Goal: Answer question/provide support: Share knowledge or assist other users

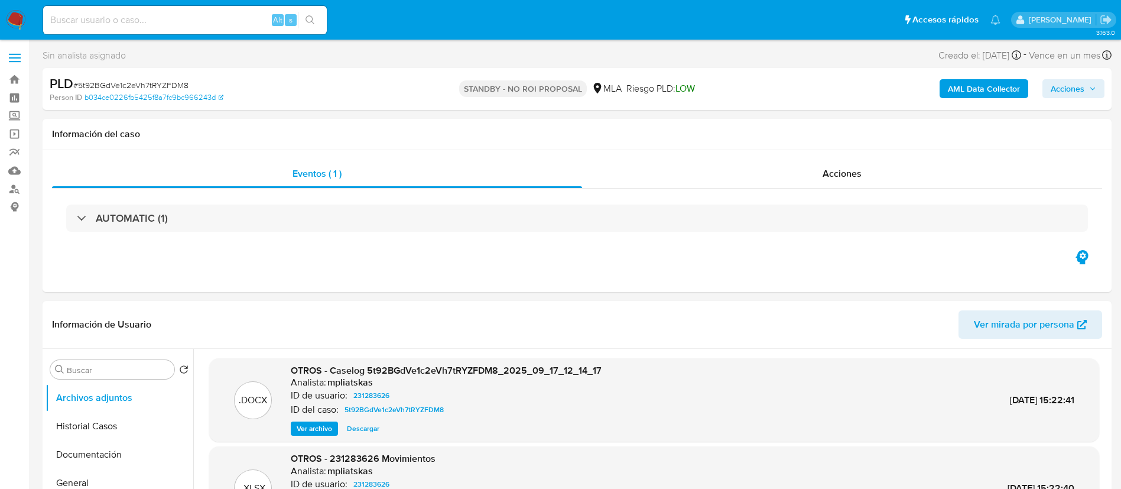
select select "10"
click at [243, 21] on input at bounding box center [185, 19] width 284 height 15
paste input "d3unWt6v7Zk3lLm9FGOPBEB4"
type input "d3unWt6v7Zk3lLm9FGOPBEB4"
click at [313, 23] on icon "search-icon" at bounding box center [310, 19] width 9 height 9
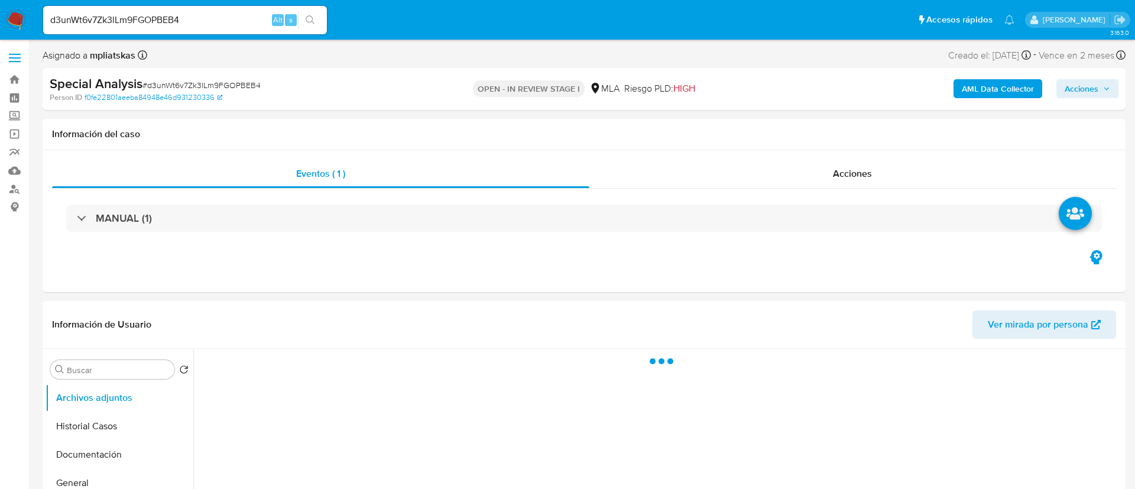
select select "10"
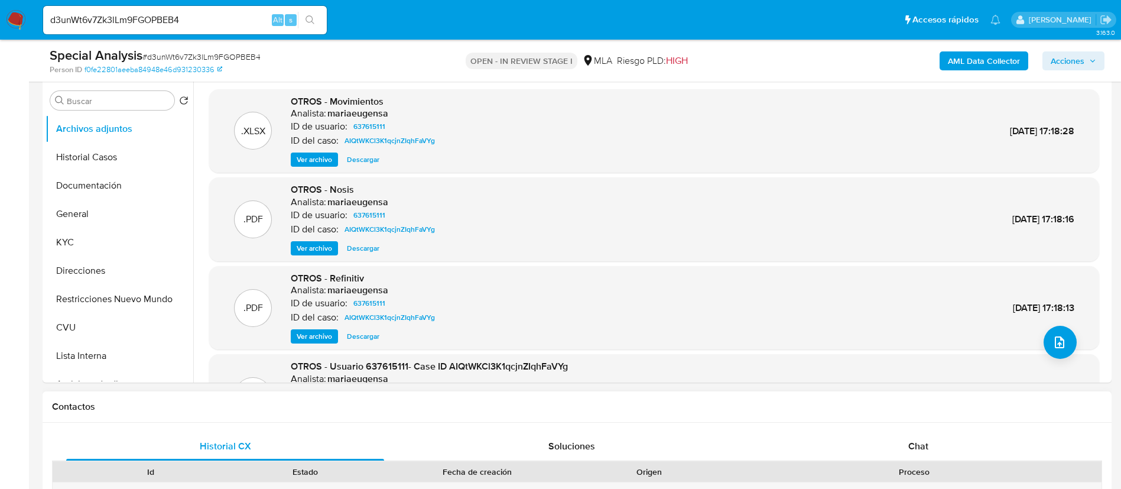
scroll to position [443, 0]
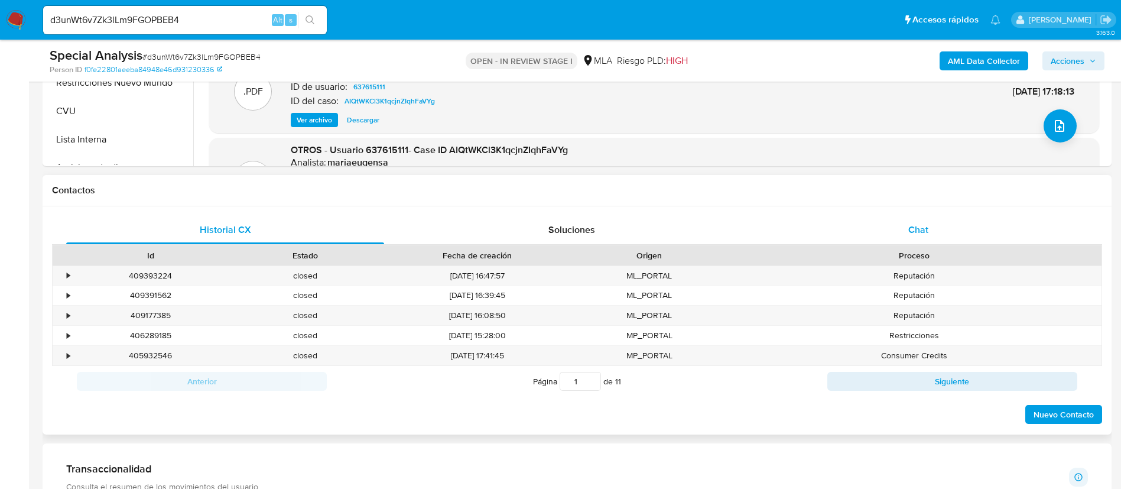
click at [894, 235] on div "Chat" at bounding box center [919, 230] width 318 height 28
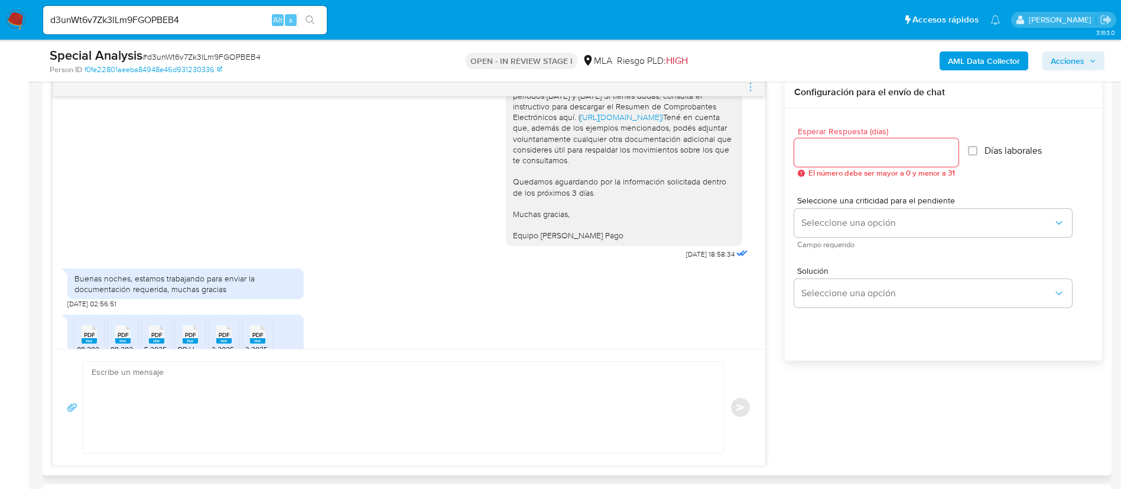
scroll to position [1314, 0]
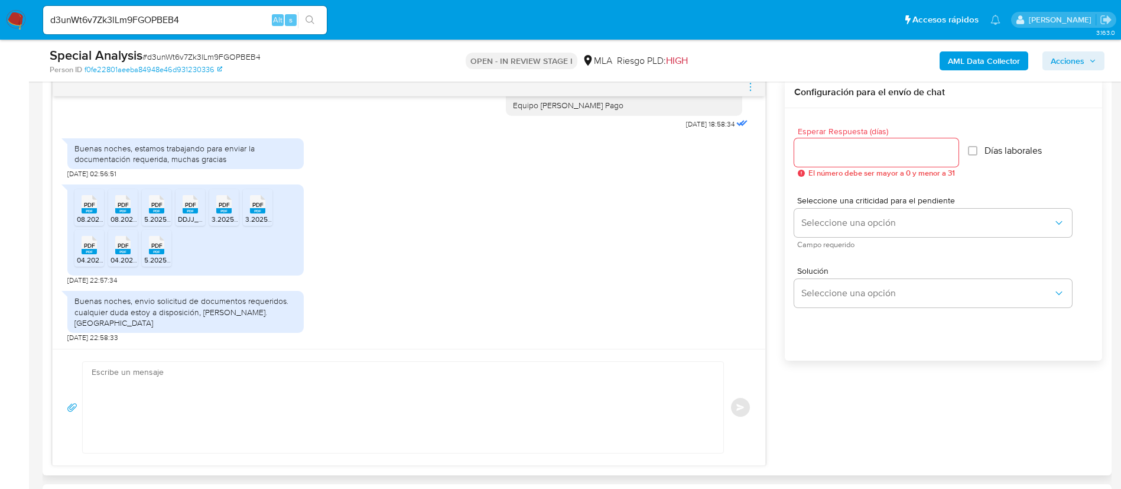
click at [90, 224] on span "08.2025 LIBRO VENTAS FACTURANTE.pdf" at bounding box center [144, 219] width 135 height 10
click at [112, 224] on span "08.2025 LIBRO VENTAS FACTURANTE (1).pdf" at bounding box center [182, 219] width 142 height 10
click at [147, 215] on div "PDF PDF" at bounding box center [156, 203] width 25 height 23
click at [187, 224] on span "DDJJ_ANUAL_396194902.pdf" at bounding box center [225, 219] width 95 height 10
click at [221, 213] on rect at bounding box center [223, 210] width 15 height 5
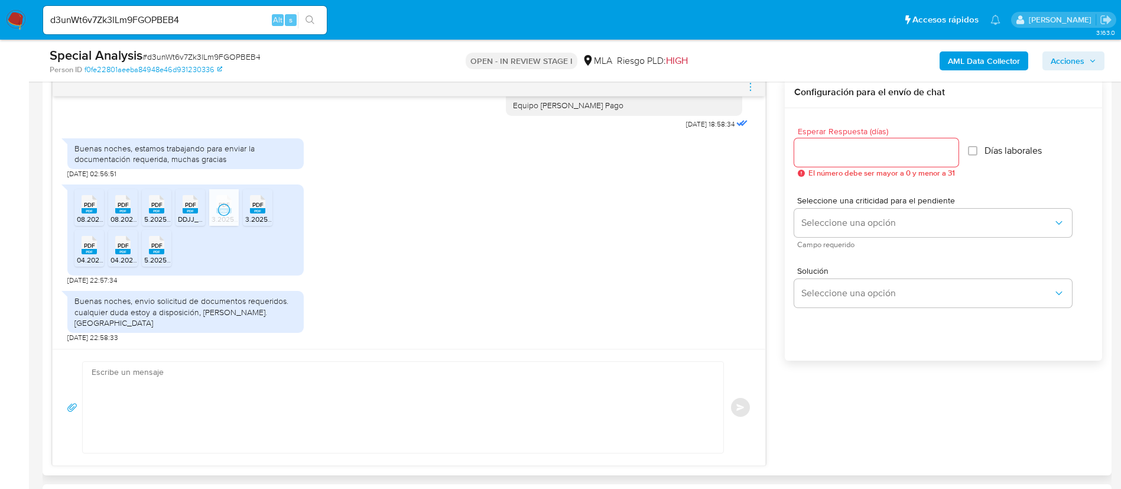
drag, startPoint x: 252, startPoint y: 228, endPoint x: 147, endPoint y: 261, distance: 110.9
click at [252, 224] on span "3.2025 DJ IB.pdf" at bounding box center [271, 219] width 53 height 10
drag, startPoint x: 86, startPoint y: 266, endPoint x: 109, endPoint y: 266, distance: 23.6
click at [85, 255] on icon "PDF" at bounding box center [89, 245] width 15 height 21
click at [124, 254] on rect at bounding box center [122, 251] width 15 height 5
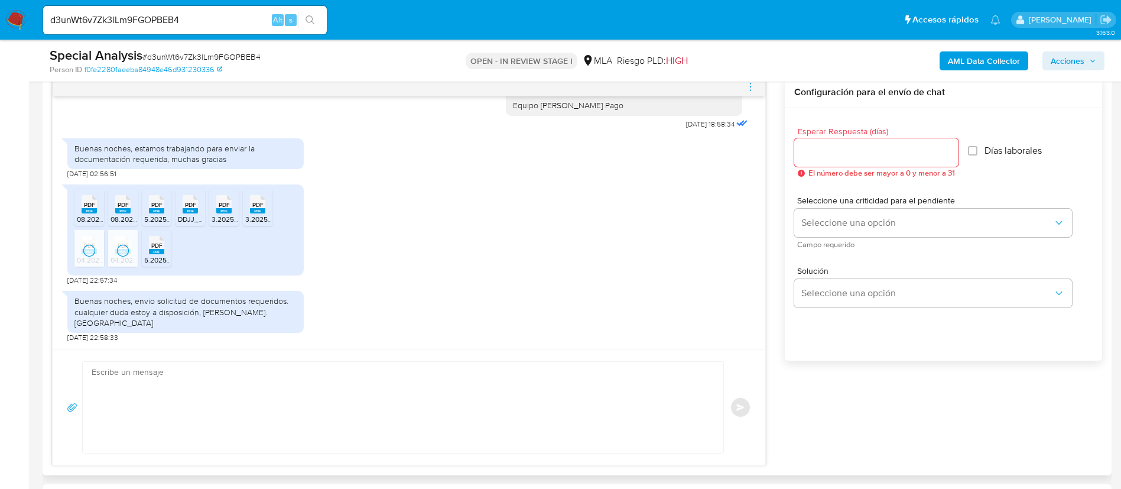
click at [167, 255] on div "PDF PDF" at bounding box center [156, 243] width 25 height 23
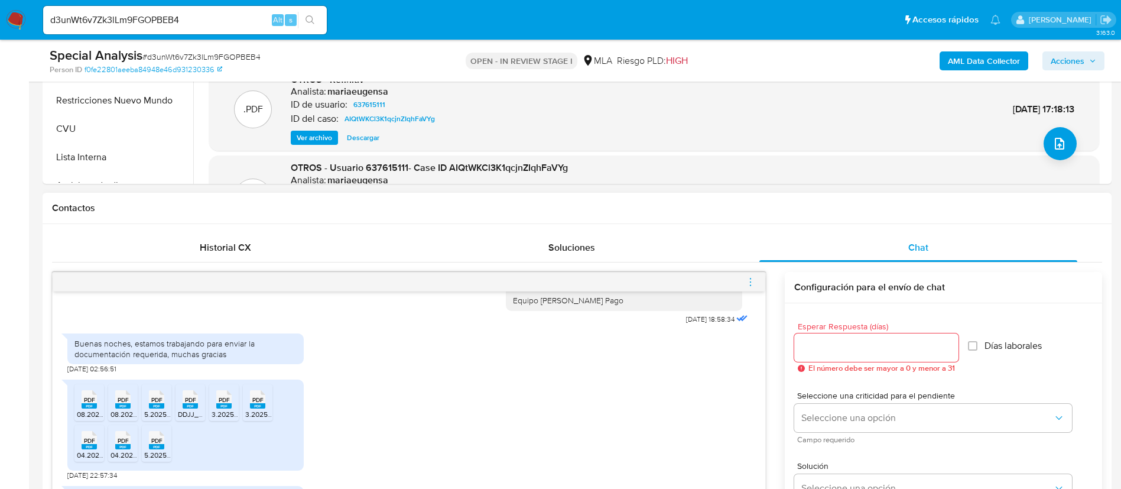
scroll to position [266, 0]
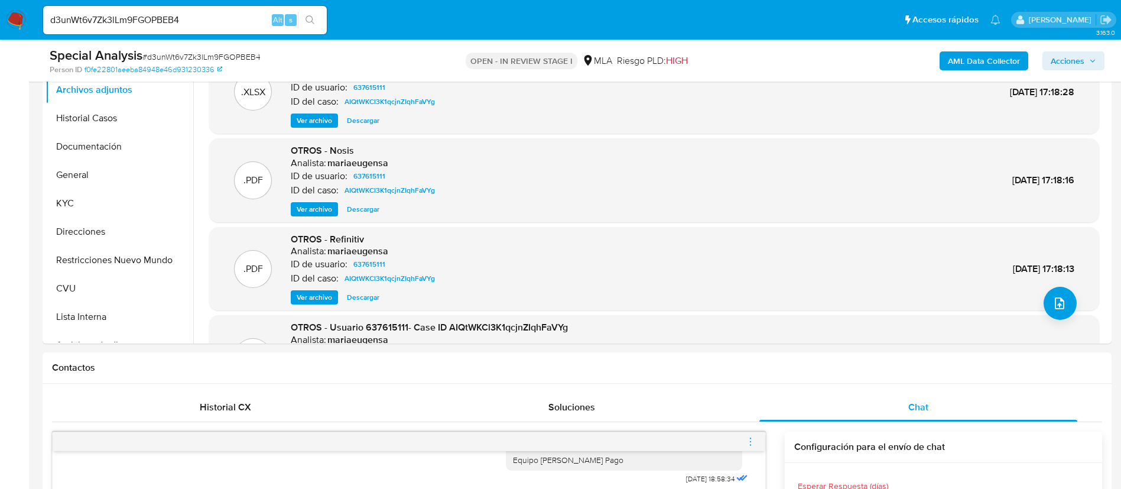
click at [989, 61] on b "AML Data Collector" at bounding box center [984, 60] width 72 height 19
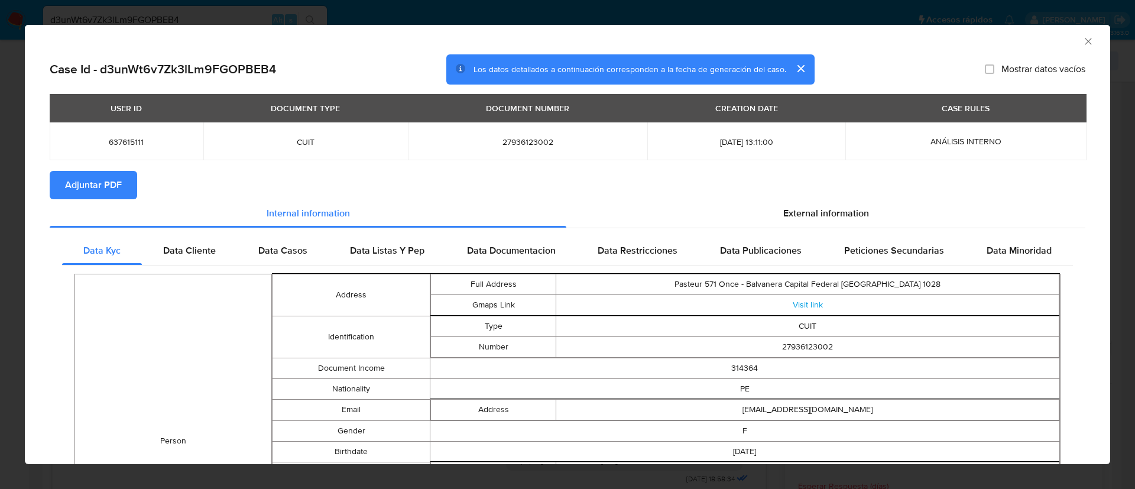
click at [109, 184] on span "Adjuntar PDF" at bounding box center [93, 185] width 57 height 26
click at [119, 146] on span "637615111" at bounding box center [126, 142] width 125 height 11
copy span "637615111"
click at [1082, 44] on icon "Cerrar ventana" at bounding box center [1088, 41] width 12 height 12
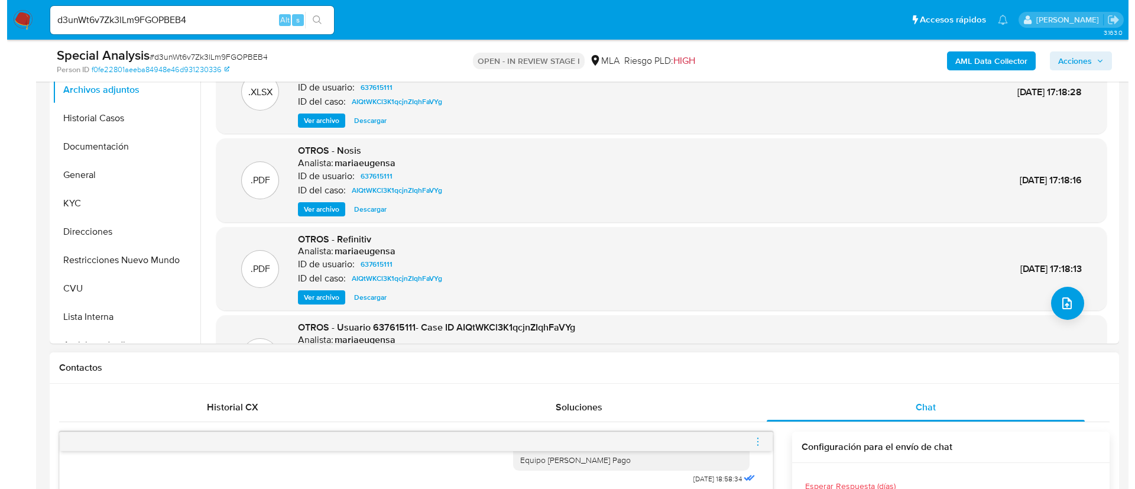
scroll to position [177, 0]
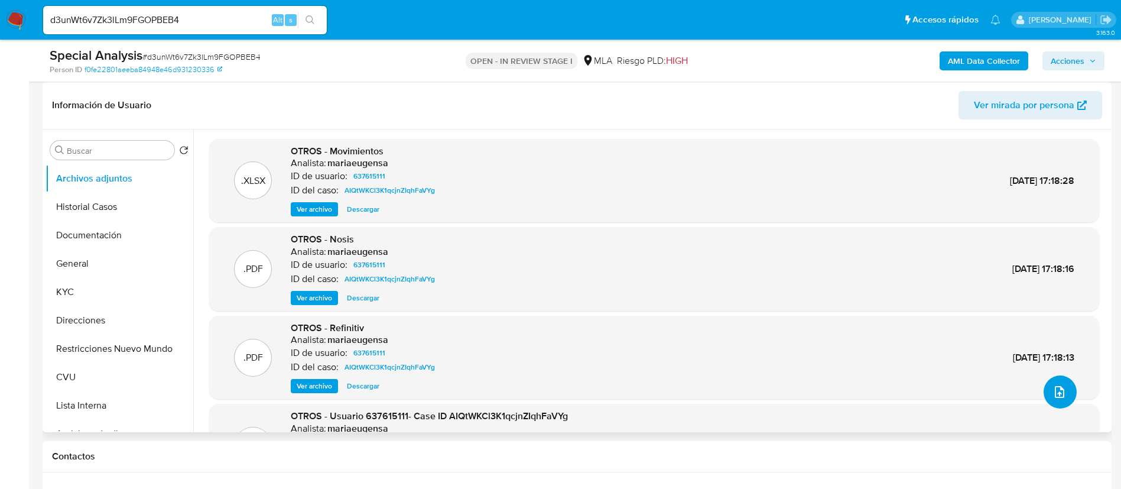
click at [1066, 390] on button "upload-file" at bounding box center [1060, 391] width 33 height 33
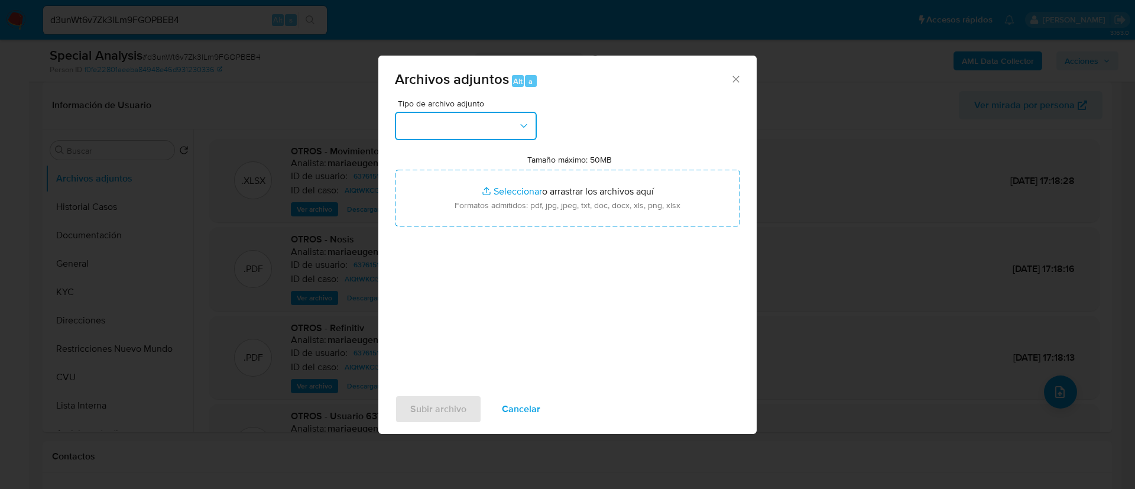
click at [502, 128] on button "button" at bounding box center [466, 126] width 142 height 28
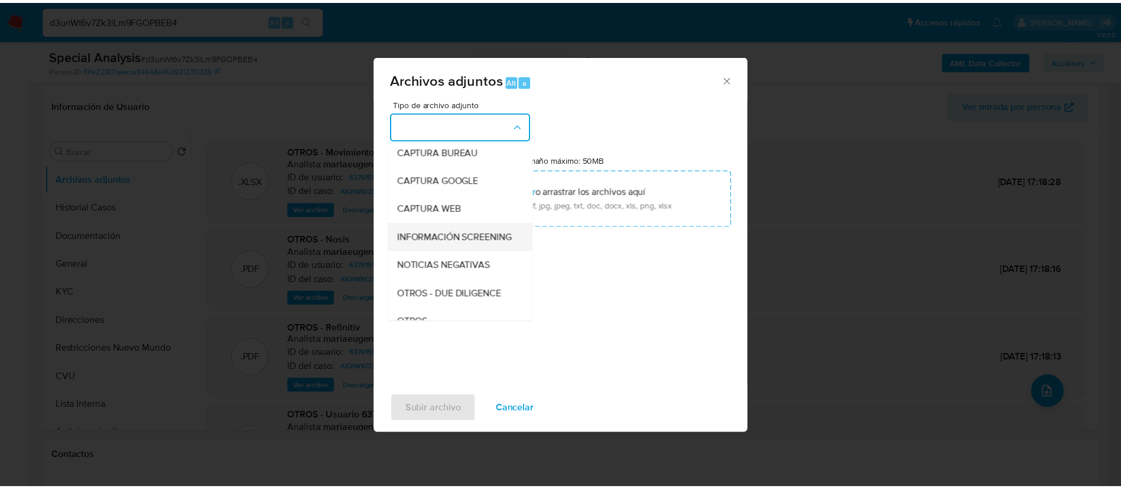
scroll to position [89, 0]
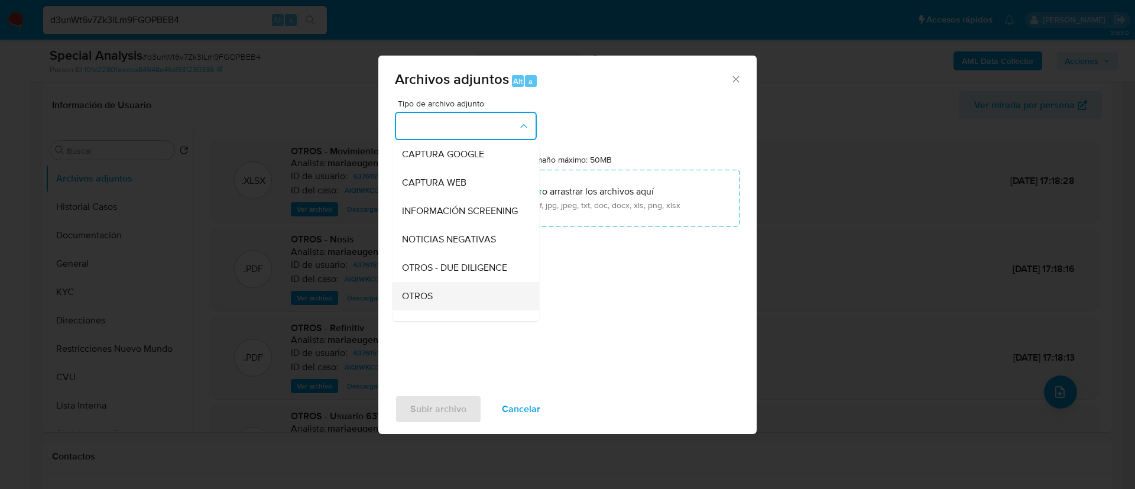
click at [464, 309] on div "OTROS" at bounding box center [462, 296] width 121 height 28
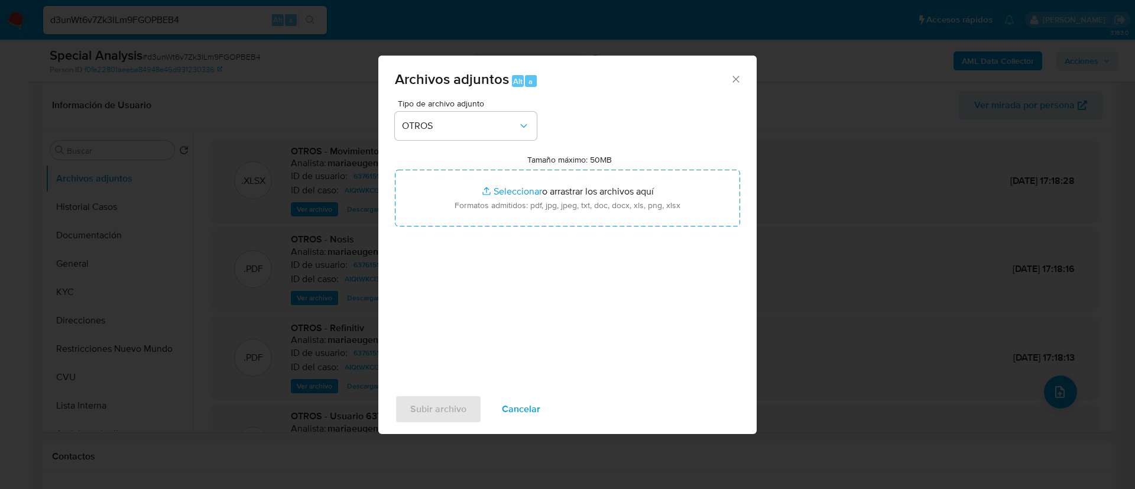
click at [510, 228] on div "Tipo de archivo adjunto OTROS Tamaño máximo: 50MB Seleccionar archivos Seleccio…" at bounding box center [567, 238] width 345 height 279
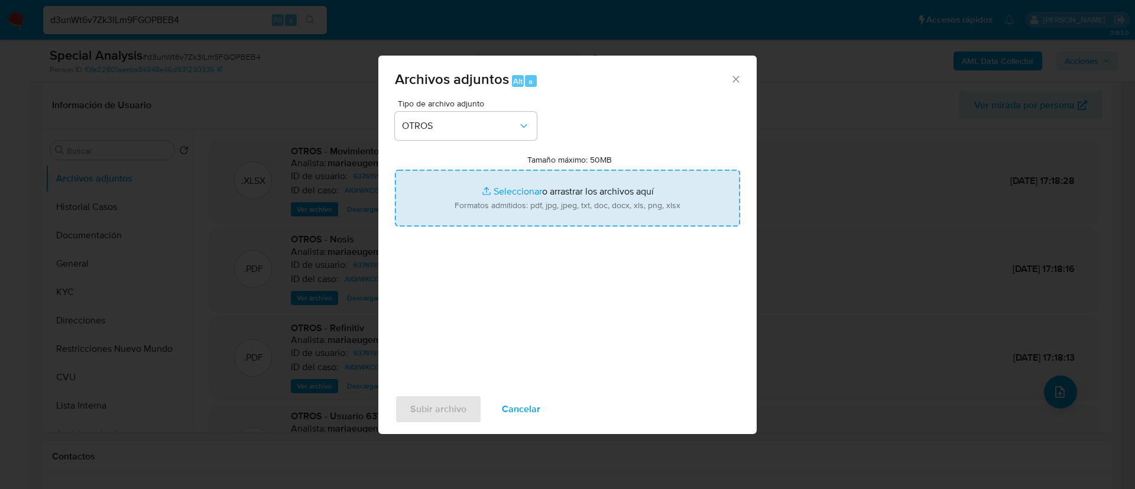
click at [500, 209] on input "Tamaño máximo: 50MB Seleccionar archivos" at bounding box center [567, 198] width 345 height 57
type input "C:\fakepath\637615111 Movimientos.xlsx"
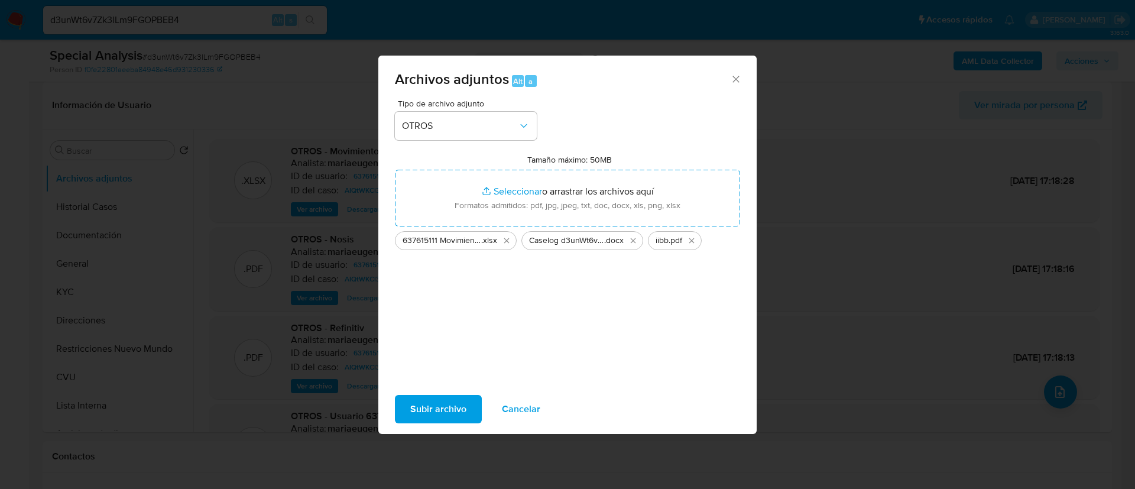
click at [446, 406] on span "Subir archivo" at bounding box center [438, 409] width 56 height 26
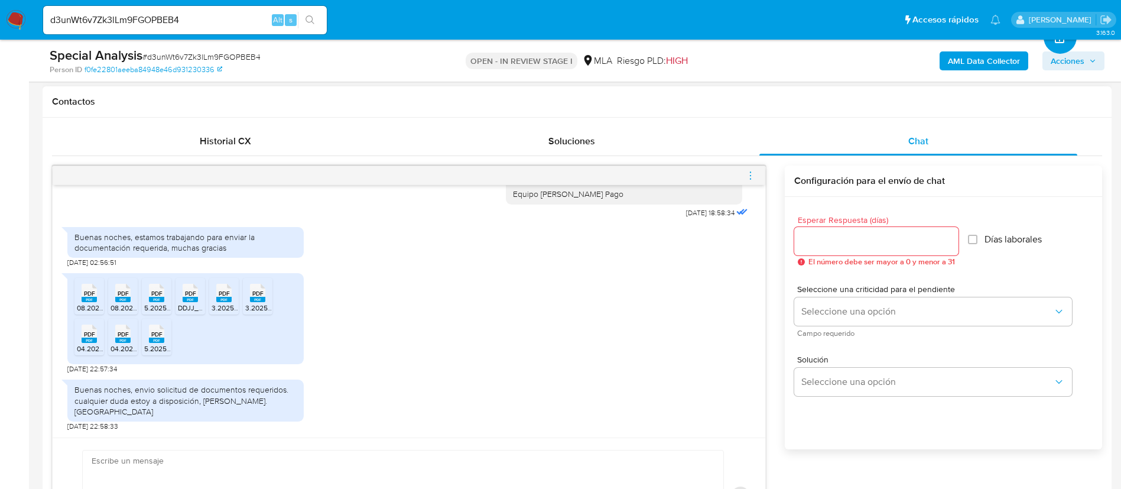
scroll to position [621, 0]
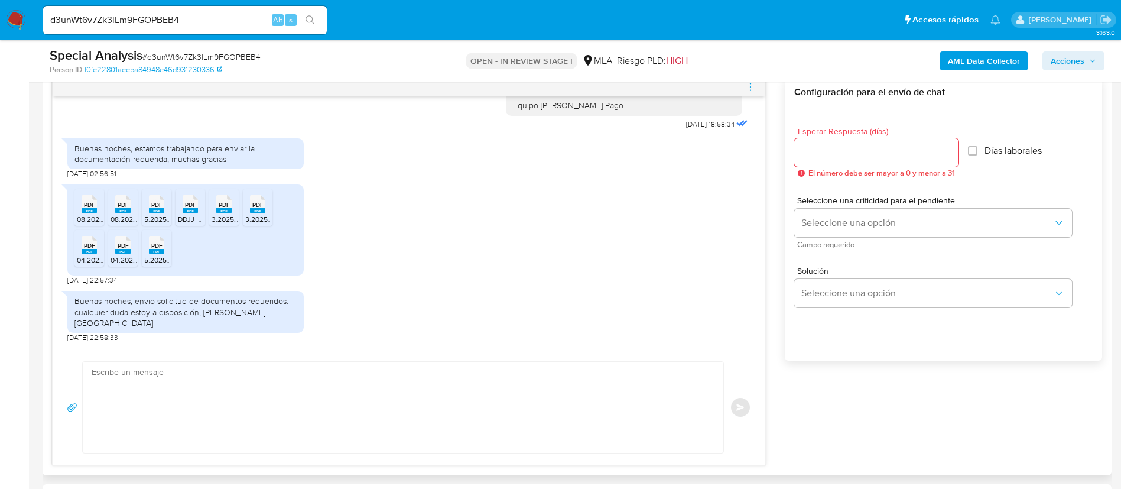
click at [465, 413] on textarea at bounding box center [400, 407] width 617 height 91
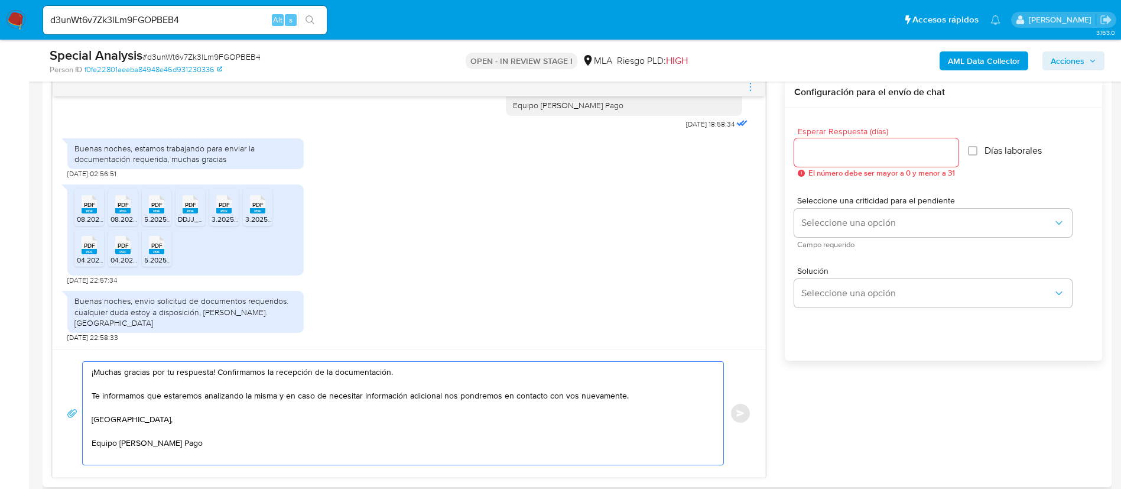
type textarea "¡Muchas gracias por tu respuesta! Confirmamos la recepción de la documentación.…"
click at [834, 150] on input "Esperar Respuesta (días)" at bounding box center [876, 152] width 164 height 15
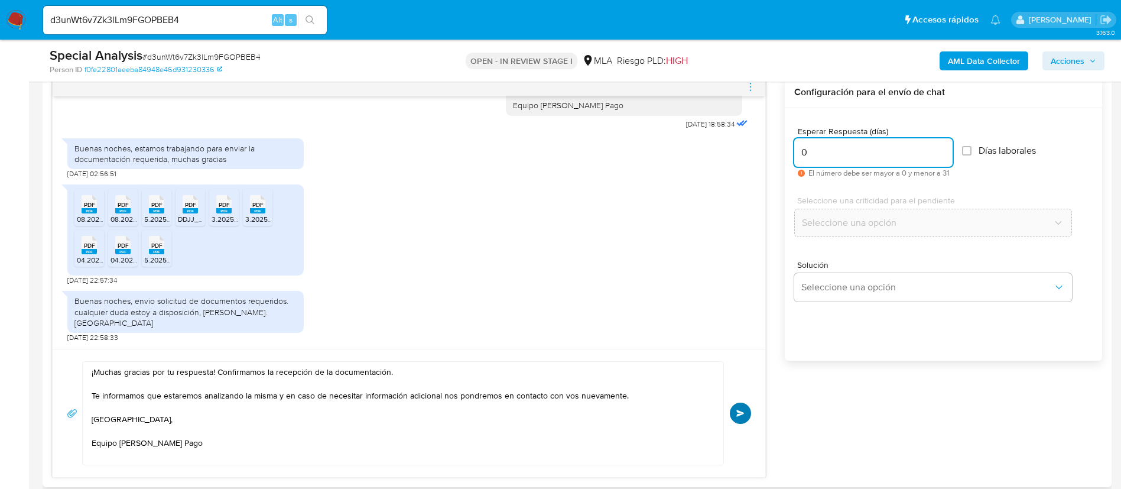
type input "0"
click at [747, 410] on button "Enviar" at bounding box center [740, 413] width 21 height 21
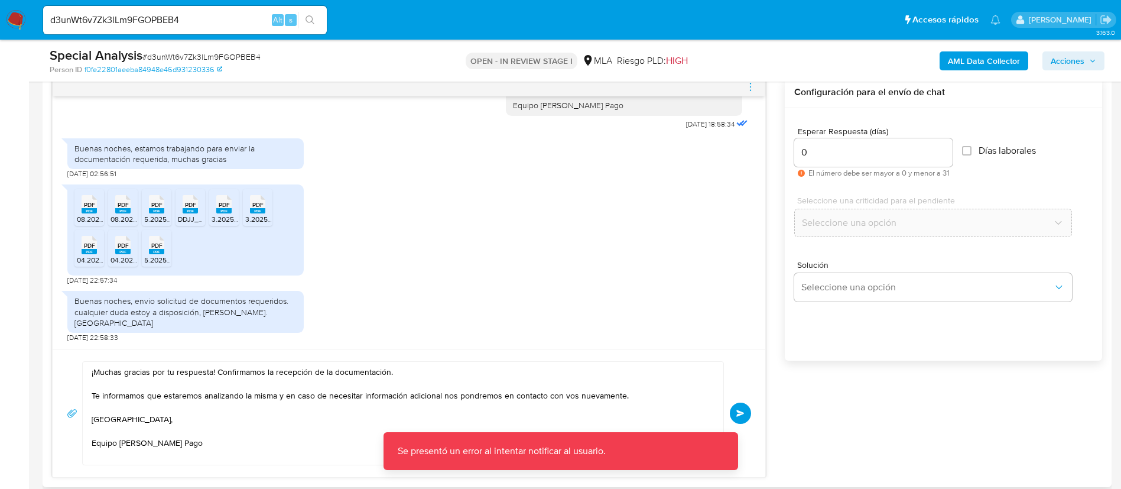
click at [753, 87] on icon "menu-action" at bounding box center [750, 87] width 11 height 11
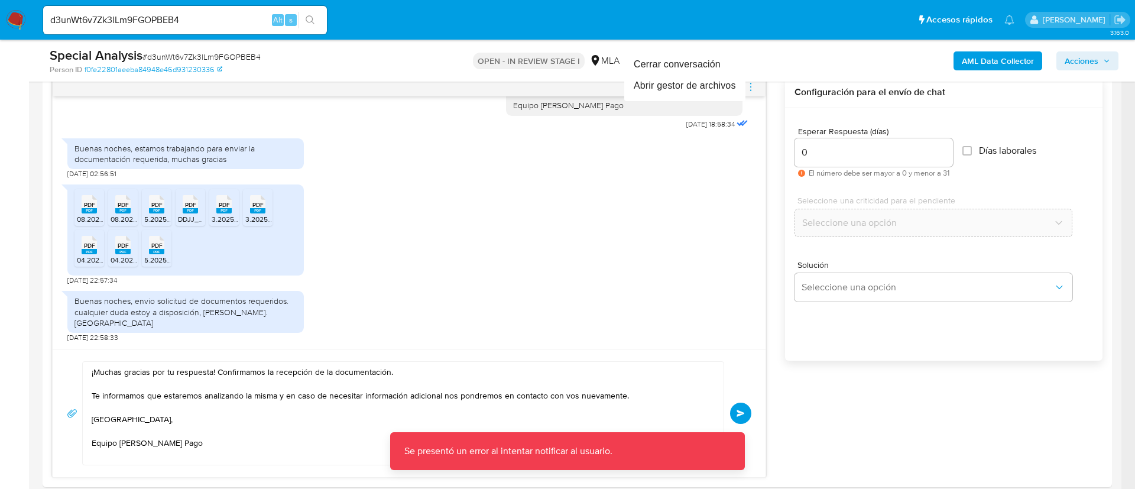
click at [795, 404] on div at bounding box center [567, 244] width 1135 height 489
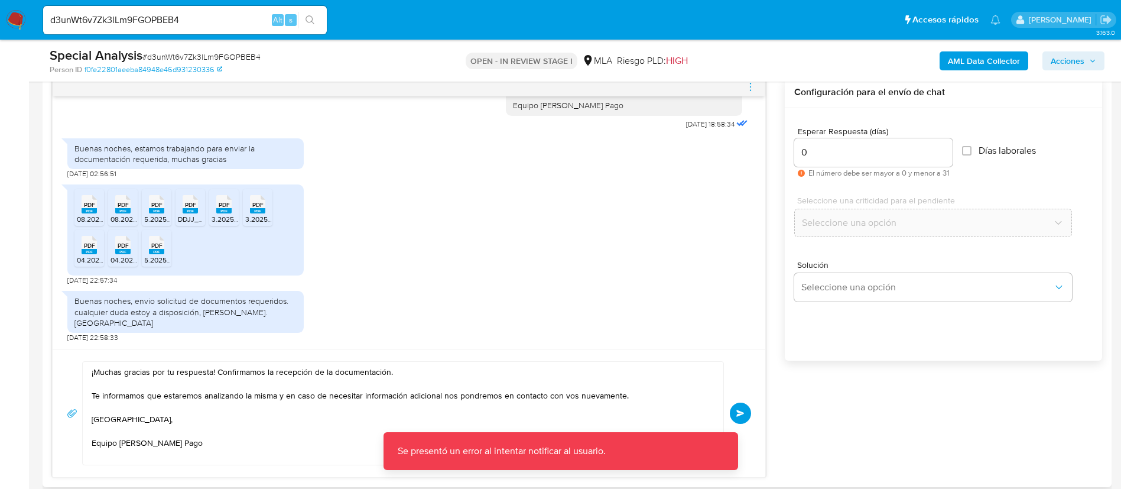
click at [741, 417] on button "Enviar" at bounding box center [740, 413] width 21 height 21
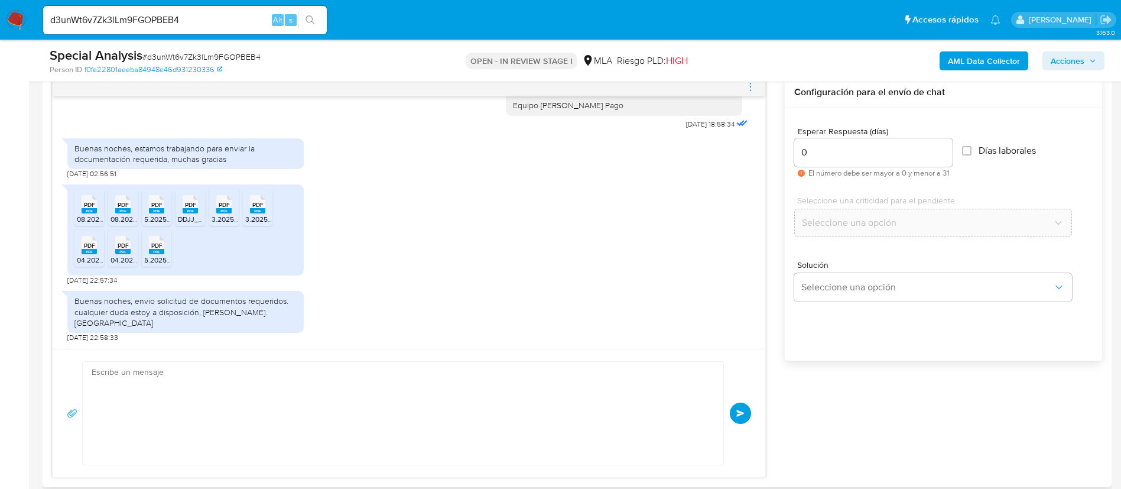
scroll to position [1456, 0]
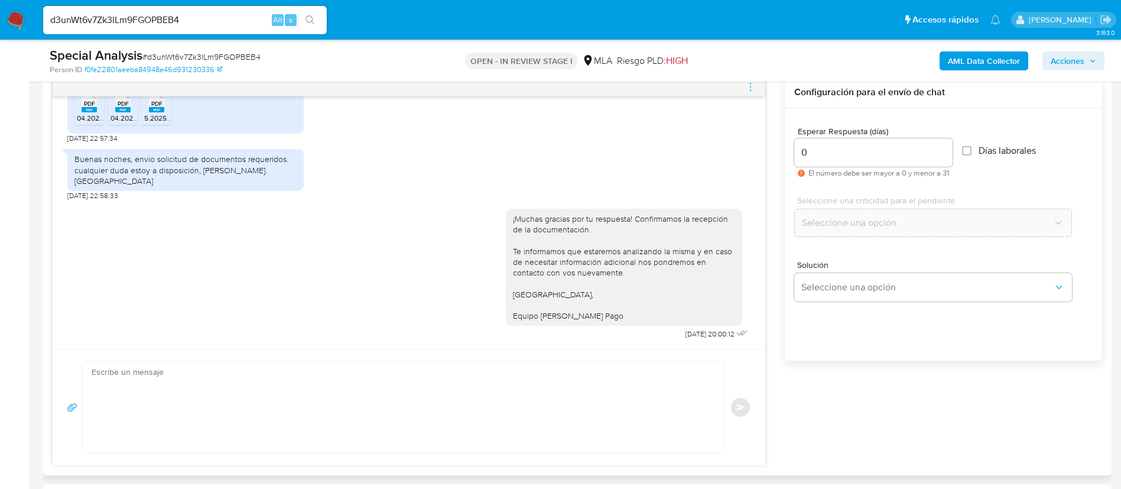
click at [750, 82] on icon "menu-action" at bounding box center [750, 87] width 11 height 11
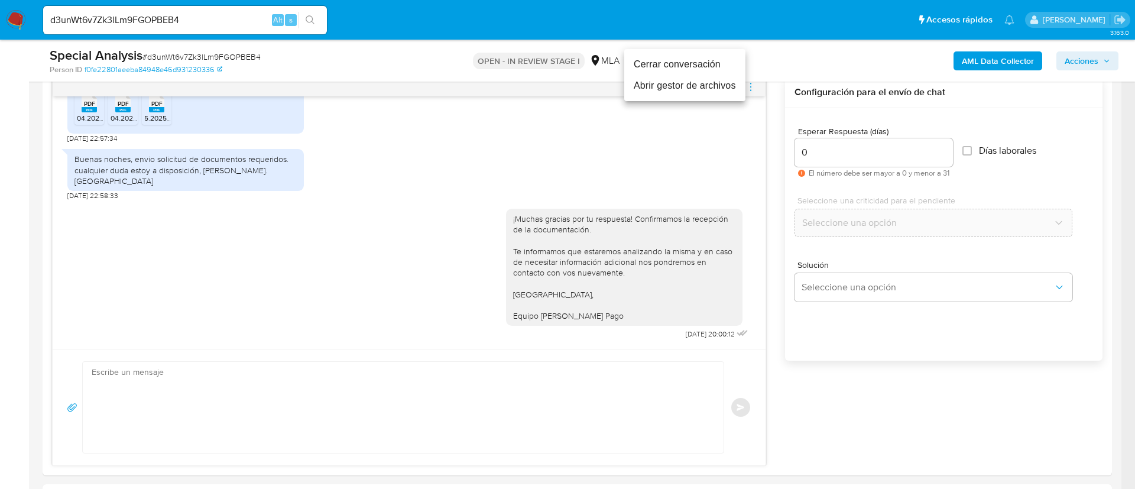
click at [707, 63] on li "Cerrar conversación" at bounding box center [684, 64] width 121 height 21
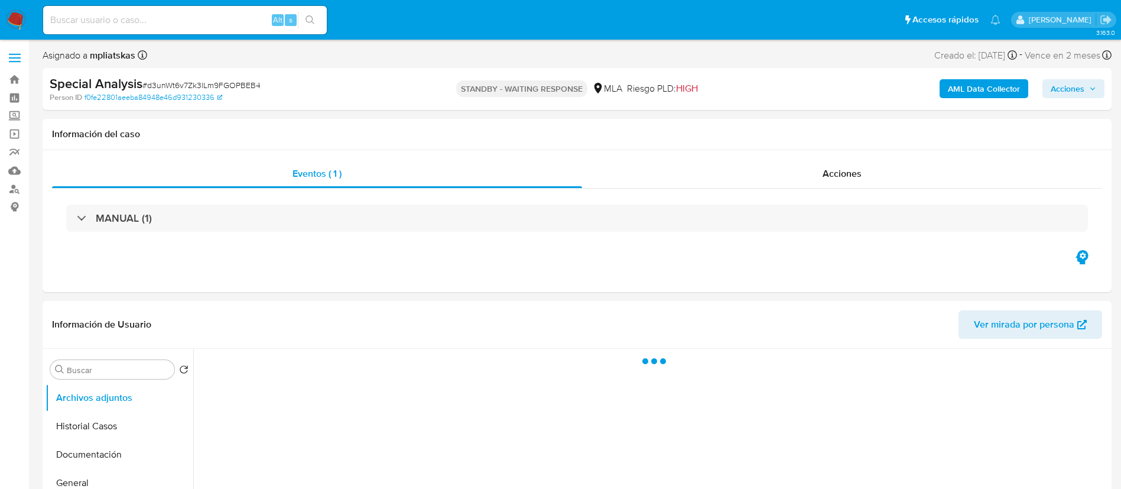
click at [201, 31] on div "Alt s" at bounding box center [185, 20] width 284 height 28
click at [196, 25] on input at bounding box center [185, 19] width 284 height 15
select select "10"
paste input "g1v367ruGeGzfjLnpeoRL9wZ"
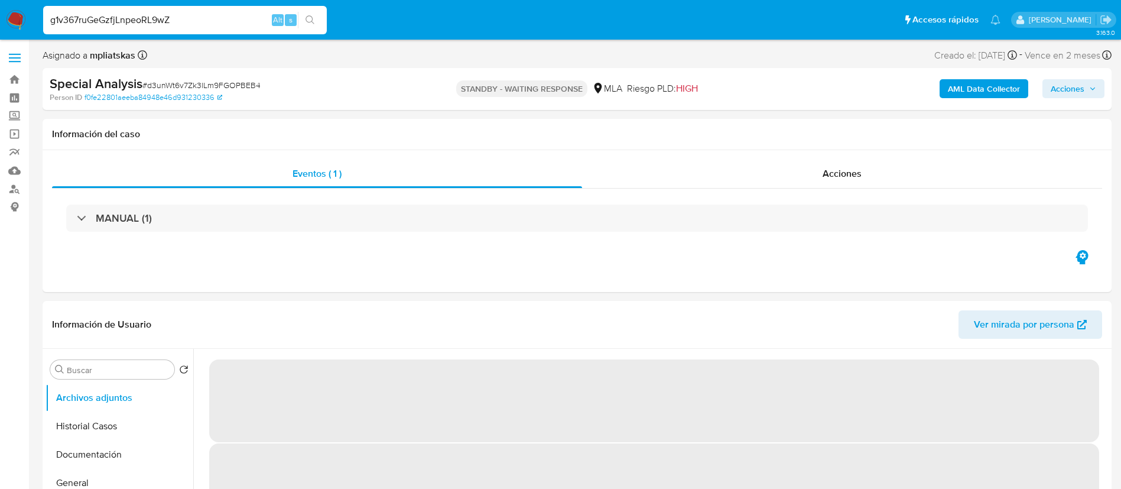
type input "g1v367ruGeGzfjLnpeoRL9wZ"
click at [302, 27] on button "search-icon" at bounding box center [310, 20] width 24 height 17
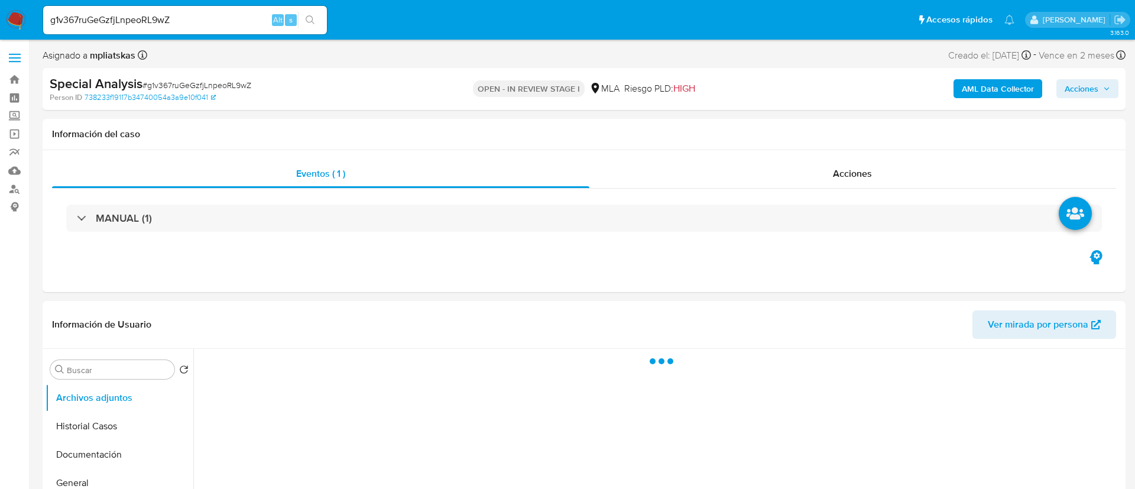
select select "10"
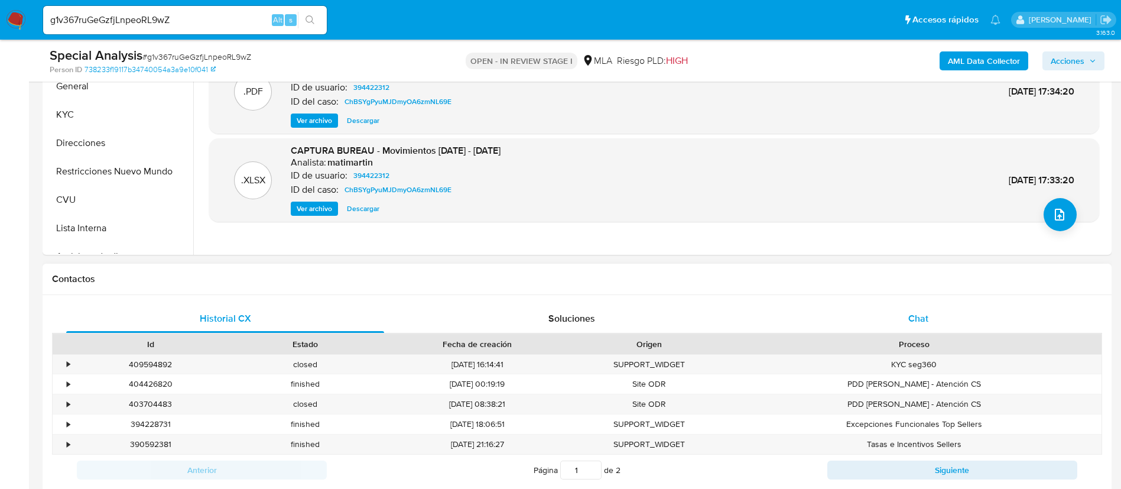
click at [805, 310] on div "Chat" at bounding box center [919, 318] width 318 height 28
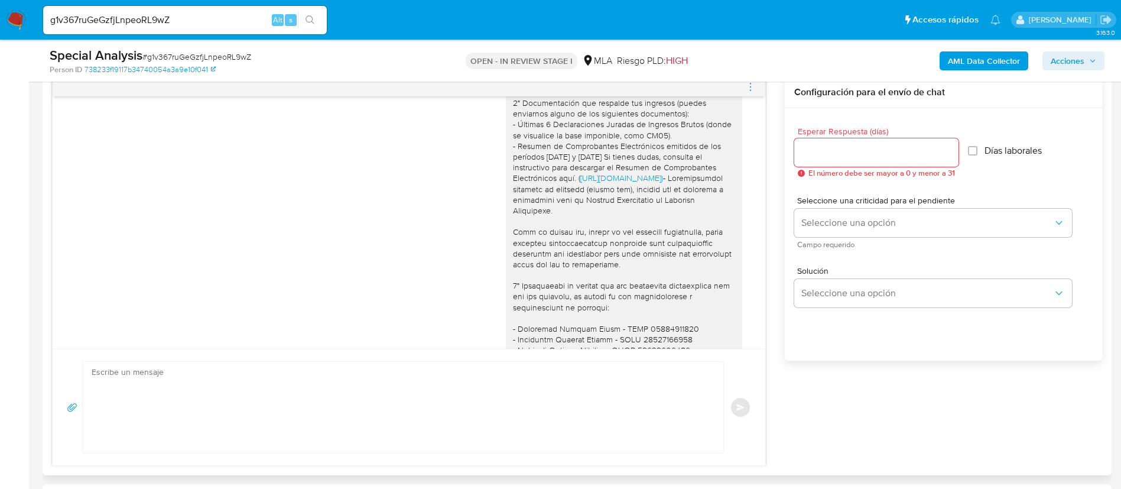
scroll to position [885, 0]
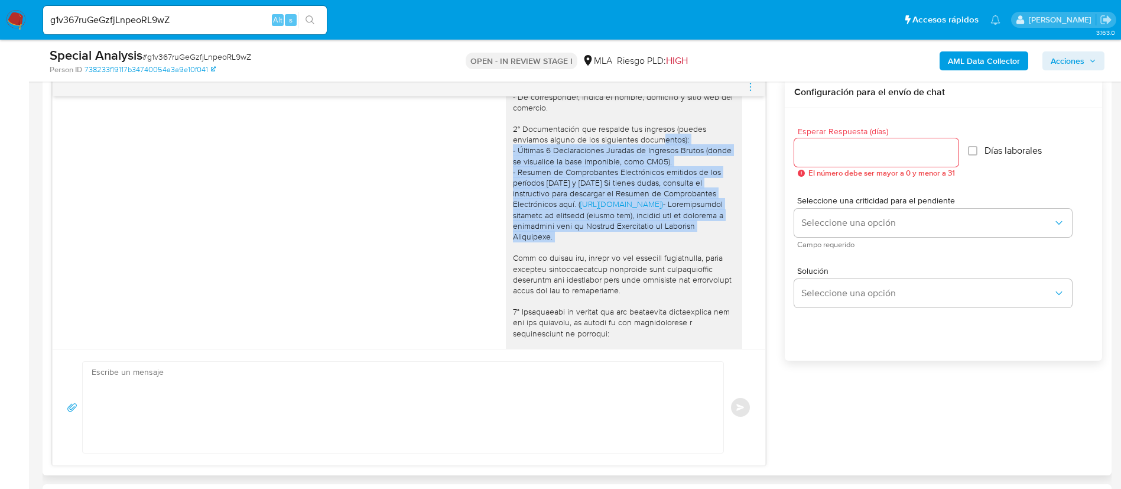
drag, startPoint x: 597, startPoint y: 261, endPoint x: 499, endPoint y: 173, distance: 131.9
click at [506, 173] on div "Hola, Leila. Muchas gracias por la información brindada. A fines de complementa…" at bounding box center [624, 290] width 236 height 558
copy div "- Últimas 6 Declaraciones Juradas de Ingresos Brutos (donde se visualice la bas…"
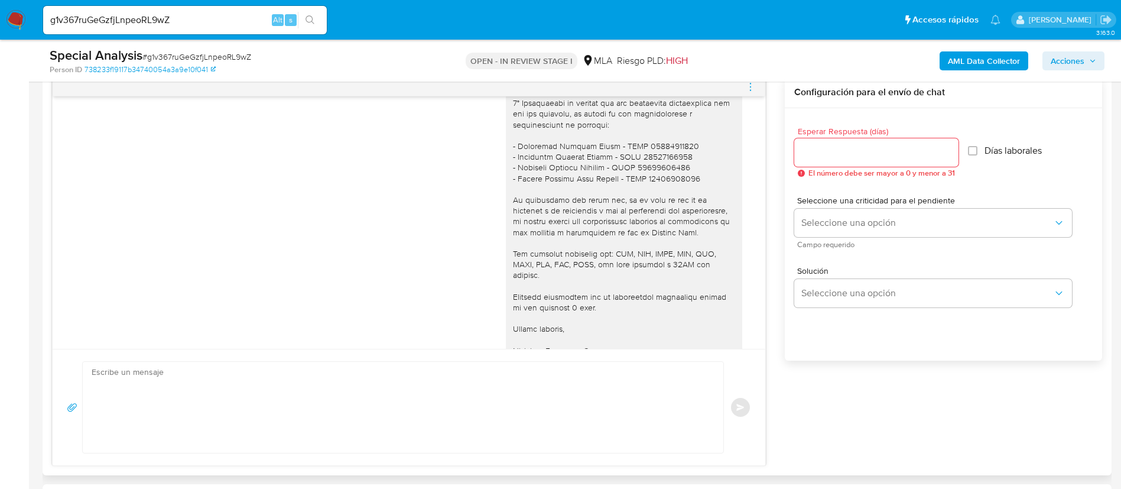
scroll to position [1328, 0]
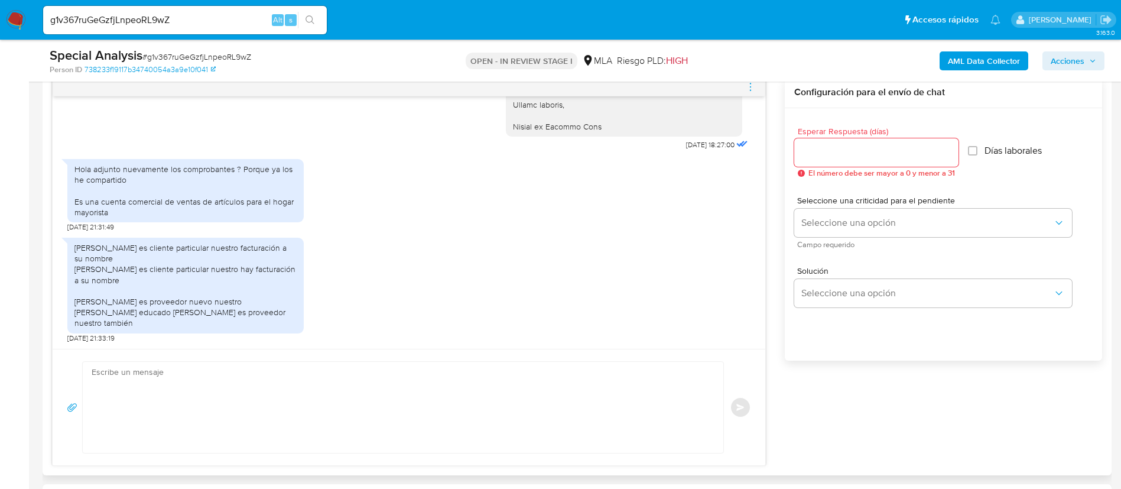
click at [459, 386] on textarea at bounding box center [400, 407] width 617 height 91
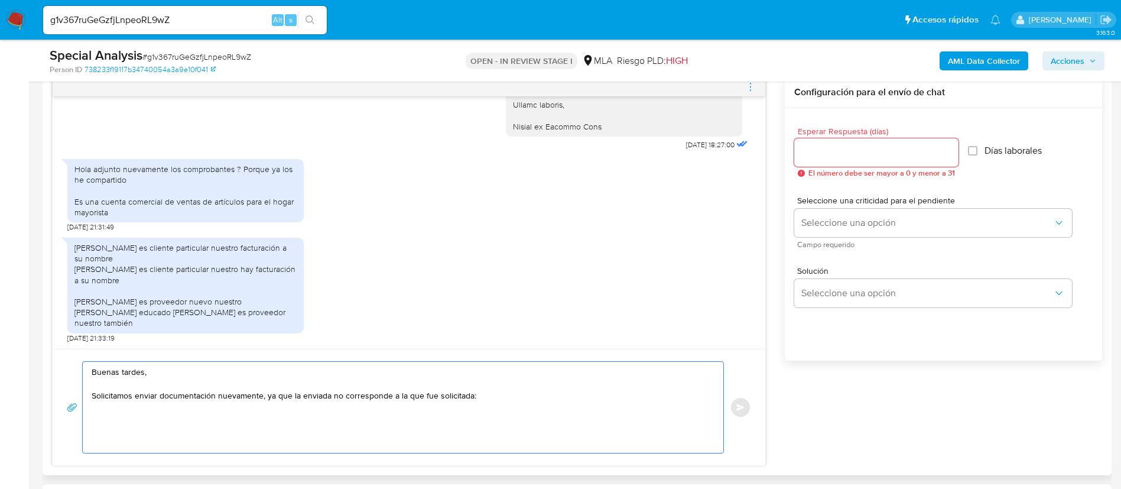
paste textarea "- Últimas 6 Declaraciones Juradas de Ingresos Brutos (donde se visualice la bas…"
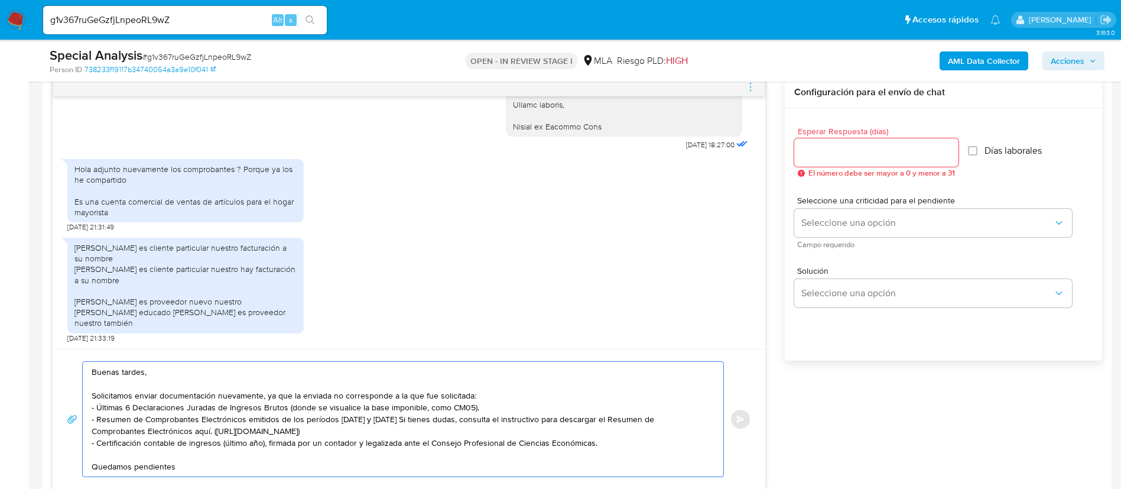
type textarea "Buenas tardes, Solicitamos enviar documentación nuevamente, ya que la enviada n…"
click at [821, 158] on input "Esperar Respuesta (días)" at bounding box center [876, 152] width 164 height 15
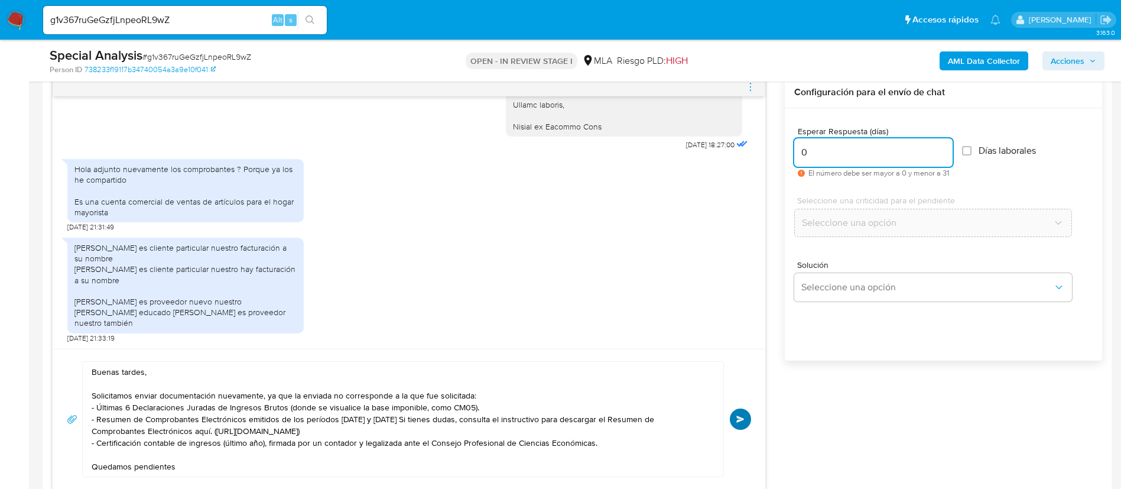
type input "0"
click at [746, 416] on button "Enviar" at bounding box center [740, 418] width 21 height 21
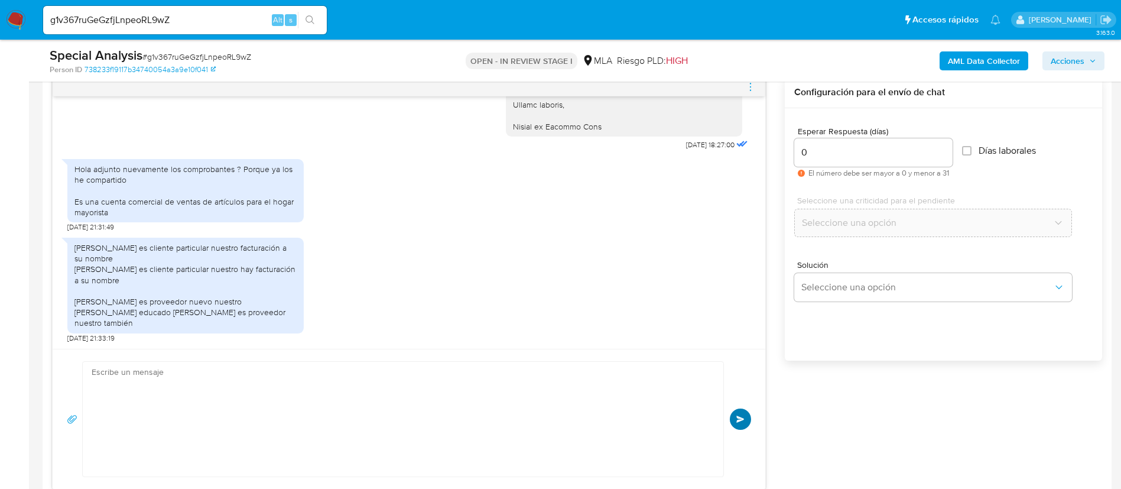
scroll to position [1524, 0]
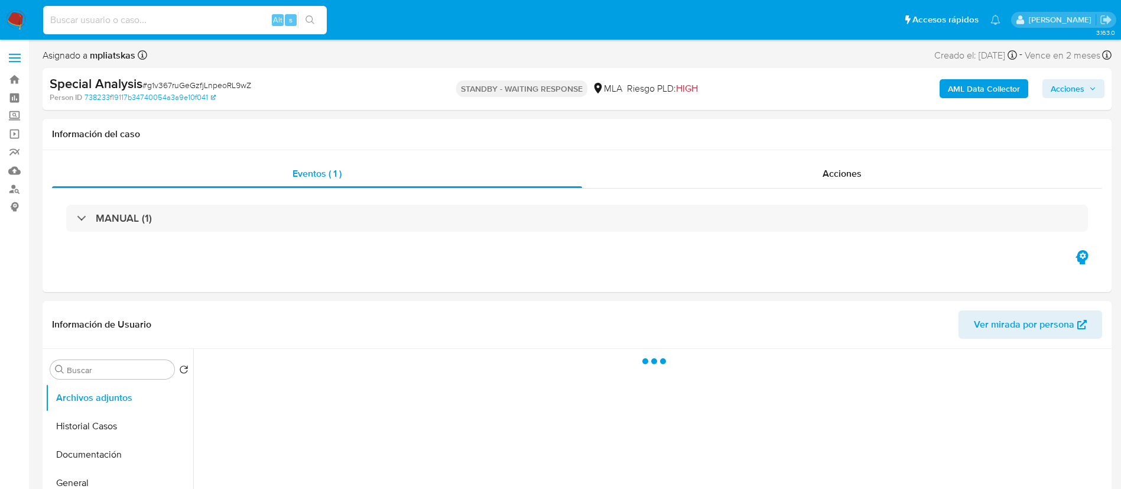
click at [251, 22] on input at bounding box center [185, 19] width 284 height 15
paste input "QBubRbgZuumCQWeB9wsiq4Yt"
type input "QBubRbgZuumCQWeB9wsiq4Yt"
click at [306, 12] on button "search-icon" at bounding box center [310, 20] width 24 height 17
select select "10"
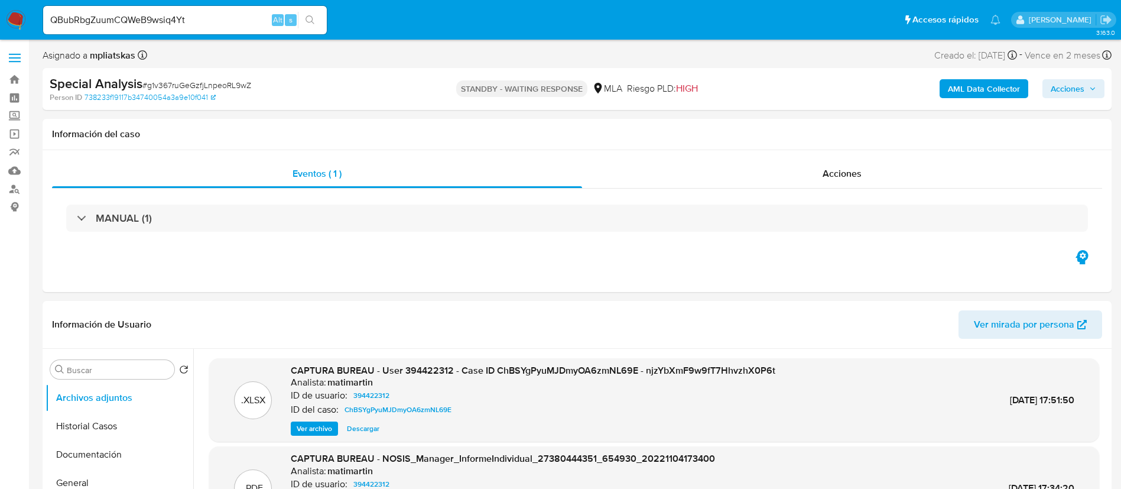
click at [310, 22] on icon "search-icon" at bounding box center [310, 19] width 9 height 9
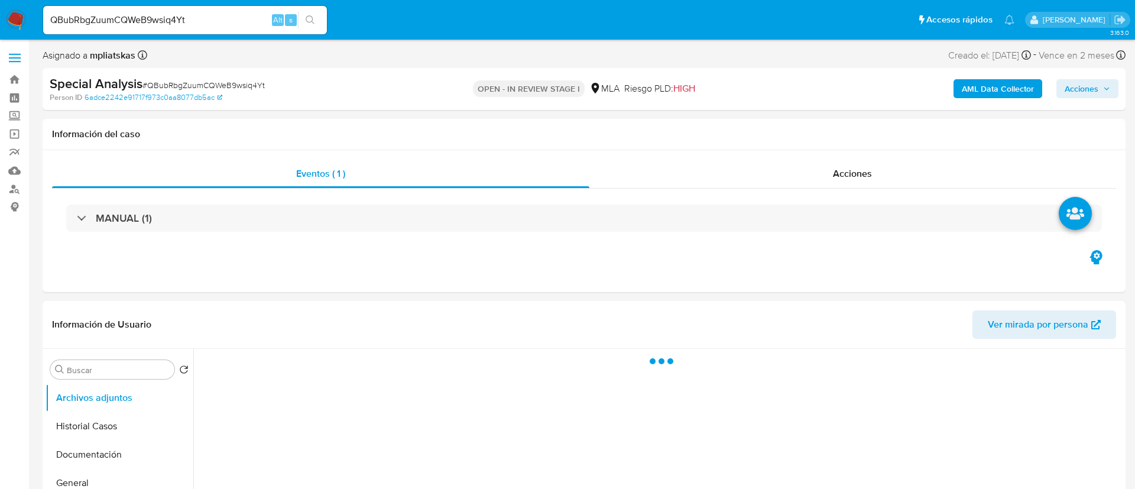
select select "10"
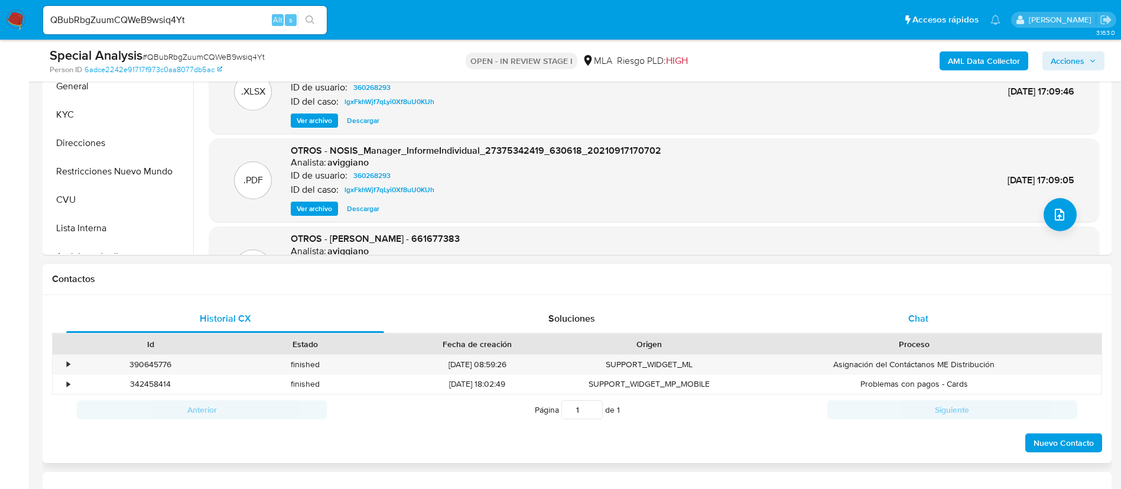
click at [824, 319] on div "Chat" at bounding box center [919, 318] width 318 height 28
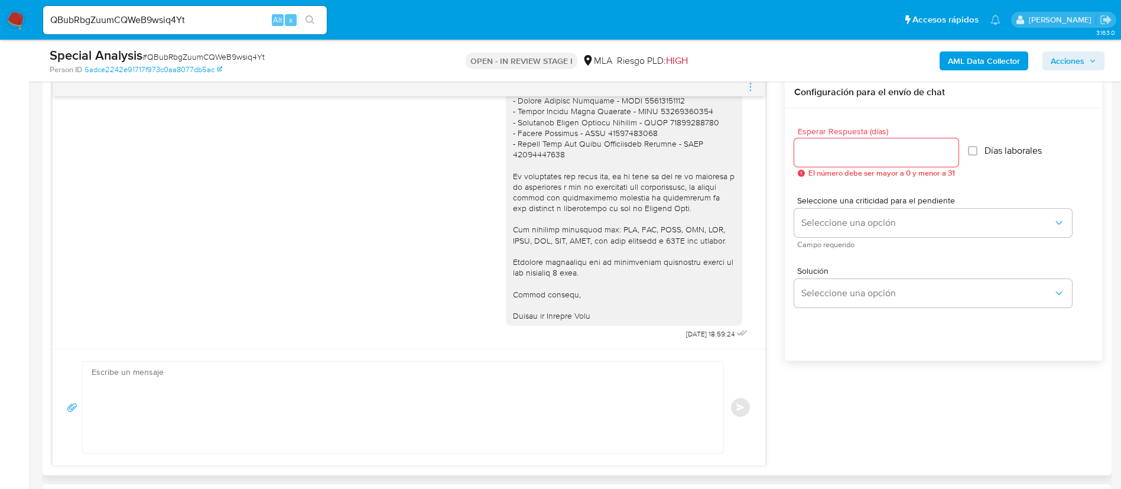
scroll to position [1204, 0]
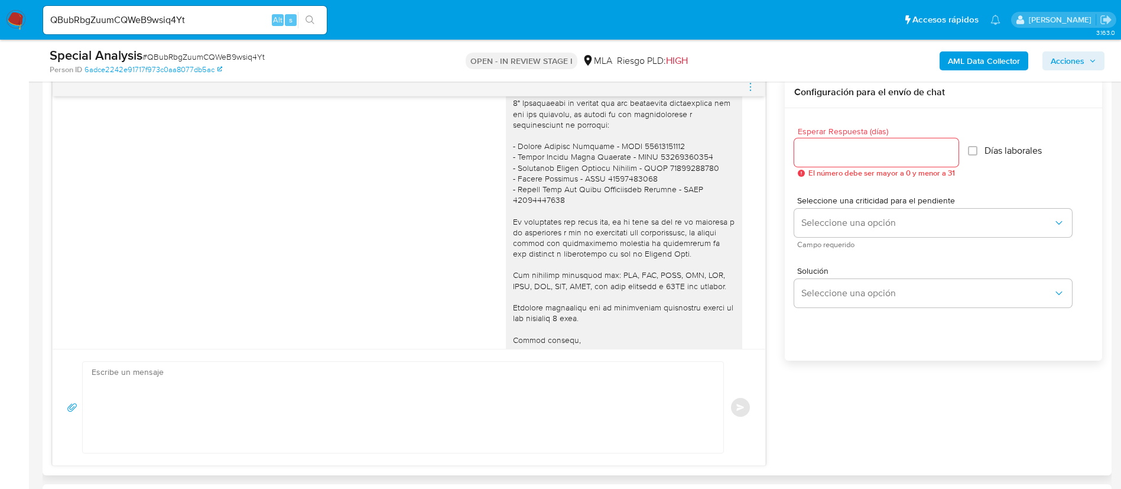
click at [744, 90] on div at bounding box center [409, 86] width 713 height 19
click at [752, 84] on icon "menu-action" at bounding box center [750, 87] width 11 height 11
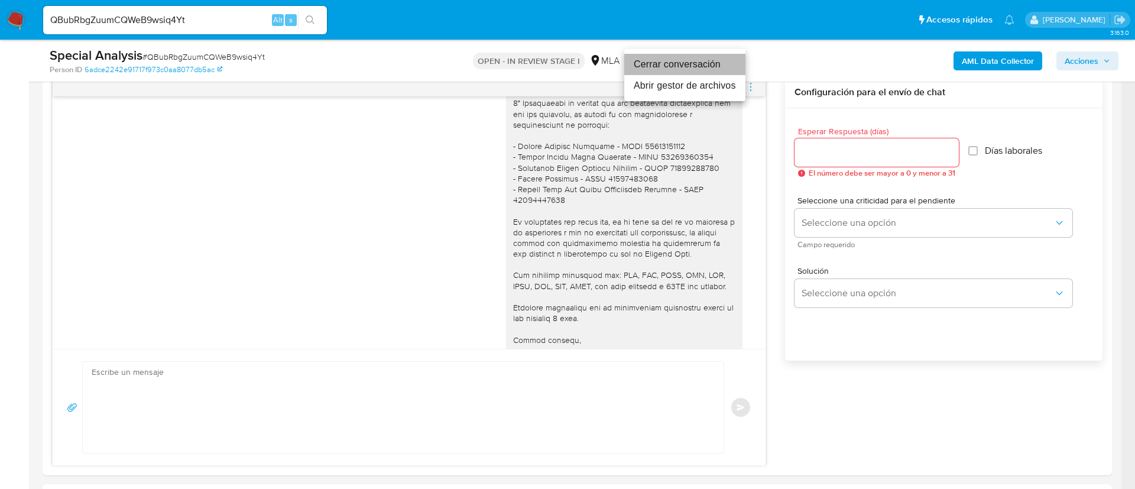
click at [699, 67] on li "Cerrar conversación" at bounding box center [684, 64] width 121 height 21
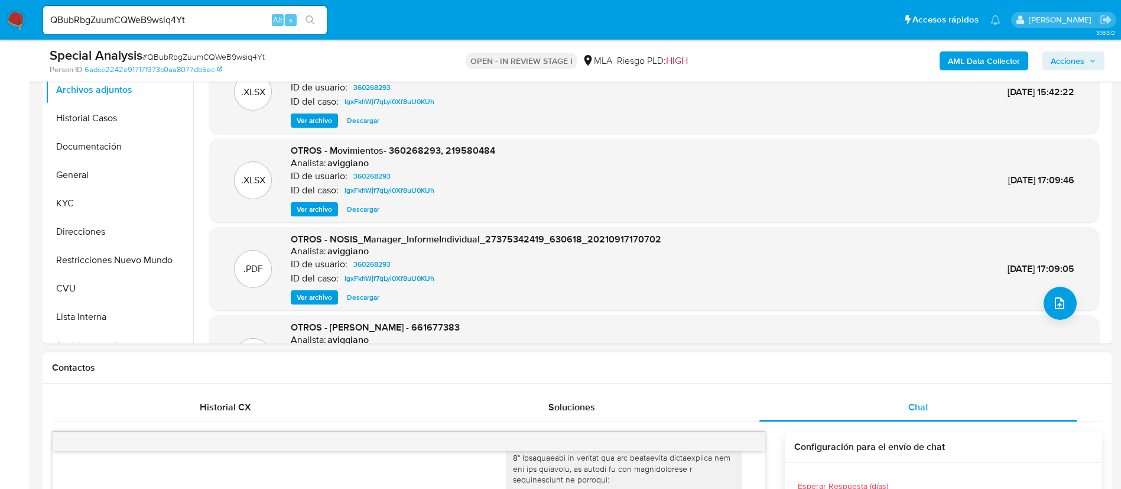
scroll to position [177, 0]
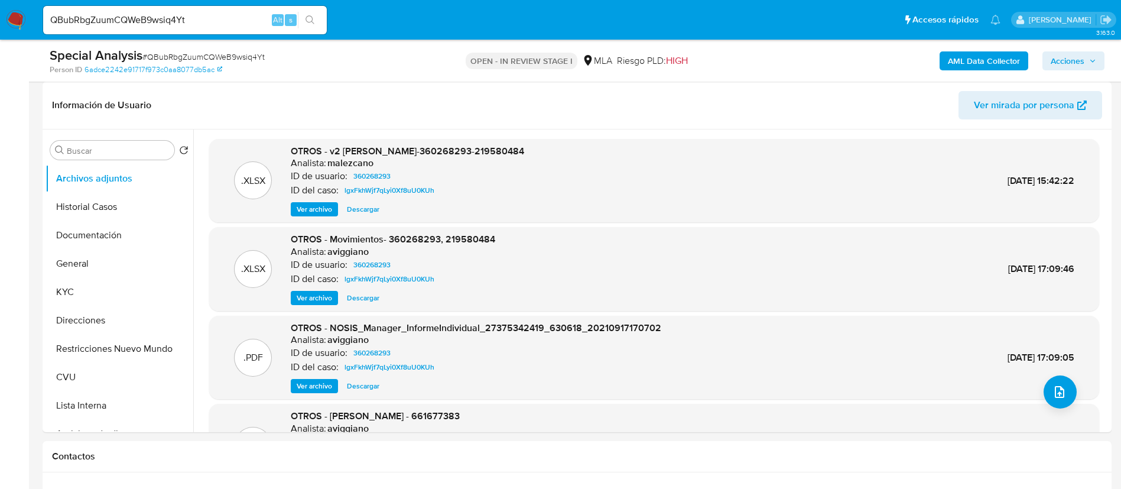
click at [1000, 53] on b "AML Data Collector" at bounding box center [984, 60] width 72 height 19
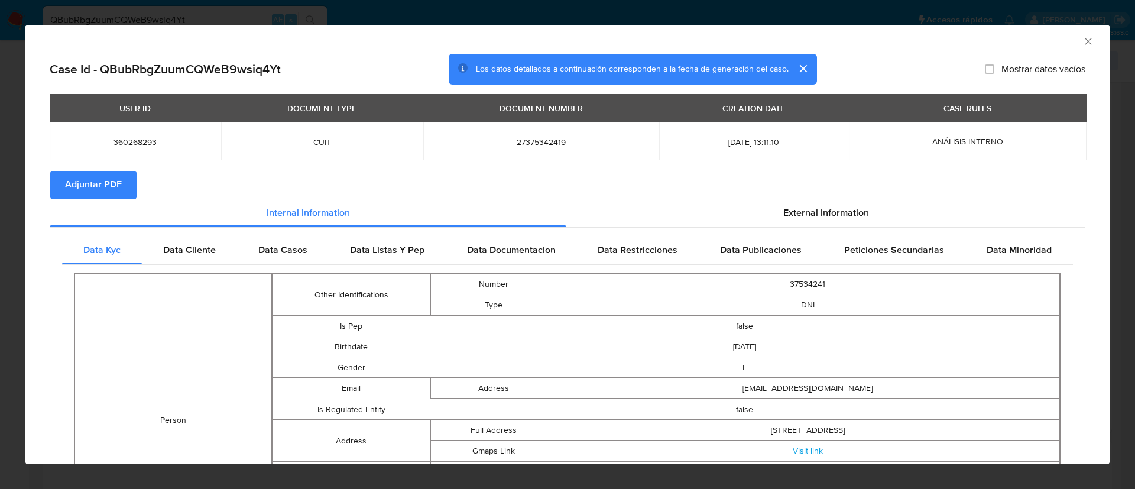
click at [118, 189] on span "Adjuntar PDF" at bounding box center [93, 185] width 57 height 26
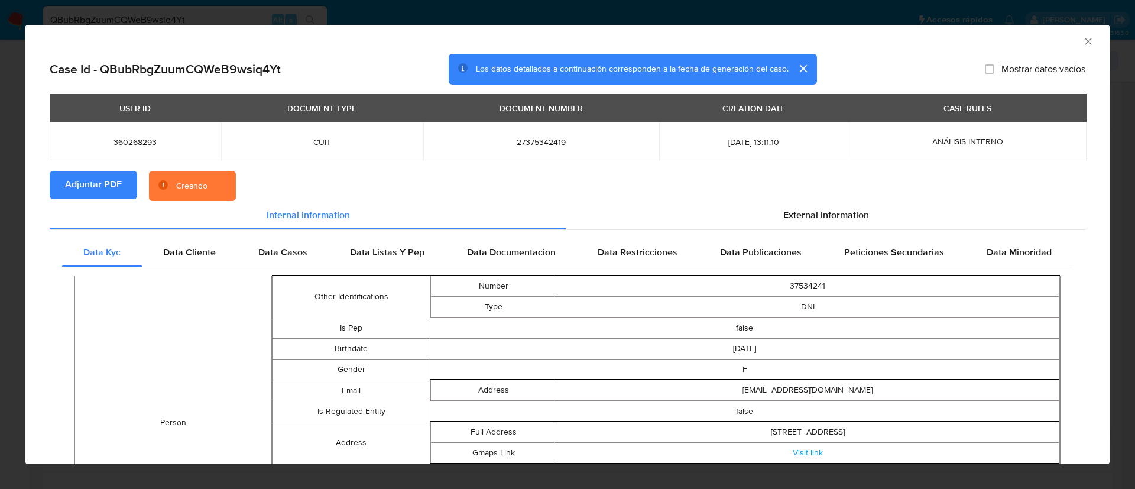
click at [131, 150] on td "360268293" at bounding box center [135, 141] width 171 height 38
copy span "360268293"
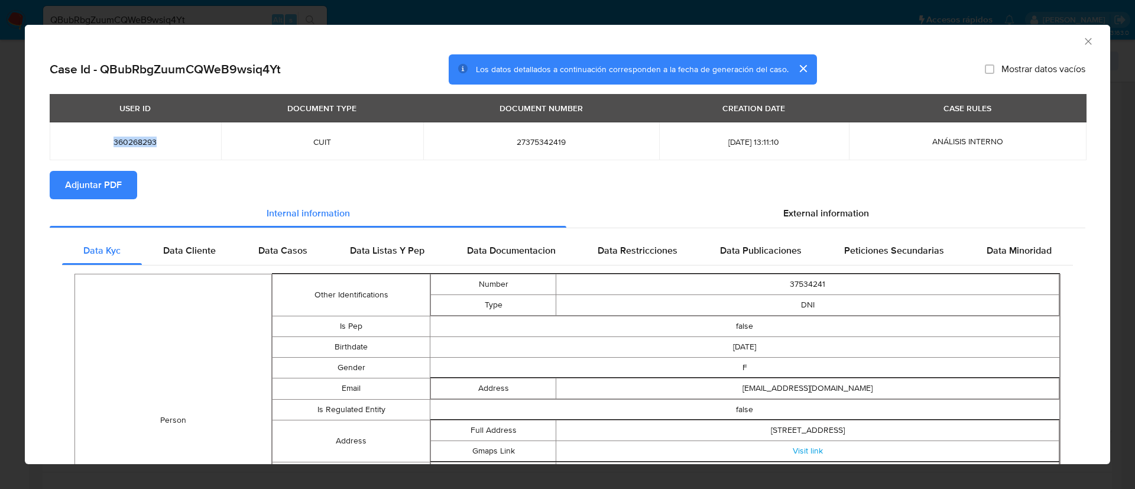
click at [1082, 41] on icon "Cerrar ventana" at bounding box center [1088, 41] width 12 height 12
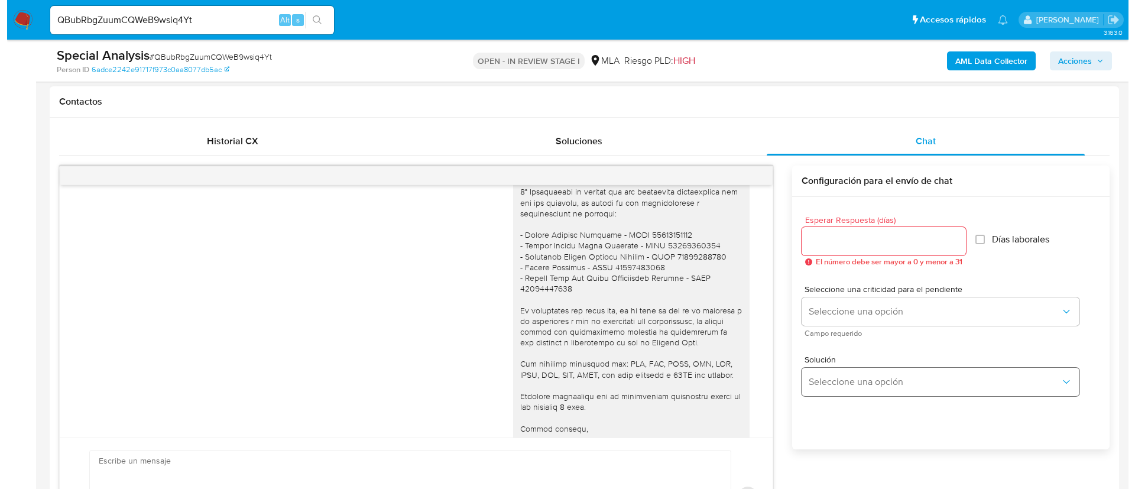
scroll to position [266, 0]
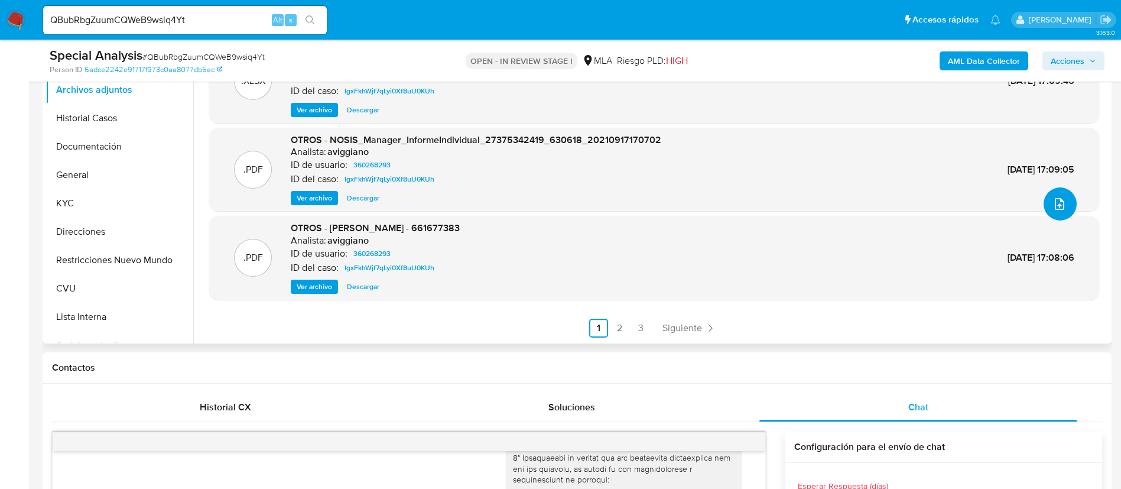
click at [1060, 210] on icon "upload-file" at bounding box center [1060, 204] width 14 height 14
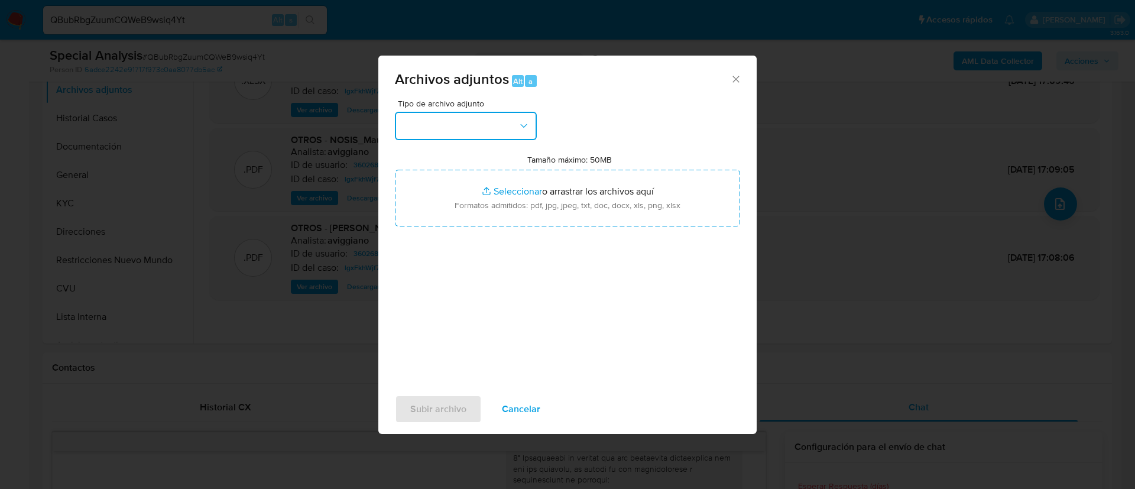
click at [514, 128] on button "button" at bounding box center [466, 126] width 142 height 28
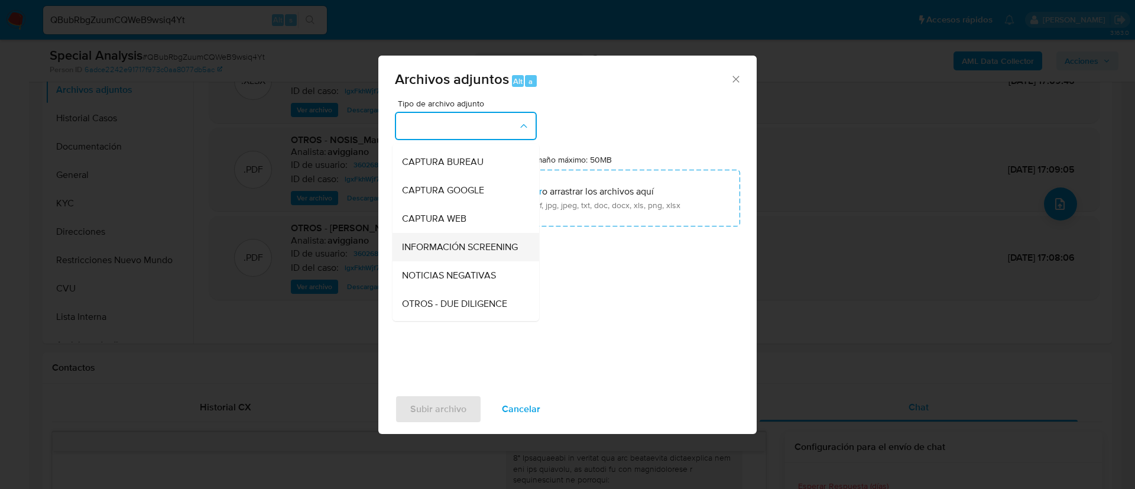
scroll to position [89, 0]
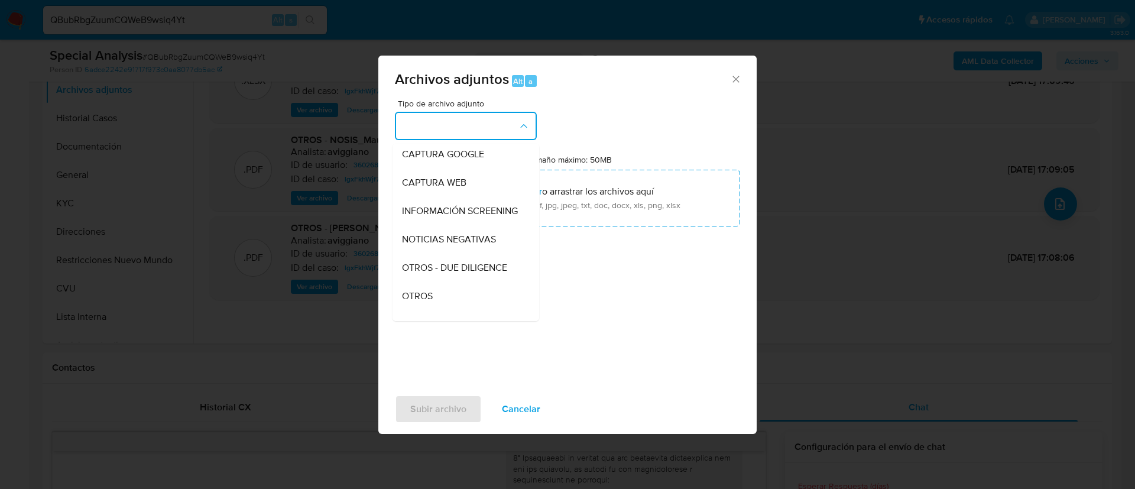
click at [459, 310] on div "OTROS" at bounding box center [462, 296] width 121 height 28
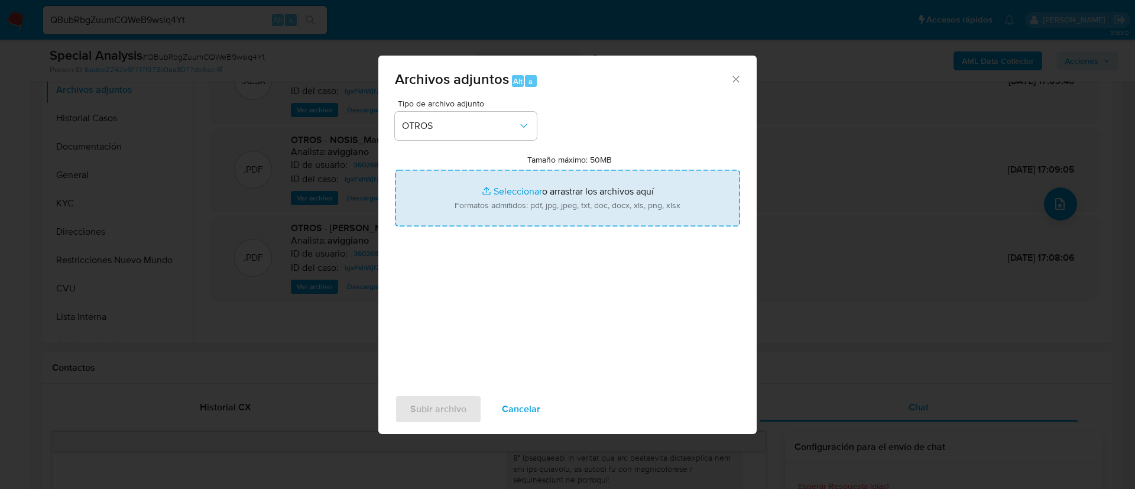
click at [496, 212] on input "Tamaño máximo: 50MB Seleccionar archivos" at bounding box center [567, 198] width 345 height 57
type input "C:\fakepath\360268293 Movimientos.xlsx"
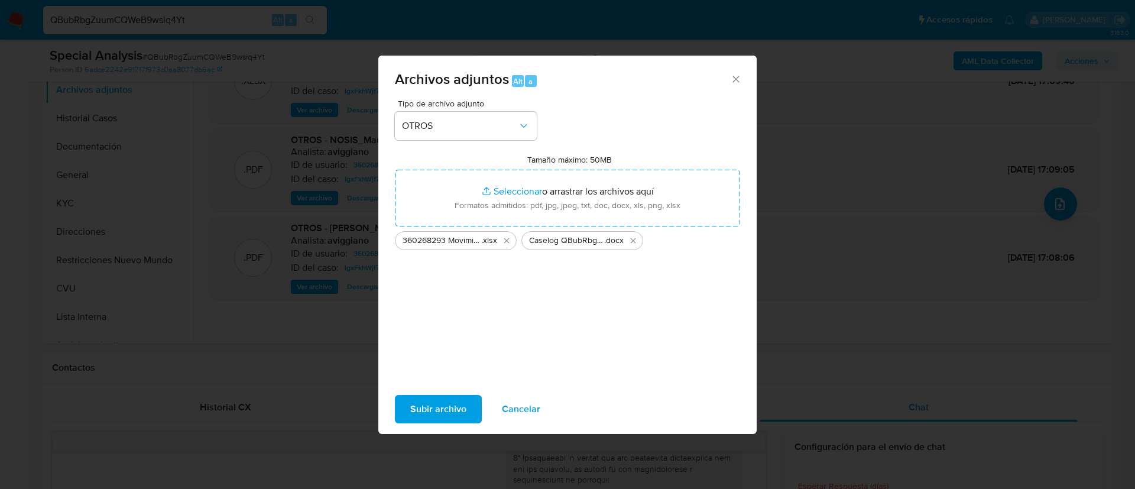
click at [445, 410] on span "Subir archivo" at bounding box center [438, 409] width 56 height 26
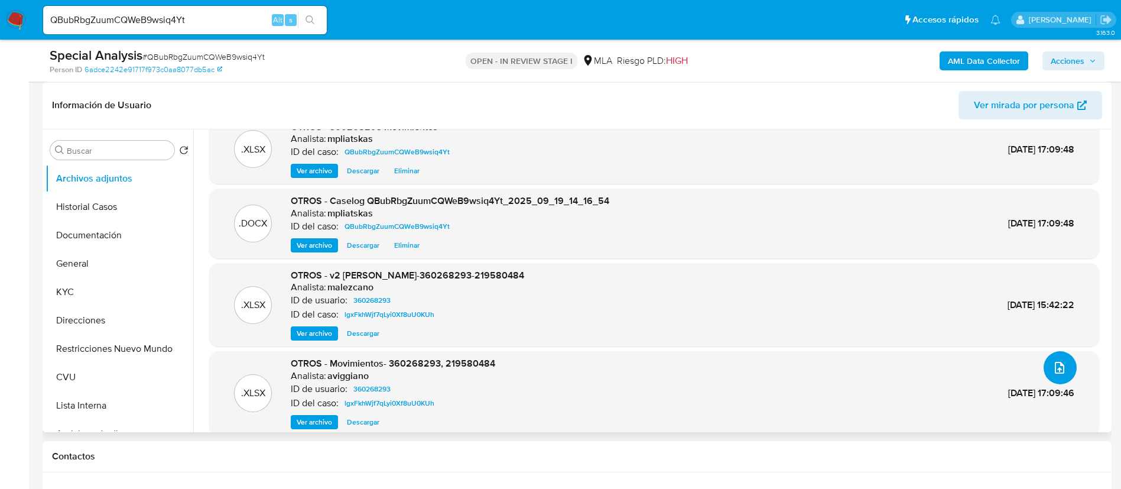
scroll to position [0, 0]
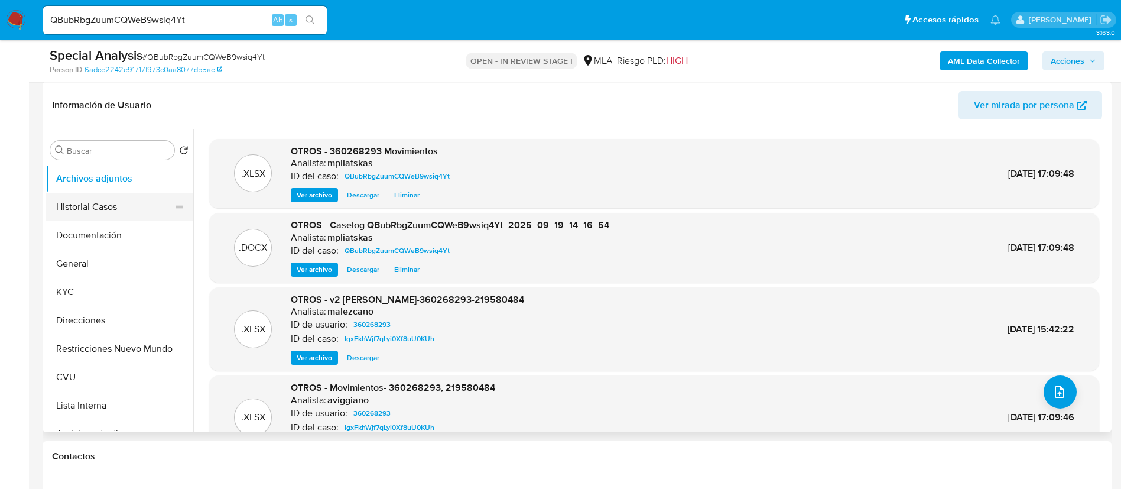
click at [95, 207] on button "Historial Casos" at bounding box center [115, 207] width 138 height 28
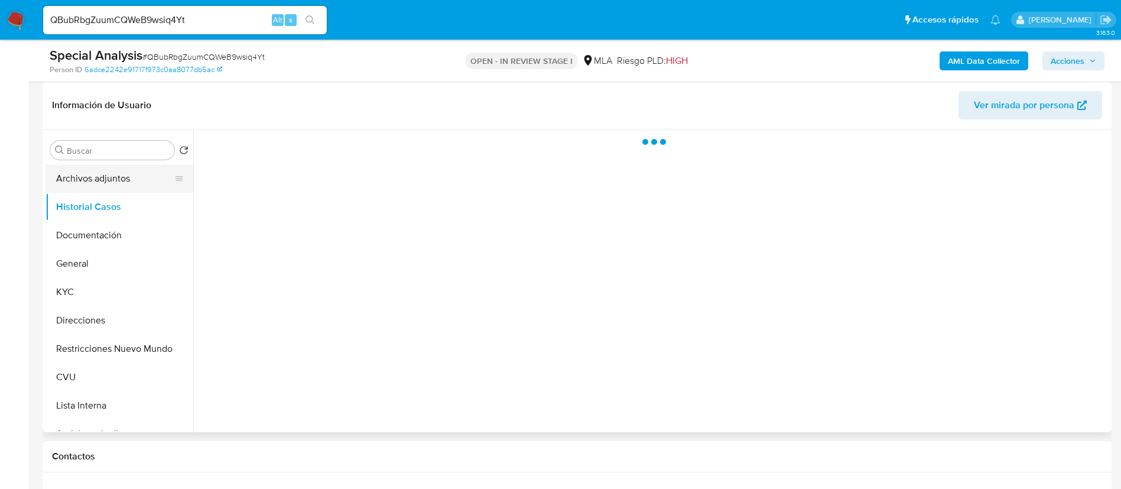
click at [80, 182] on button "Archivos adjuntos" at bounding box center [115, 178] width 138 height 28
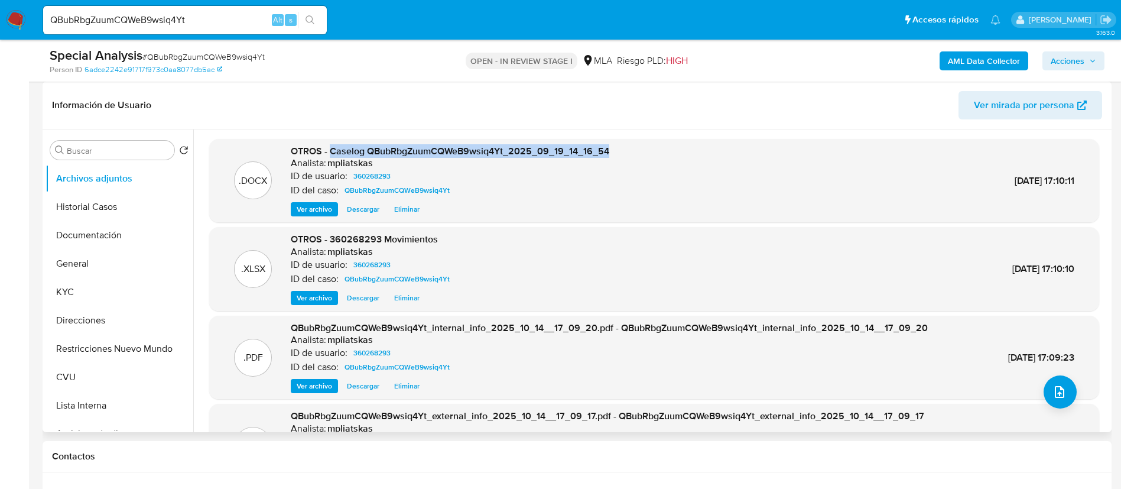
drag, startPoint x: 330, startPoint y: 152, endPoint x: 633, endPoint y: 147, distance: 302.1
click at [633, 147] on div ".DOCX OTROS - Caselog QBubRbgZuumCQWeB9wsiq4Yt_2025_09_19_14_16_54 Analista: mp…" at bounding box center [654, 181] width 878 height 72
copy span "Caselog QBubRbgZuumCQWeB9wsiq4Yt_2025_09_19_14_16_54"
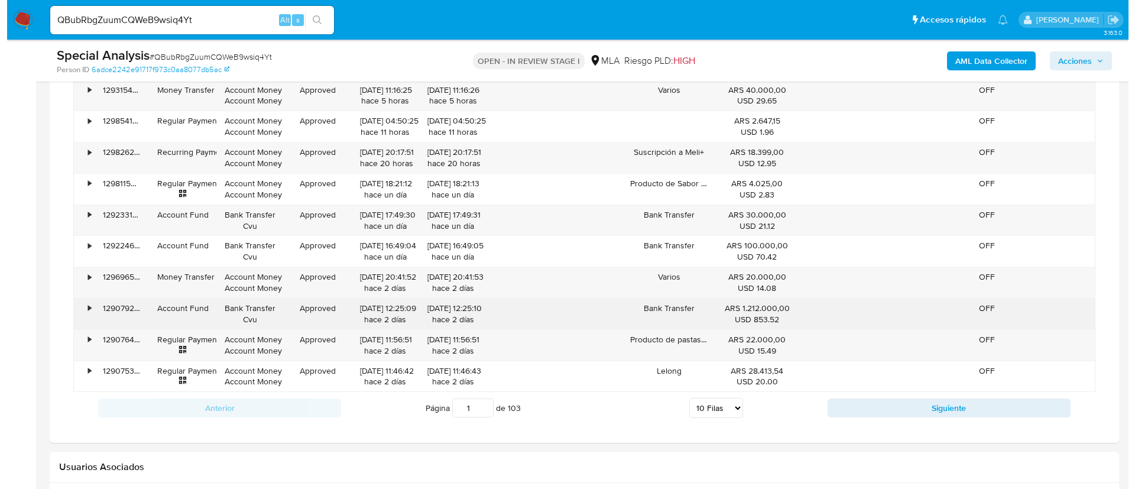
scroll to position [1879, 0]
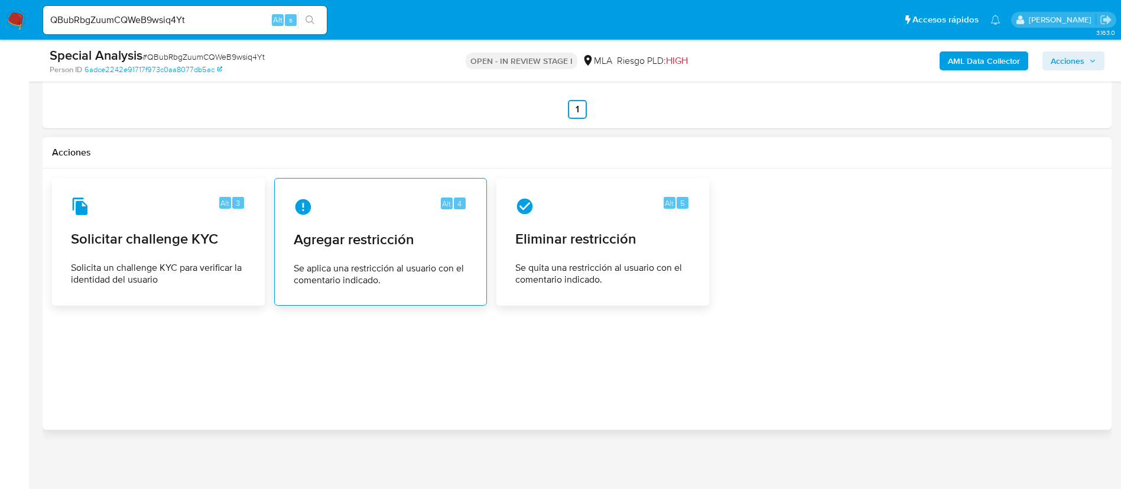
click at [394, 282] on span "Se aplica una restricción al usuario con el comentario indicado." at bounding box center [381, 274] width 174 height 24
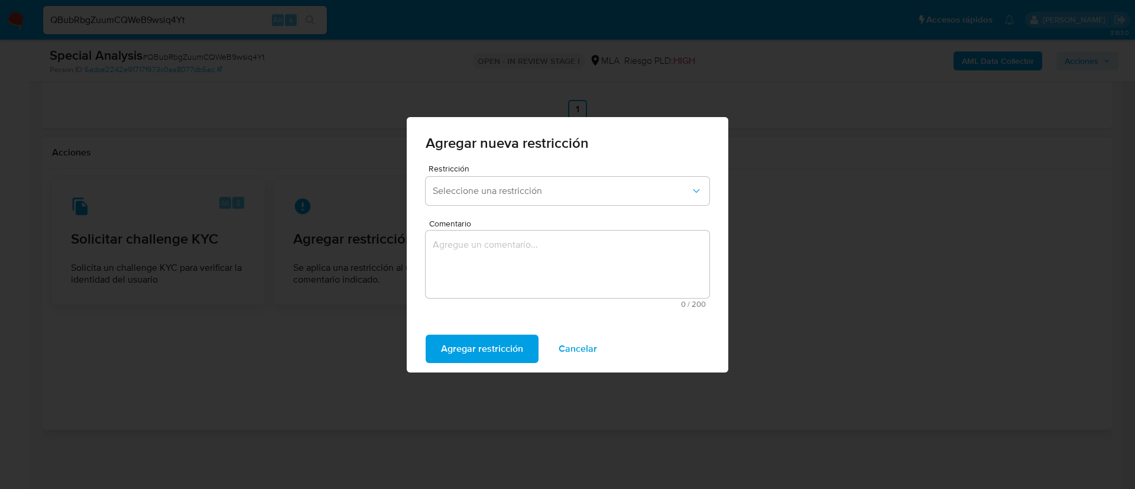
click at [507, 160] on div "Agregar nueva restricción" at bounding box center [568, 140] width 322 height 47
click at [513, 185] on span "Seleccione una restricción" at bounding box center [562, 191] width 258 height 12
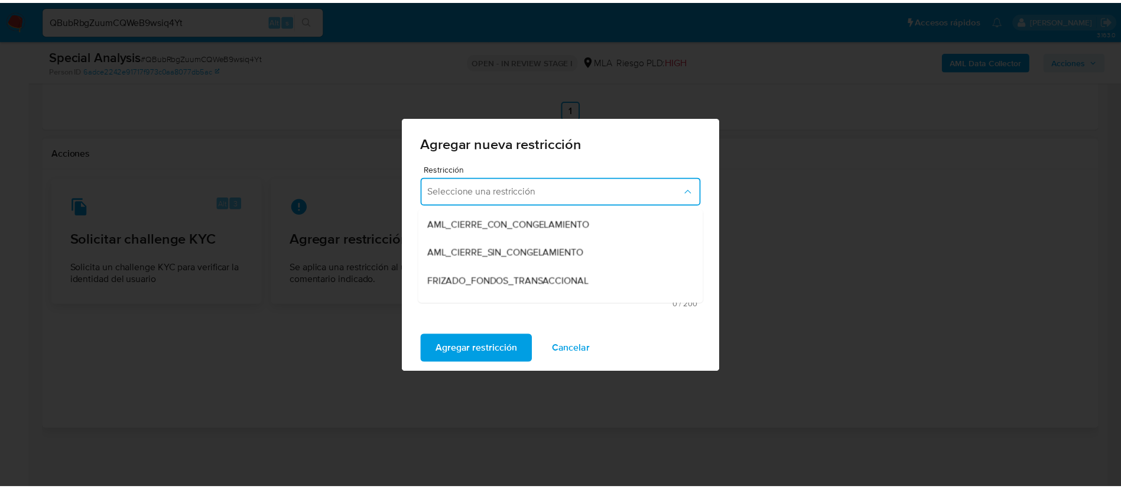
scroll to position [177, 0]
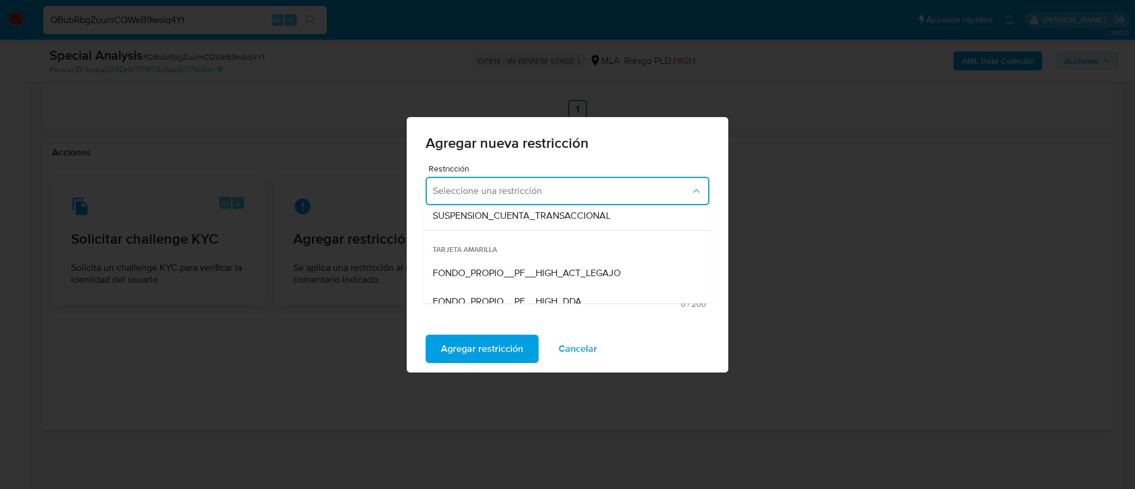
click at [533, 219] on span "SUSPENSION_CUENTA_TRANSACCIONAL" at bounding box center [522, 216] width 178 height 12
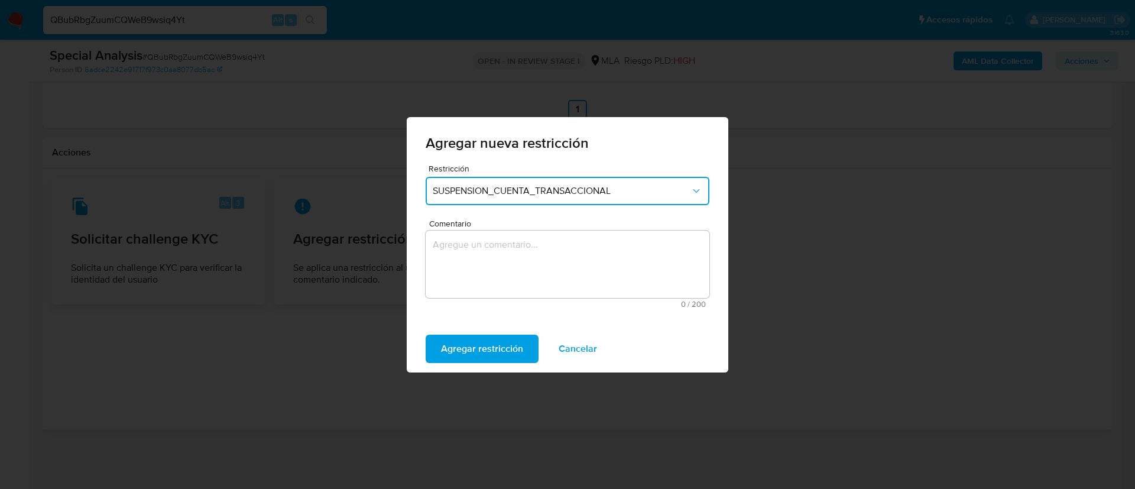
click at [526, 254] on textarea "Comentario" at bounding box center [568, 264] width 284 height 67
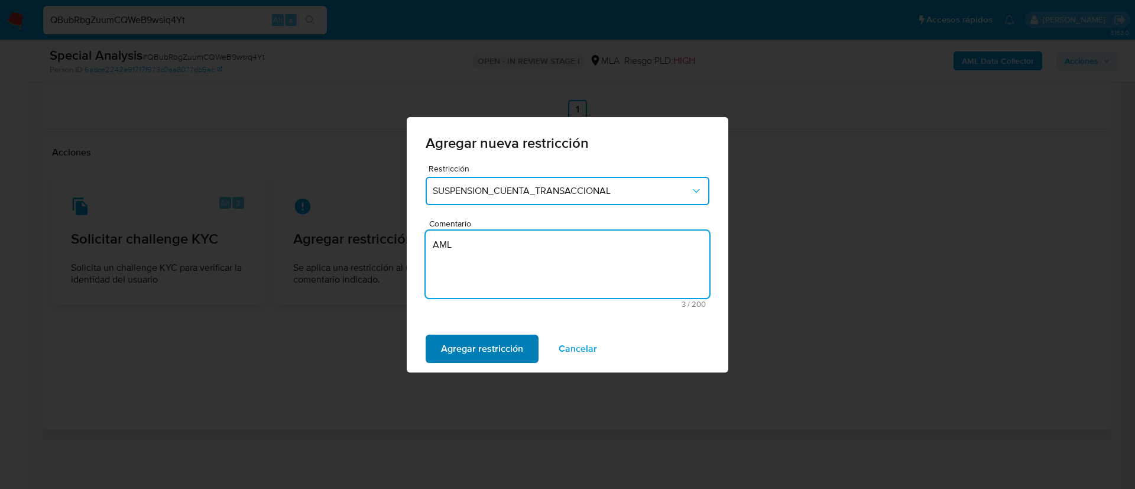
type textarea "AML"
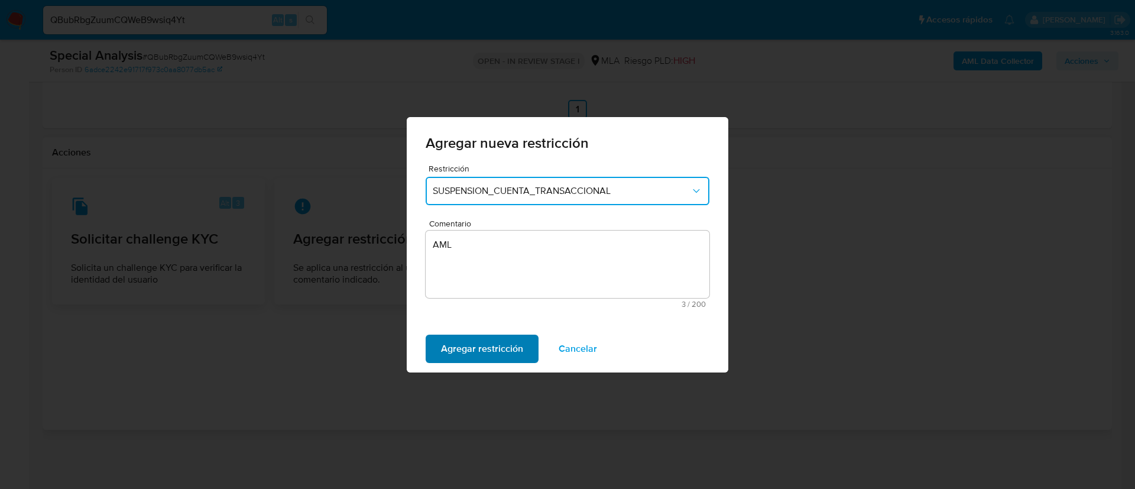
click at [489, 346] on span "Agregar restricción" at bounding box center [482, 349] width 82 height 26
click at [469, 342] on span "Confirmar" at bounding box center [462, 349] width 43 height 26
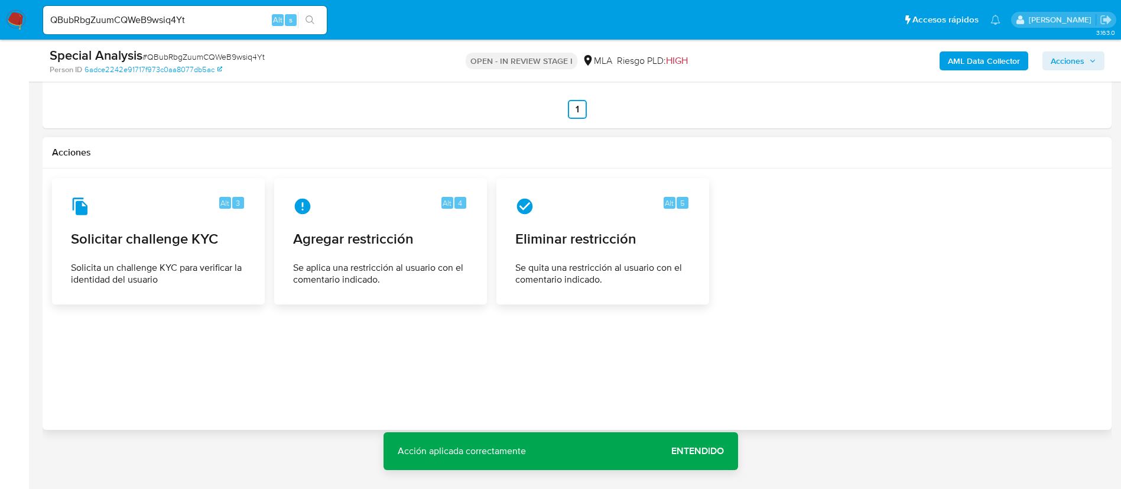
click at [1088, 60] on span "Acciones" at bounding box center [1074, 61] width 46 height 17
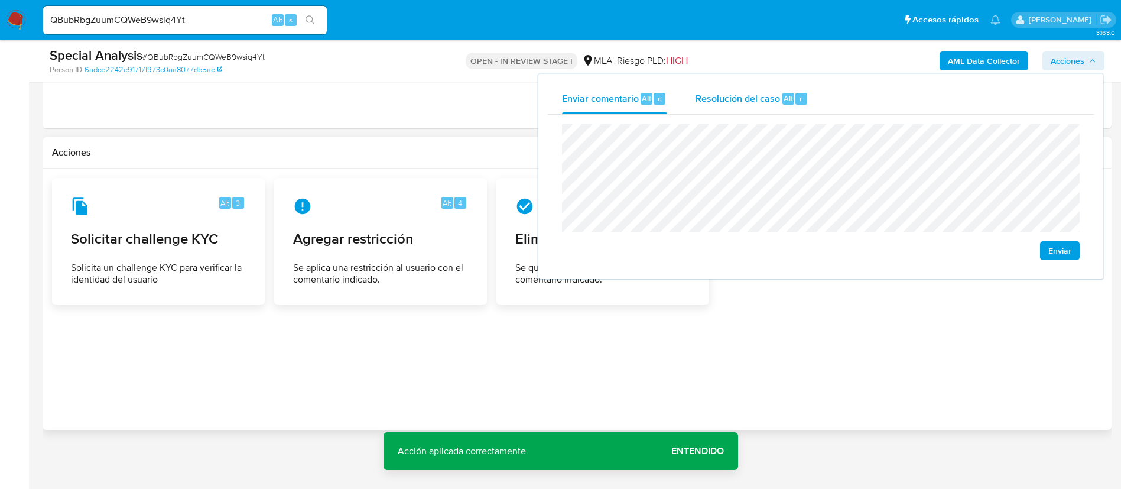
click at [776, 94] on span "Resolución del caso" at bounding box center [738, 98] width 85 height 14
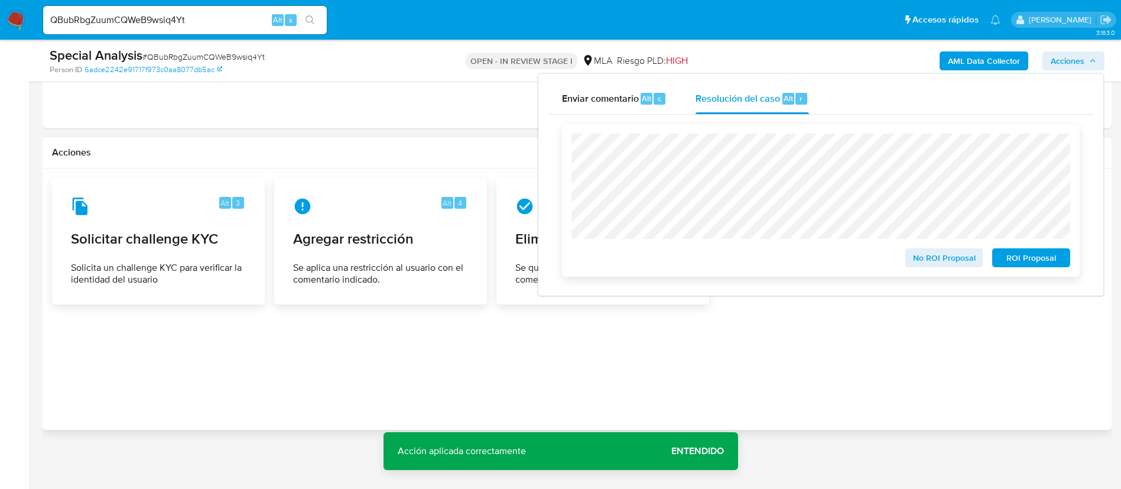
click at [1019, 247] on div "ROI Proposal" at bounding box center [1029, 256] width 83 height 24
click at [1024, 255] on span "ROI Proposal" at bounding box center [1031, 257] width 61 height 17
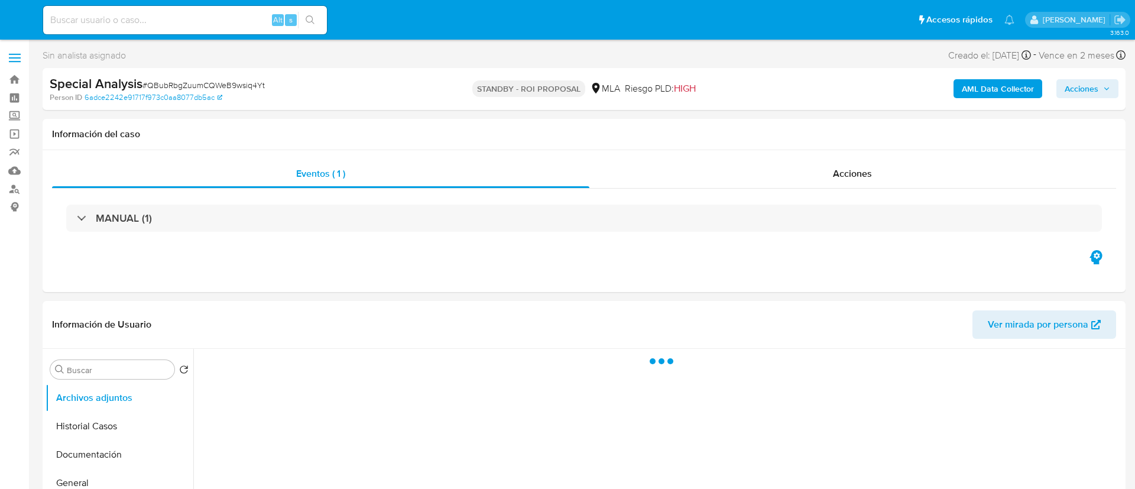
select select "10"
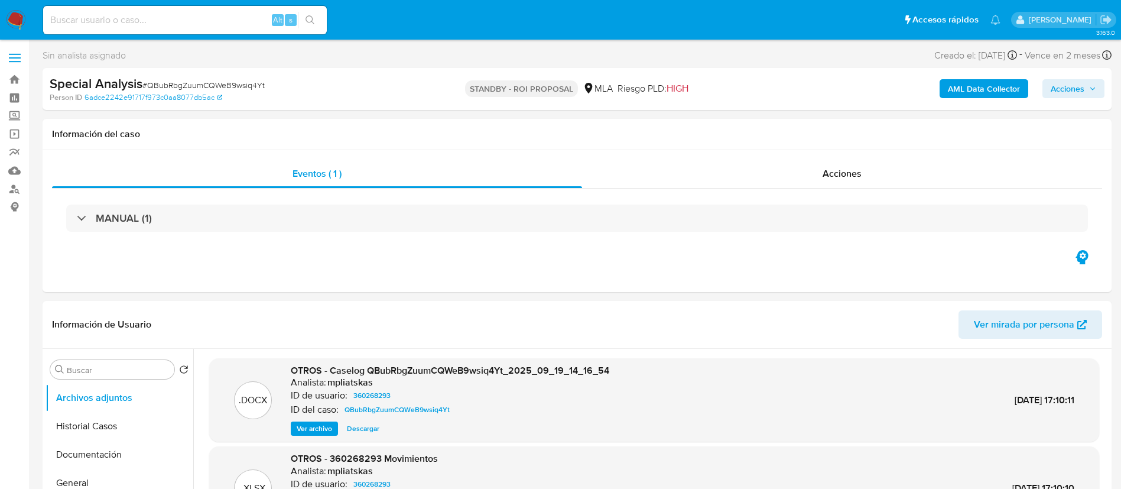
click at [219, 30] on div "Alt s" at bounding box center [185, 20] width 284 height 28
click at [213, 22] on input at bounding box center [185, 19] width 284 height 15
paste input "c5aBvDVZRM28na79r6ycnIHY"
type input "c5aBvDVZRM28na79r6ycnIHY"
click at [302, 25] on button "search-icon" at bounding box center [310, 20] width 24 height 17
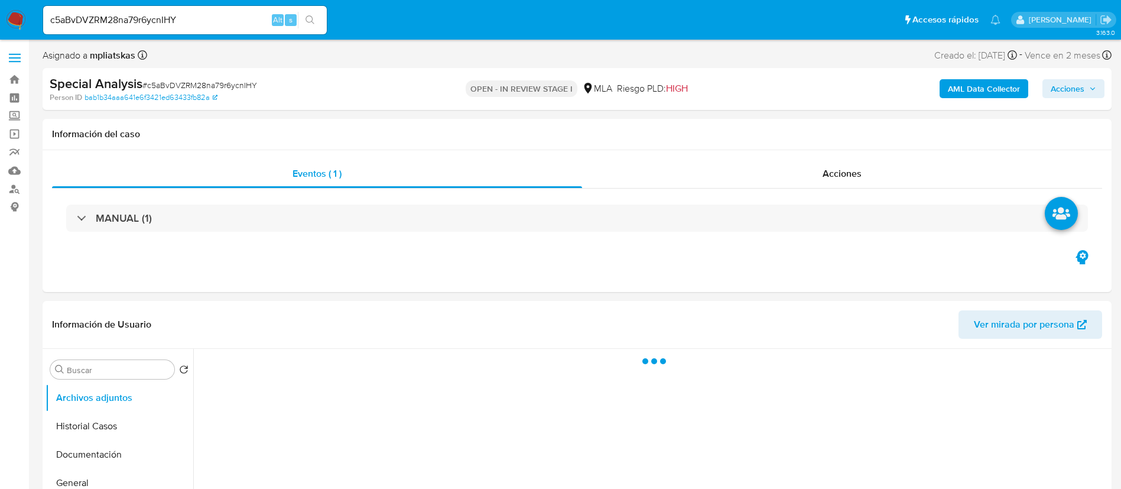
select select "10"
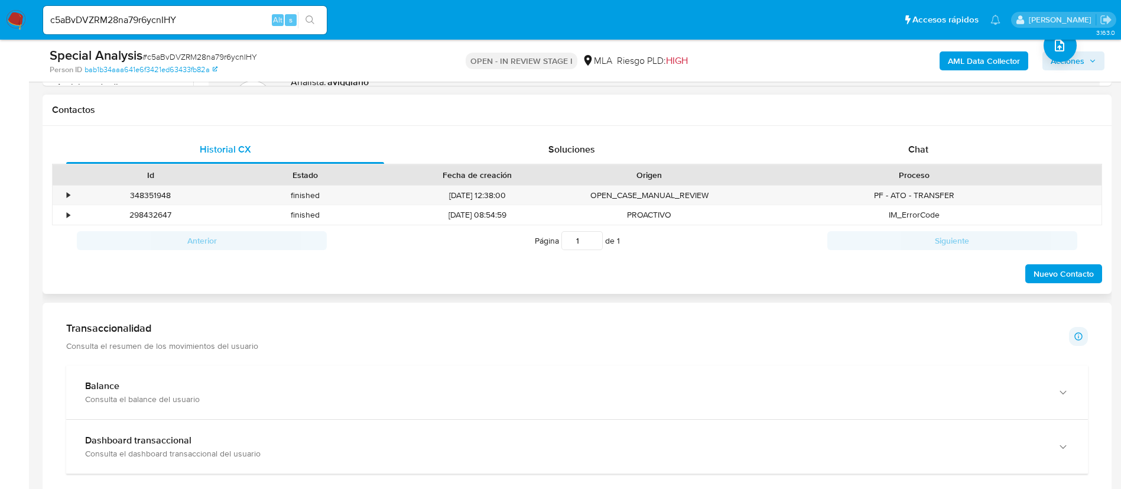
scroll to position [532, 0]
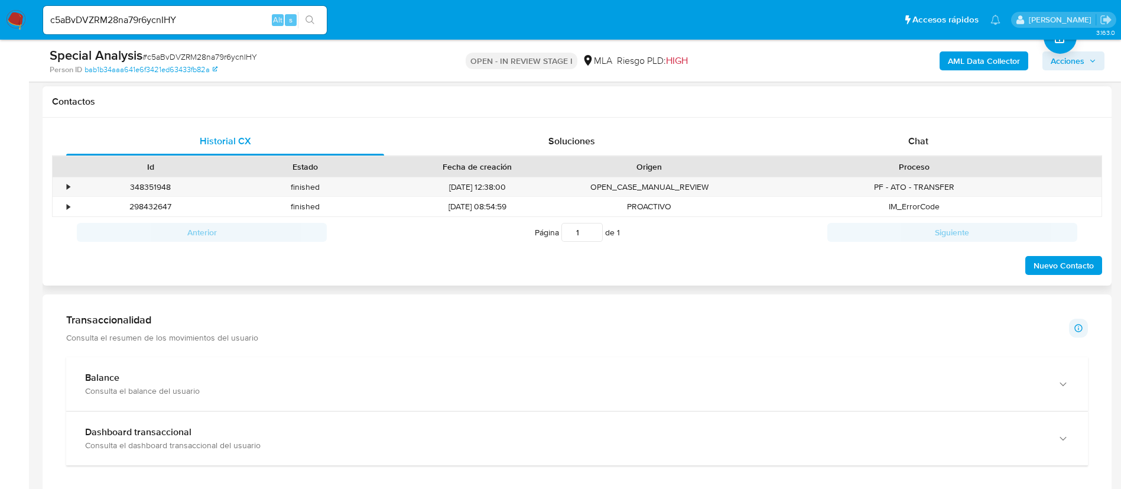
click at [877, 168] on div "Proceso" at bounding box center [914, 167] width 358 height 12
click at [874, 139] on div "Chat" at bounding box center [919, 141] width 318 height 28
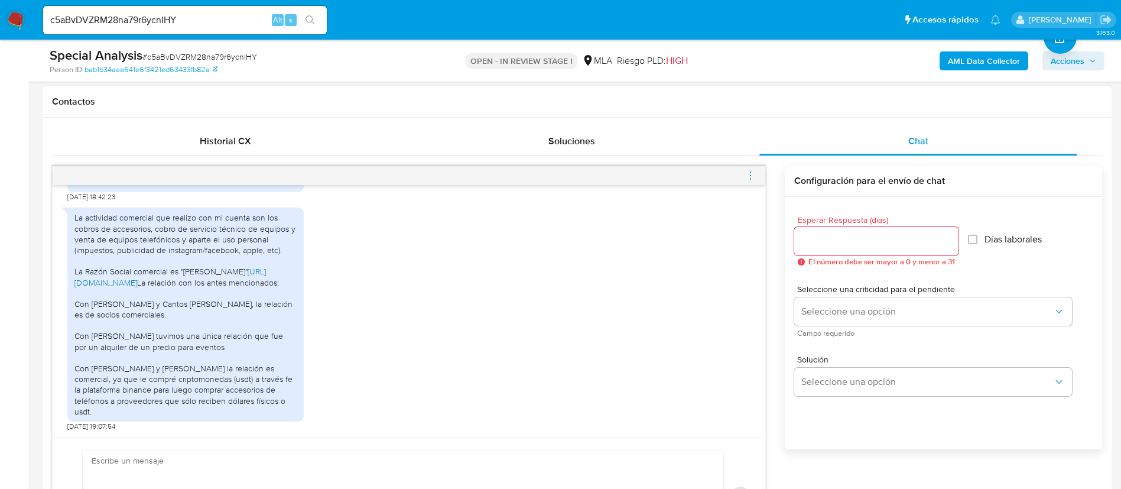
scroll to position [1409, 0]
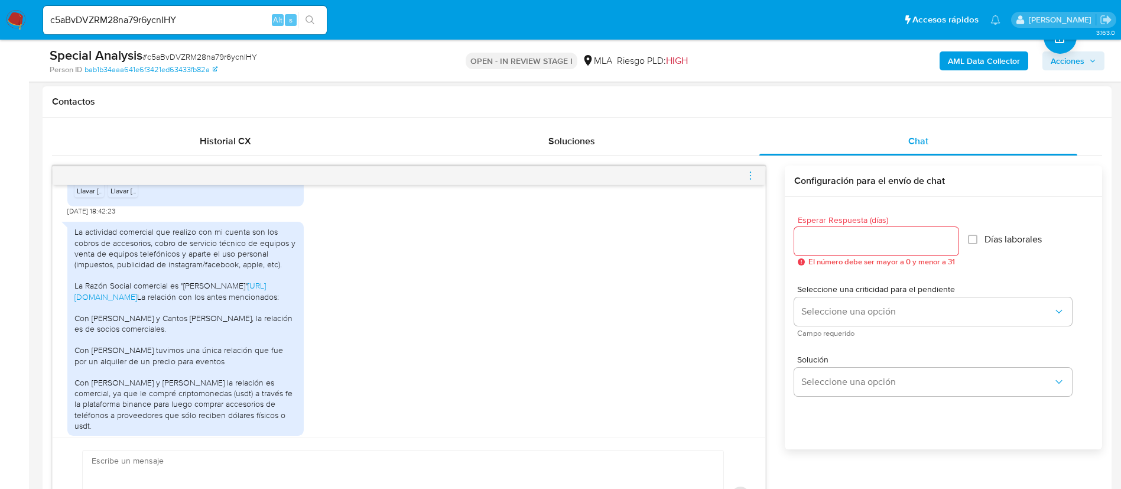
click at [86, 180] on span "PDF" at bounding box center [89, 177] width 11 height 8
click at [116, 196] on span "Llavar Joaquin - IVA - Periodo Marzo a Agosto 2025.pdf" at bounding box center [227, 191] width 233 height 10
drag, startPoint x: 249, startPoint y: 413, endPoint x: 72, endPoint y: 276, distance: 224.2
click at [72, 276] on div "La actividad comercial que realizo con mi cuenta son los cobros de accesorios, …" at bounding box center [185, 329] width 236 height 214
copy div "La actividad comercial que realizo con mi cuenta son los cobros de accesorios, …"
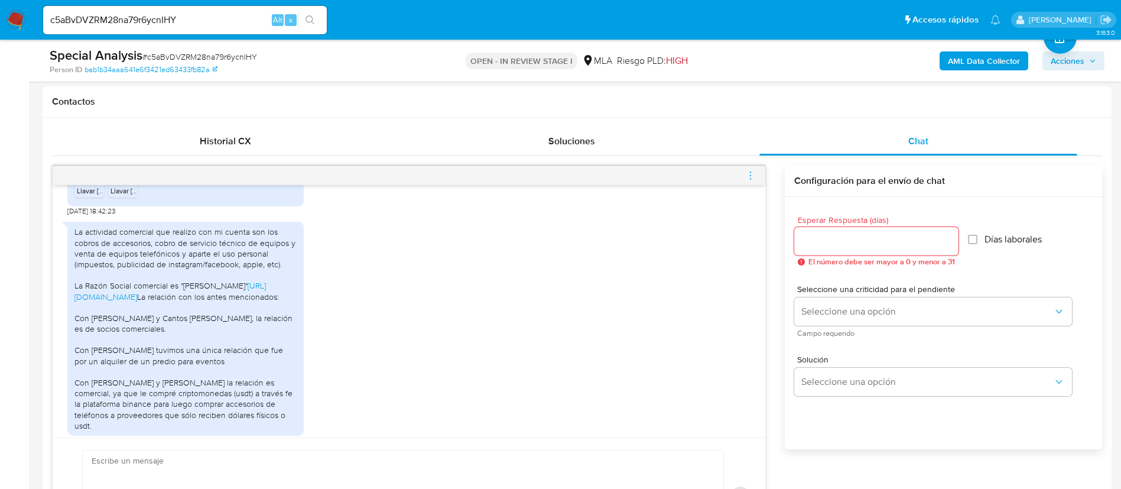
click at [972, 59] on b "AML Data Collector" at bounding box center [984, 60] width 72 height 19
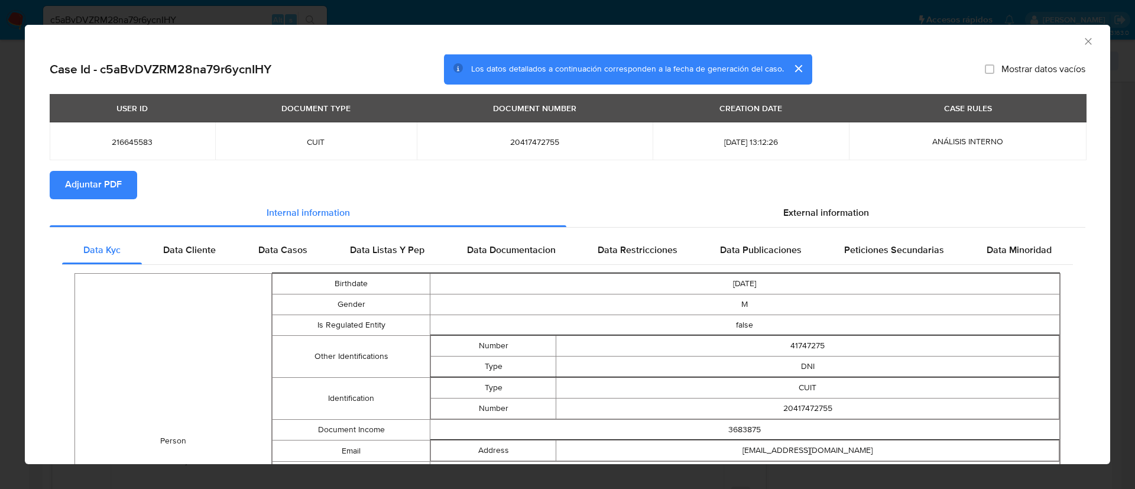
click at [109, 192] on span "Adjuntar PDF" at bounding box center [93, 185] width 57 height 26
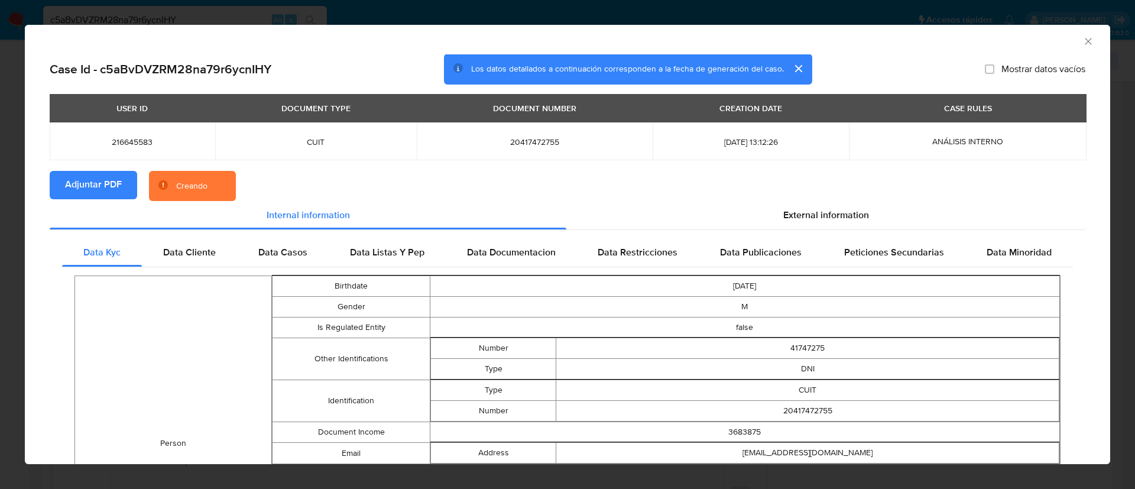
click at [121, 142] on span "216645583" at bounding box center [132, 142] width 137 height 11
click at [120, 142] on span "216645583" at bounding box center [132, 142] width 137 height 11
copy span "216645583"
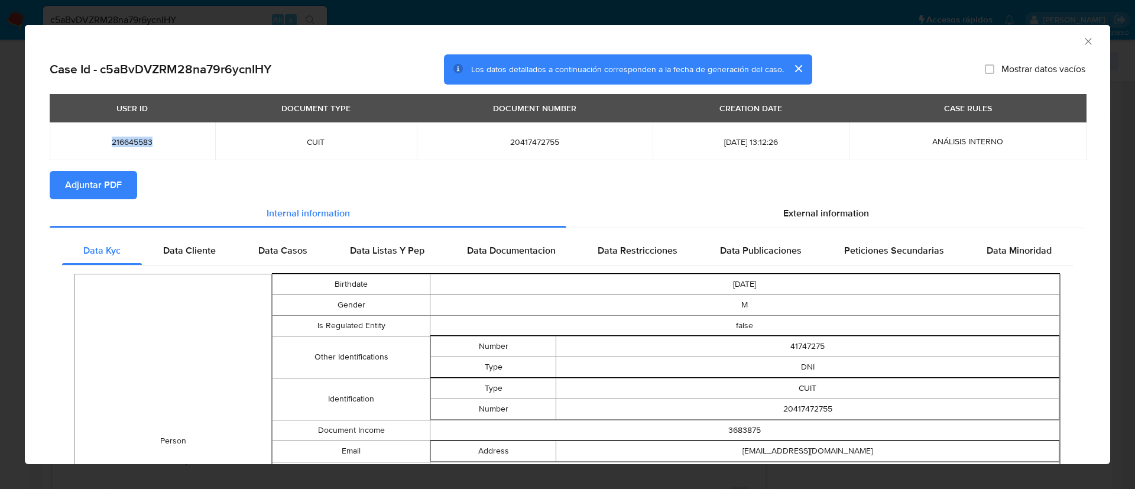
click at [1082, 41] on icon "Cerrar ventana" at bounding box center [1088, 41] width 12 height 12
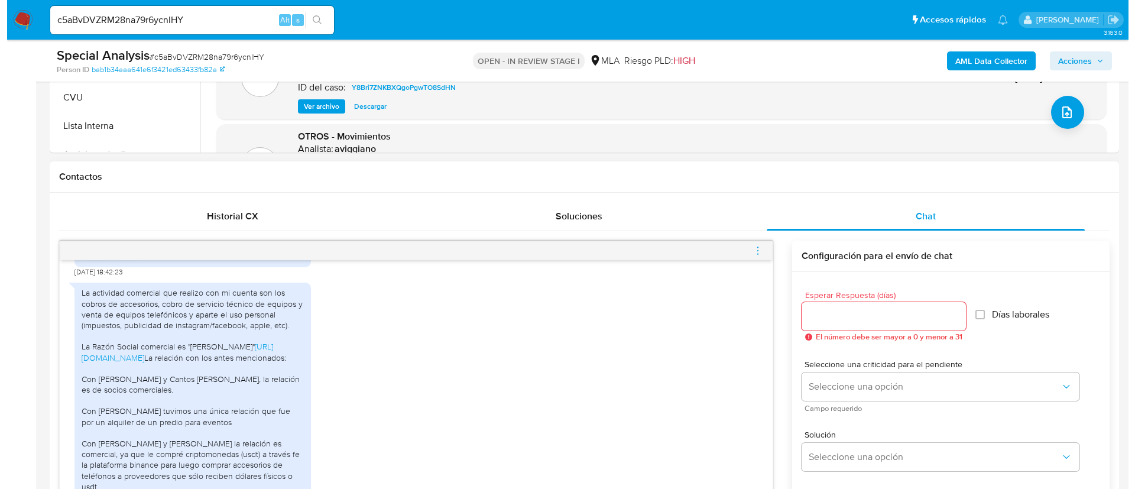
scroll to position [266, 0]
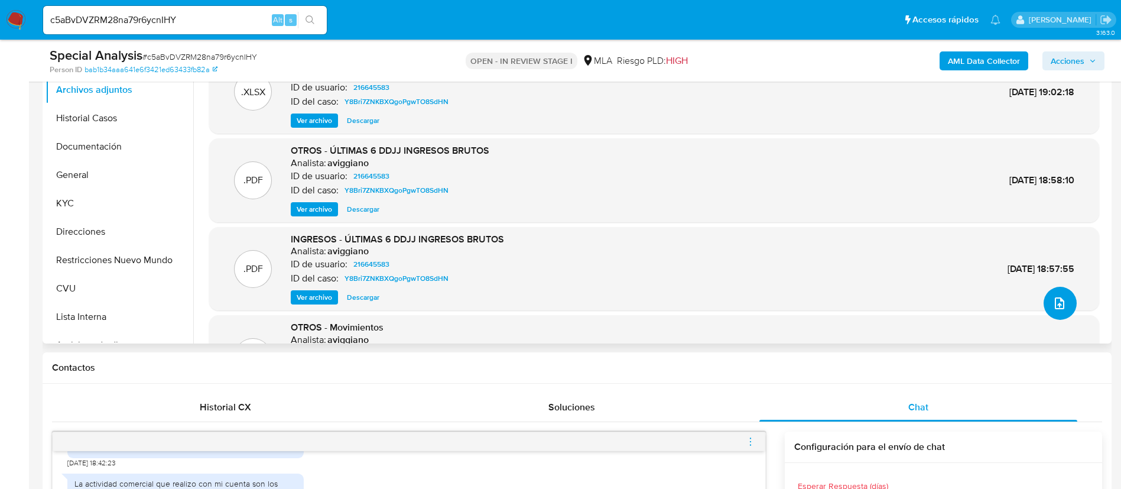
click at [1056, 299] on icon "upload-file" at bounding box center [1060, 303] width 14 height 14
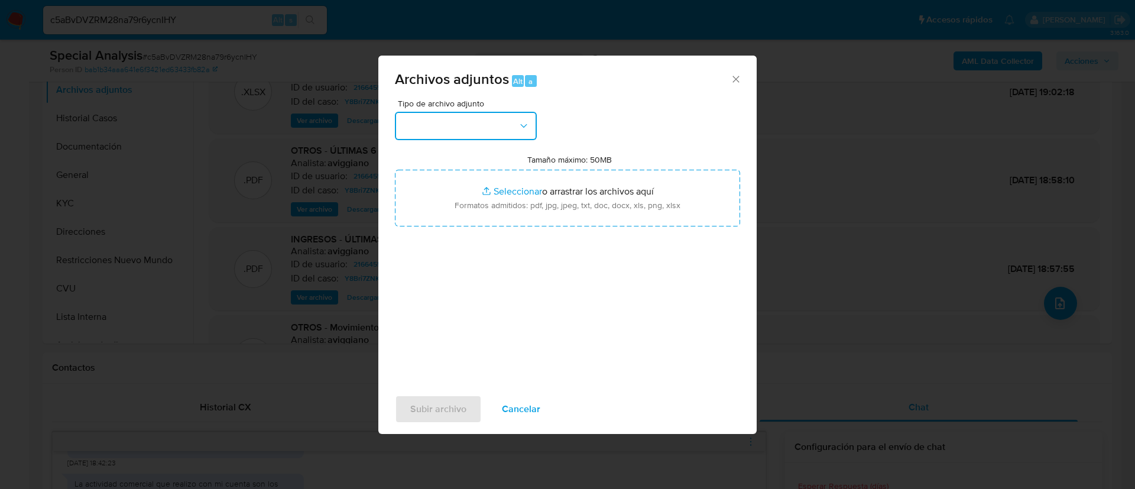
click at [470, 112] on button "button" at bounding box center [466, 126] width 142 height 28
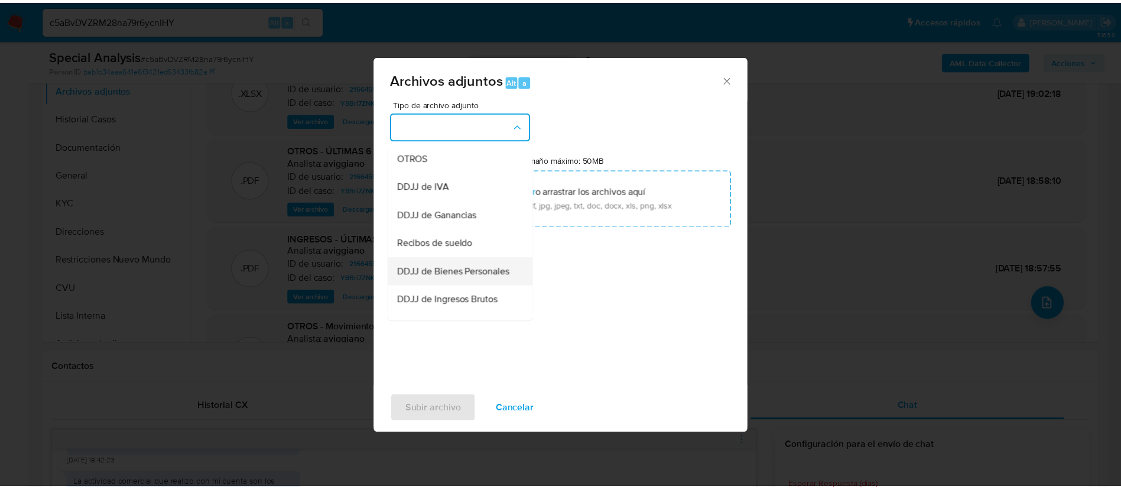
scroll to position [177, 0]
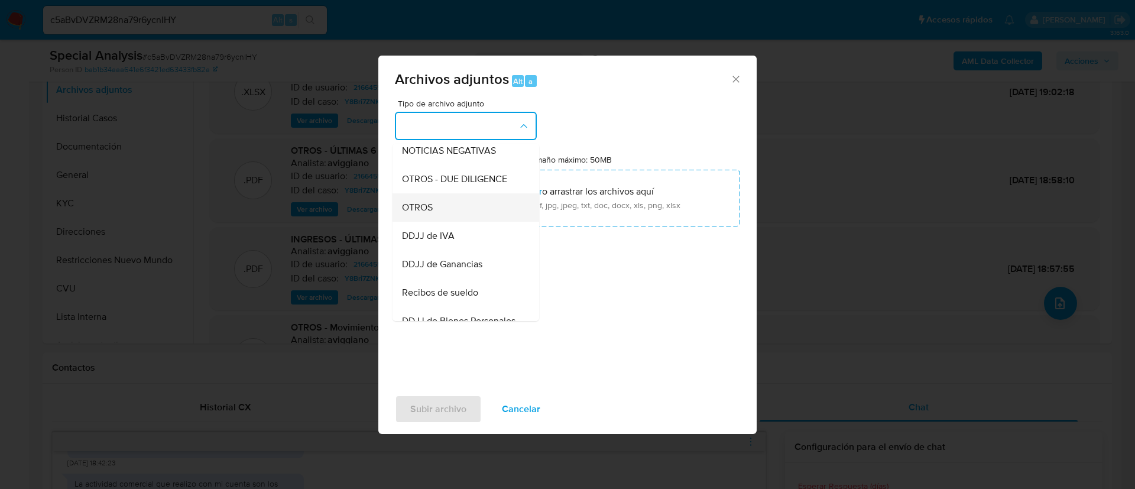
click at [461, 222] on div "OTROS" at bounding box center [462, 207] width 121 height 28
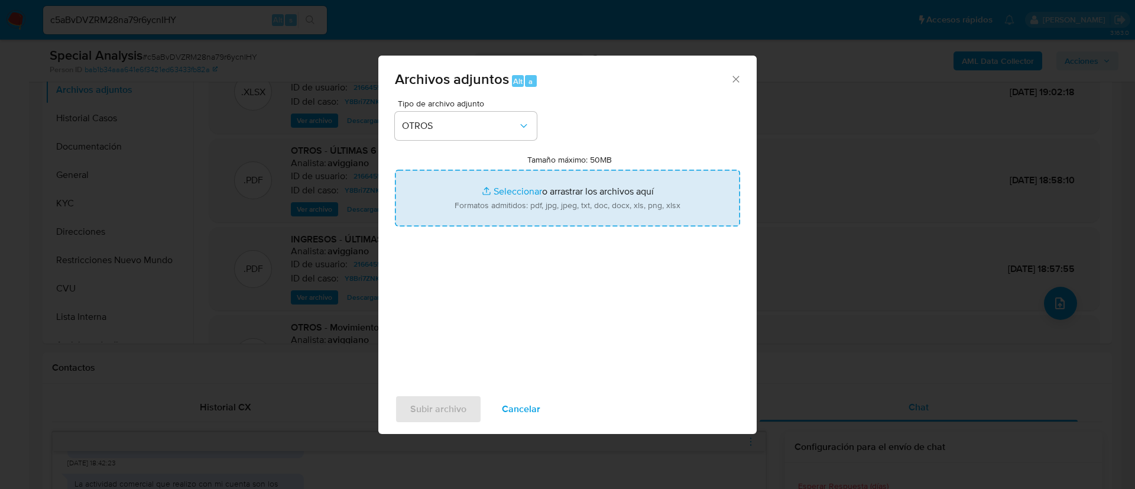
click at [466, 218] on input "Tamaño máximo: 50MB Seleccionar archivos" at bounding box center [567, 198] width 345 height 57
type input "C:\fakepath\216645583 Movimientos.xlsx"
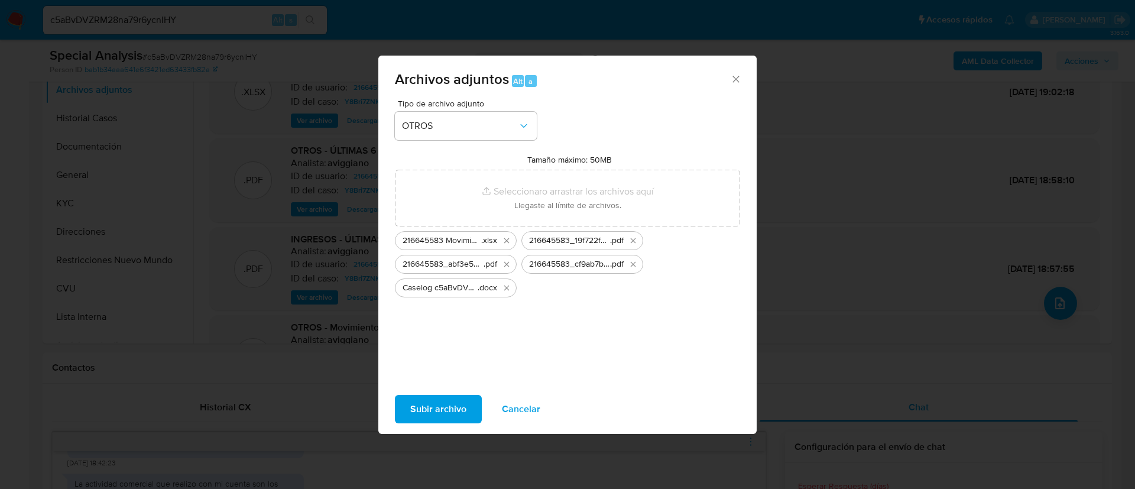
click at [453, 396] on span "Subir archivo" at bounding box center [438, 409] width 56 height 26
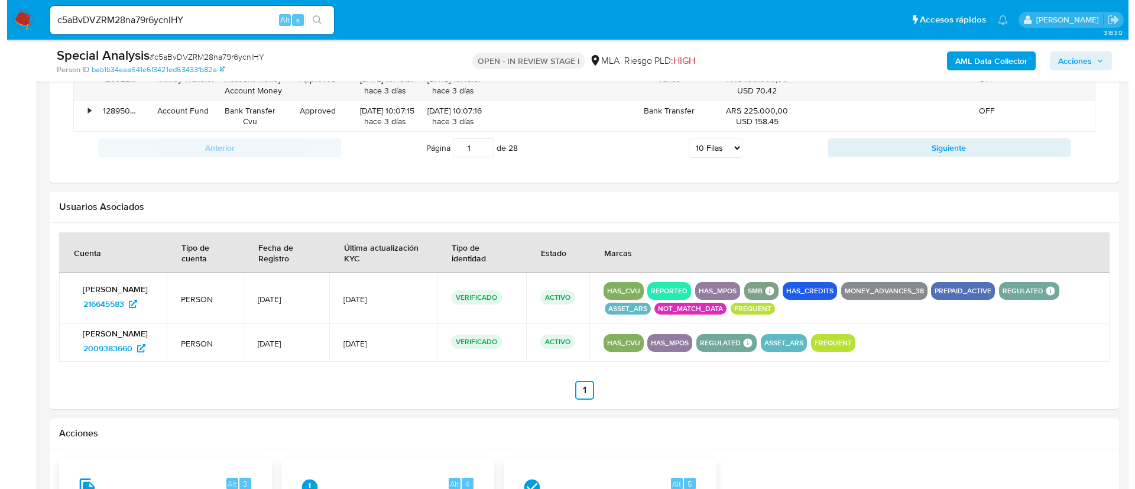
scroll to position [1873, 0]
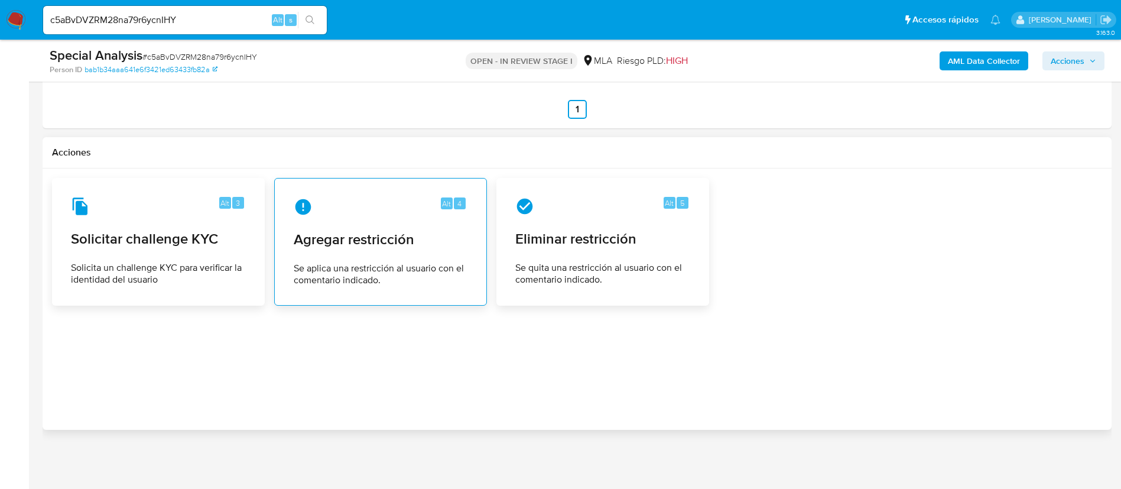
click at [405, 273] on span "Se aplica una restricción al usuario con el comentario indicado." at bounding box center [381, 274] width 174 height 24
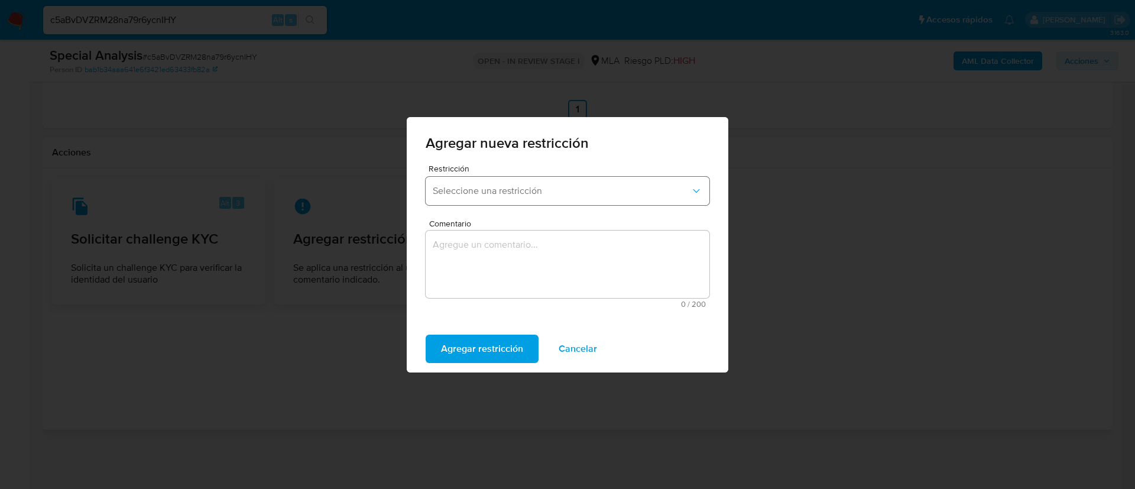
click at [488, 177] on button "Seleccione una restricción" at bounding box center [568, 191] width 284 height 28
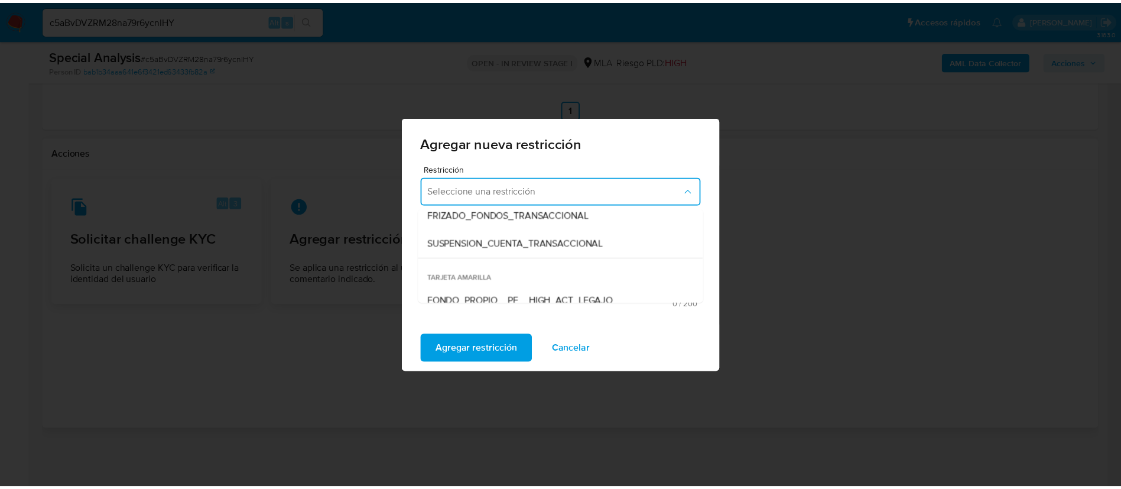
scroll to position [177, 0]
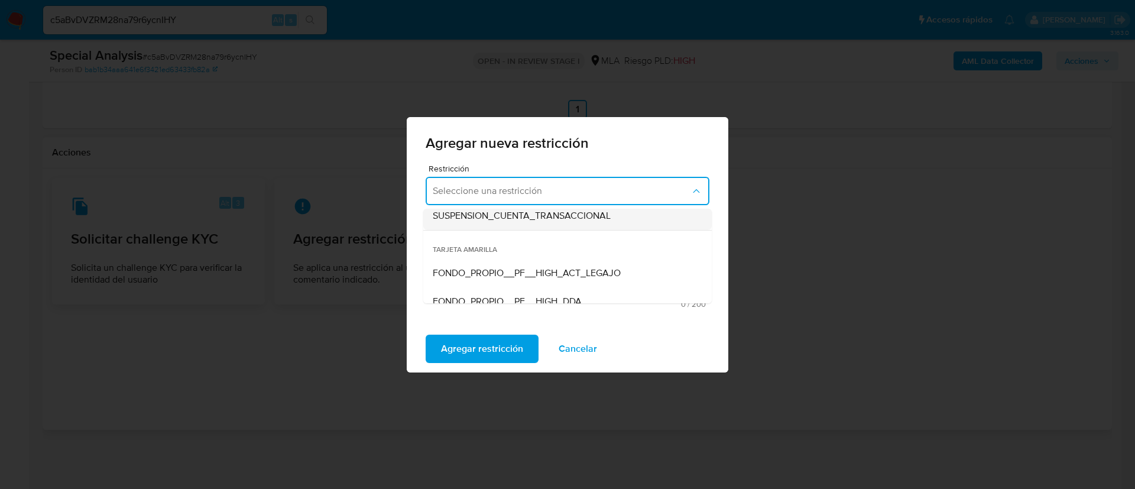
click at [511, 223] on div "SUSPENSION_CUENTA_TRANSACCIONAL" at bounding box center [564, 216] width 262 height 28
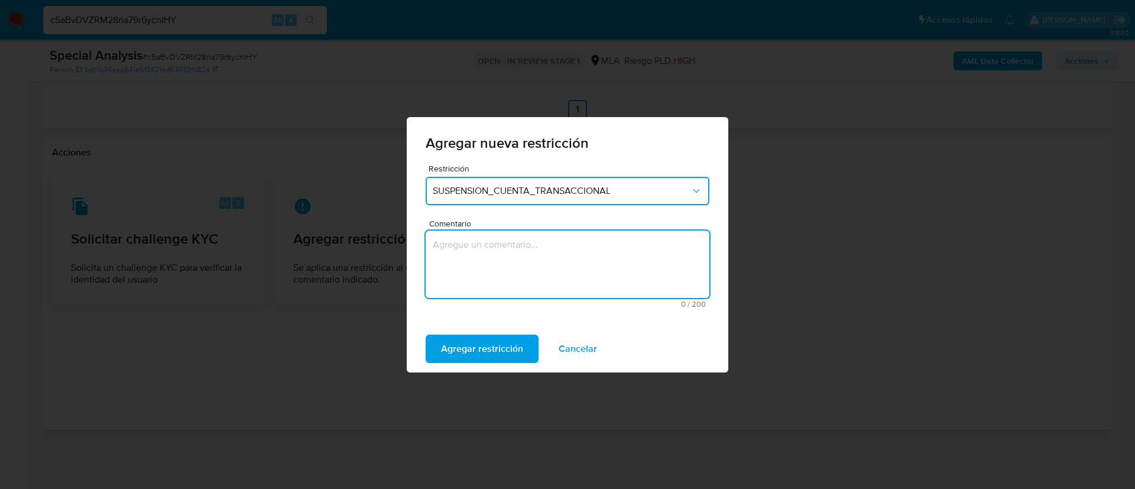
click at [508, 254] on textarea "Comentario" at bounding box center [568, 264] width 284 height 67
type textarea "AML"
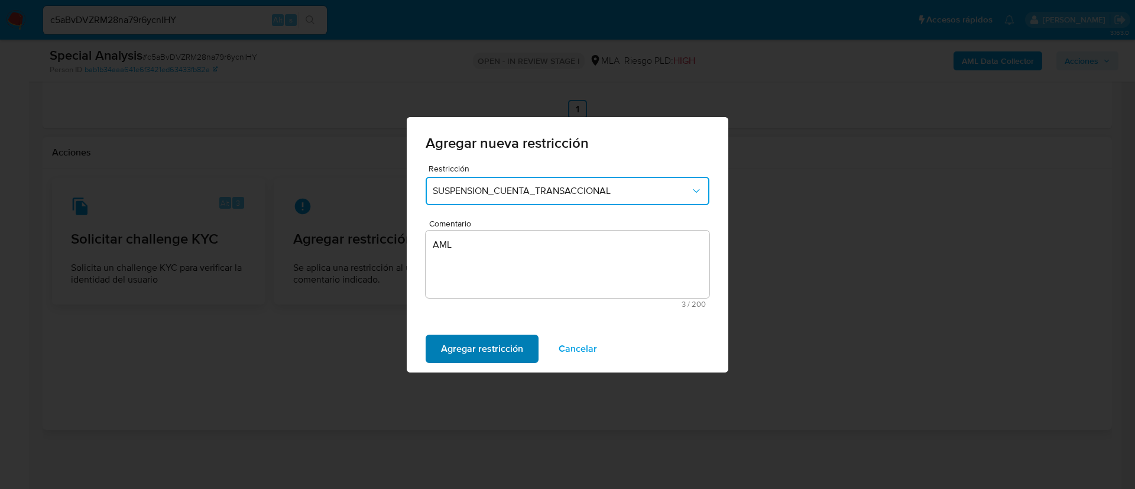
click at [474, 355] on span "Agregar restricción" at bounding box center [482, 349] width 82 height 26
click at [468, 349] on span "Confirmar" at bounding box center [462, 349] width 43 height 26
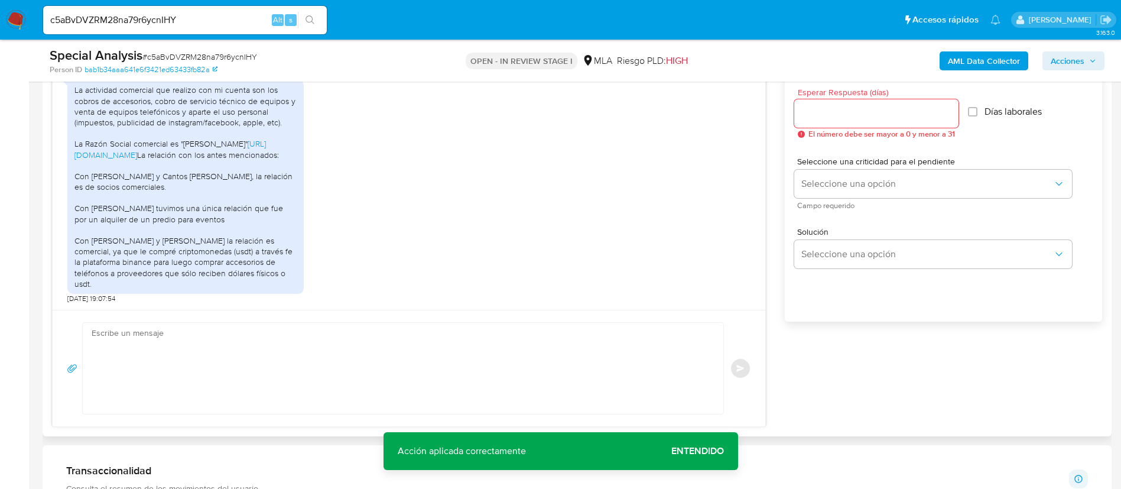
scroll to position [632, 0]
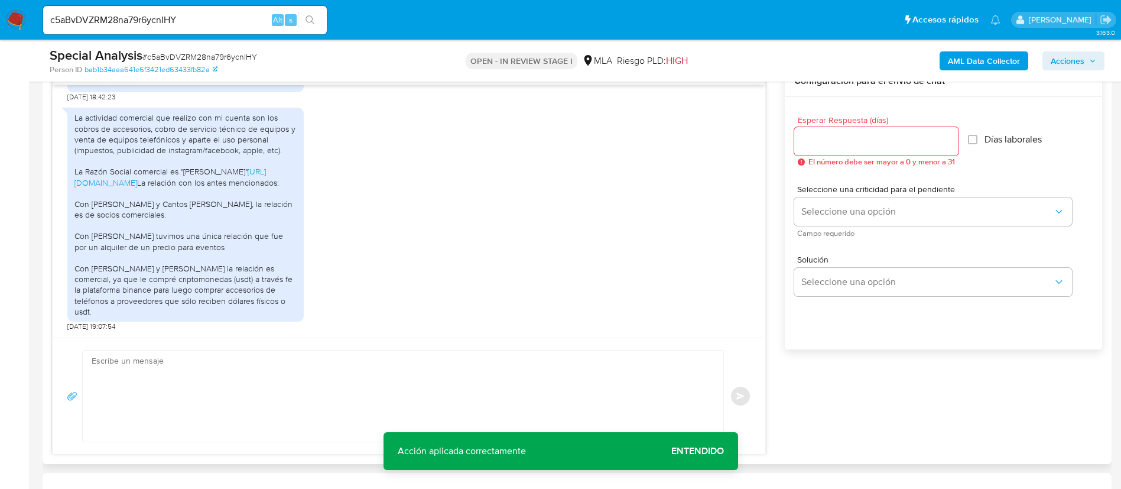
click at [308, 388] on textarea at bounding box center [400, 396] width 617 height 91
paste textarea "Muchas gracias por la respuesta. Analizamos tu caso y notamos que la informació…"
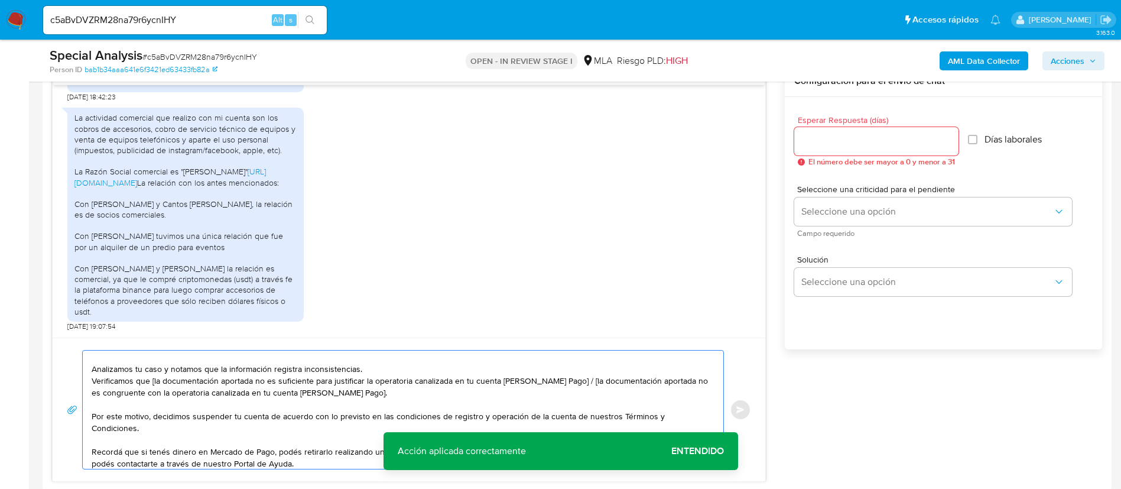
scroll to position [0, 0]
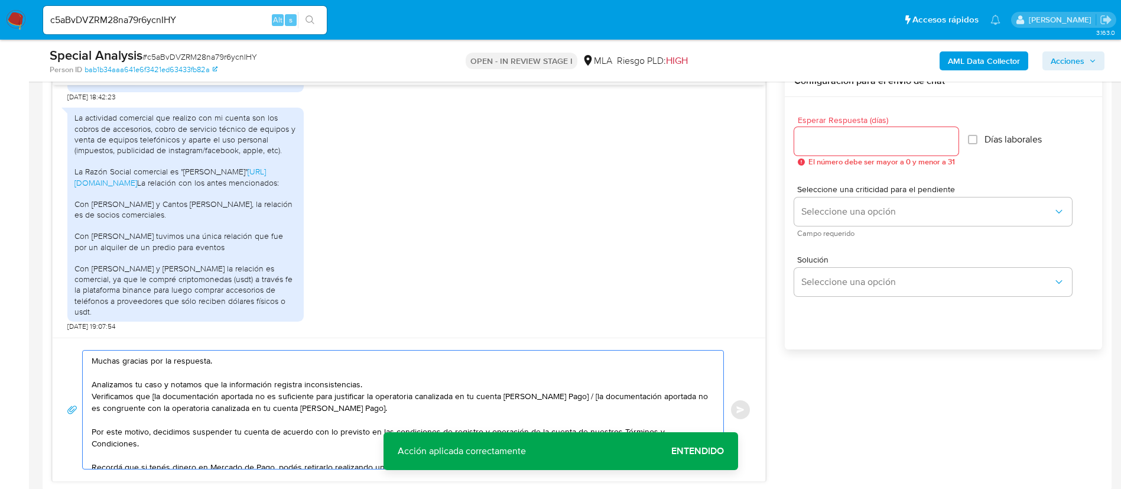
click at [153, 398] on textarea "Muchas gracias por la respuesta. Analizamos tu caso y notamos que la informació…" at bounding box center [400, 410] width 617 height 118
click at [562, 398] on textarea "Muchas gracias por la respuesta. Analizamos tu caso y notamos que la informació…" at bounding box center [400, 410] width 617 height 118
click at [563, 398] on textarea "Muchas gracias por la respuesta. Analizamos tu caso y notamos que la informació…" at bounding box center [400, 410] width 617 height 118
drag, startPoint x: 563, startPoint y: 398, endPoint x: 353, endPoint y: 411, distance: 210.3
click at [353, 411] on textarea "Muchas gracias por la respuesta. Analizamos tu caso y notamos que la informació…" at bounding box center [400, 410] width 617 height 118
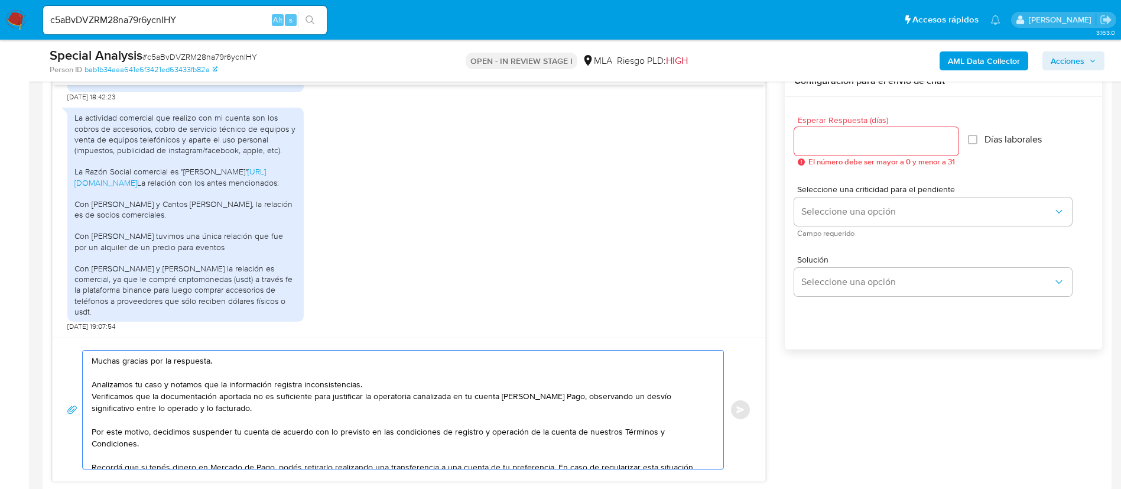
type textarea "Muchas gracias por la respuesta. Analizamos tu caso y notamos que la informació…"
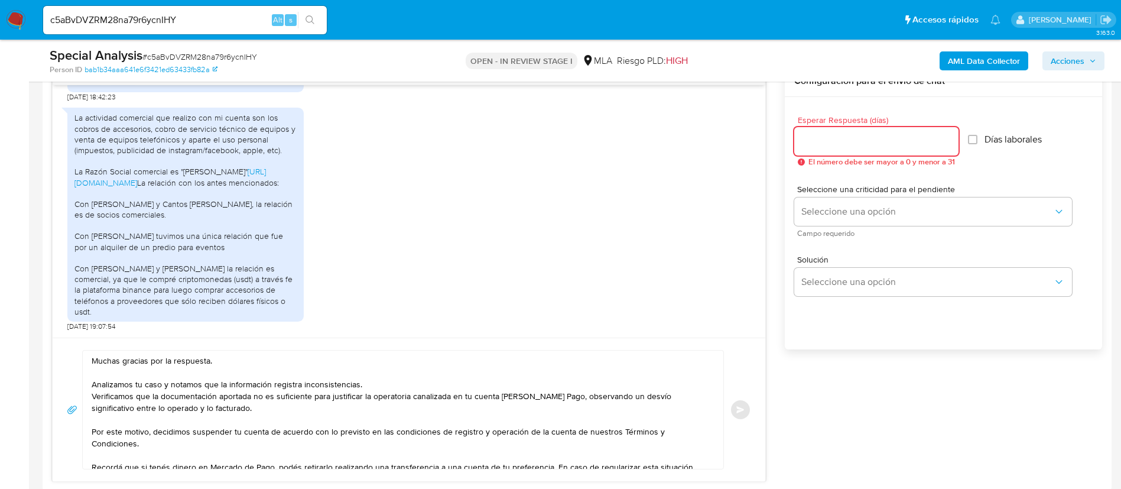
click at [855, 146] on input "Esperar Respuesta (días)" at bounding box center [876, 141] width 164 height 15
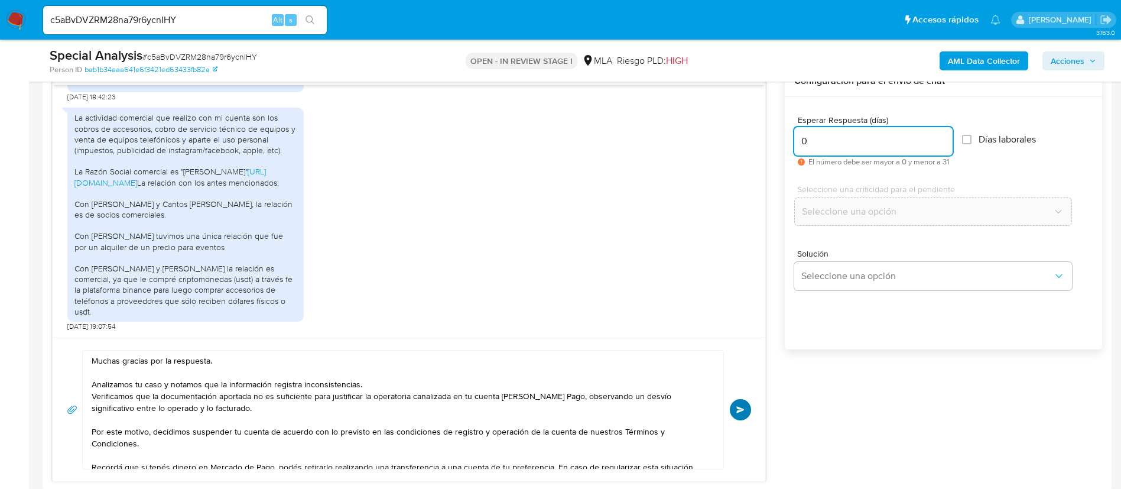
type input "0"
click at [739, 413] on button "Enviar" at bounding box center [740, 409] width 21 height 21
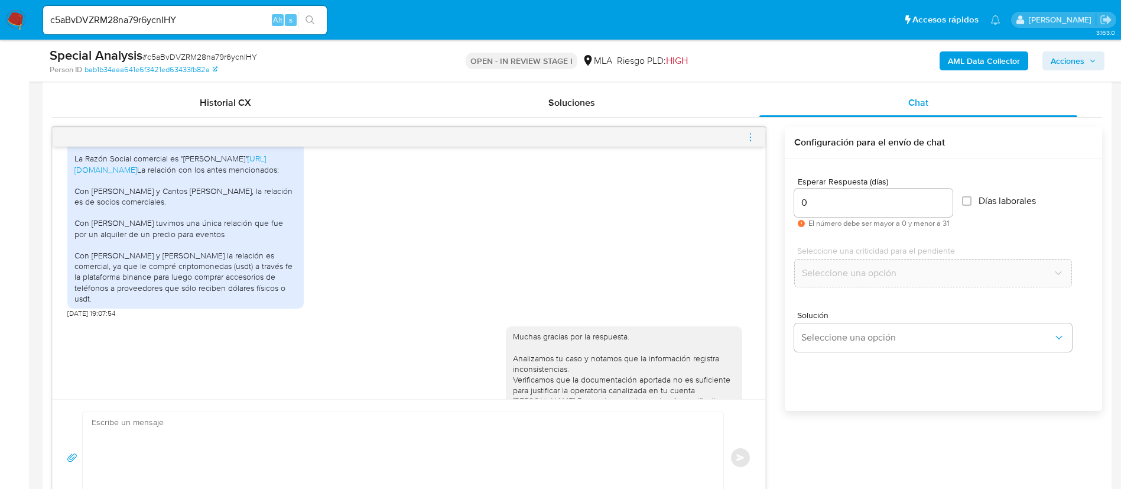
scroll to position [1737, 0]
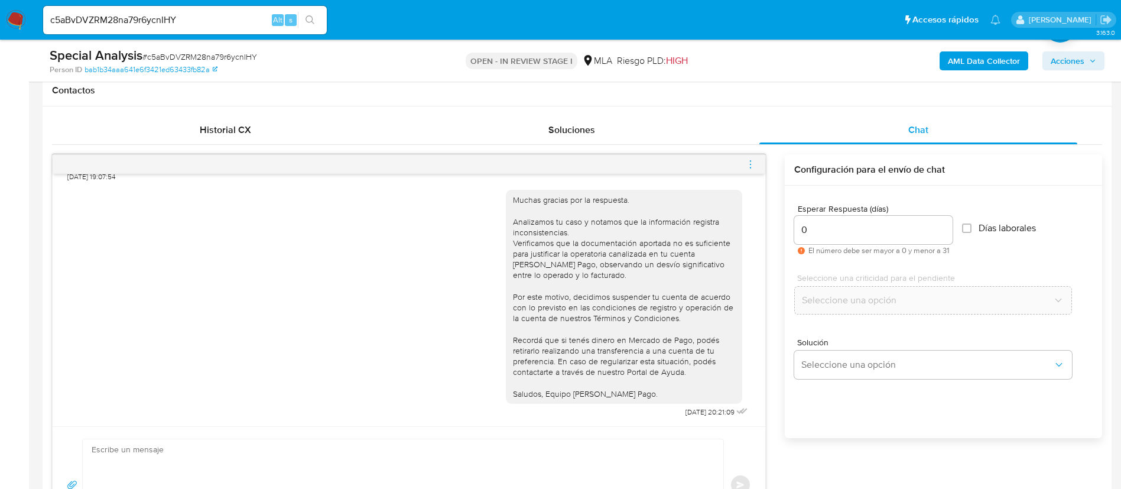
click at [751, 159] on icon "menu-action" at bounding box center [750, 164] width 11 height 11
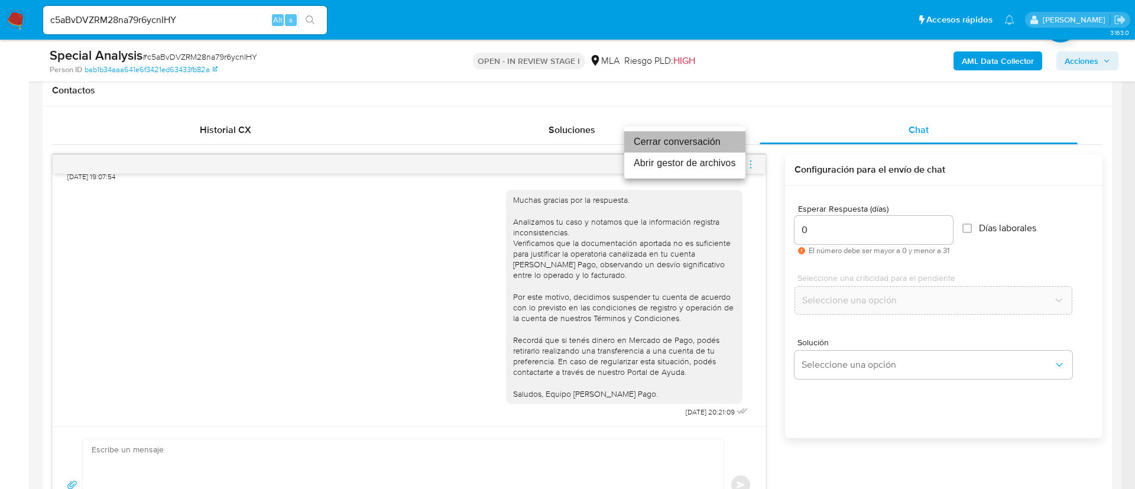
click at [715, 133] on li "Cerrar conversación" at bounding box center [684, 141] width 121 height 21
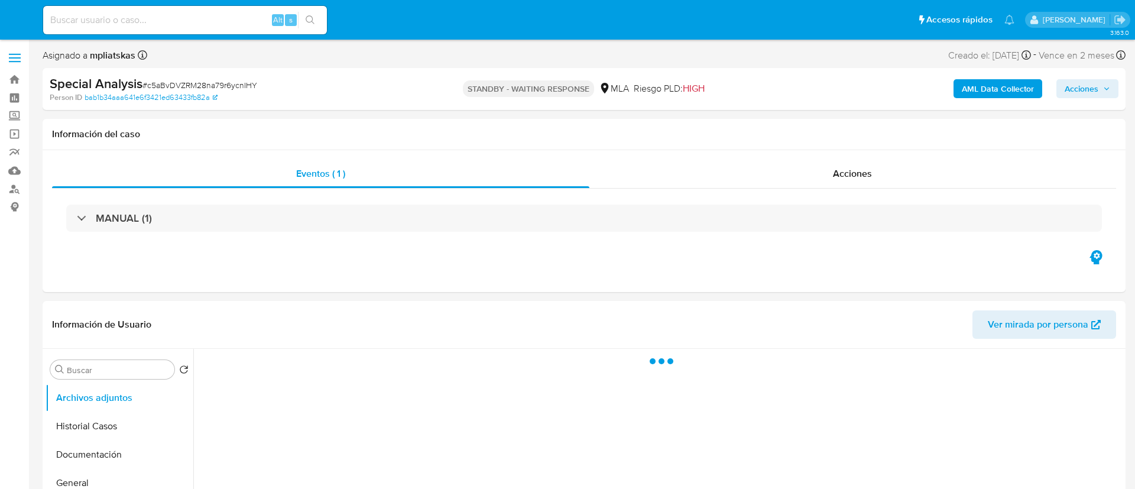
select select "10"
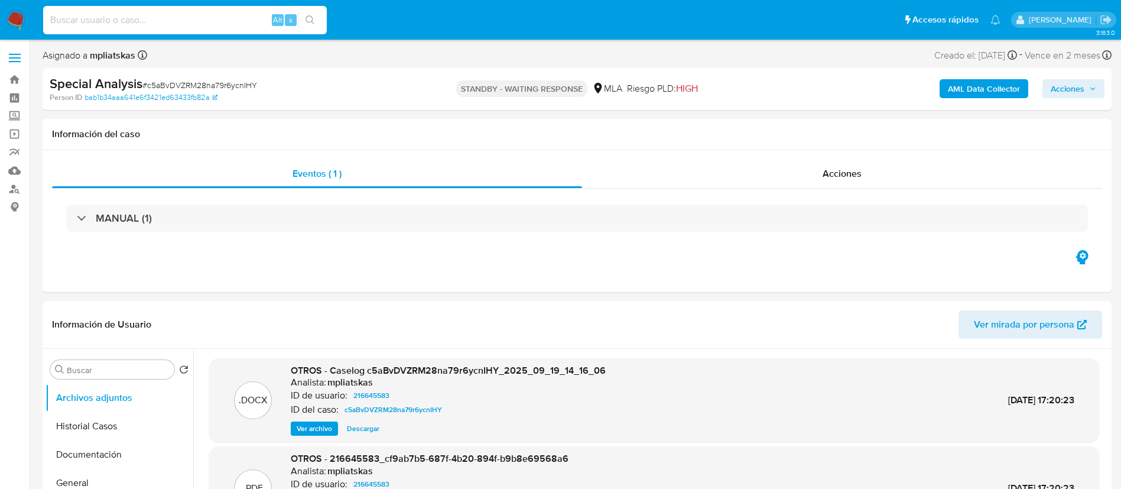
click at [257, 20] on input at bounding box center [185, 19] width 284 height 15
paste input "YB5XZCRi4NxSUUPIEAMJHrU7"
type input "YB5XZCRi4NxSUUPIEAMJHrU7"
click at [310, 27] on button "search-icon" at bounding box center [310, 20] width 24 height 17
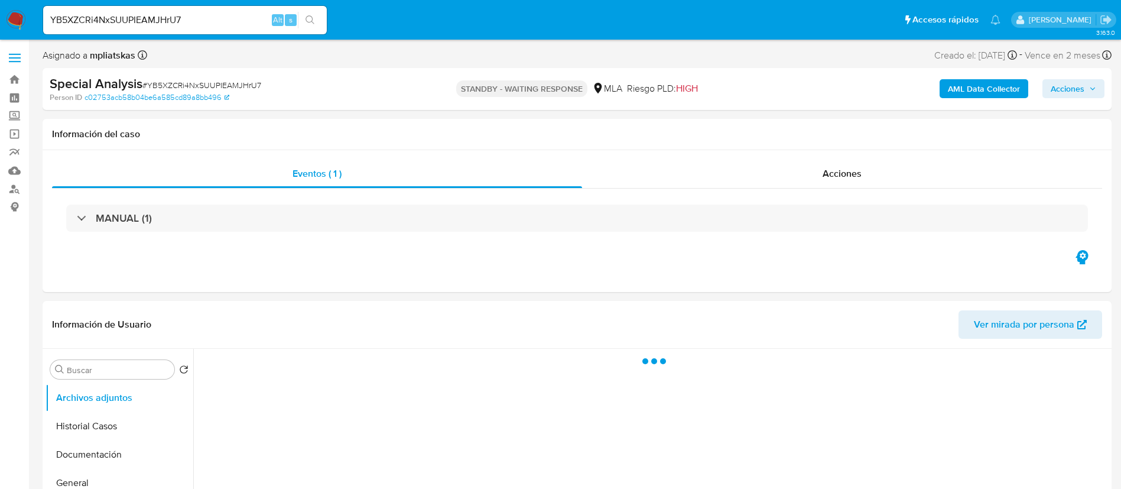
select select "10"
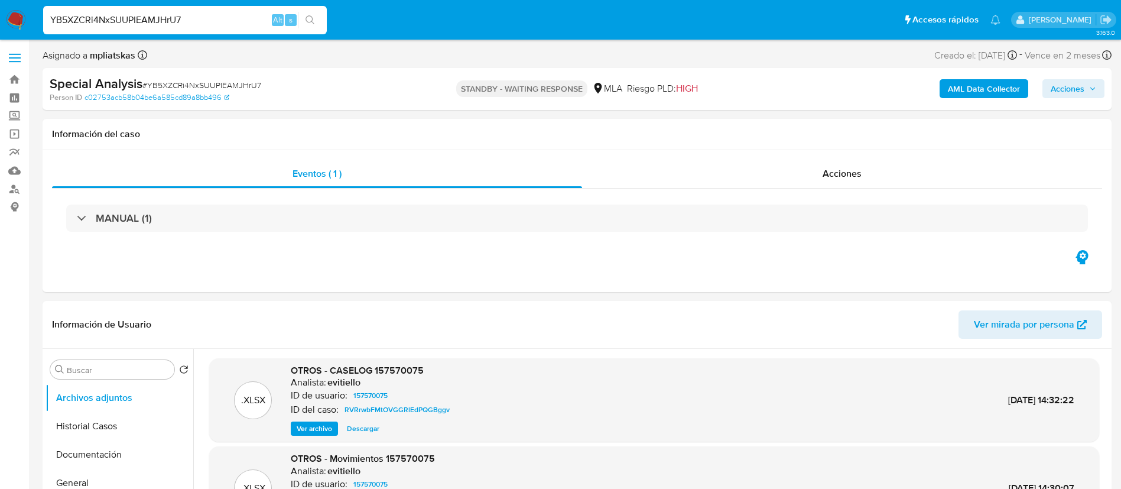
click at [261, 21] on input "YB5XZCRi4NxSUUPIEAMJHrU7" at bounding box center [185, 19] width 284 height 15
paste input "vtBpcuUVUiqmxuSdsDfSwBsr"
type input "vtBpcuUVUiqmxuSdsDfSwBsr"
click at [319, 17] on button "search-icon" at bounding box center [310, 20] width 24 height 17
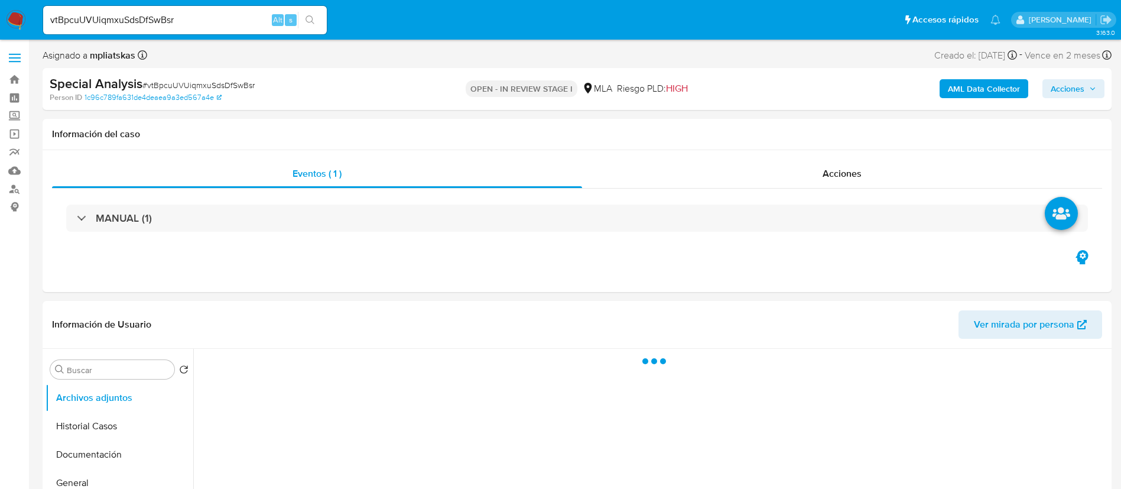
select select "10"
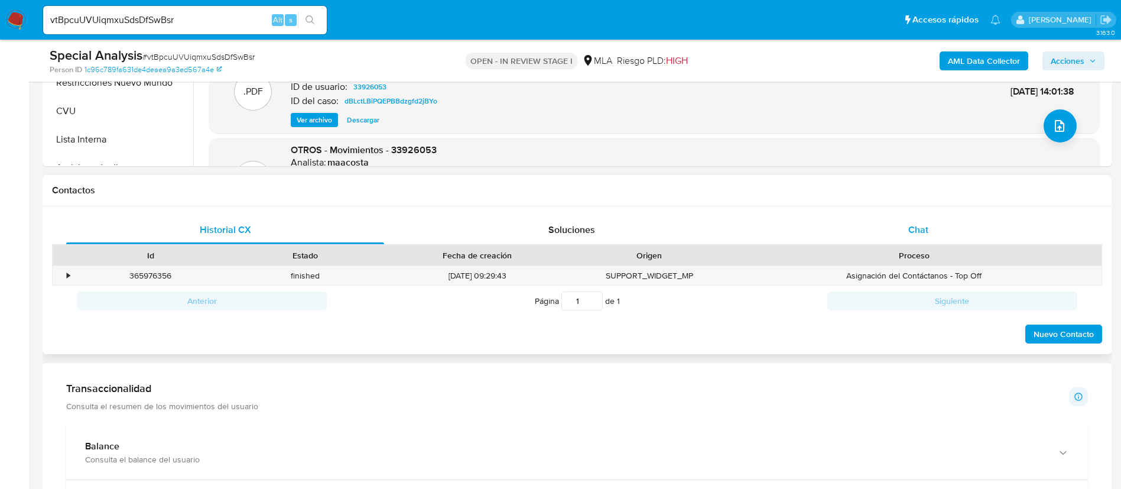
click at [901, 227] on div "Chat" at bounding box center [919, 230] width 318 height 28
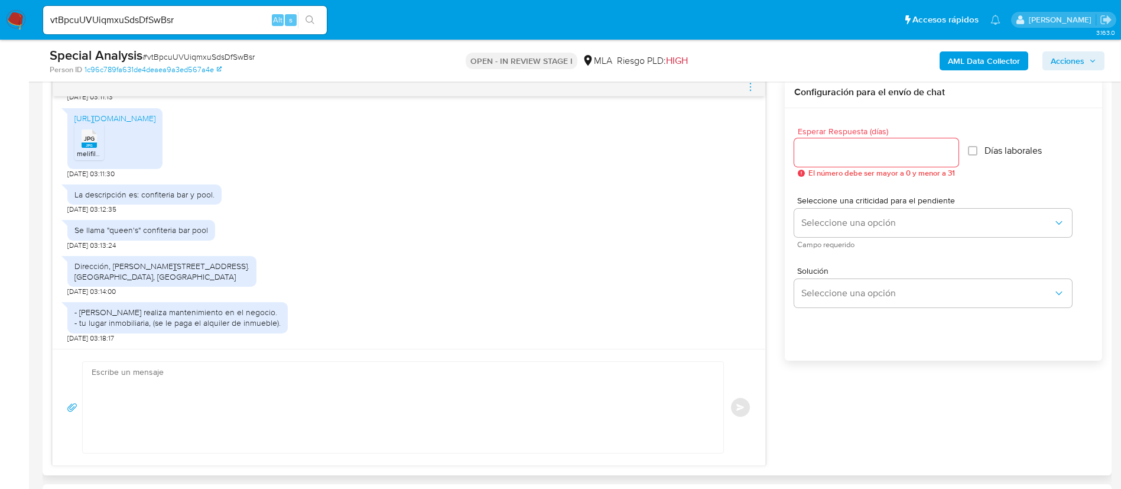
scroll to position [1264, 0]
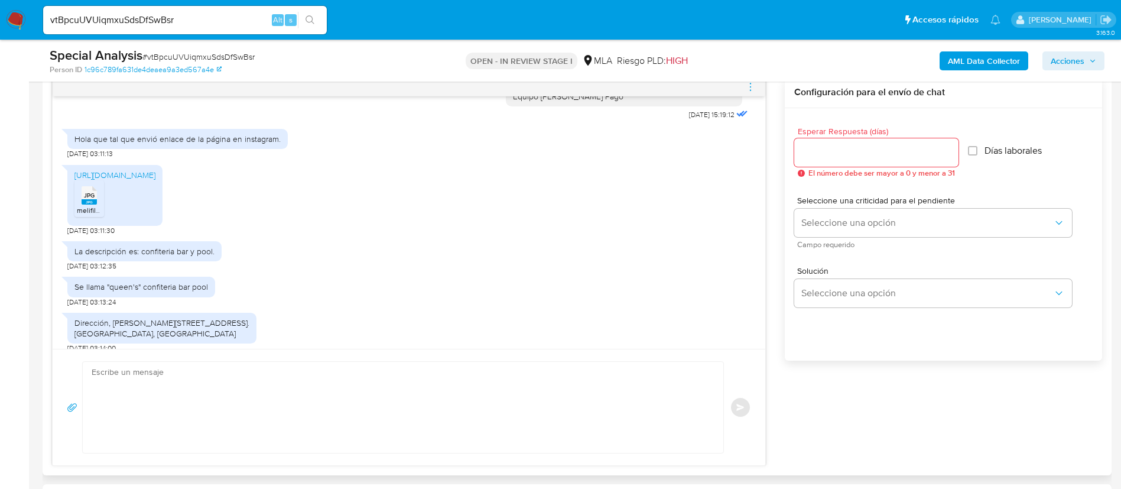
click at [87, 199] on span "JPG" at bounding box center [89, 196] width 11 height 8
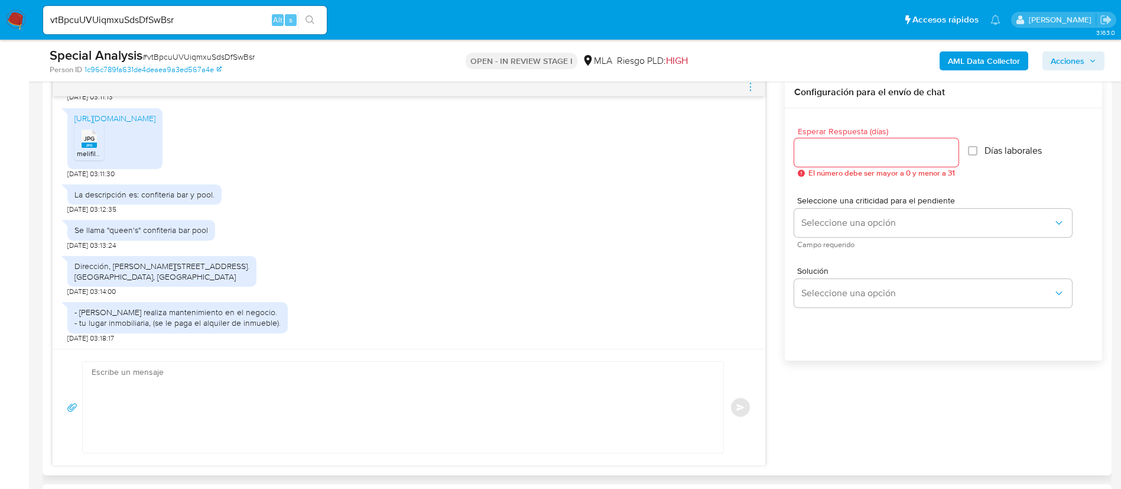
click at [156, 199] on div "La descripción es: confiteria bar y pool." at bounding box center [144, 194] width 140 height 11
click at [155, 199] on div "La descripción es: confiteria bar y pool." at bounding box center [144, 194] width 140 height 11
copy div "La descripción es: confiteria bar y pool."
click at [112, 228] on div "Se llama "queen's" confiteria bar pool" at bounding box center [141, 230] width 134 height 11
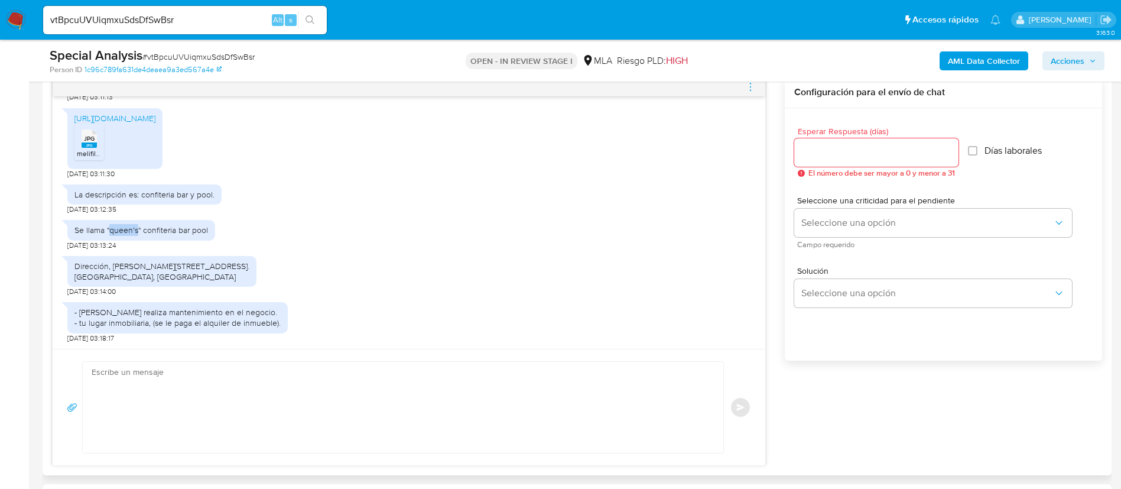
click at [112, 228] on div "Se llama "queen's" confiteria bar pool" at bounding box center [141, 230] width 134 height 11
drag, startPoint x: 112, startPoint y: 228, endPoint x: 126, endPoint y: 219, distance: 16.2
click at [112, 228] on div "Se llama "queen's" confiteria bar pool" at bounding box center [141, 230] width 134 height 11
copy div "Se llama "queen's" confiteria bar pool"
click at [116, 261] on div "Dirección, [PERSON_NAME][STREET_ADDRESS]. [GEOGRAPHIC_DATA], [GEOGRAPHIC_DATA]" at bounding box center [161, 271] width 175 height 21
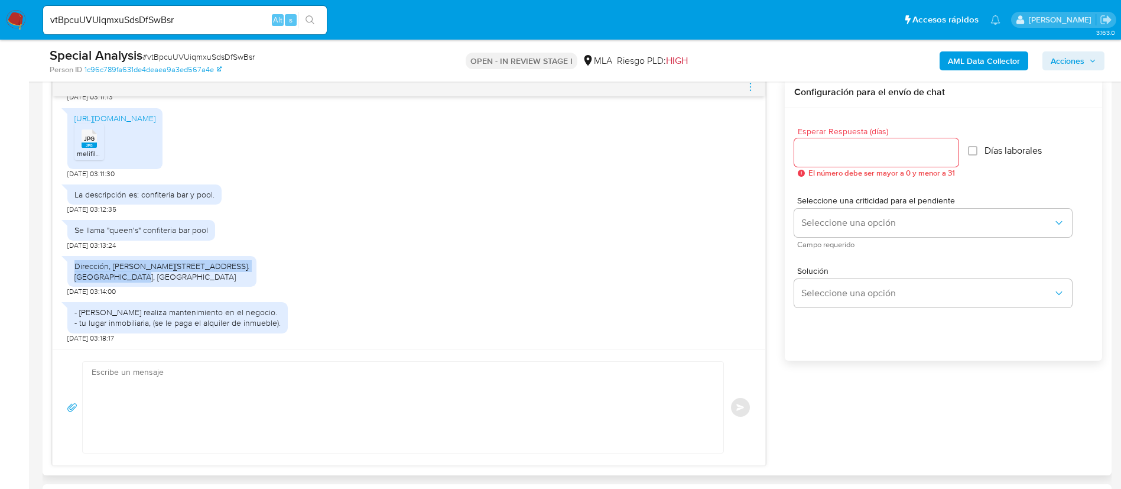
drag, startPoint x: 65, startPoint y: 262, endPoint x: 175, endPoint y: 280, distance: 111.5
click at [175, 280] on div "Dirección, [PERSON_NAME][STREET_ADDRESS]. [GEOGRAPHIC_DATA], [GEOGRAPHIC_DATA]" at bounding box center [161, 271] width 189 height 31
copy div "Dirección, [PERSON_NAME][STREET_ADDRESS]. [GEOGRAPHIC_DATA], [GEOGRAPHIC_DATA]"
drag, startPoint x: 72, startPoint y: 312, endPoint x: 296, endPoint y: 325, distance: 223.8
click at [296, 325] on div "- [PERSON_NAME] realiza mantenimiento en el negocio. - tu lugar inmobiliaria, (…" at bounding box center [408, 319] width 683 height 47
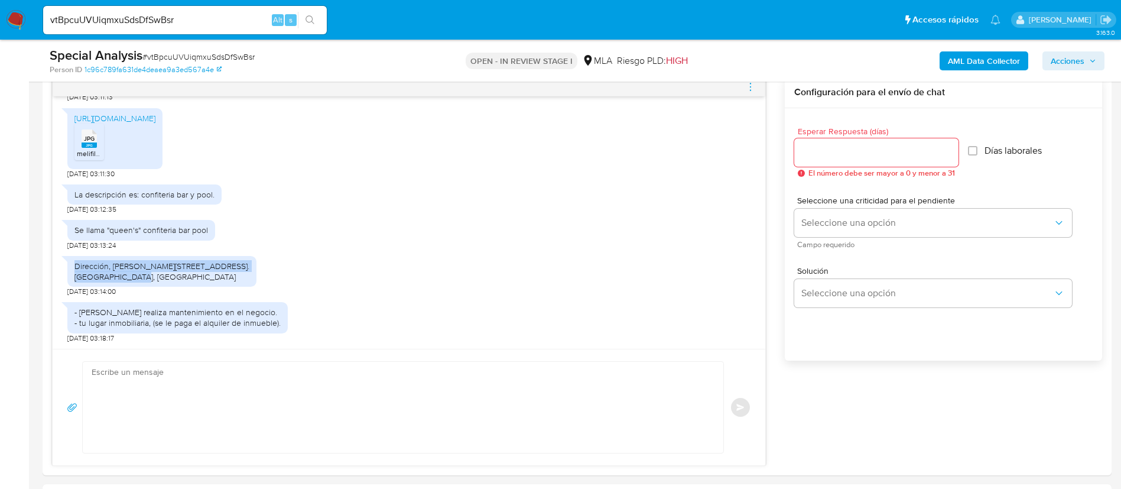
copy div "- [PERSON_NAME] realiza mantenimiento en el negocio. - tu lugar inmobiliaria, (…"
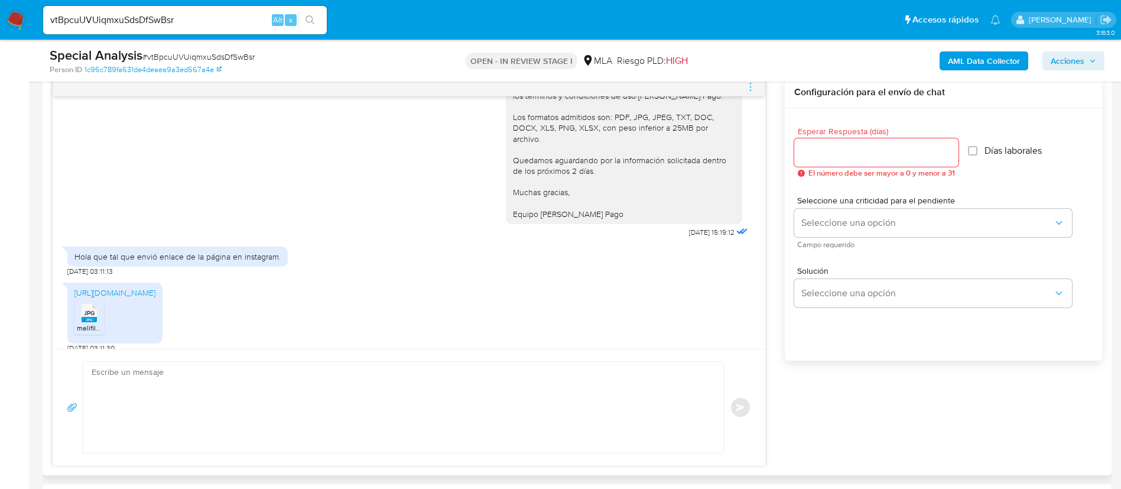
scroll to position [1175, 0]
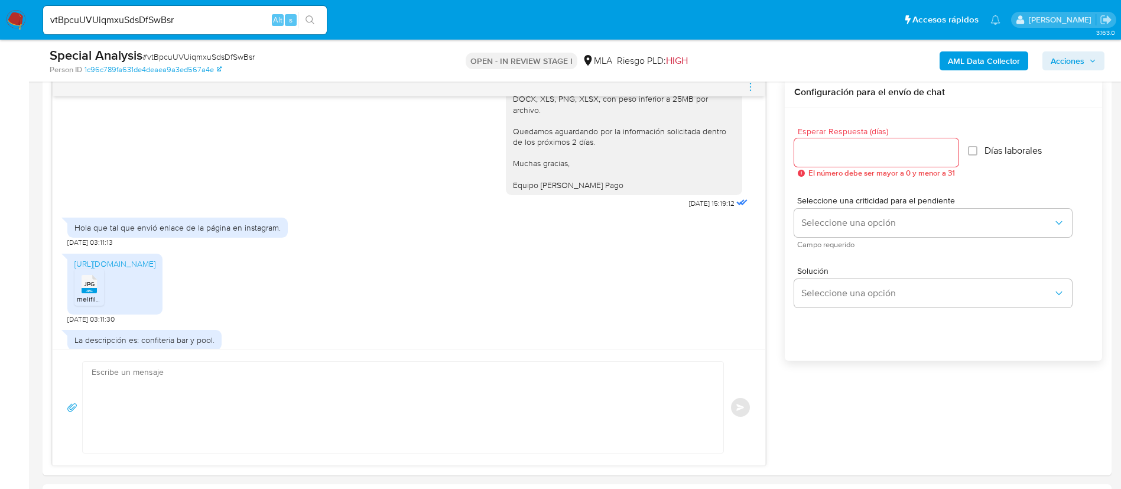
click at [991, 60] on b "AML Data Collector" at bounding box center [984, 60] width 72 height 19
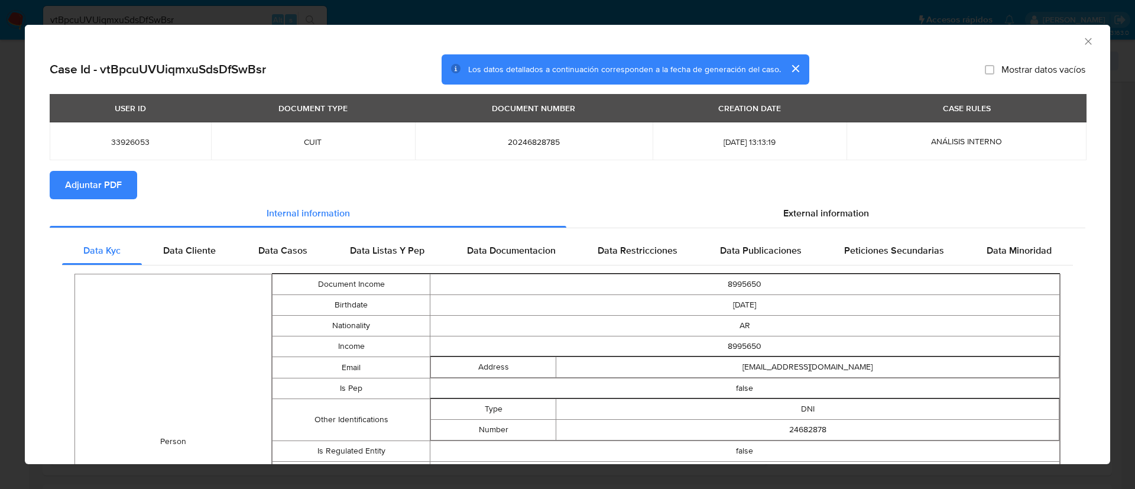
click at [72, 184] on span "Adjuntar PDF" at bounding box center [93, 185] width 57 height 26
click at [114, 141] on span "33926053" at bounding box center [130, 142] width 133 height 11
copy span "33926053"
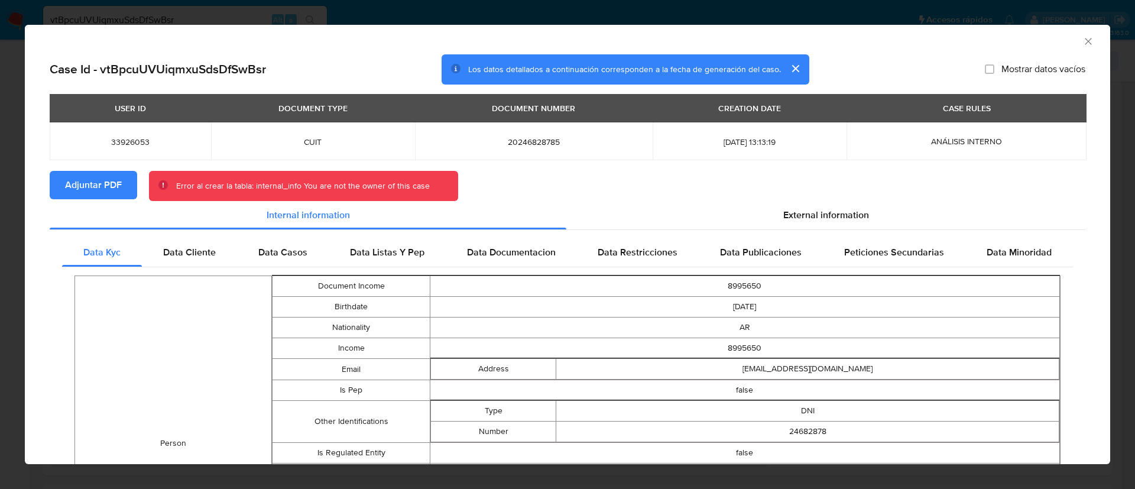
click at [142, 195] on section "Adjuntar PDF Error al crear la tabla: internal_info You are not the owner of th…" at bounding box center [568, 186] width 1036 height 31
click at [122, 173] on button "Adjuntar PDF" at bounding box center [93, 185] width 87 height 28
click at [1074, 31] on div "AML Data Collector" at bounding box center [567, 40] width 1085 height 30
click at [1082, 44] on icon "Cerrar ventana" at bounding box center [1088, 41] width 12 height 12
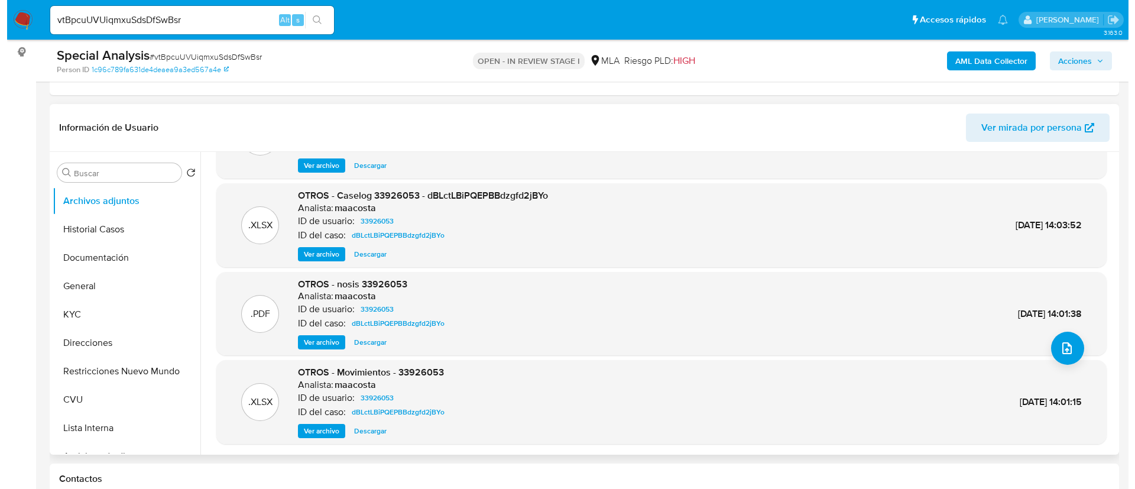
scroll to position [266, 0]
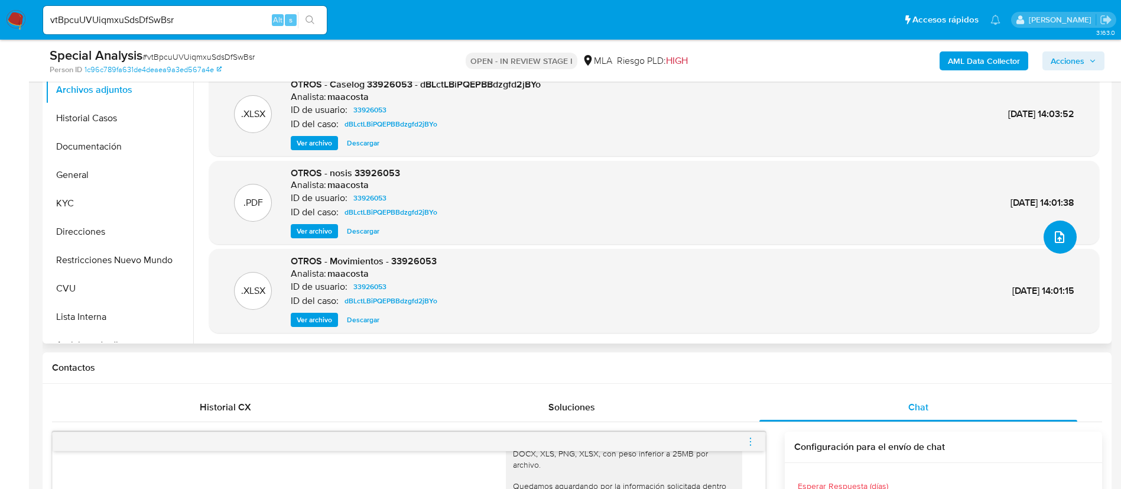
click at [1063, 247] on button "upload-file" at bounding box center [1060, 236] width 33 height 33
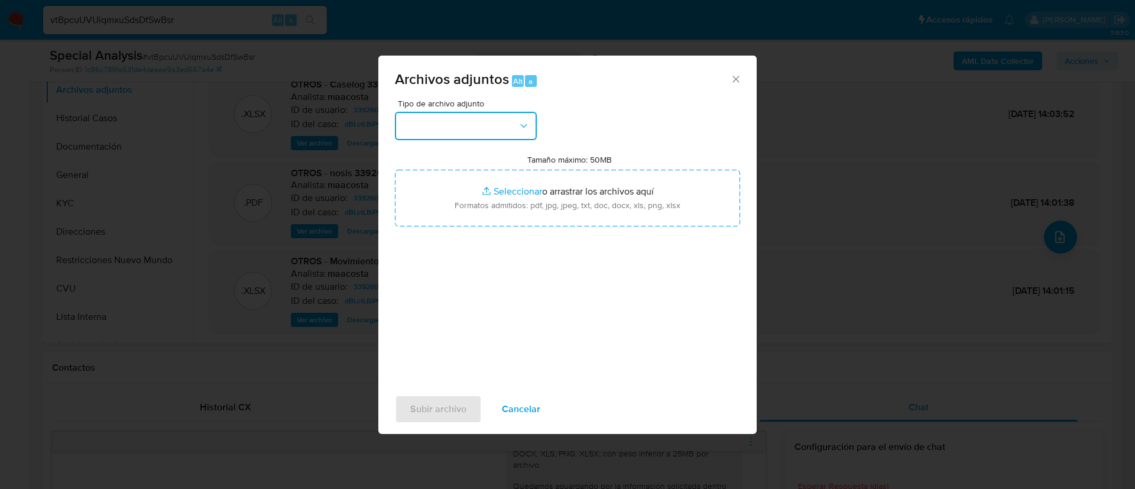
click at [495, 125] on button "button" at bounding box center [466, 126] width 142 height 28
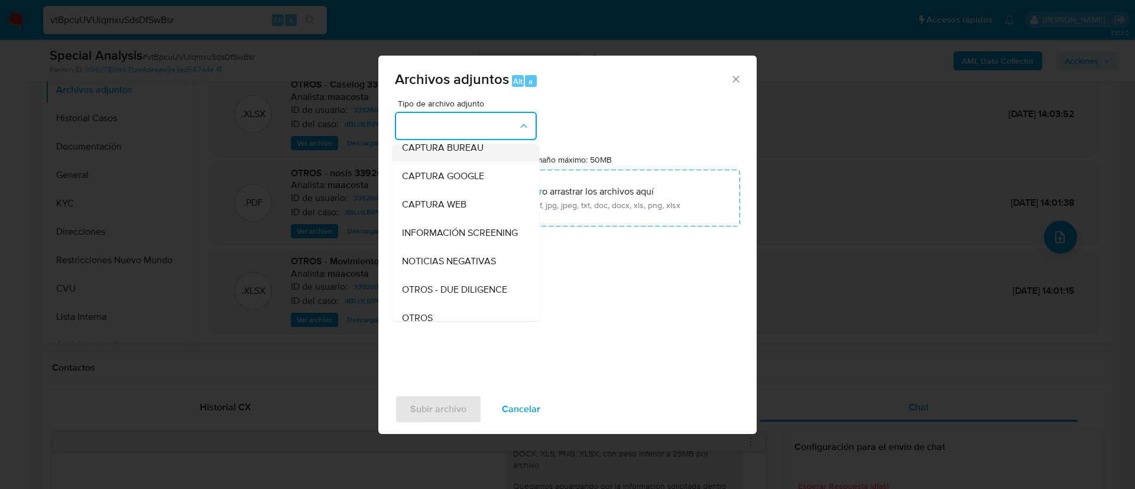
scroll to position [89, 0]
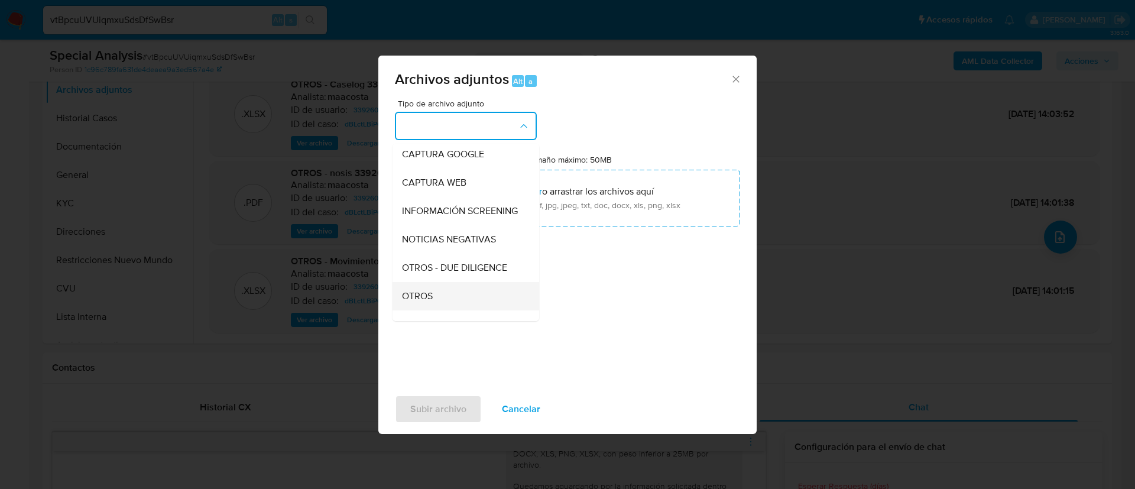
click at [441, 299] on div "OTROS" at bounding box center [462, 296] width 121 height 28
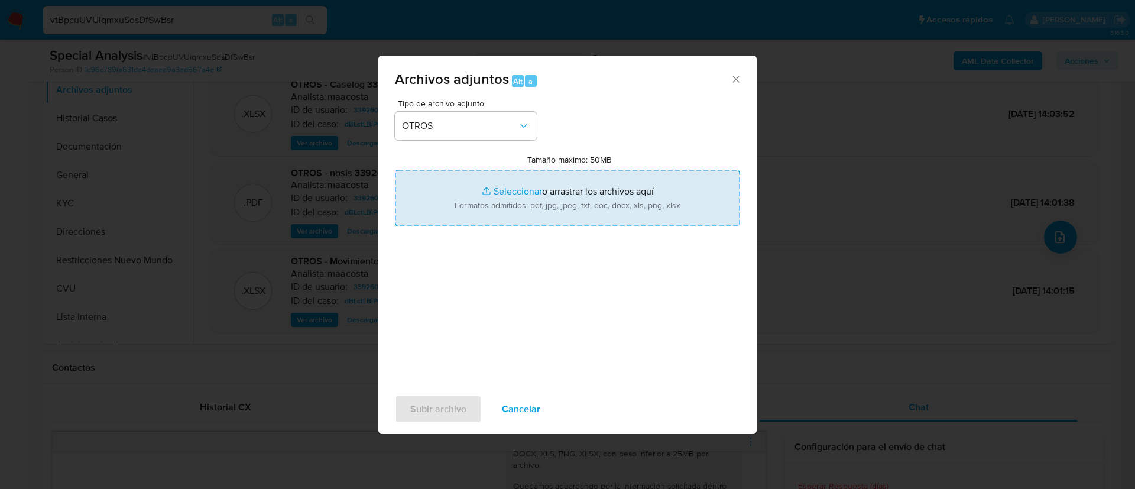
click at [509, 207] on input "Tamaño máximo: 50MB Seleccionar archivos" at bounding box center [567, 198] width 345 height 57
type input "C:\fakepath\33926053 Movimientos.xlsx"
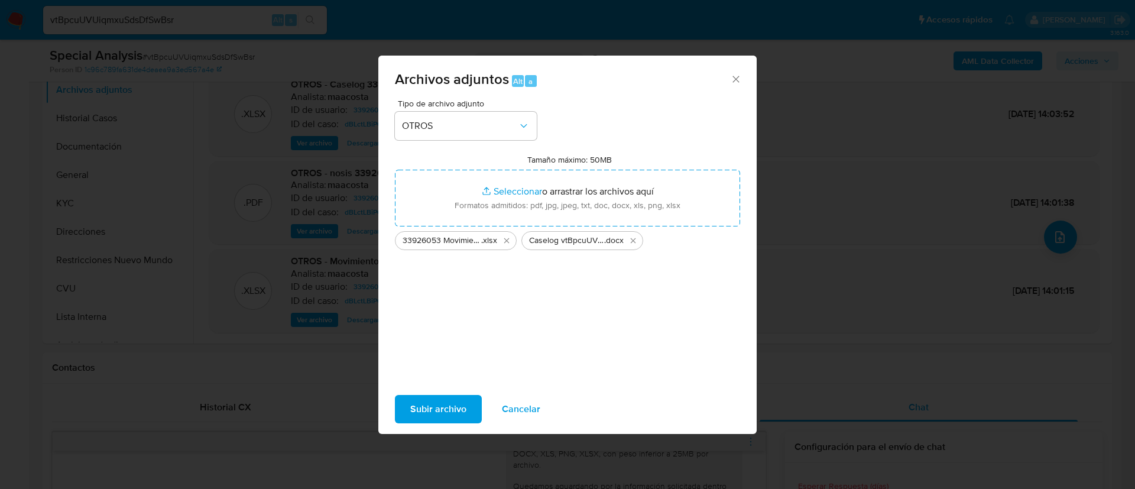
click at [430, 405] on span "Subir archivo" at bounding box center [438, 409] width 56 height 26
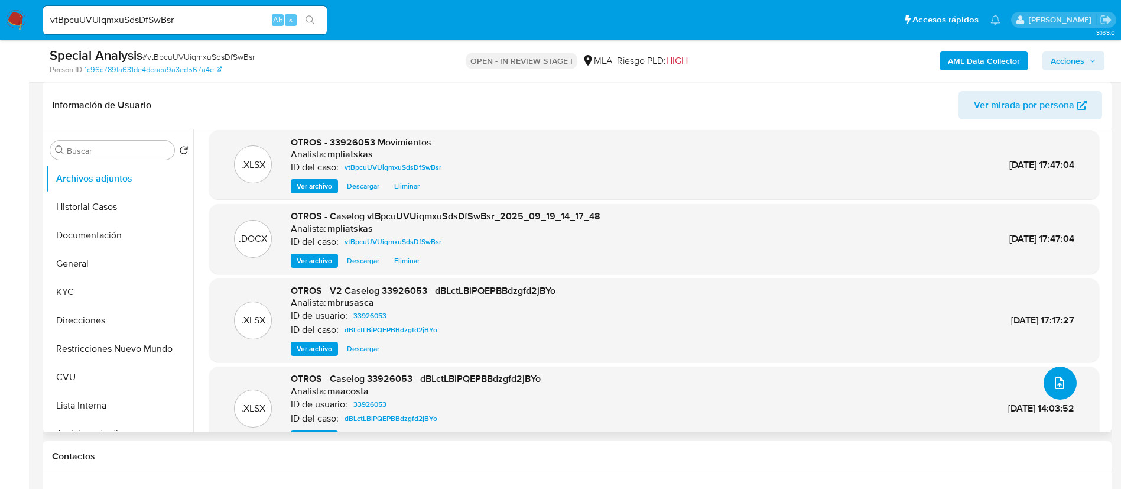
scroll to position [0, 0]
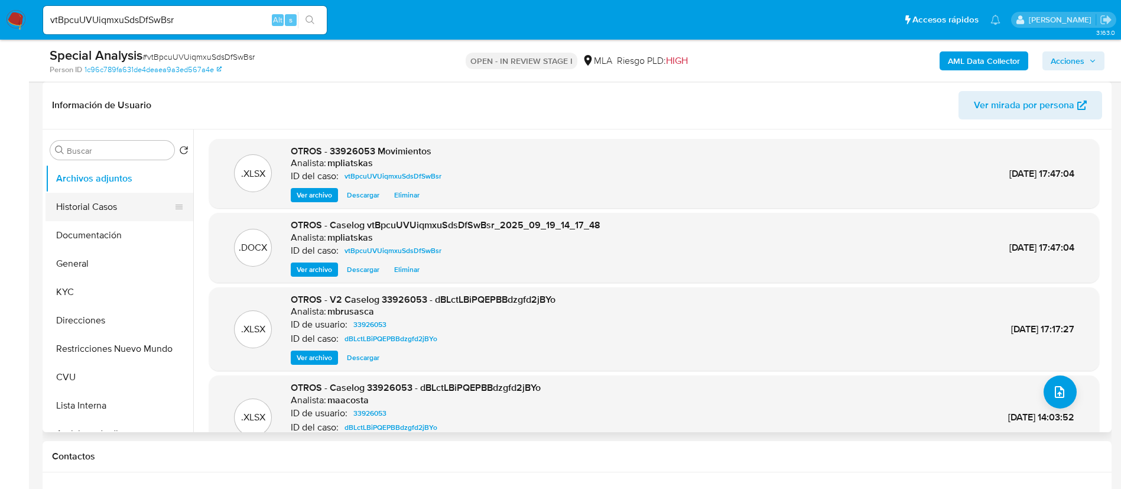
click at [105, 206] on button "Historial Casos" at bounding box center [115, 207] width 138 height 28
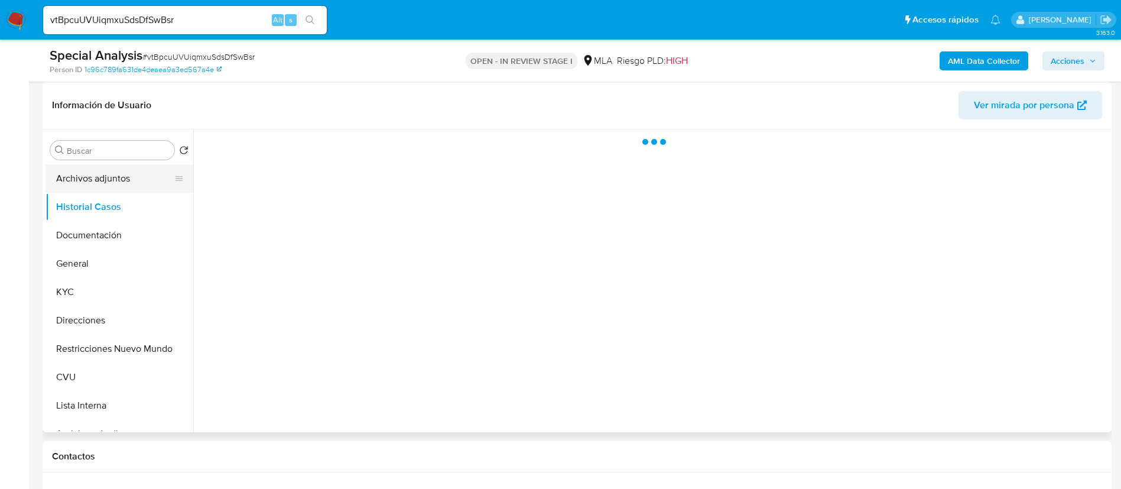
click at [104, 177] on button "Archivos adjuntos" at bounding box center [115, 178] width 138 height 28
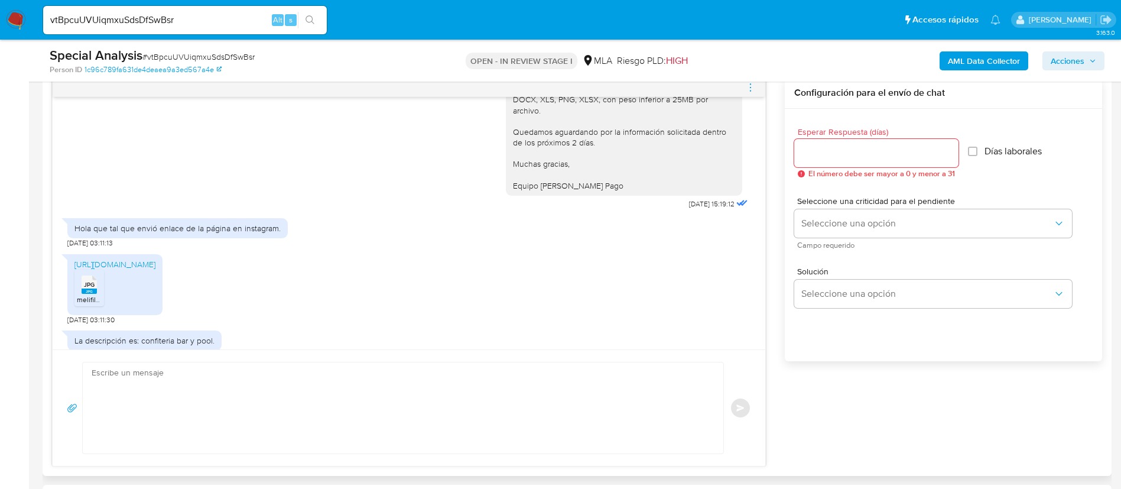
scroll to position [621, 0]
click at [458, 421] on textarea at bounding box center [400, 407] width 617 height 91
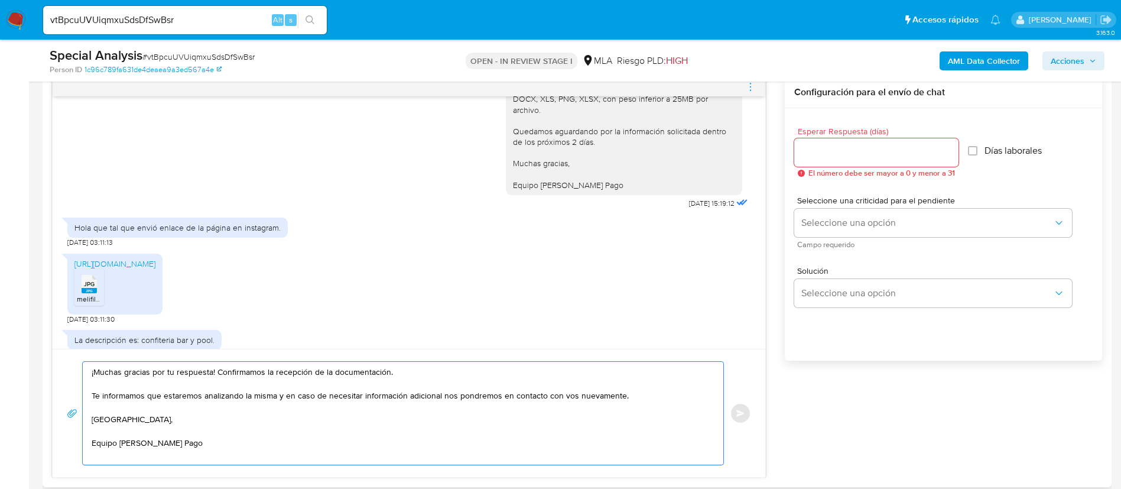
drag, startPoint x: 216, startPoint y: 369, endPoint x: 412, endPoint y: 362, distance: 196.4
click at [412, 362] on textarea "¡Muchas gracias por tu respuesta! Confirmamos la recepción de la documentación.…" at bounding box center [400, 413] width 617 height 103
type textarea "¡Muchas gracias por tu respuesta! Te informamos que estaremos analizando la mis…"
click at [868, 157] on input "Esperar Respuesta (días)" at bounding box center [876, 152] width 164 height 15
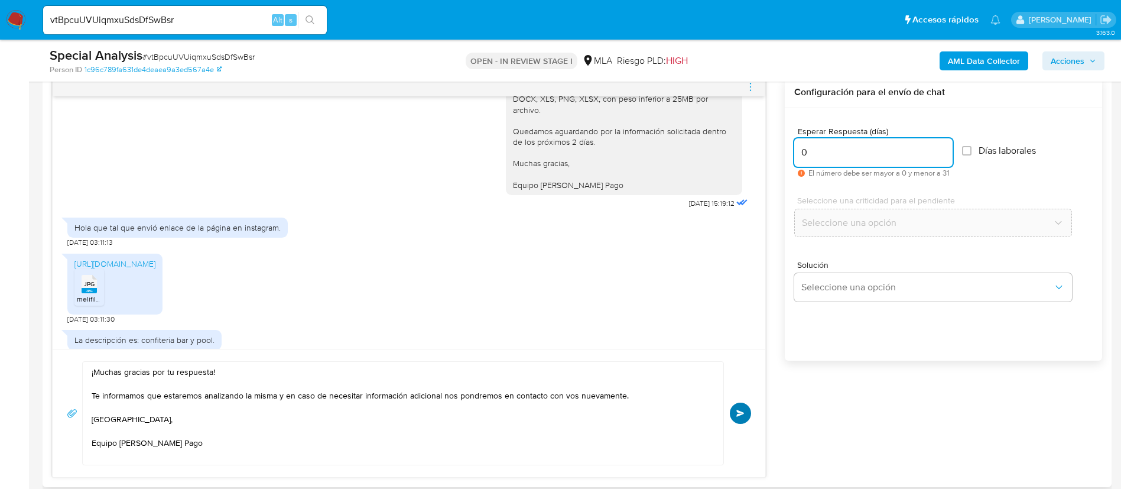
type input "0"
click at [742, 404] on button "Enviar" at bounding box center [740, 413] width 21 height 21
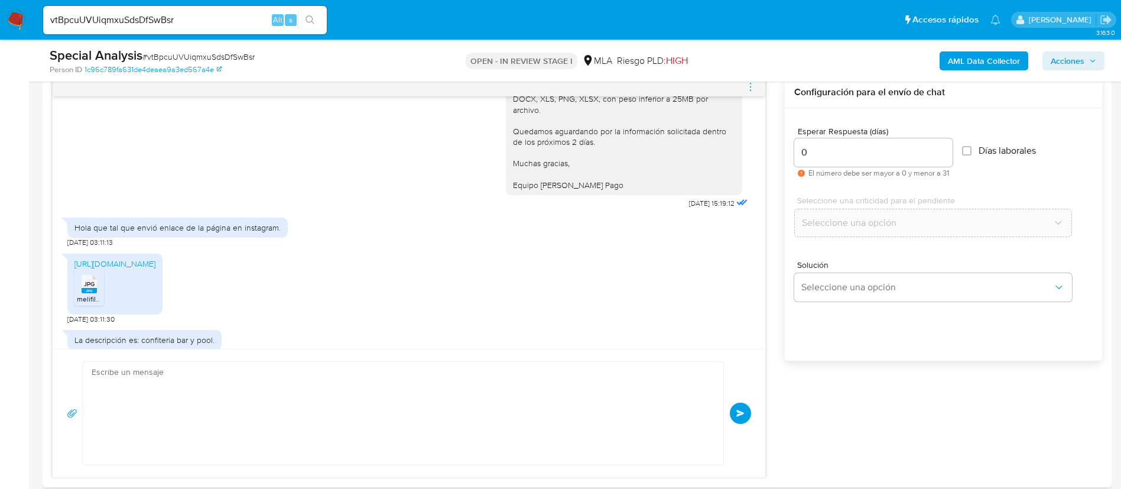
click at [753, 85] on icon "menu-action" at bounding box center [750, 87] width 11 height 11
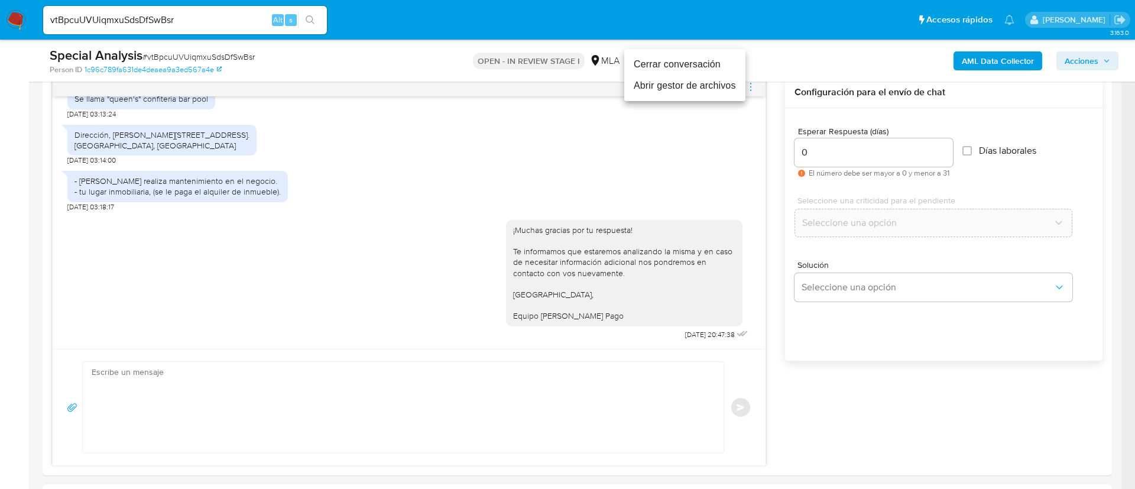
click at [686, 60] on li "Cerrar conversación" at bounding box center [684, 64] width 121 height 21
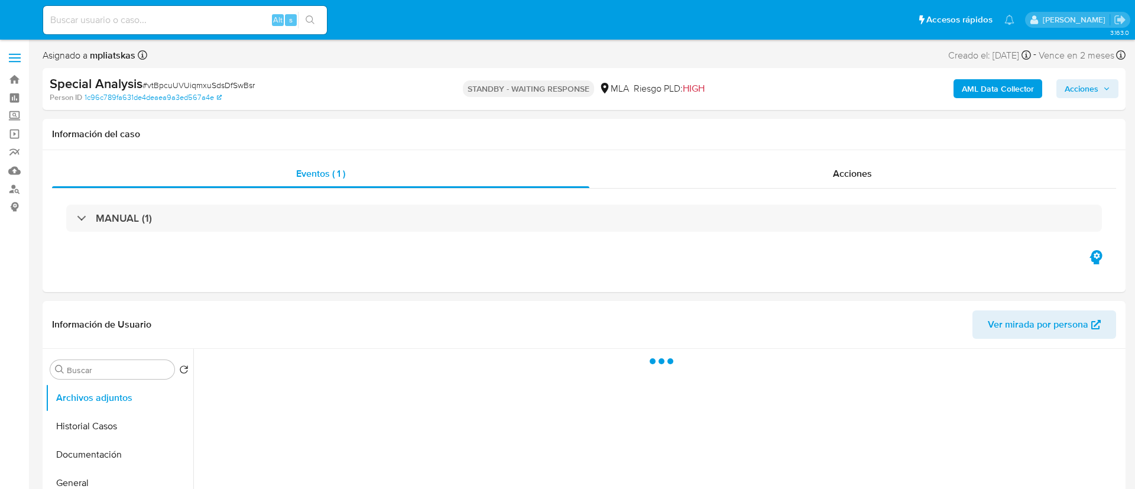
select select "10"
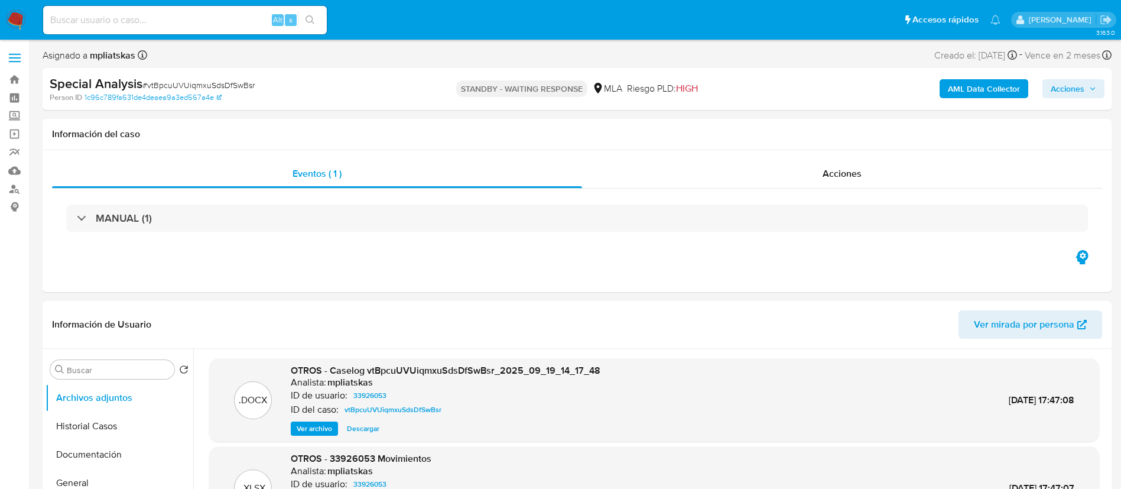
click at [233, 27] on input at bounding box center [185, 19] width 284 height 15
paste input "WtSM5tFQAAUthXGhlc7RYAjS"
type input "WtSM5tFQAAUthXGhlc7RYAjS"
click at [317, 14] on button "search-icon" at bounding box center [310, 20] width 24 height 17
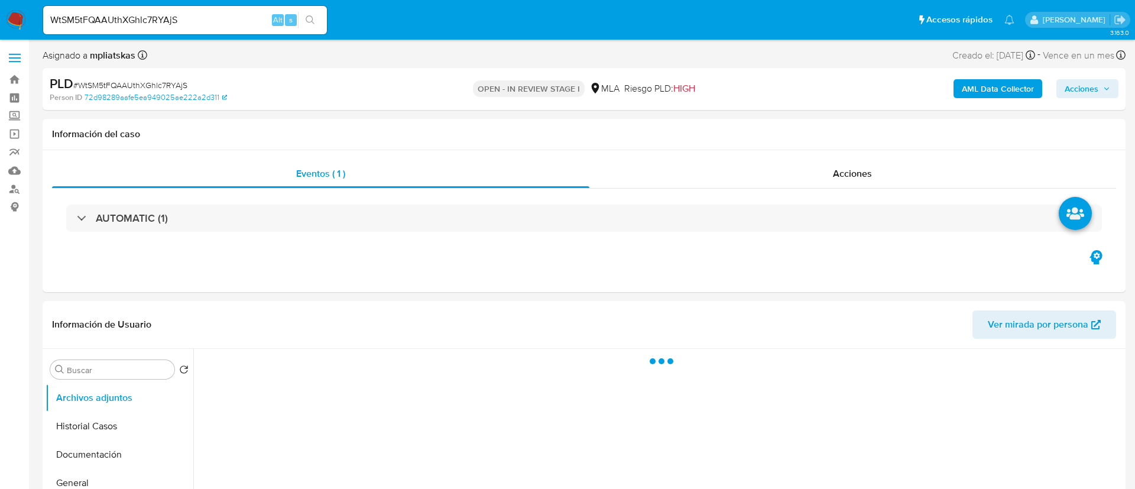
select select "10"
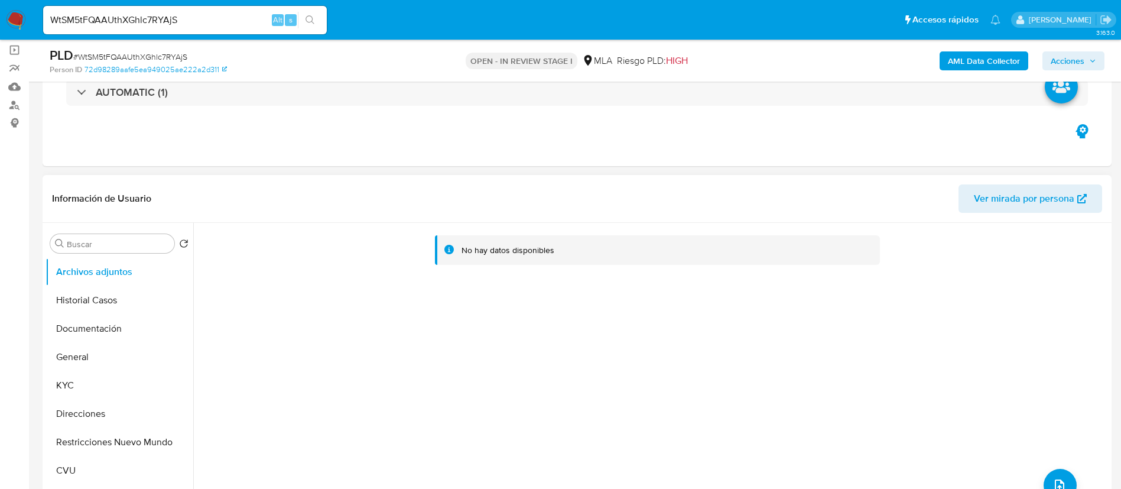
scroll to position [266, 0]
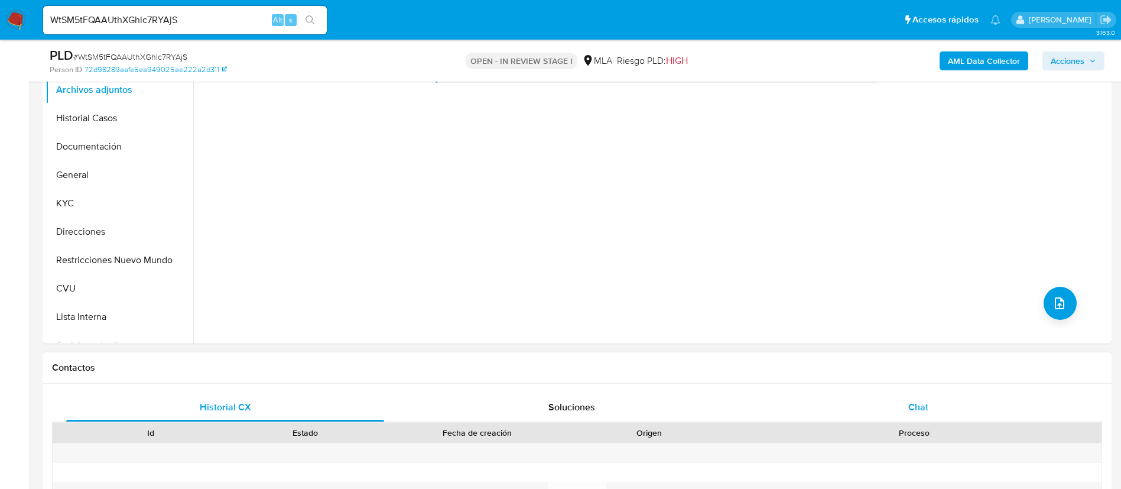
click at [848, 398] on div "Chat" at bounding box center [919, 407] width 318 height 28
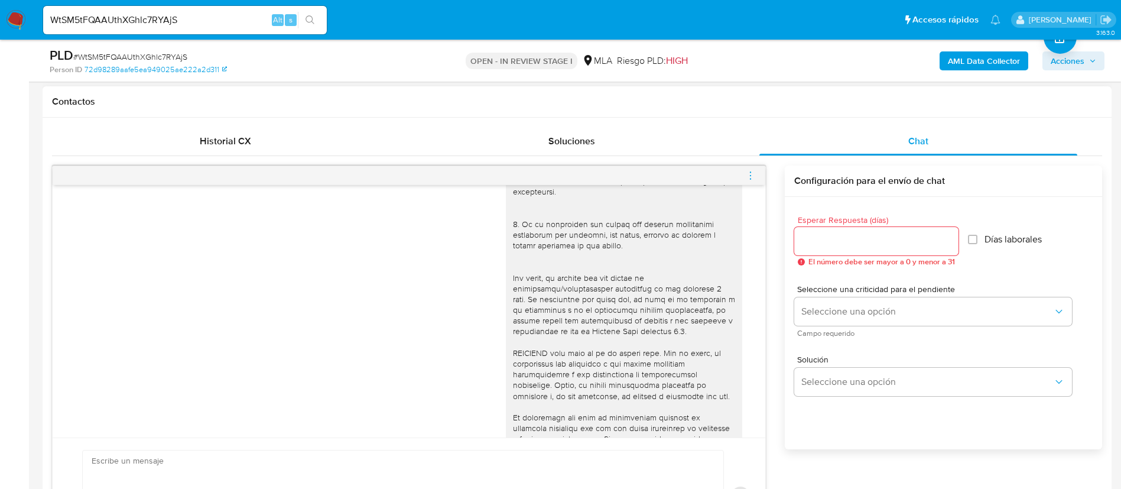
scroll to position [323, 0]
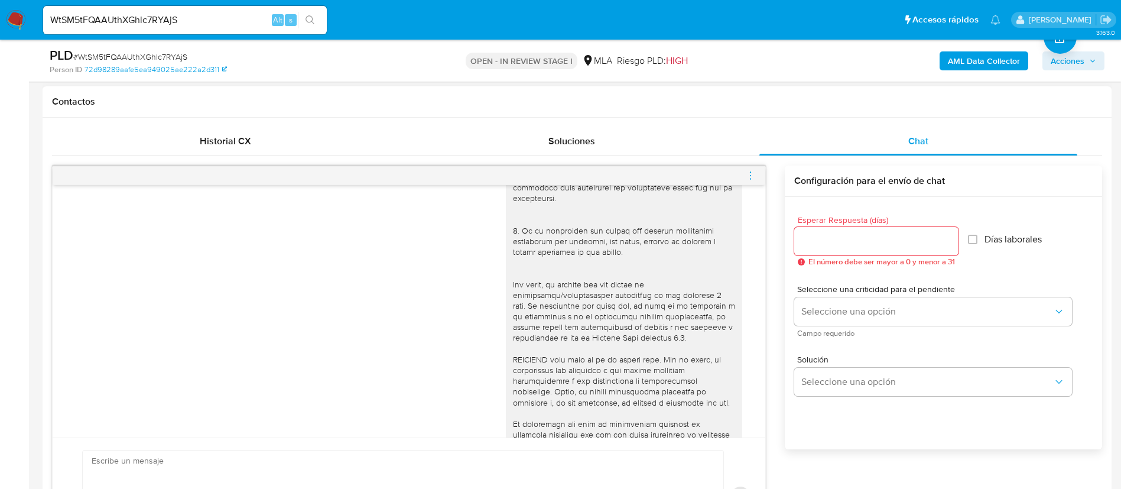
click at [755, 171] on icon "menu-action" at bounding box center [750, 175] width 11 height 11
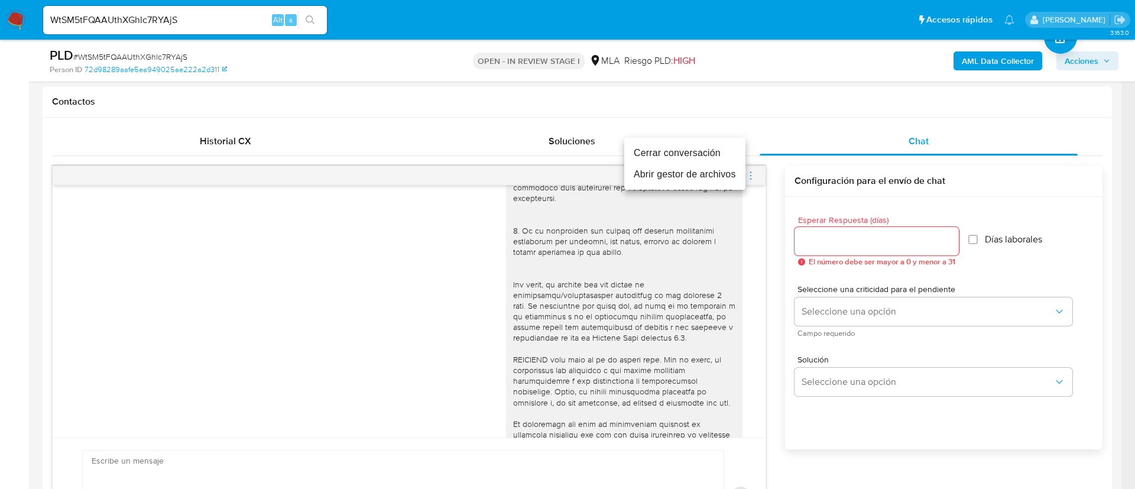
click at [703, 153] on li "Cerrar conversación" at bounding box center [684, 152] width 121 height 21
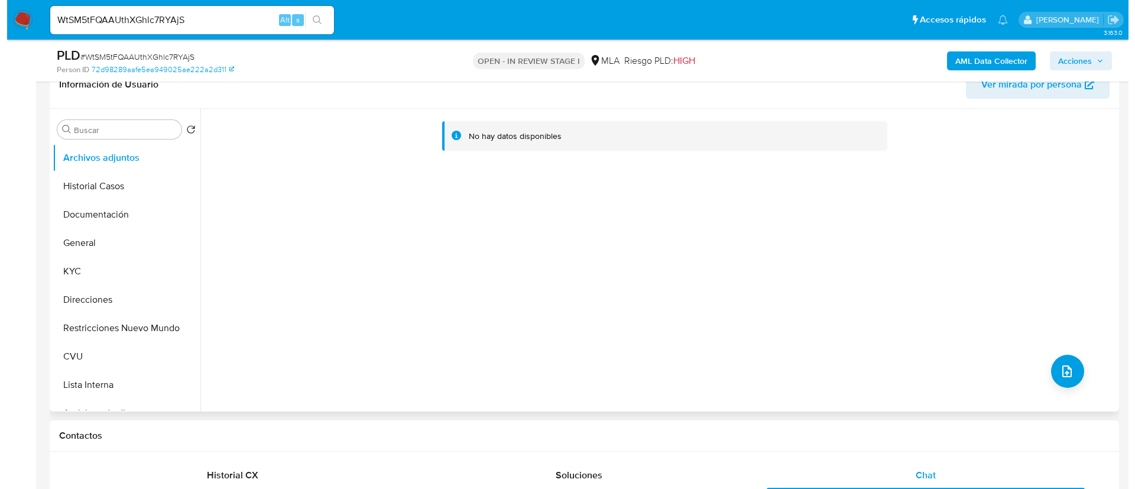
scroll to position [177, 0]
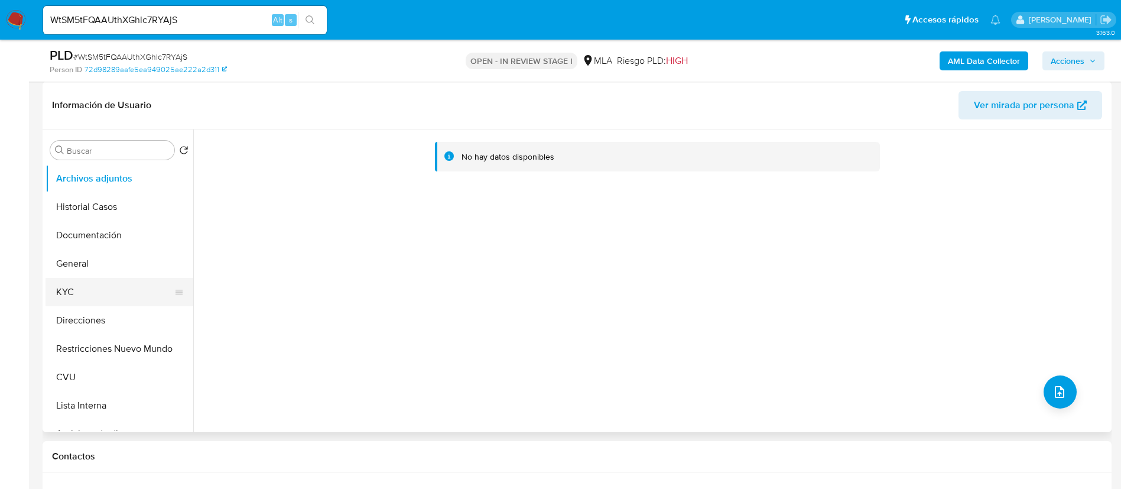
click at [82, 289] on button "KYC" at bounding box center [115, 292] width 138 height 28
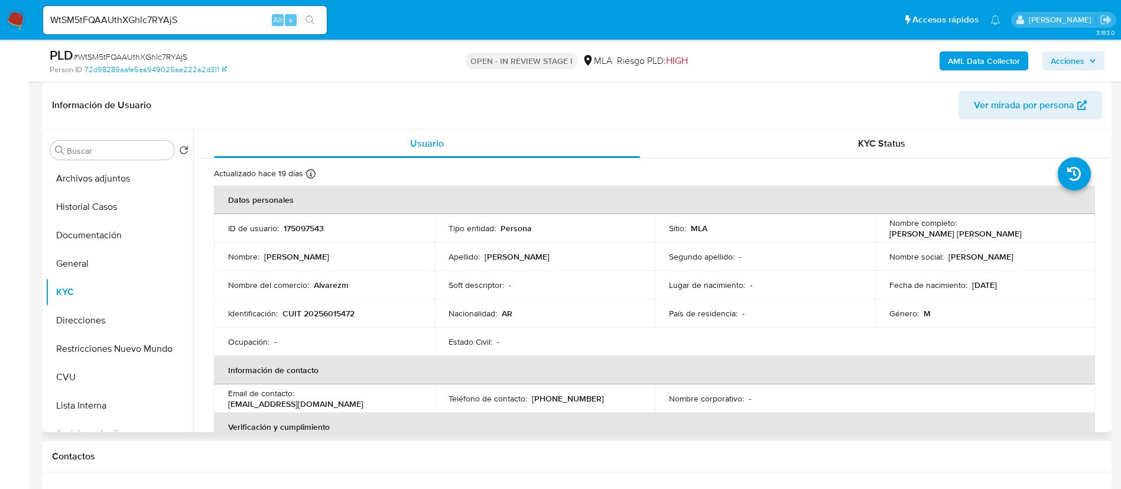
click at [336, 316] on p "CUIT 20256015472" at bounding box center [319, 313] width 72 height 11
copy p "20256015472"
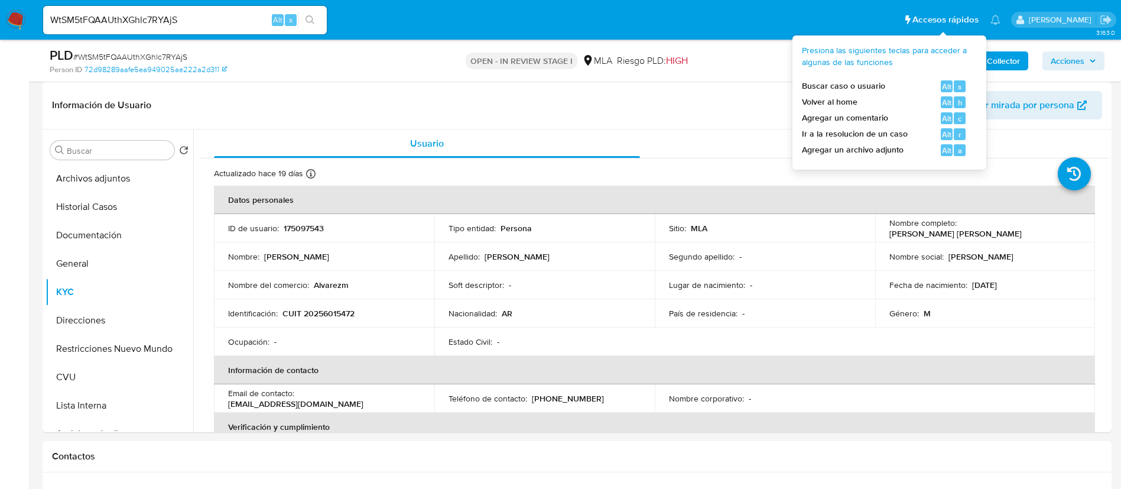
click at [958, 58] on span "Presiona las siguientes teclas para acceder a algunas de las funciones" at bounding box center [885, 56] width 166 height 23
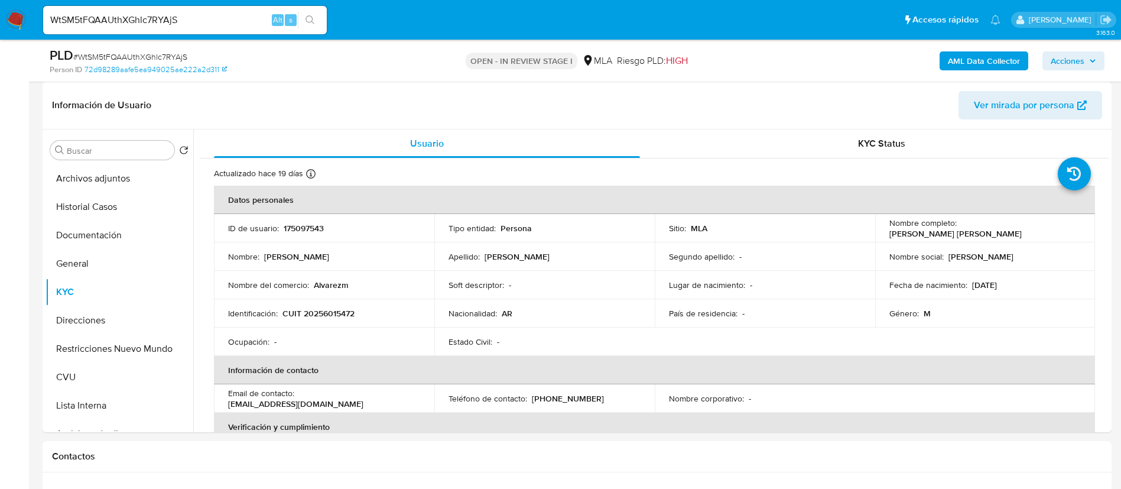
click at [1037, 44] on div "PLD # WtSM5tFQAAUthXGhlc7RYAjS Person ID 72d98289aafe5ea949025ae222a2d311 OPEN …" at bounding box center [577, 61] width 1069 height 42
click at [1019, 60] on b "AML Data Collector" at bounding box center [984, 60] width 72 height 19
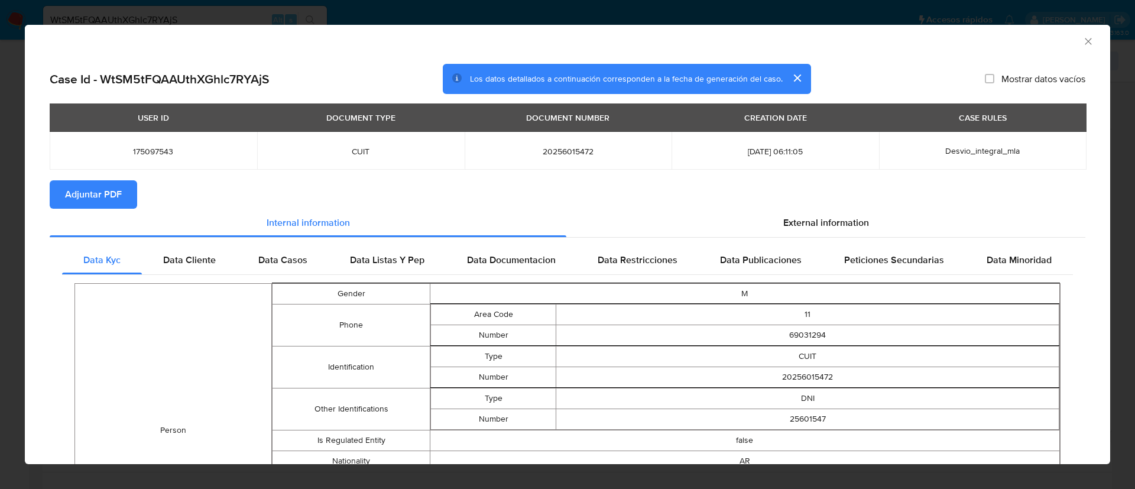
click at [125, 191] on button "Adjuntar PDF" at bounding box center [93, 194] width 87 height 28
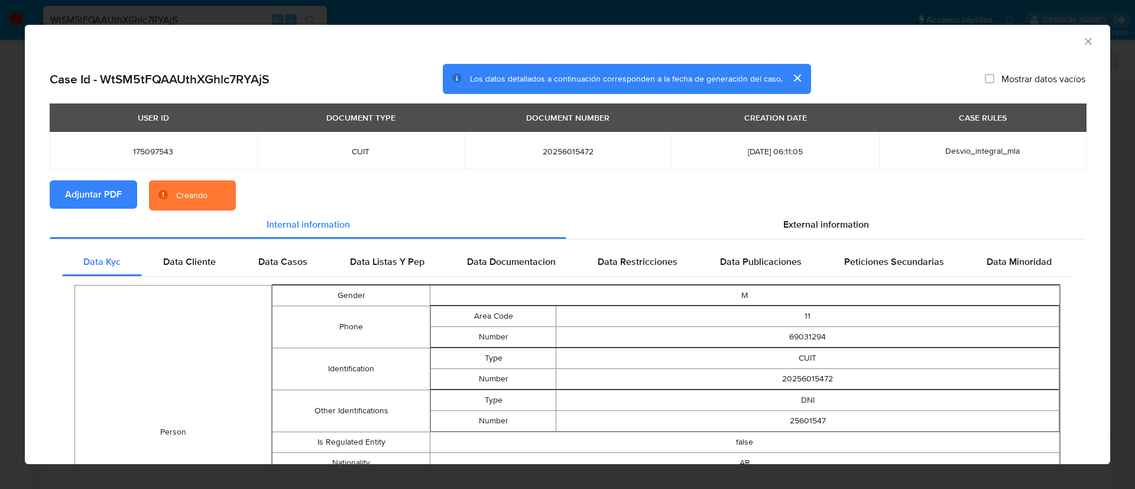
click at [154, 153] on span "175097543" at bounding box center [153, 151] width 179 height 11
copy span "175097543"
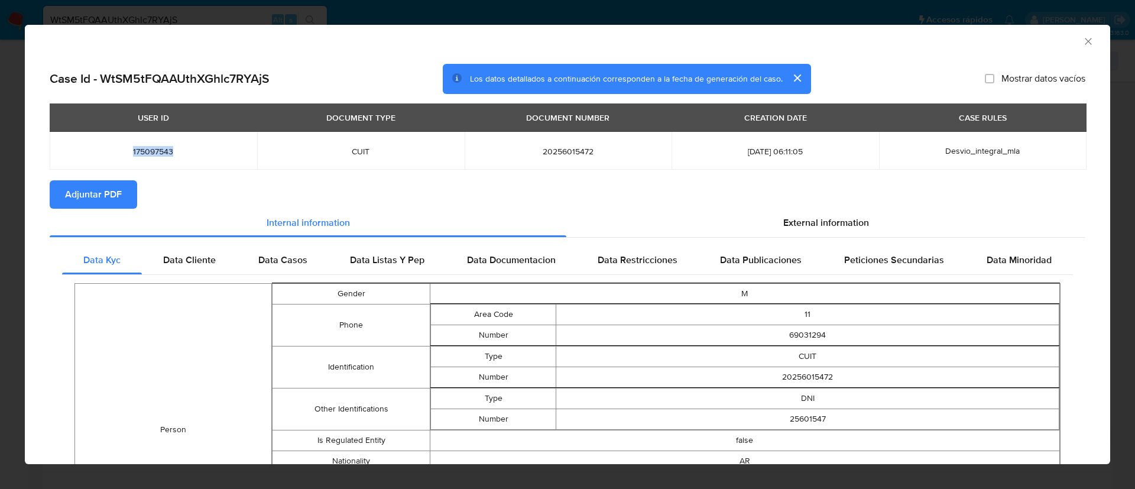
click at [1082, 38] on icon "Cerrar ventana" at bounding box center [1088, 41] width 12 height 12
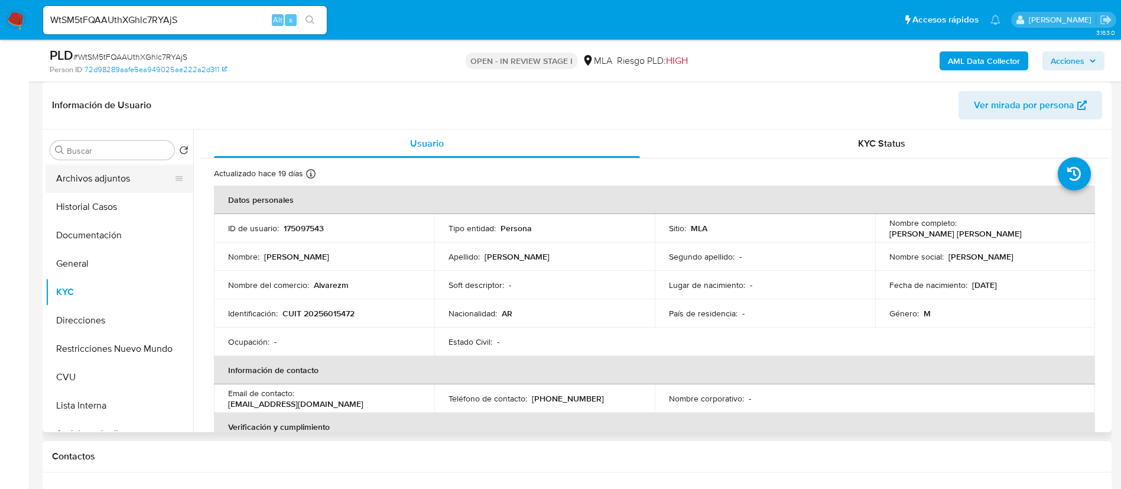
click at [110, 180] on button "Archivos adjuntos" at bounding box center [115, 178] width 138 height 28
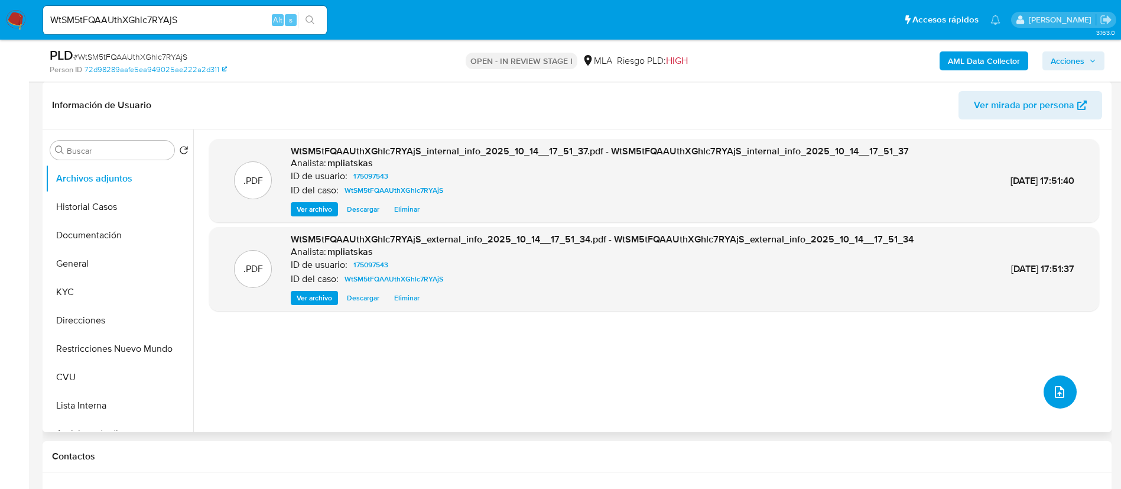
click at [1059, 392] on icon "upload-file" at bounding box center [1060, 392] width 14 height 14
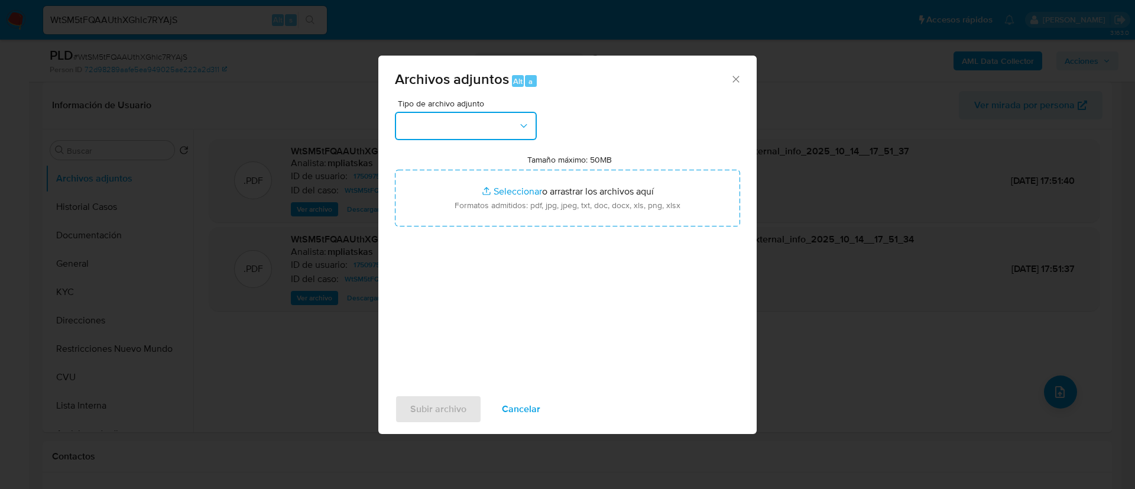
click at [462, 131] on button "button" at bounding box center [466, 126] width 142 height 28
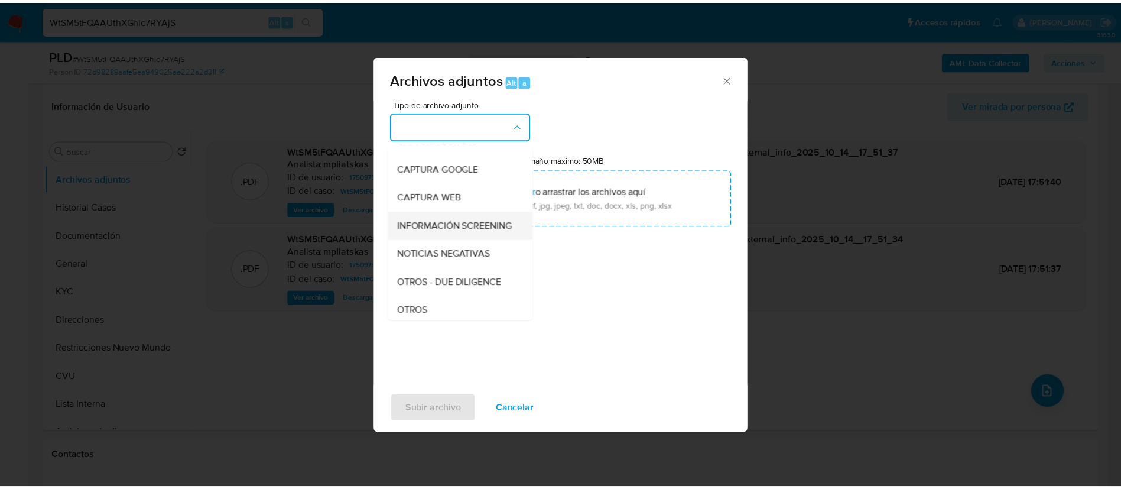
scroll to position [89, 0]
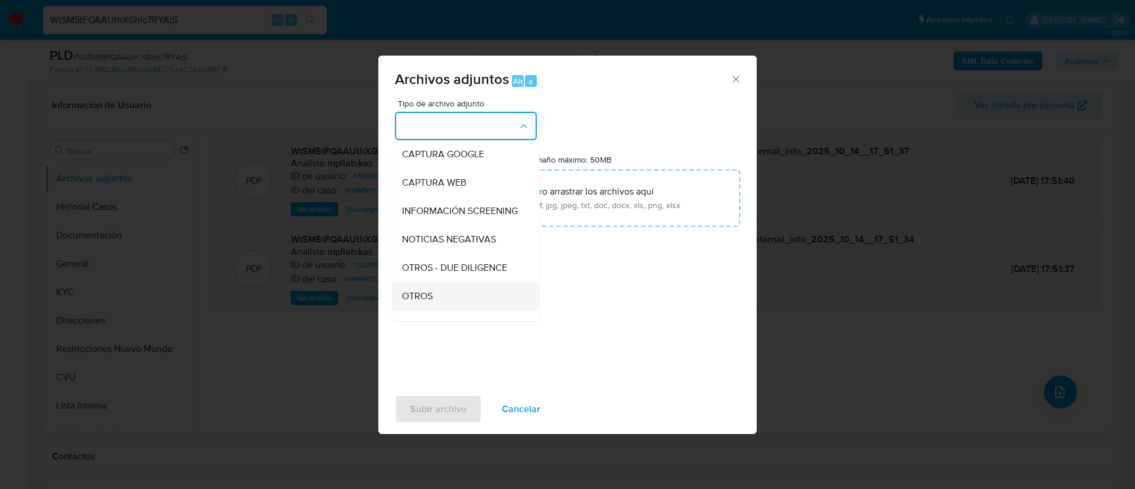
click at [449, 310] on div "OTROS" at bounding box center [462, 296] width 121 height 28
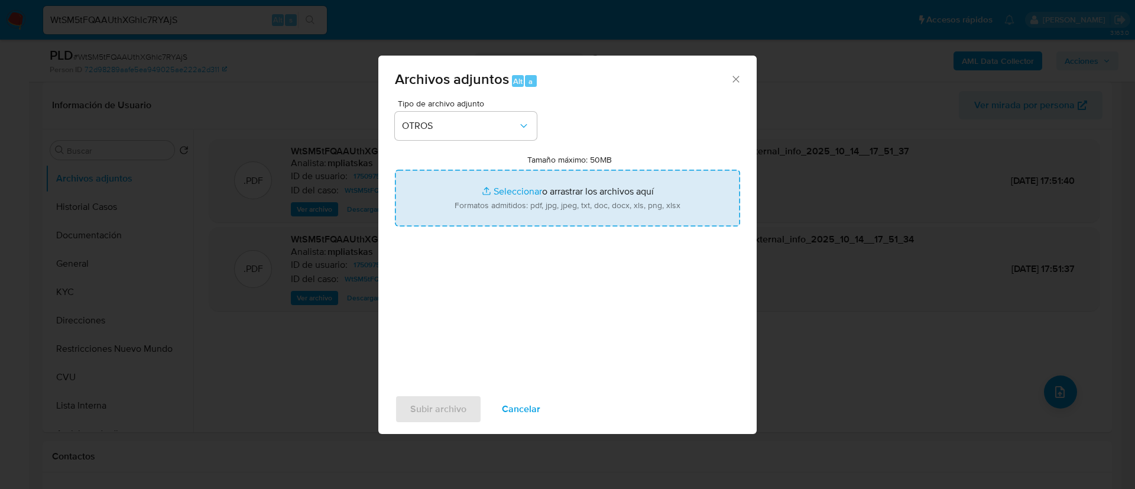
click at [478, 209] on input "Tamaño máximo: 50MB Seleccionar archivos" at bounding box center [567, 198] width 345 height 57
type input "C:\fakepath\175097543 Movimientos.xlsx"
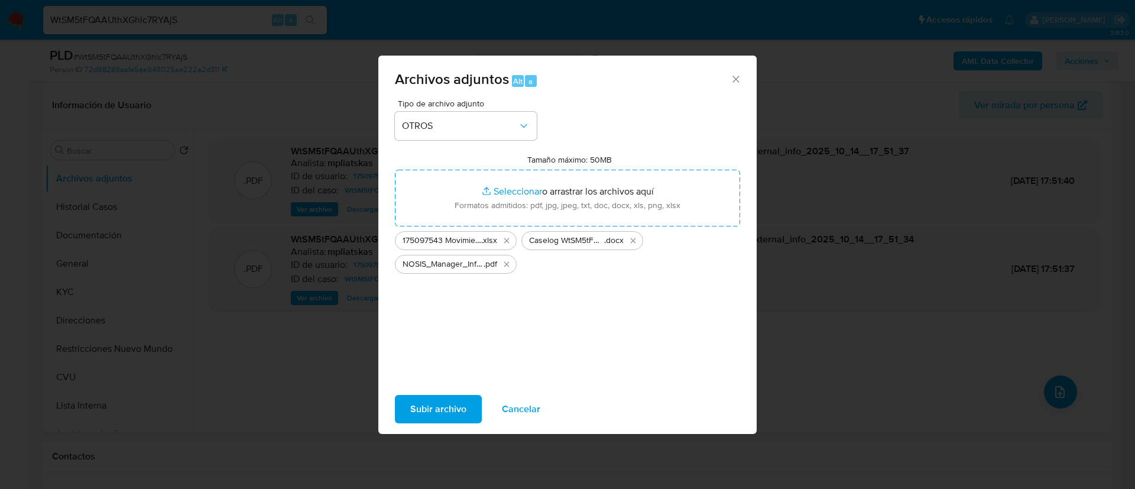
click at [397, 415] on button "Subir archivo" at bounding box center [438, 409] width 87 height 28
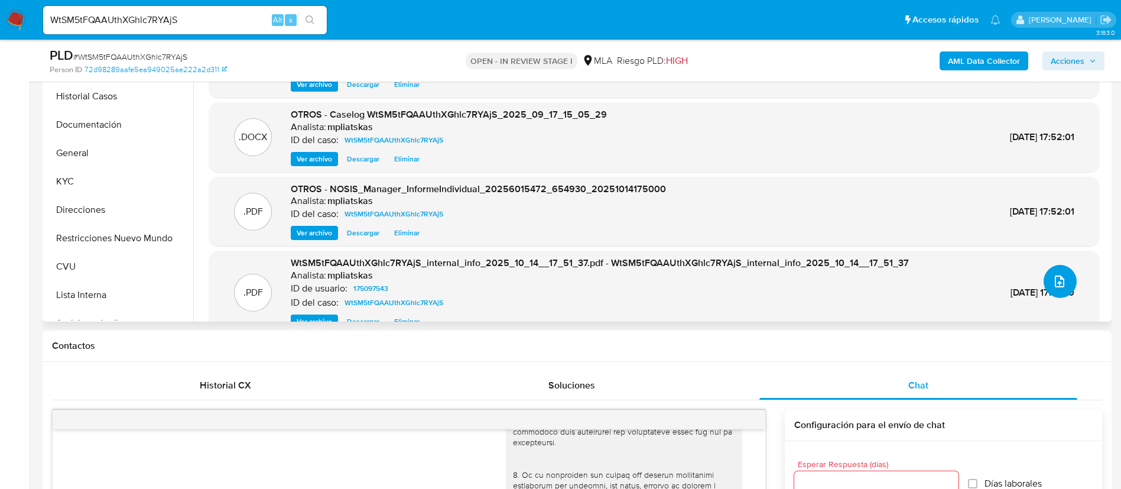
scroll to position [177, 0]
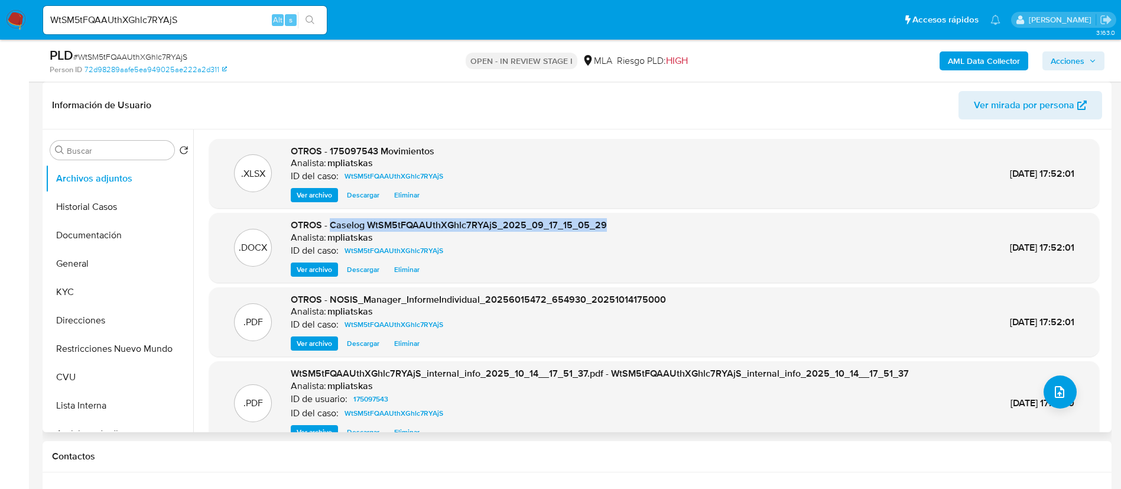
drag, startPoint x: 330, startPoint y: 225, endPoint x: 628, endPoint y: 211, distance: 298.2
click at [628, 211] on div ".XLSX OTROS - 175097543 Movimientos Analista: mpliatskas ID del caso: WtSM5tFQA…" at bounding box center [654, 292] width 890 height 306
copy span "Caselog WtSM5tFQAAUthXGhlc7RYAjS_2025_09_17_15_05_29"
click at [1095, 61] on icon "button" at bounding box center [1092, 60] width 7 height 7
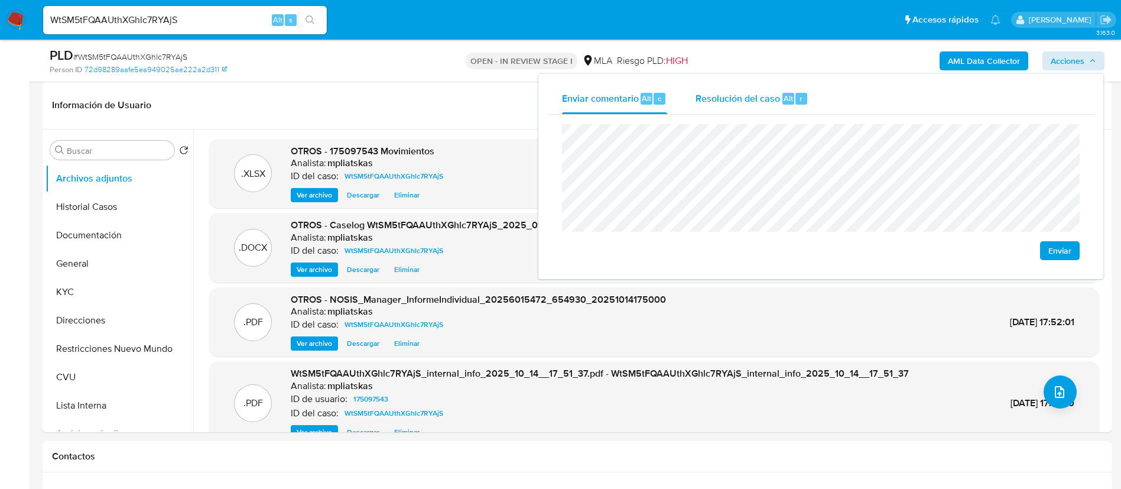
click at [794, 106] on div "Resolución del caso Alt r" at bounding box center [752, 98] width 113 height 31
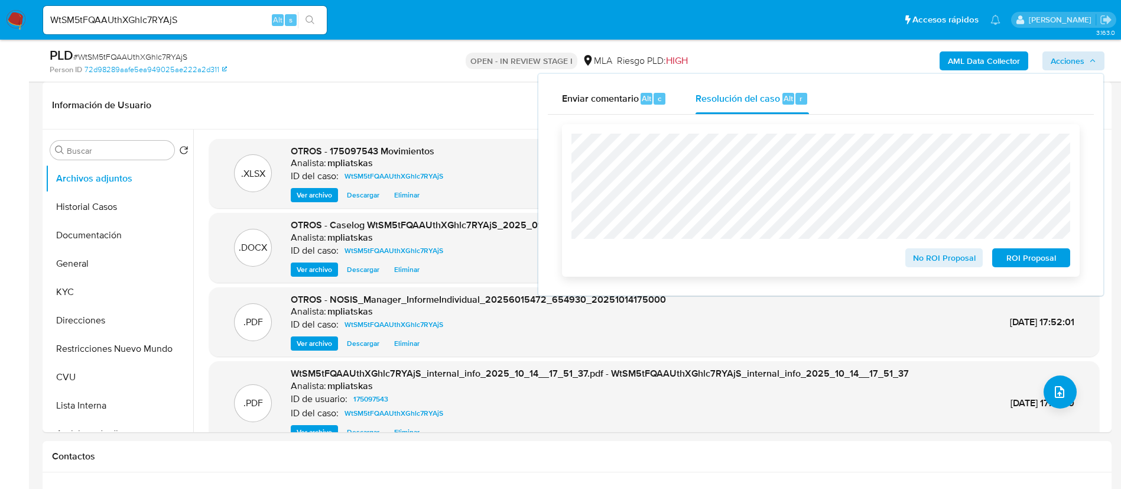
click at [909, 258] on button "No ROI Proposal" at bounding box center [945, 257] width 78 height 19
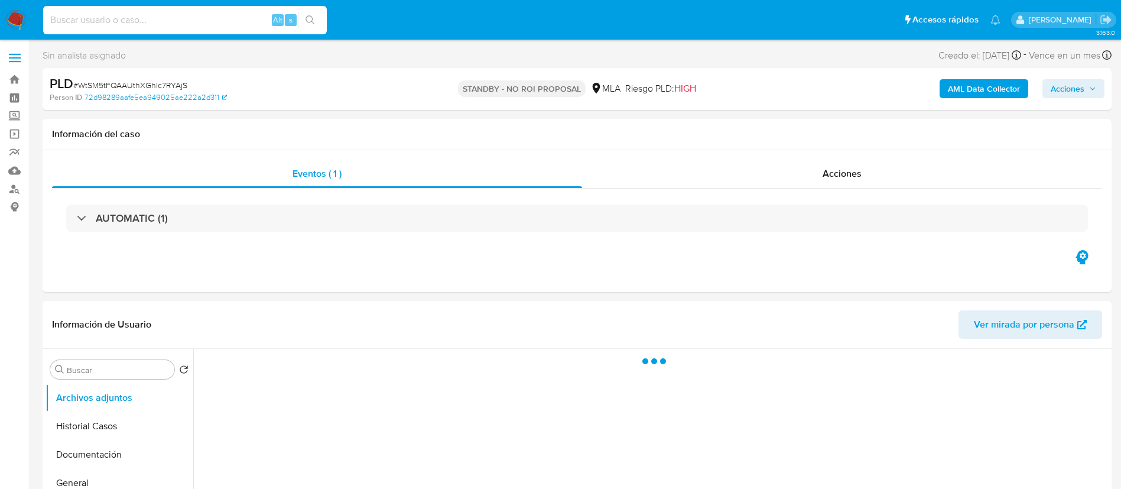
drag, startPoint x: 246, startPoint y: 13, endPoint x: 296, endPoint y: 18, distance: 50.5
click at [246, 14] on input at bounding box center [185, 19] width 284 height 15
paste input "Czpo4V1YoipfZtiROWuNYwZS"
type input "Czpo4V1YoipfZtiROWuNYwZS"
select select "10"
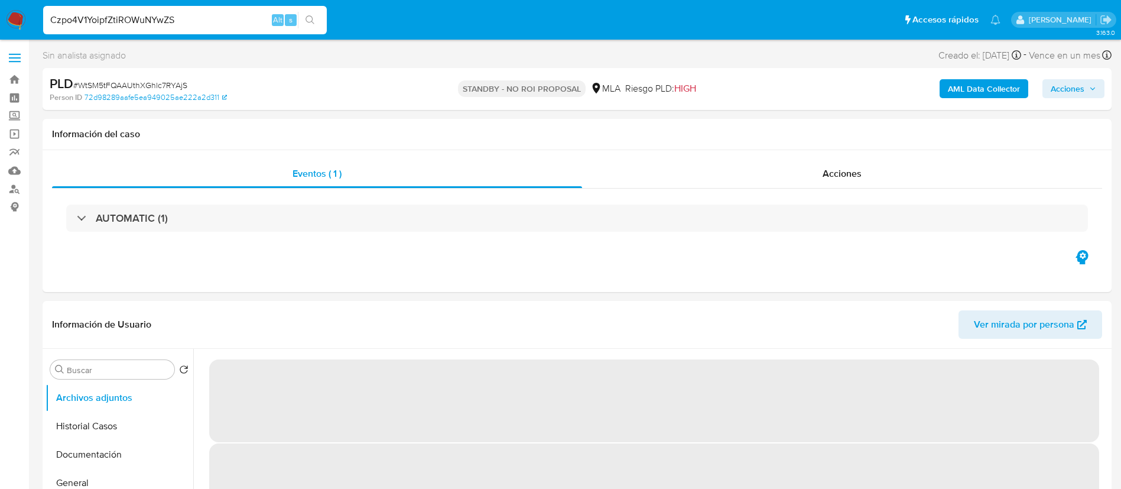
type input "Czpo4V1YoipfZtiROWuNYwZS"
click at [312, 18] on icon "search-icon" at bounding box center [310, 19] width 9 height 9
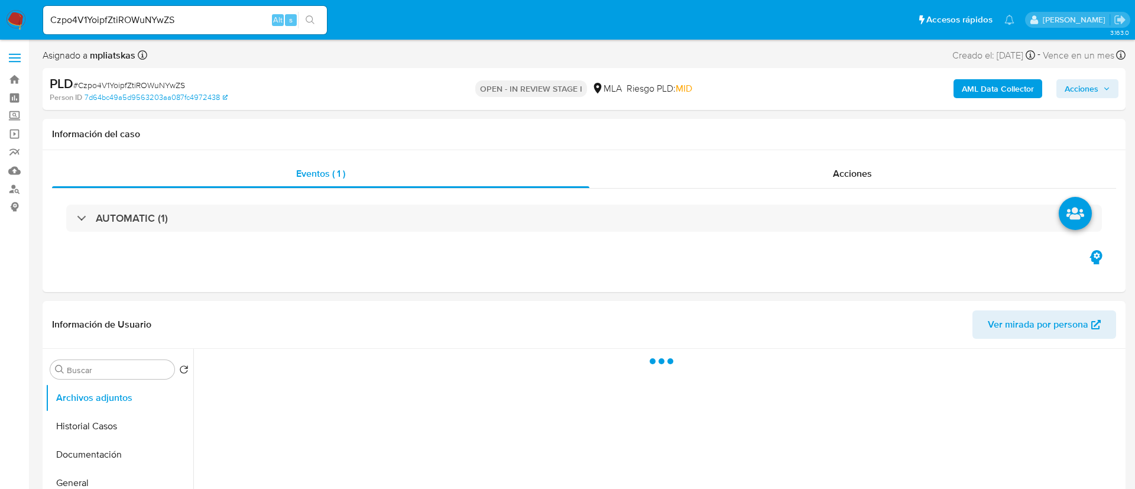
select select "10"
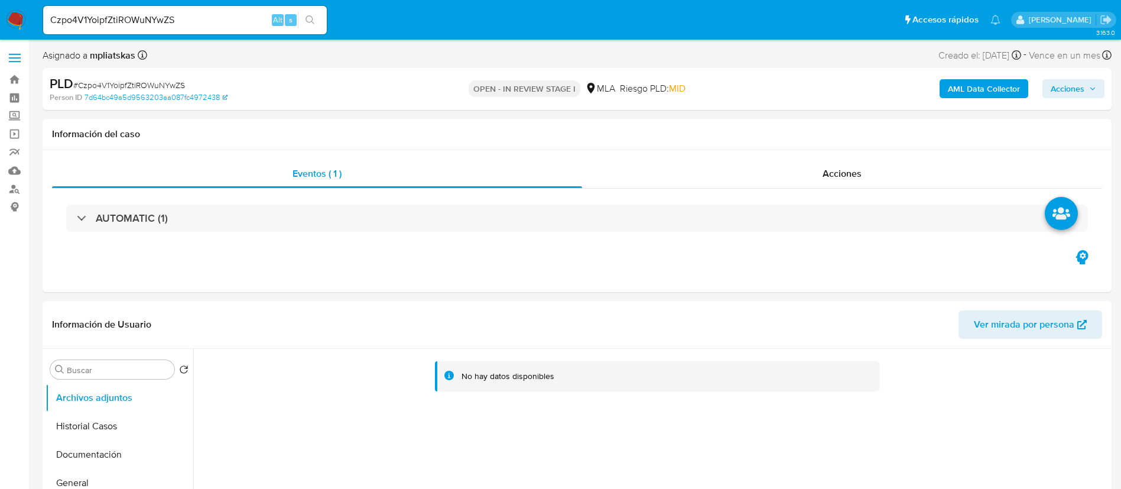
click at [991, 93] on b "AML Data Collector" at bounding box center [984, 88] width 72 height 19
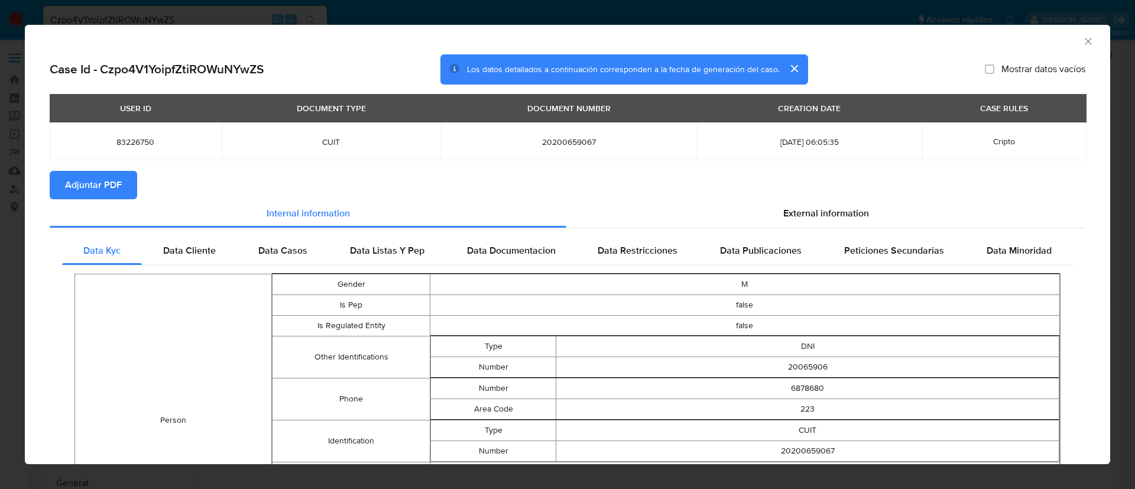
click at [100, 182] on span "Adjuntar PDF" at bounding box center [93, 185] width 57 height 26
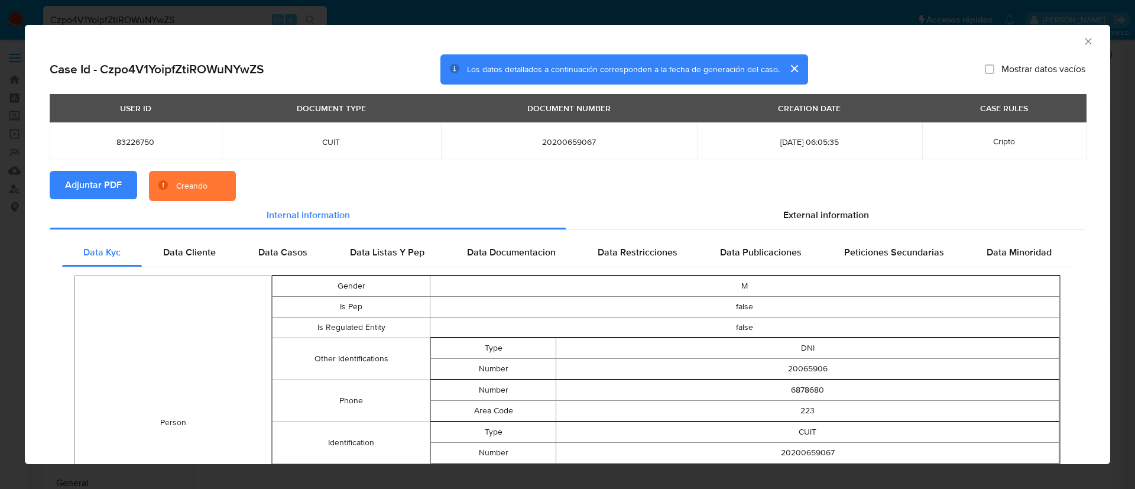
click at [117, 145] on span "83226750" at bounding box center [136, 142] width 144 height 11
copy span "83226750"
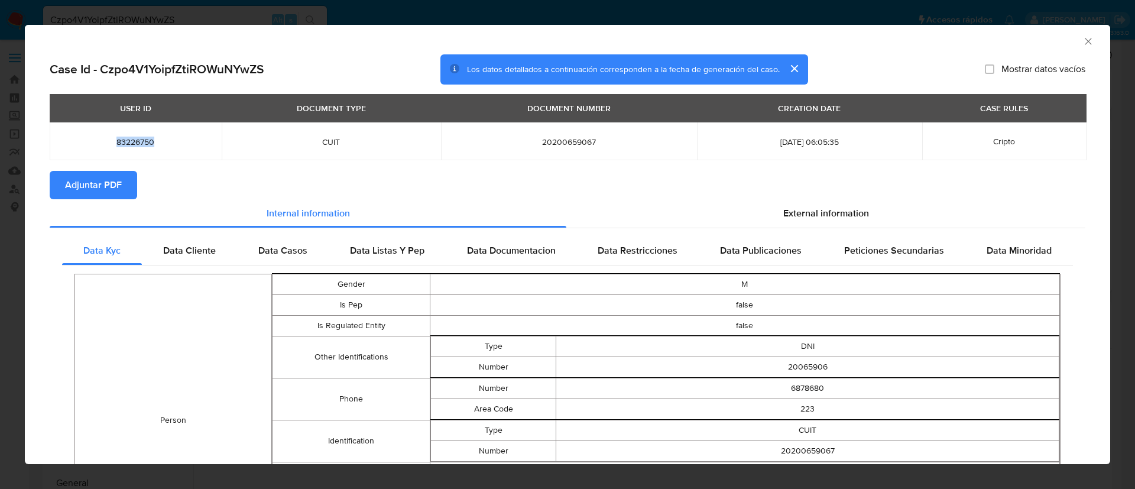
click at [1082, 38] on icon "Cerrar ventana" at bounding box center [1088, 41] width 12 height 12
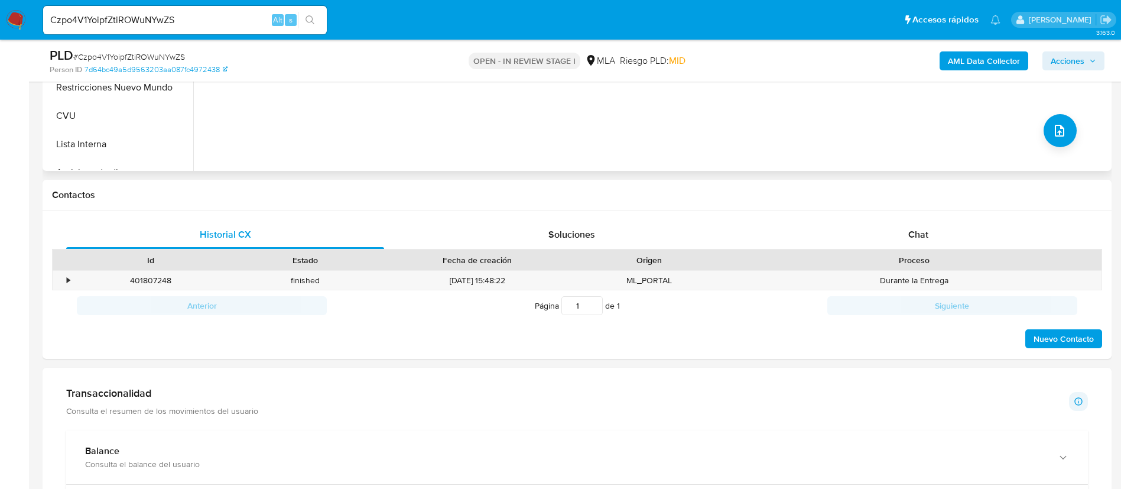
scroll to position [443, 0]
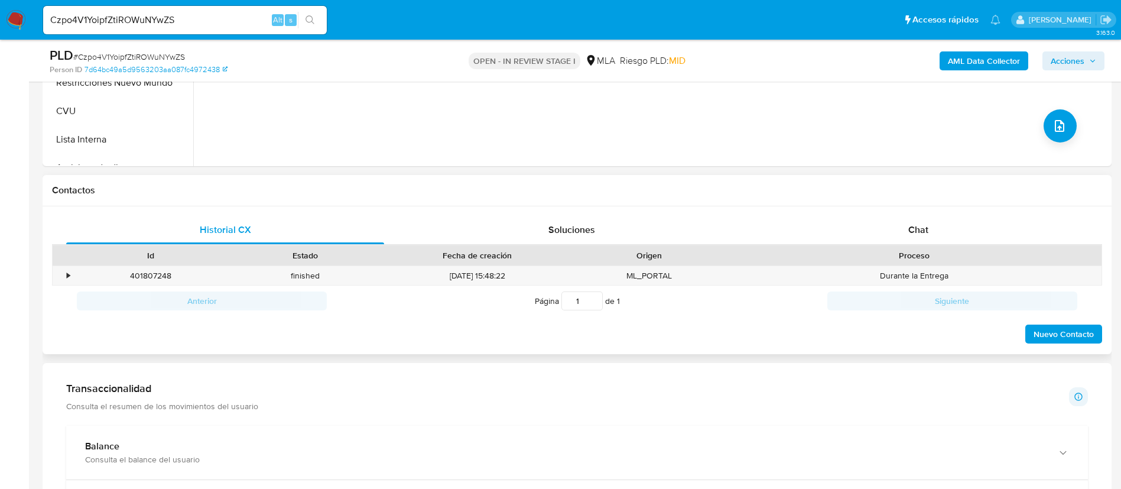
click at [926, 212] on div "Historial CX Soluciones Chat Id Estado Fecha de creación Origen Proceso • 40180…" at bounding box center [577, 280] width 1069 height 148
click at [926, 221] on div "Chat" at bounding box center [919, 230] width 318 height 28
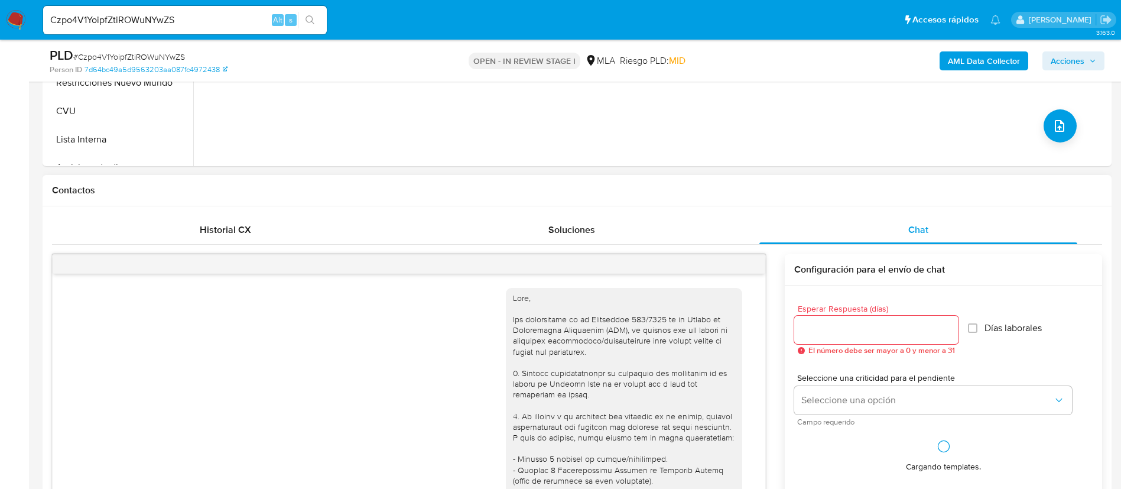
scroll to position [677, 0]
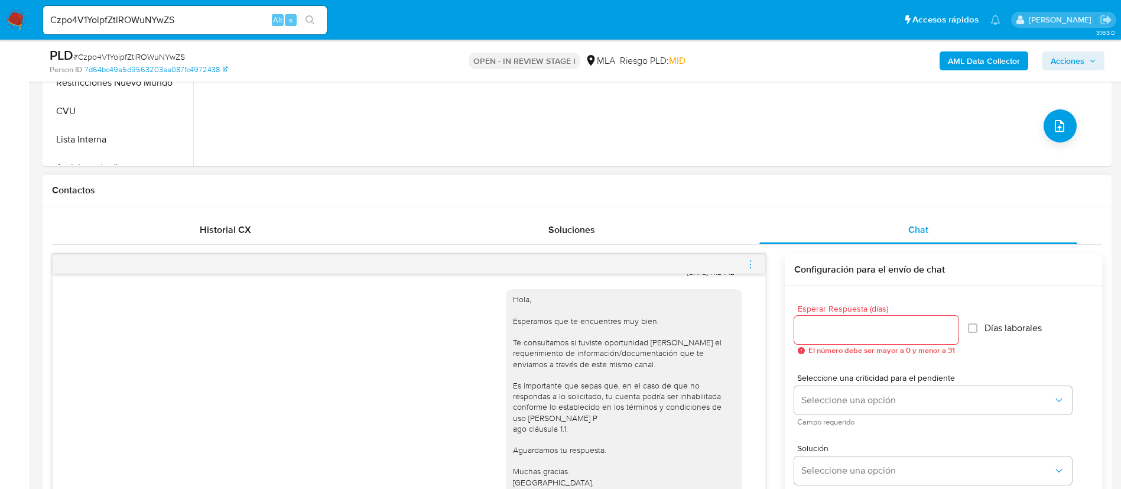
click at [747, 262] on icon "menu-action" at bounding box center [750, 264] width 11 height 11
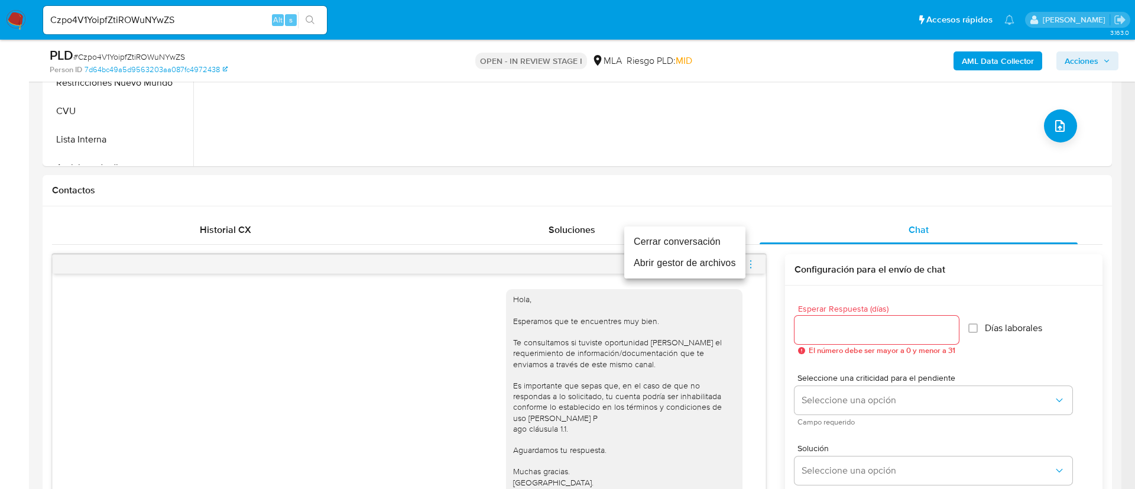
click at [718, 246] on li "Cerrar conversación" at bounding box center [684, 241] width 121 height 21
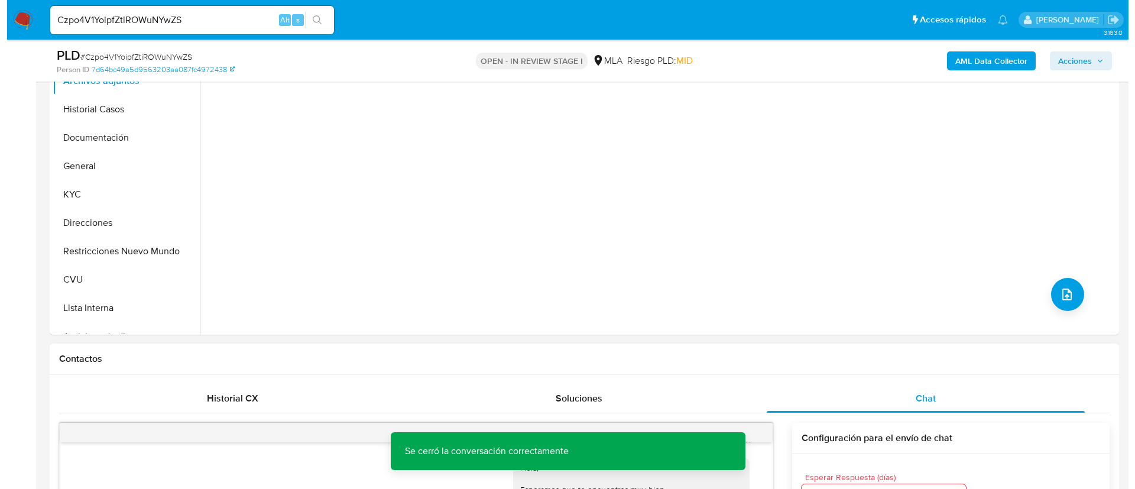
scroll to position [266, 0]
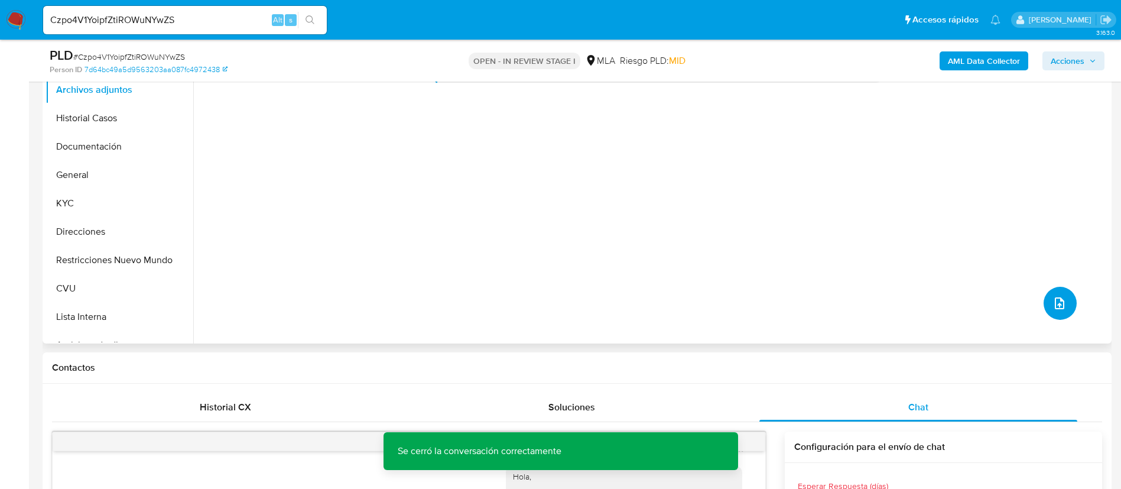
click at [1046, 307] on button "upload-file" at bounding box center [1060, 303] width 33 height 33
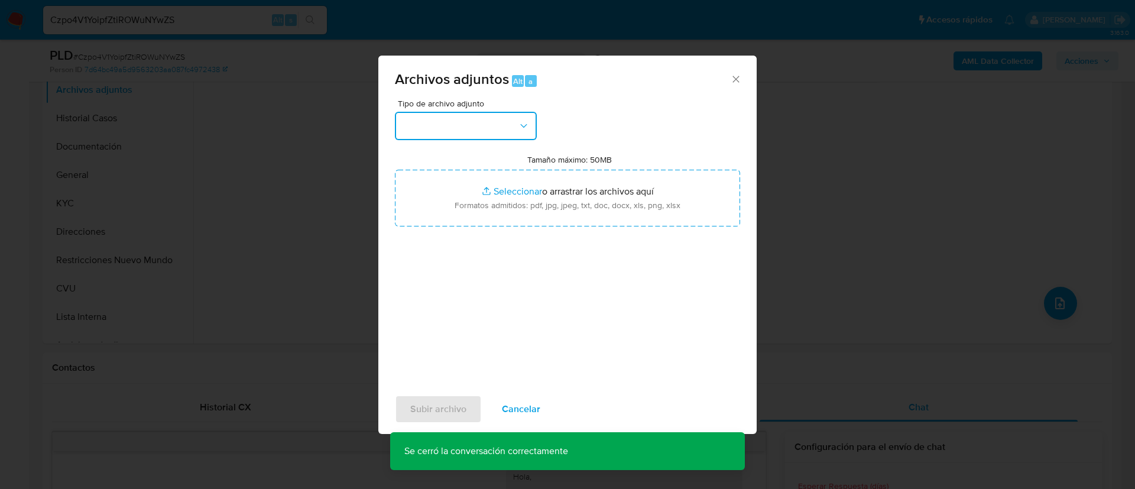
click at [500, 127] on button "button" at bounding box center [466, 126] width 142 height 28
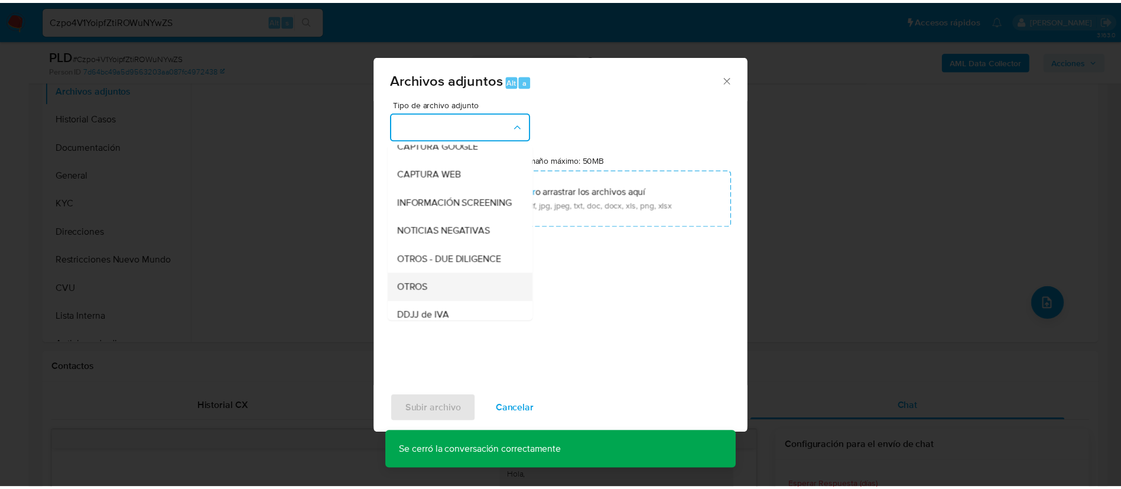
scroll to position [177, 0]
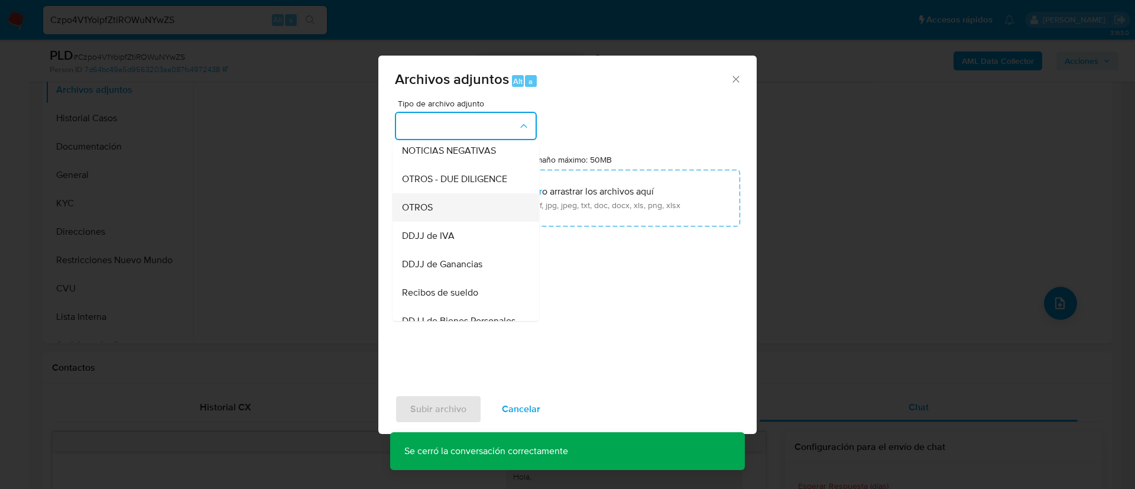
click at [476, 212] on div "OTROS" at bounding box center [462, 207] width 121 height 28
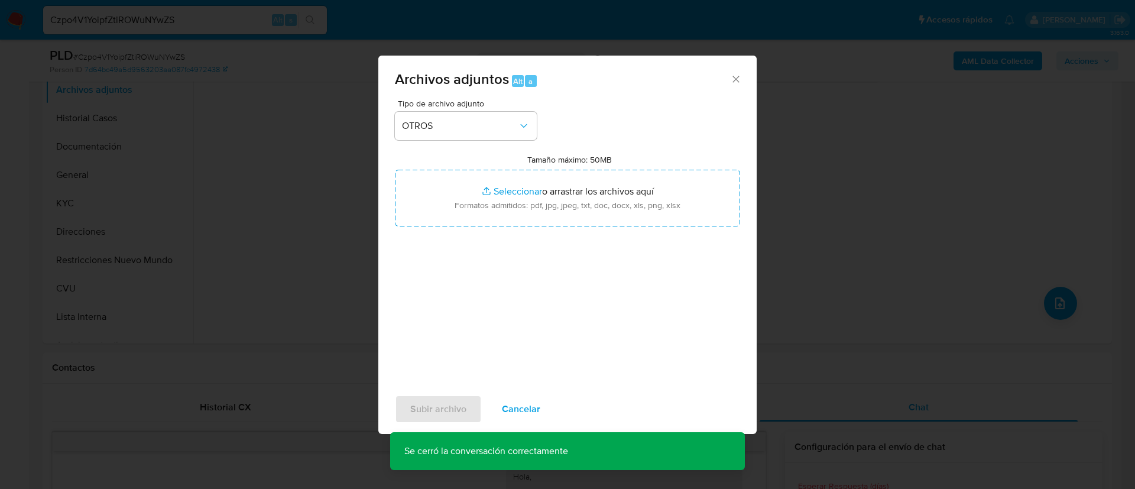
click at [476, 212] on input "Tamaño máximo: 50MB Seleccionar archivos" at bounding box center [567, 198] width 345 height 57
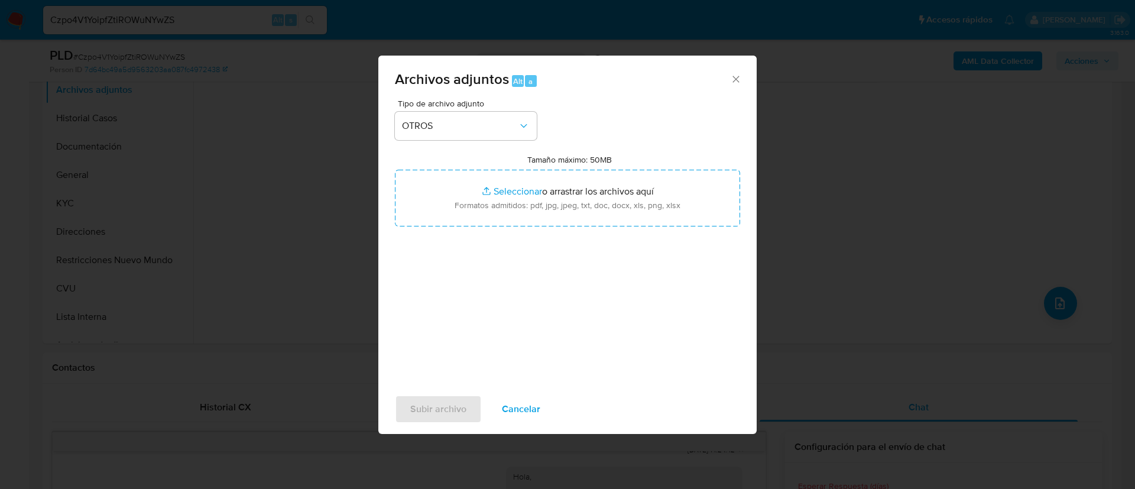
type input "C:\fakepath\83226750 Movimientos.xlsx"
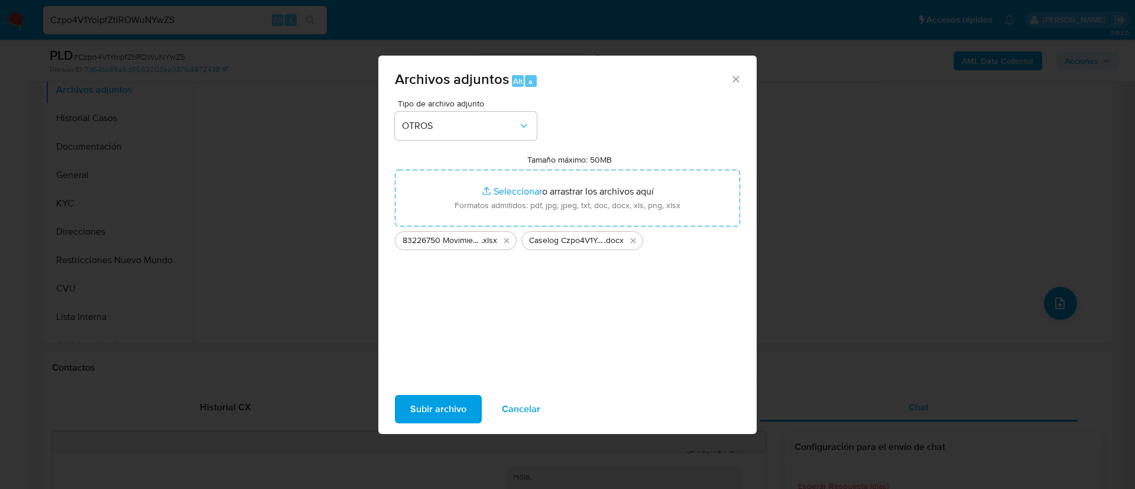
click at [431, 404] on span "Subir archivo" at bounding box center [438, 409] width 56 height 26
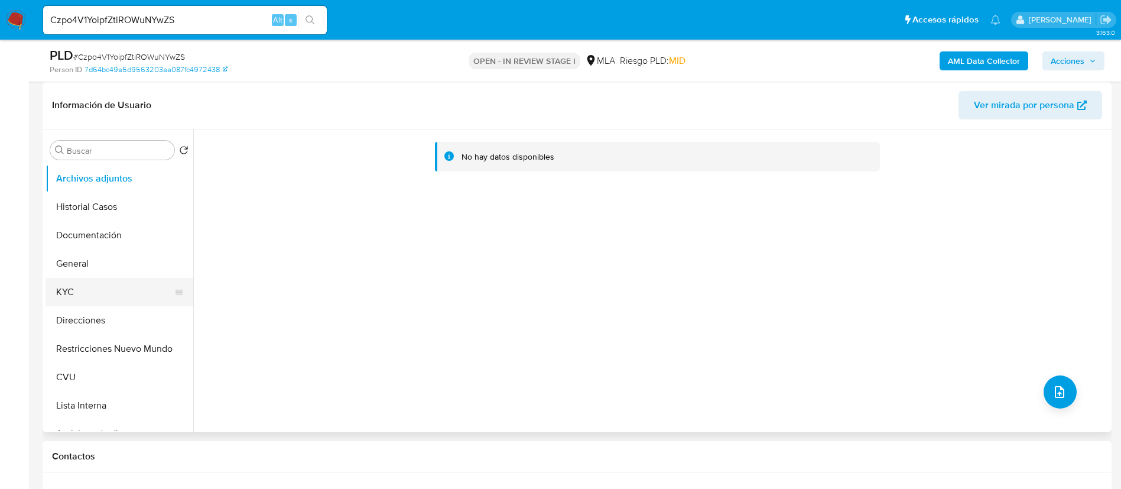
click at [74, 297] on button "KYC" at bounding box center [115, 292] width 138 height 28
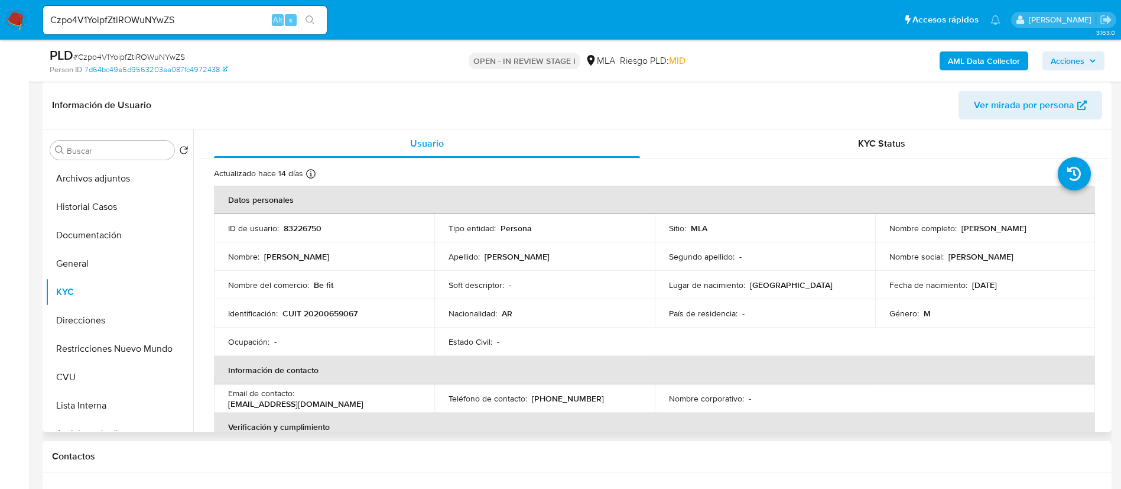
click at [303, 225] on p "83226750" at bounding box center [303, 228] width 38 height 11
copy p "83226750"
click at [119, 181] on button "Archivos adjuntos" at bounding box center [115, 178] width 138 height 28
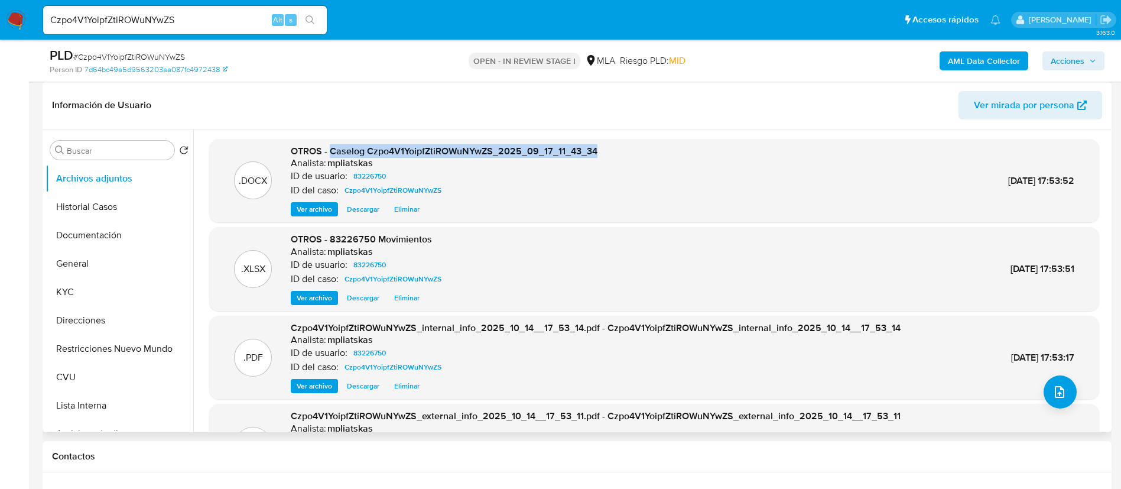
drag, startPoint x: 342, startPoint y: 153, endPoint x: 656, endPoint y: 145, distance: 314.0
click at [656, 145] on div ".DOCX OTROS - Caselog Czpo4V1YoipfZtiROWuNYwZS_2025_09_17_11_43_34 Analista: mp…" at bounding box center [654, 181] width 878 height 72
copy span "Caselog Czpo4V1YoipfZtiROWuNYwZS_2025_09_17_11_43_34"
click at [1055, 66] on span "Acciones" at bounding box center [1068, 60] width 34 height 19
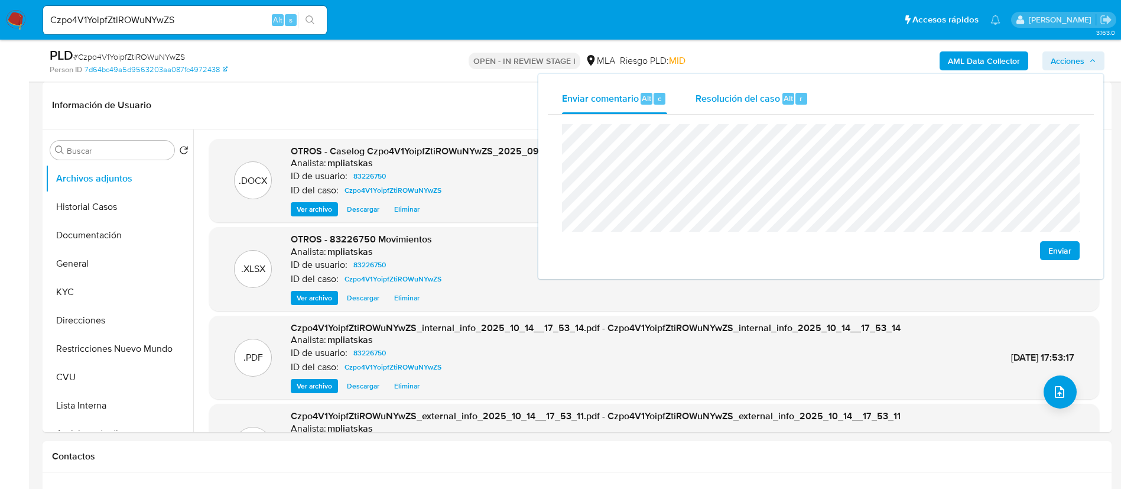
click at [790, 103] on span "Alt" at bounding box center [788, 98] width 9 height 11
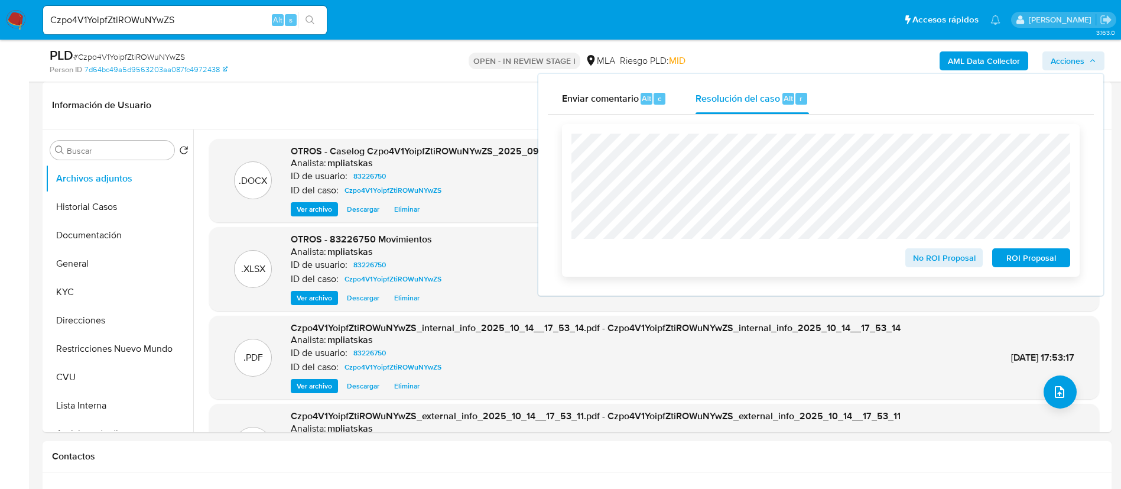
click at [917, 261] on span "No ROI Proposal" at bounding box center [944, 257] width 61 height 17
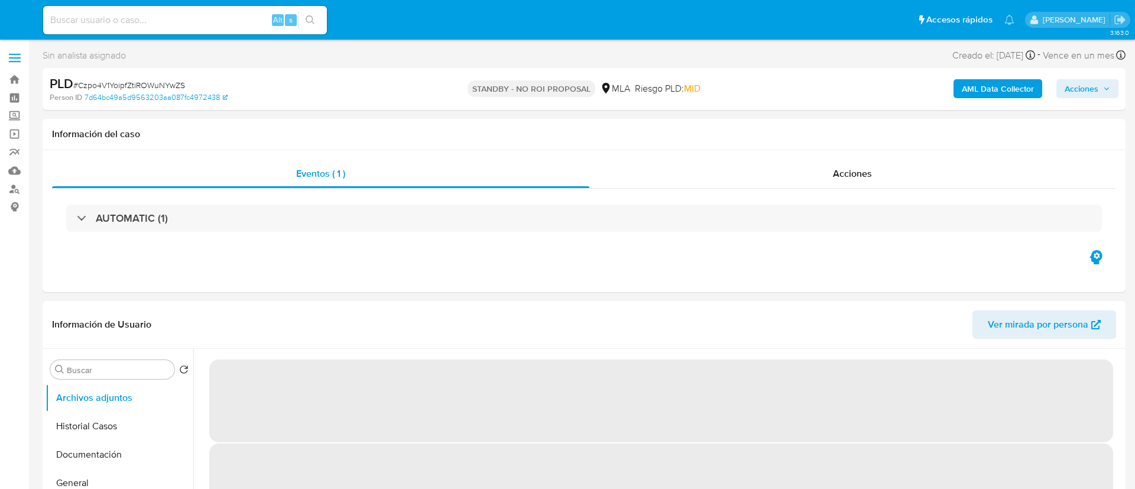
select select "10"
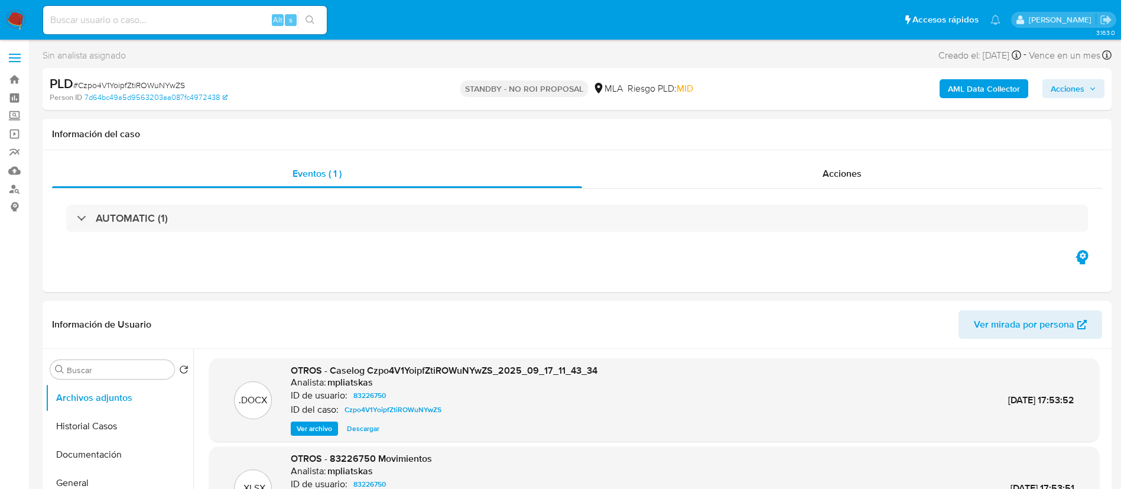
click at [245, 14] on input at bounding box center [185, 19] width 284 height 15
paste input "d3unWt6v7Zk3lLm9FGOPBEB4"
type input "d3unWt6v7Zk3lLm9FGOPBEB4"
click at [304, 18] on button "search-icon" at bounding box center [310, 20] width 24 height 17
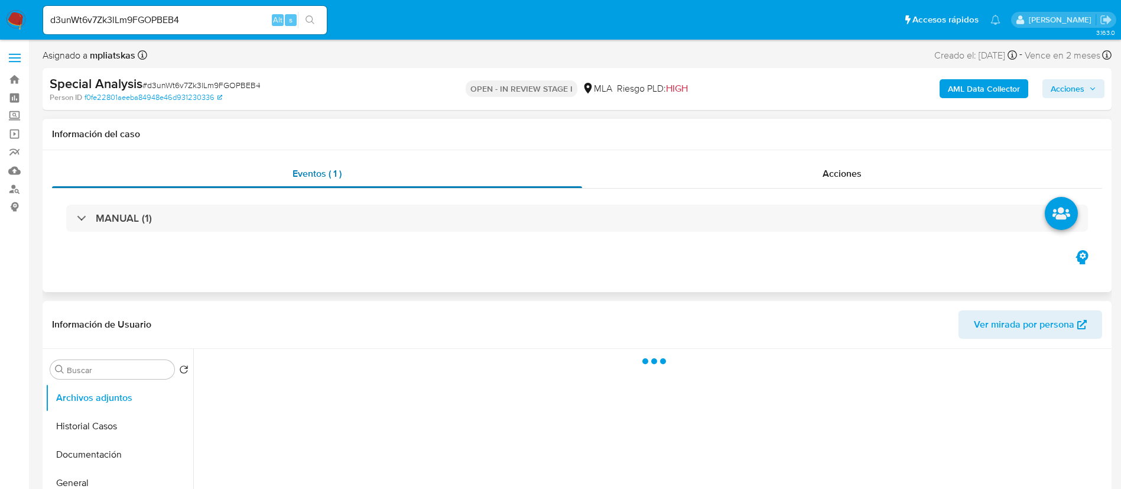
select select "10"
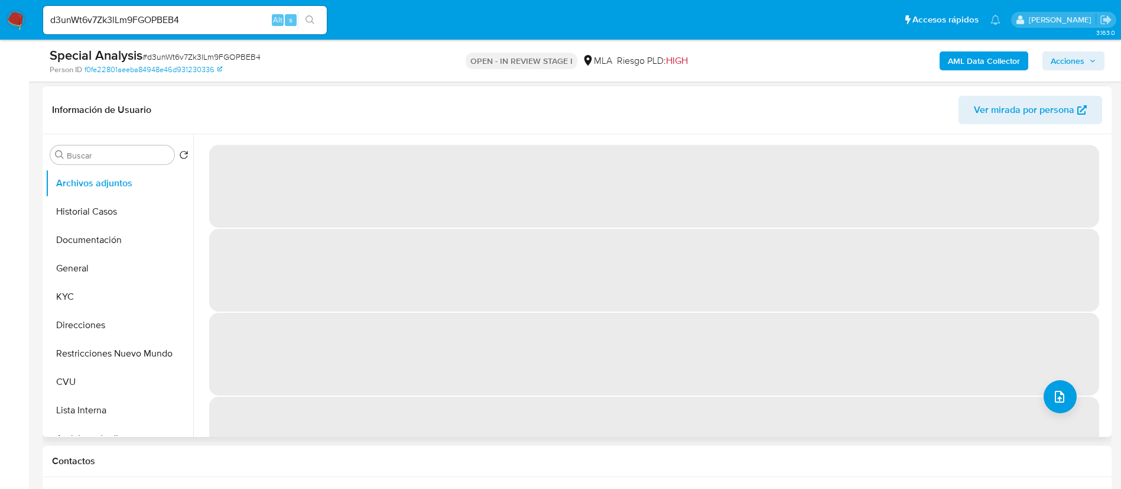
scroll to position [177, 0]
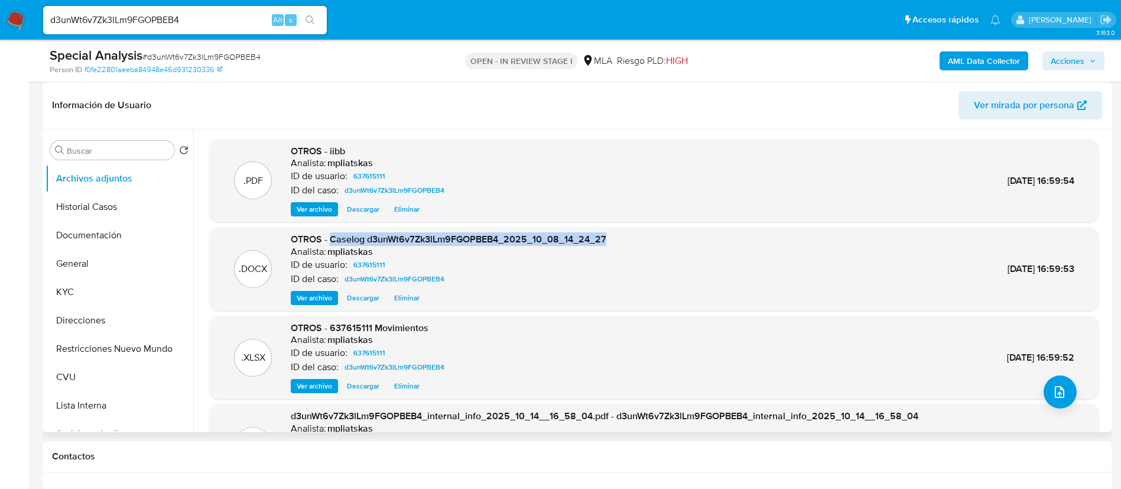
drag, startPoint x: 329, startPoint y: 241, endPoint x: 621, endPoint y: 239, distance: 291.4
click at [621, 239] on div ".DOCX OTROS - Caselog d3unWt6v7Zk3lLm9FGOPBEB4_2025_10_08_14_24_27 Analista: mp…" at bounding box center [654, 269] width 878 height 72
copy span "Caselog d3unWt6v7Zk3lLm9FGOPBEB4_2025_10_08_14_24_27"
click at [1078, 56] on span "Acciones" at bounding box center [1068, 60] width 34 height 19
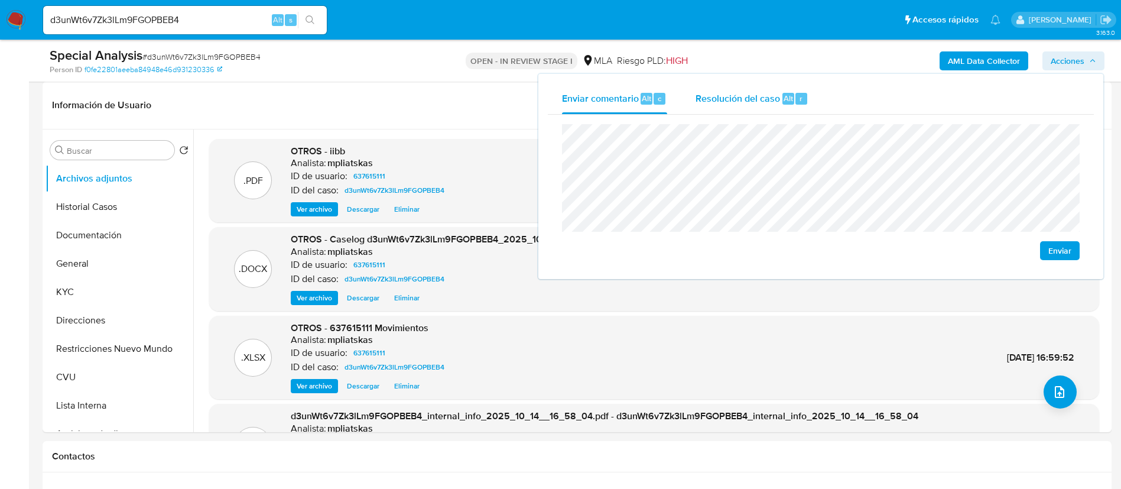
click at [797, 105] on div "Resolución del caso Alt r" at bounding box center [752, 98] width 113 height 31
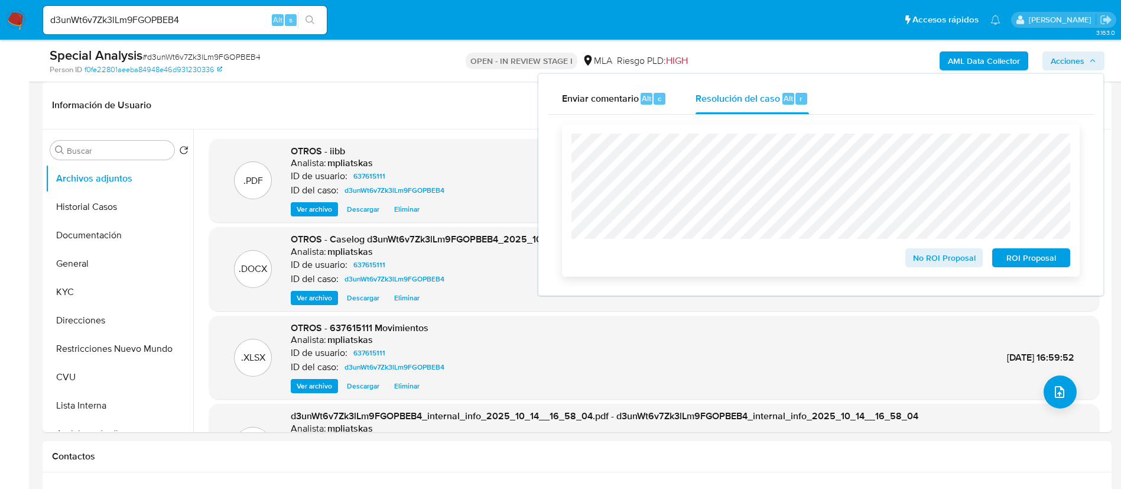
click at [925, 260] on span "No ROI Proposal" at bounding box center [944, 257] width 61 height 17
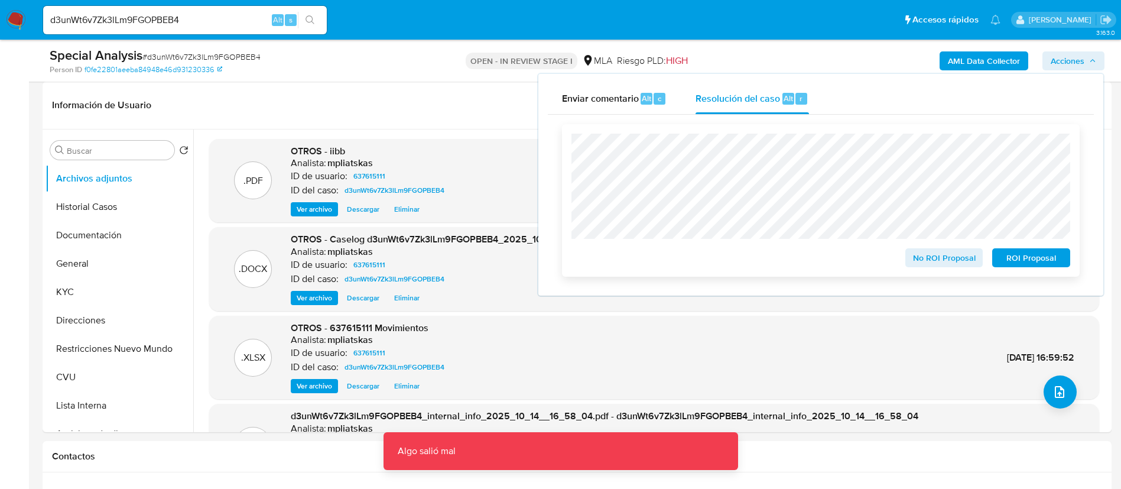
click at [946, 261] on span "No ROI Proposal" at bounding box center [944, 257] width 61 height 17
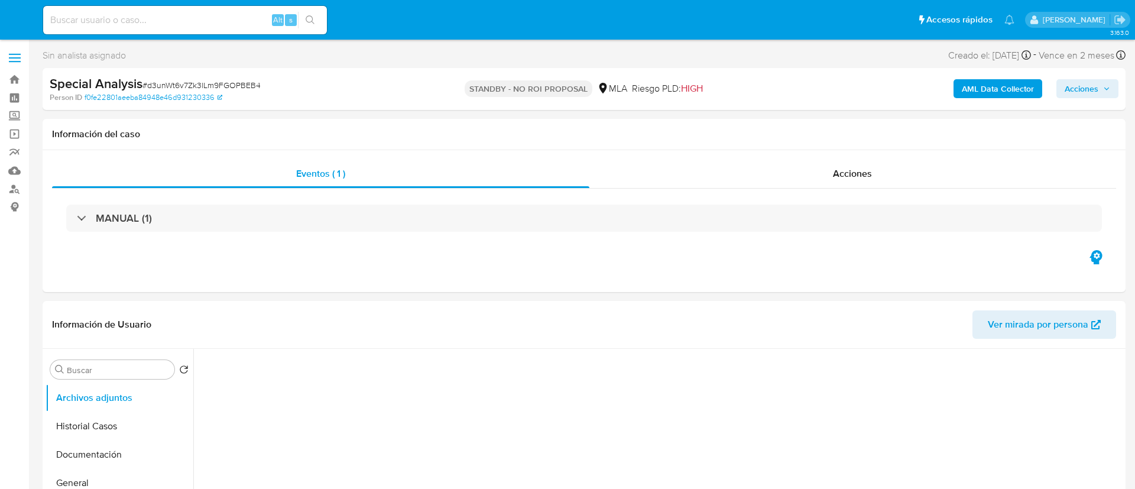
select select "10"
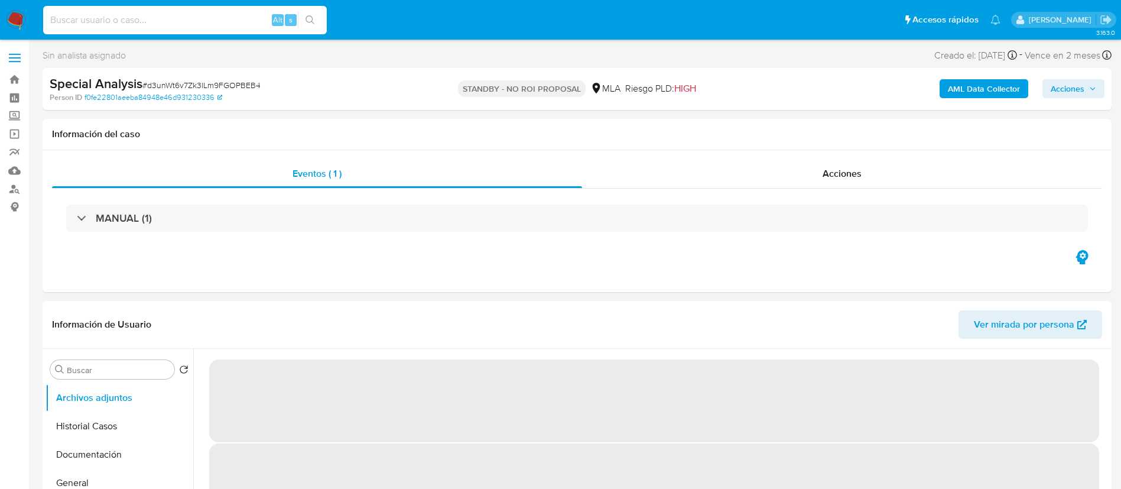
click at [195, 21] on input at bounding box center [185, 19] width 284 height 15
paste input "c5aBvDVZRM28na79r6ycnIHY"
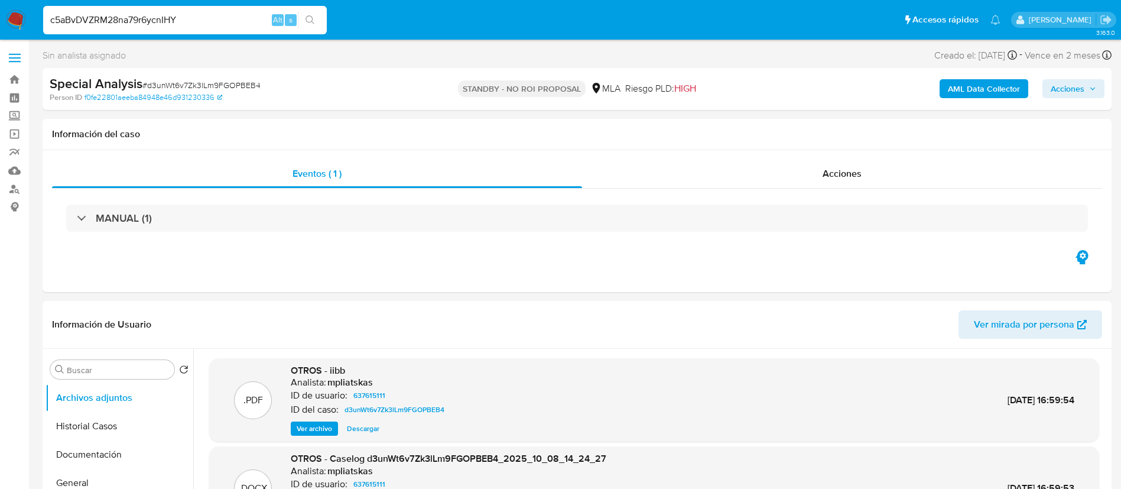
type input "c5aBvDVZRM28na79r6ycnIHY"
click at [317, 12] on button "search-icon" at bounding box center [310, 20] width 24 height 17
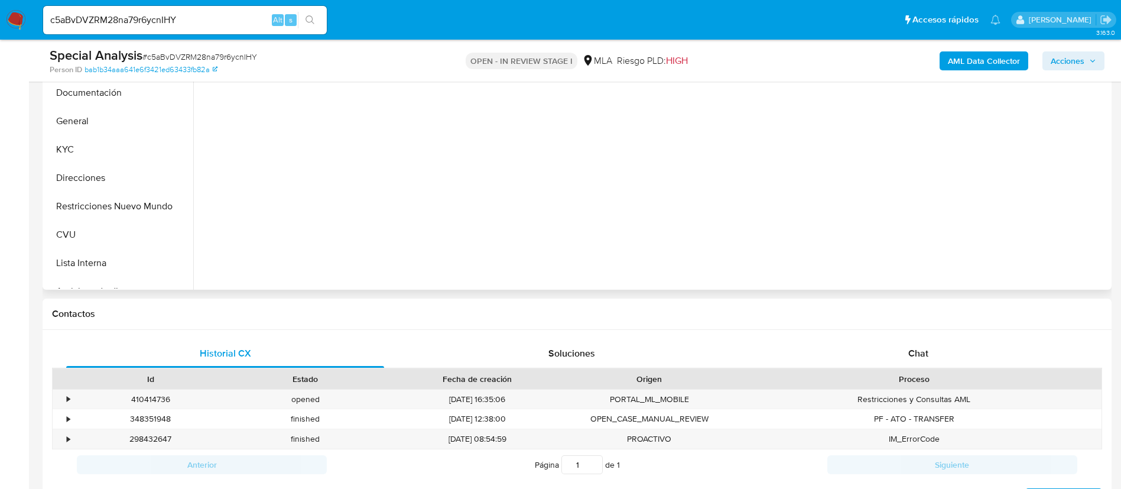
scroll to position [443, 0]
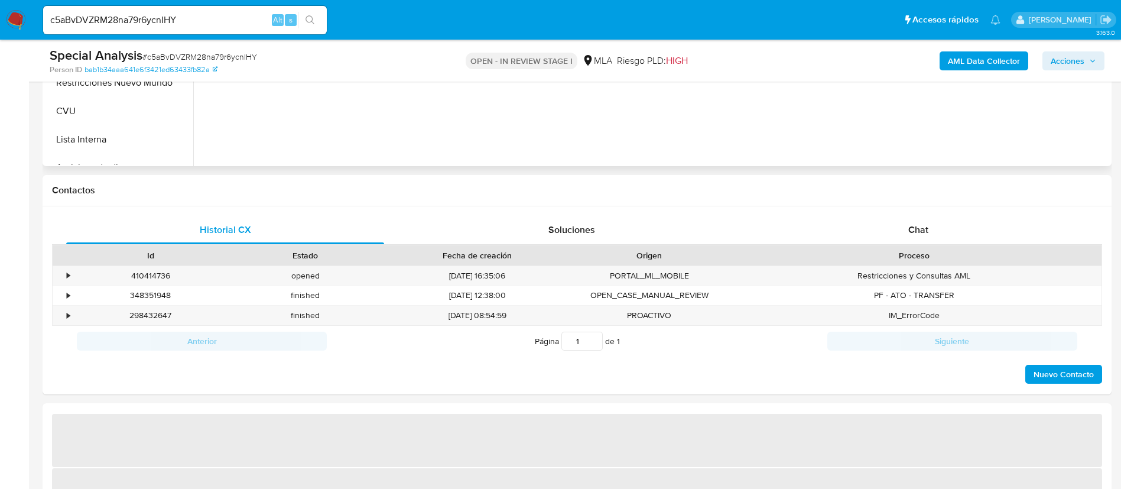
select select "10"
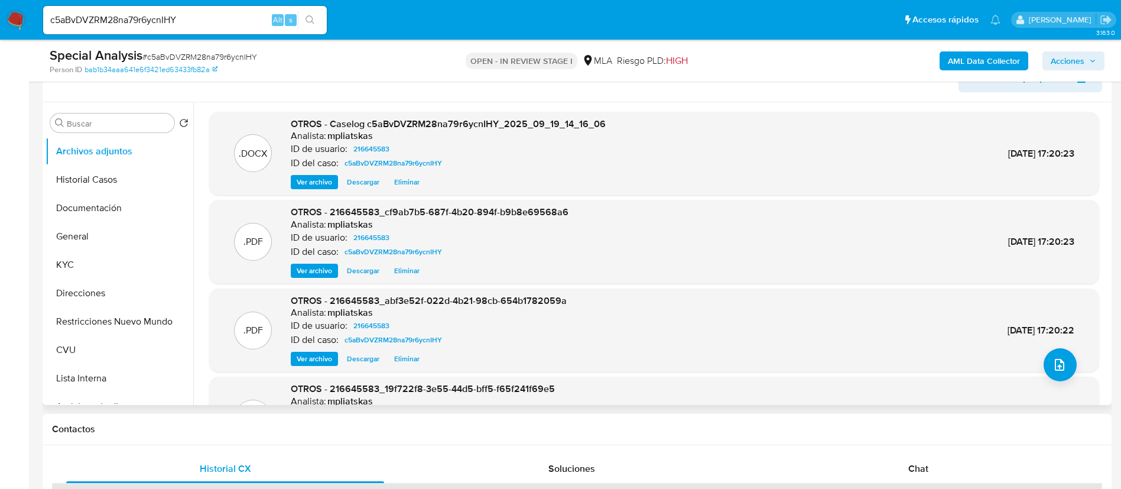
scroll to position [177, 0]
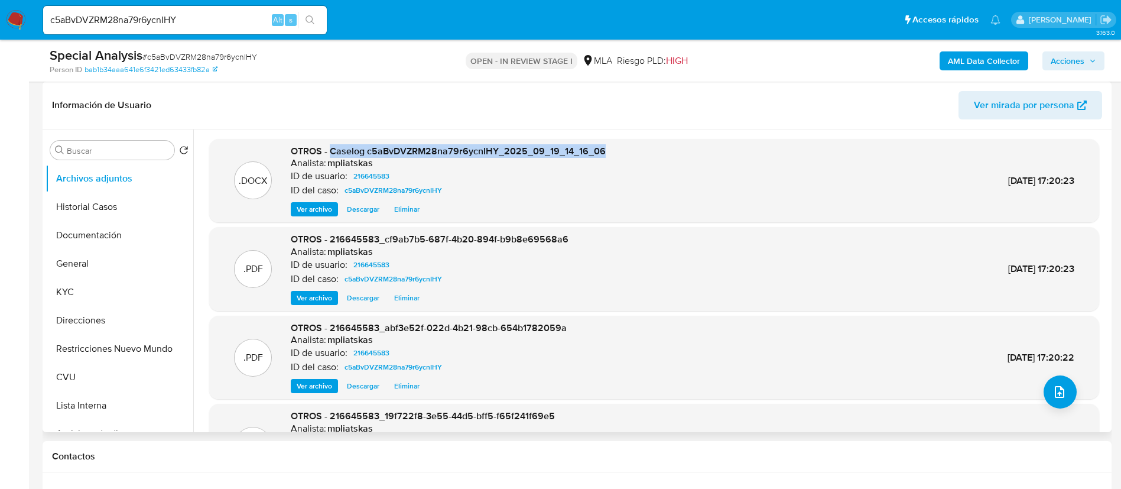
drag, startPoint x: 331, startPoint y: 149, endPoint x: 635, endPoint y: 137, distance: 304.1
click at [635, 137] on div ".DOCX OTROS - Caselog c5aBvDVZRM28na79r6ycnIHY_2025_09_19_14_16_06 Analista: mp…" at bounding box center [651, 280] width 916 height 303
copy span "Caselog c5aBvDVZRM28na79r6ycnIHY_2025_09_19_14_16_06"
click at [1074, 61] on span "Acciones" at bounding box center [1068, 60] width 34 height 19
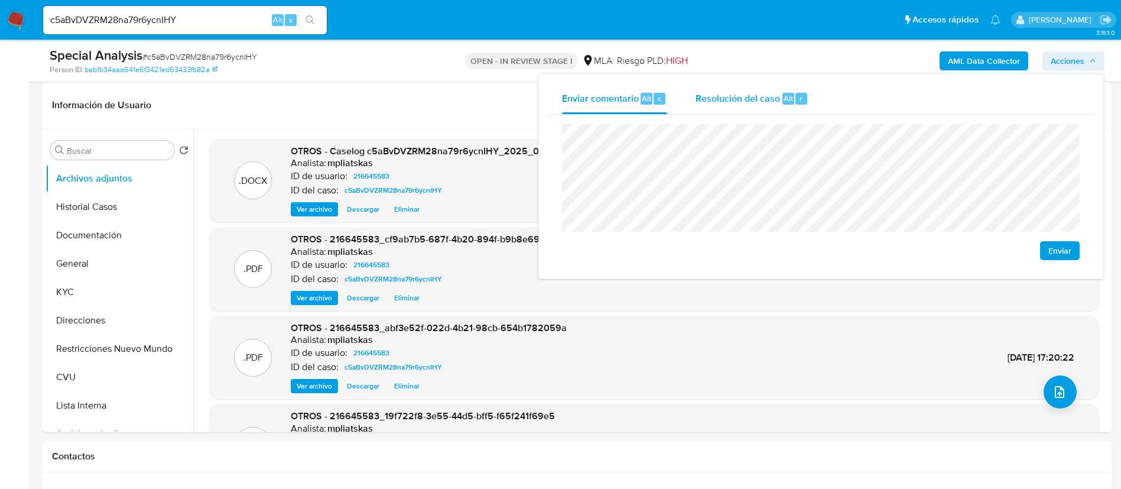
click at [783, 109] on div "Resolución del caso Alt r" at bounding box center [752, 98] width 113 height 31
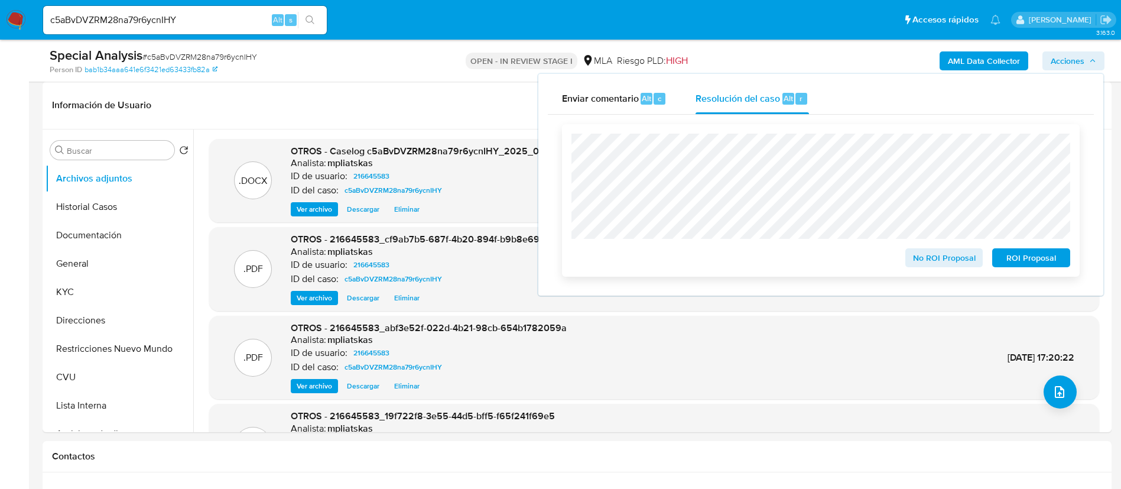
click at [1024, 258] on span "ROI Proposal" at bounding box center [1031, 257] width 61 height 17
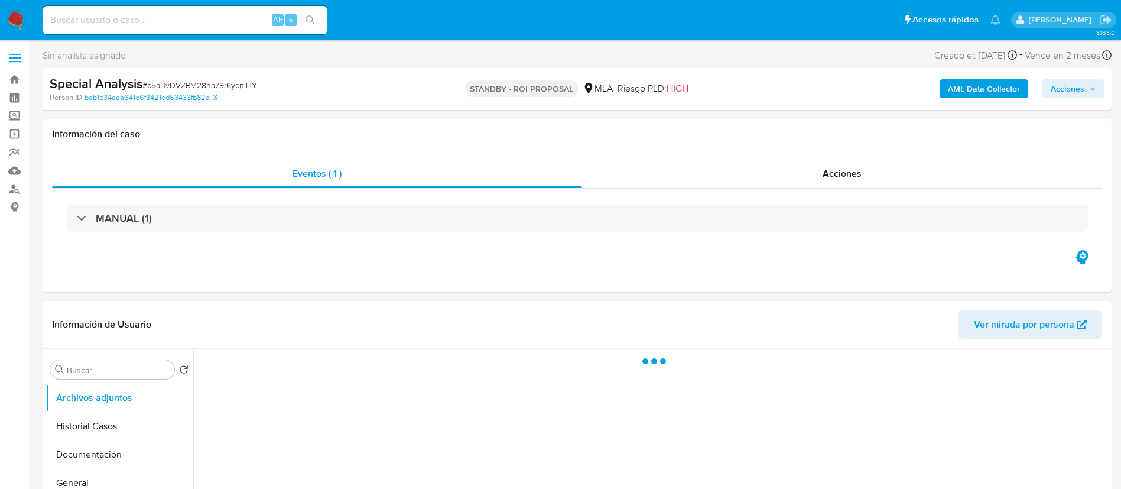
select select "10"
click at [260, 11] on div "Alt s" at bounding box center [185, 20] width 284 height 28
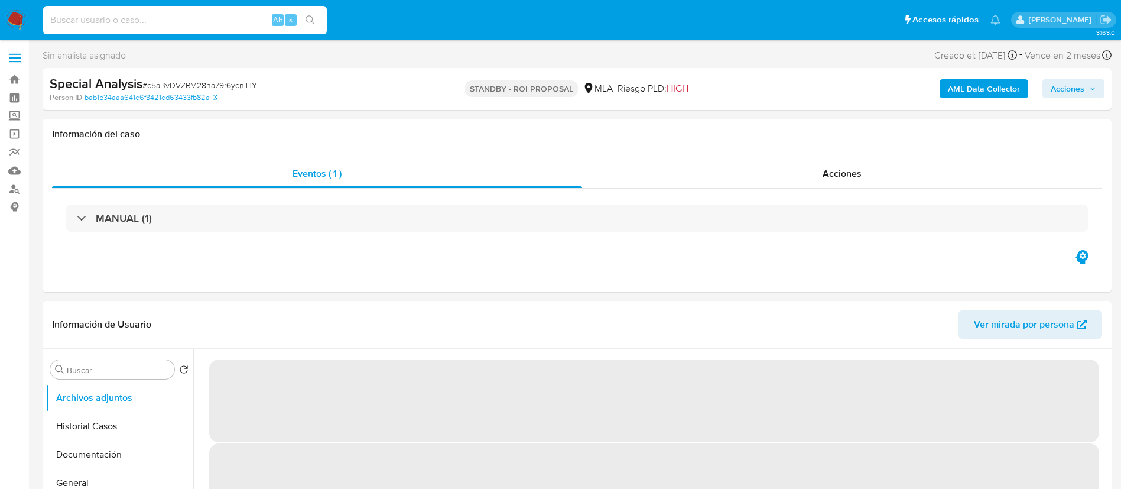
click at [261, 15] on input at bounding box center [185, 19] width 284 height 15
paste input "vtBpcuUVUiqmxuSdsDfSwBsr"
type input "vtBpcuUVUiqmxuSdsDfSwBsr"
click at [311, 21] on icon "search-icon" at bounding box center [310, 19] width 9 height 9
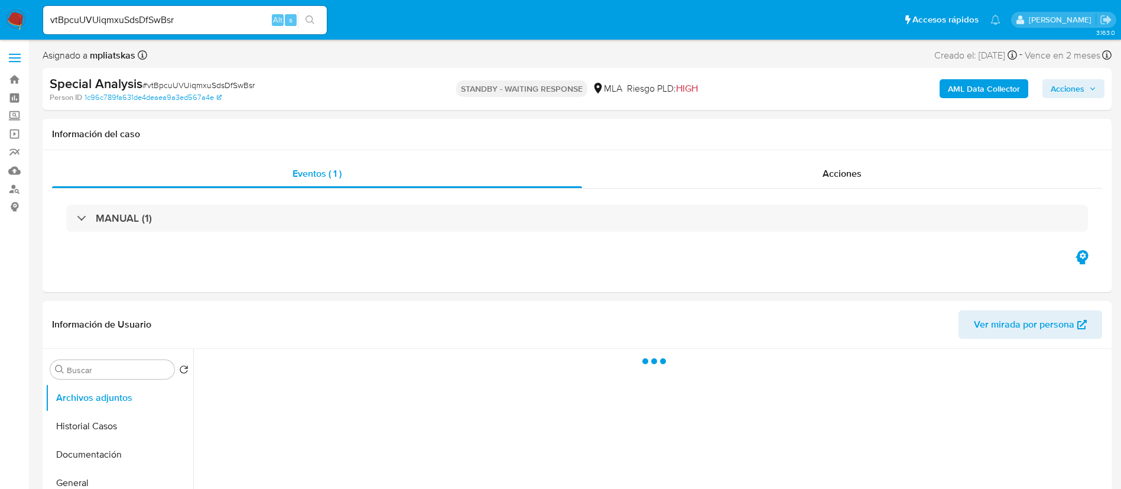
select select "10"
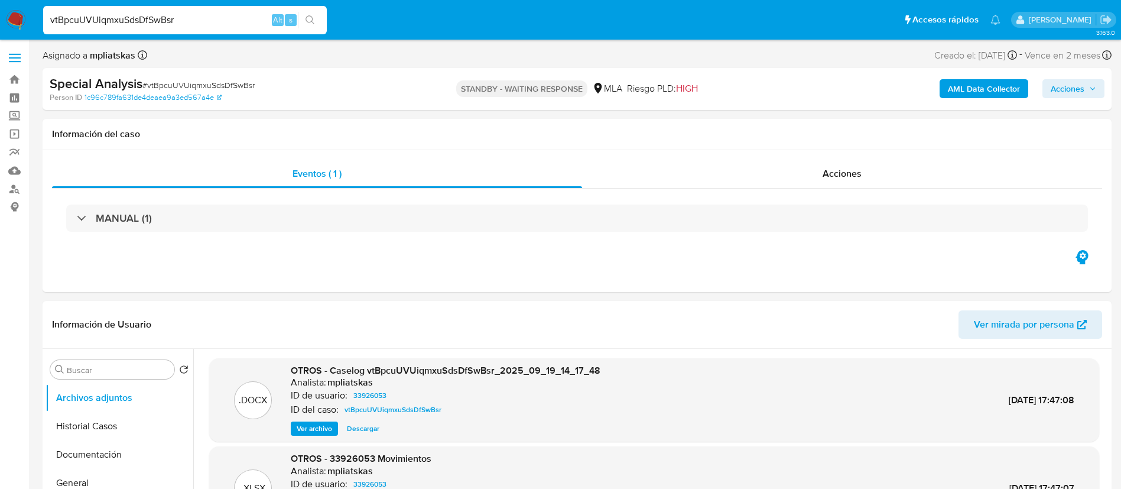
click at [194, 17] on input "vtBpcuUVUiqmxuSdsDfSwBsr" at bounding box center [185, 19] width 284 height 15
paste input "cSvqP1FBCziKrXIFoF6Cqz6p"
type input "cSvqP1FBCziKrXIFoF6Cqz6p"
click at [312, 9] on div "cSvqP1FBCziKrXIFoF6Cqz6p Alt s" at bounding box center [185, 20] width 284 height 28
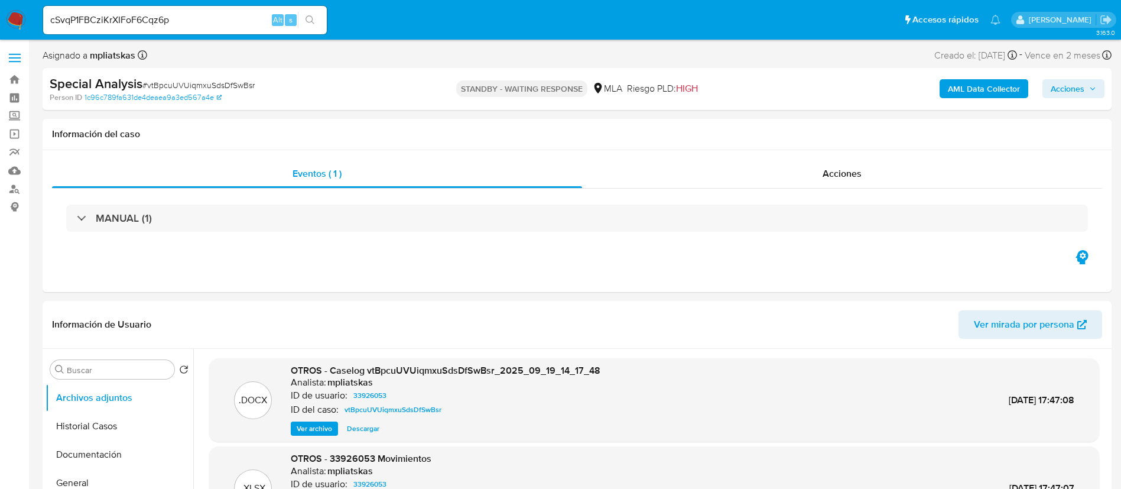
click at [314, 15] on icon "search-icon" at bounding box center [310, 19] width 9 height 9
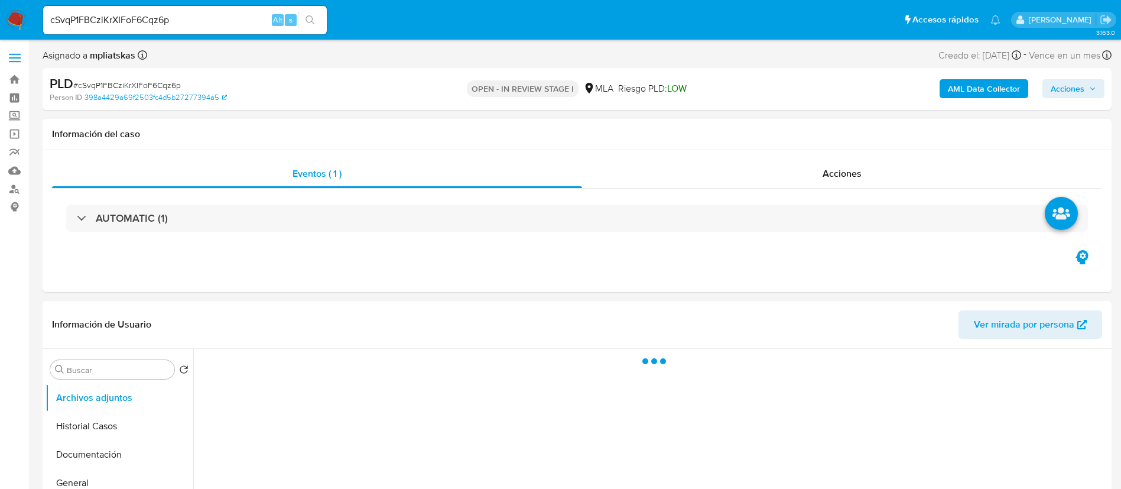
select select "10"
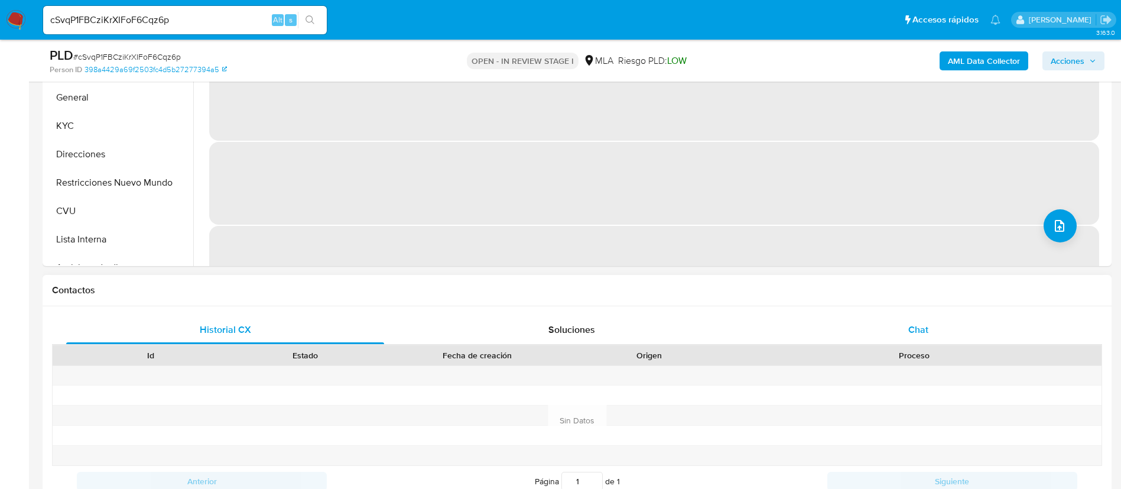
scroll to position [355, 0]
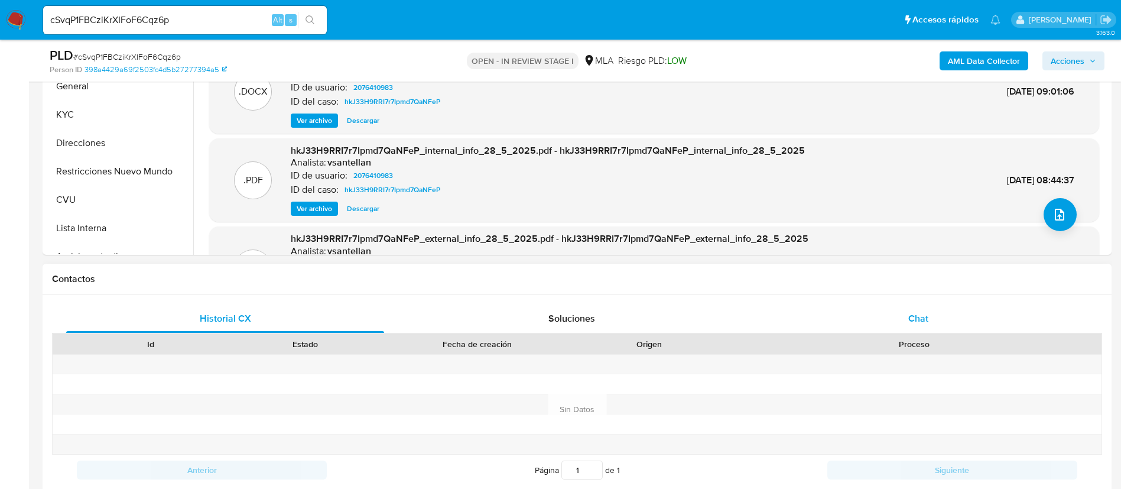
drag, startPoint x: 899, startPoint y: 302, endPoint x: 897, endPoint y: 309, distance: 7.2
click at [899, 303] on div "Historial CX Soluciones Chat Id Estado Fecha de creación Origen Proceso Anterio…" at bounding box center [577, 409] width 1069 height 228
click at [897, 310] on div "Chat" at bounding box center [919, 318] width 318 height 28
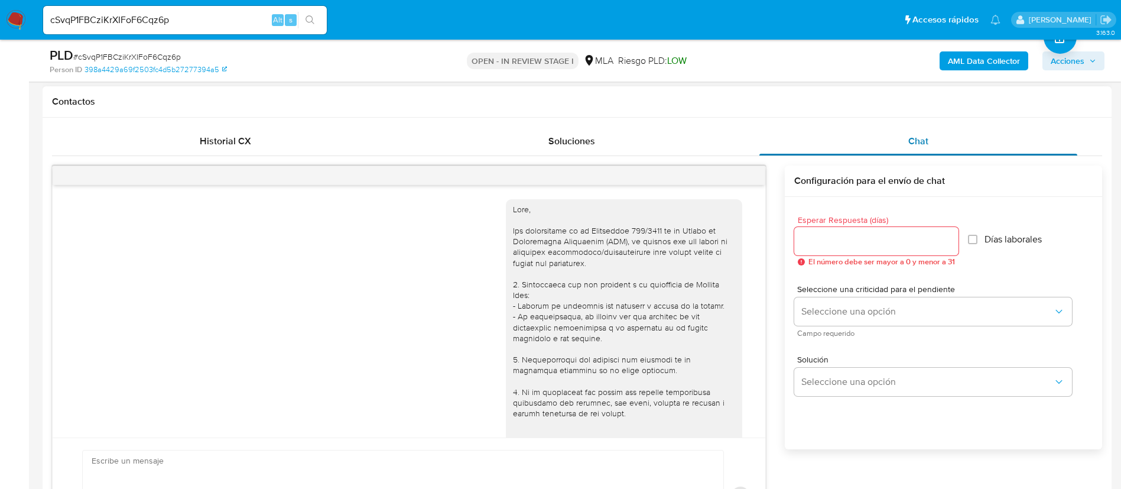
scroll to position [466, 0]
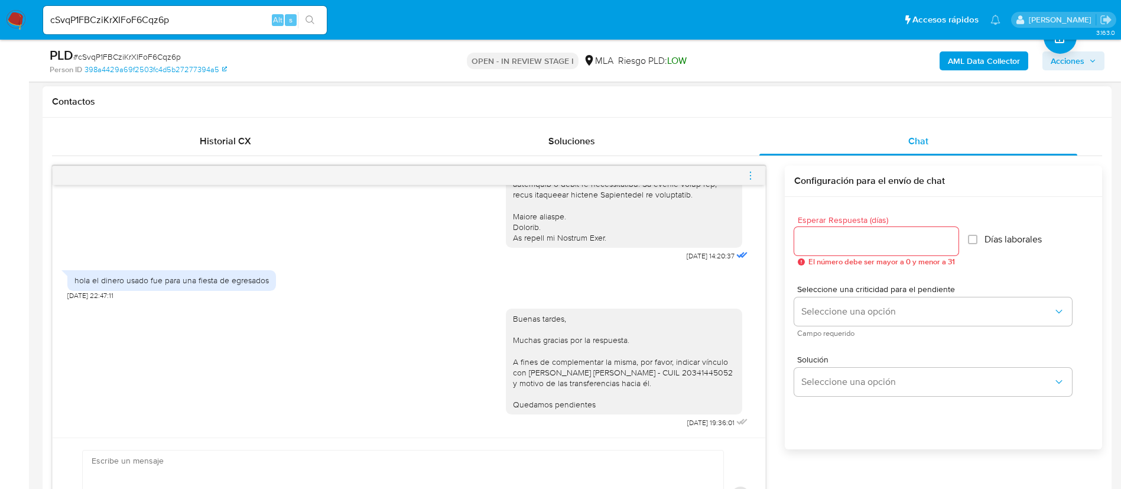
click at [750, 171] on icon "menu-action" at bounding box center [750, 175] width 11 height 11
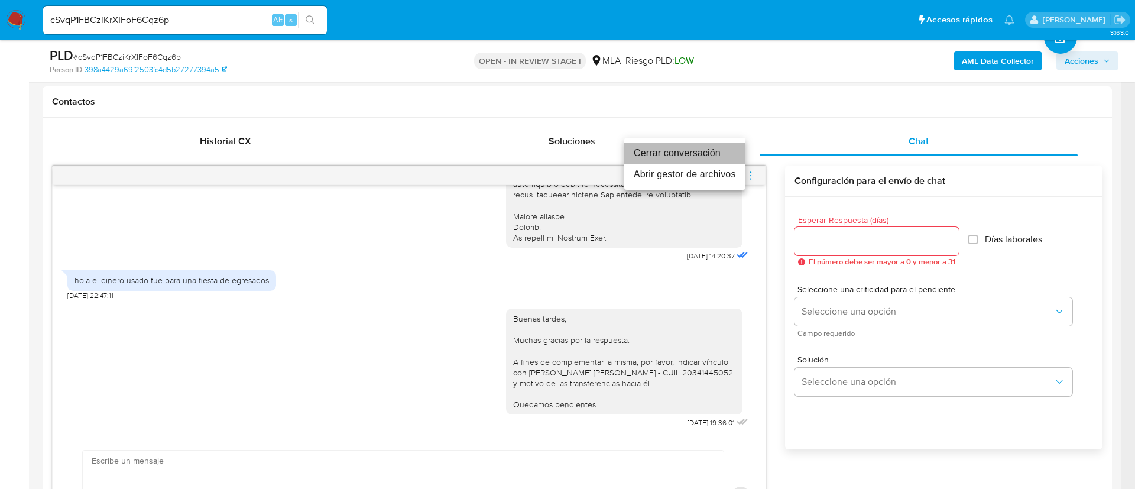
click at [712, 154] on li "Cerrar conversación" at bounding box center [684, 152] width 121 height 21
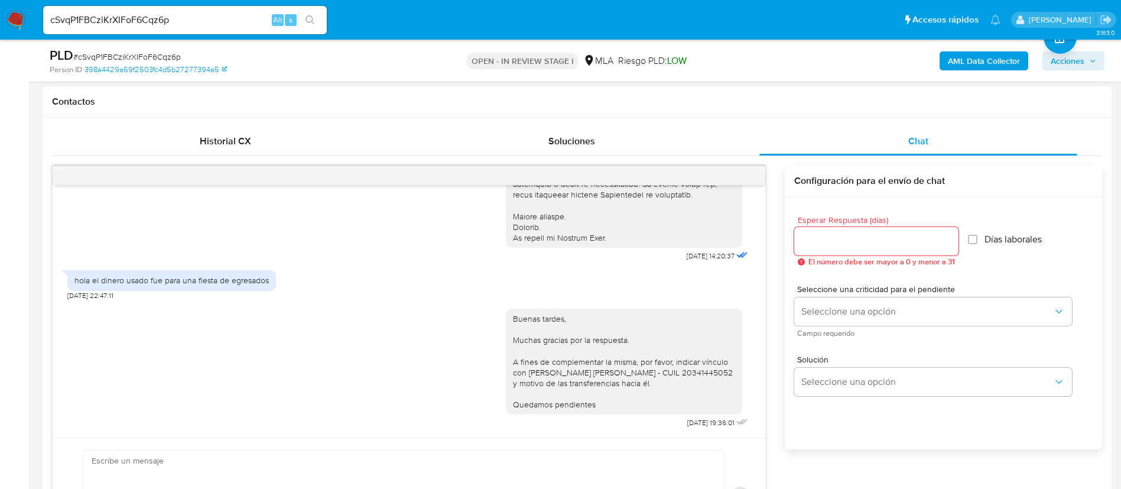
click at [204, 281] on div "hola el dinero usado fue para una fiesta de egresados" at bounding box center [171, 280] width 194 height 11
click at [204, 280] on div "hola el dinero usado fue para una fiesta de egresados" at bounding box center [171, 280] width 194 height 11
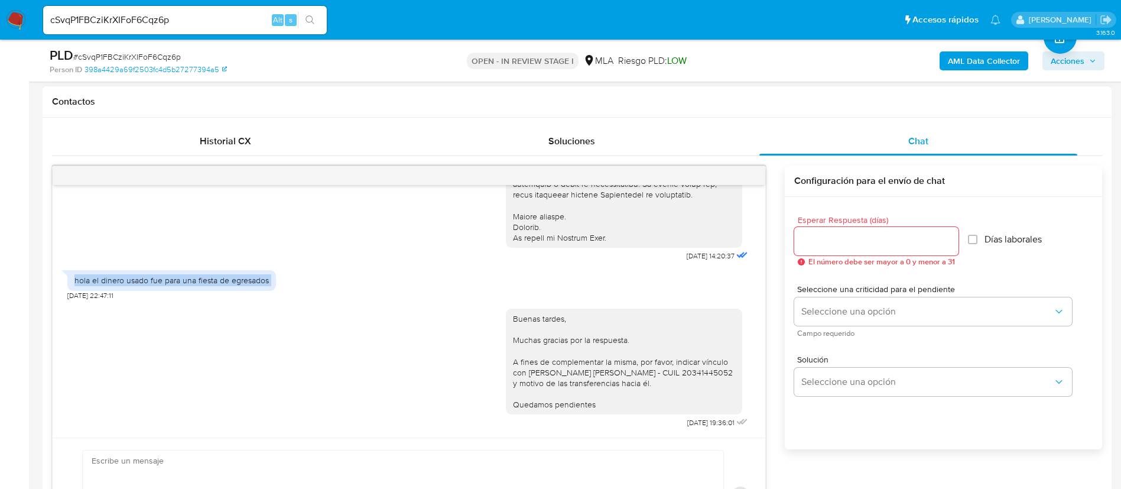
copy div "hola el dinero usado fue para una fiesta de egresados"
click at [969, 63] on b "AML Data Collector" at bounding box center [984, 60] width 72 height 19
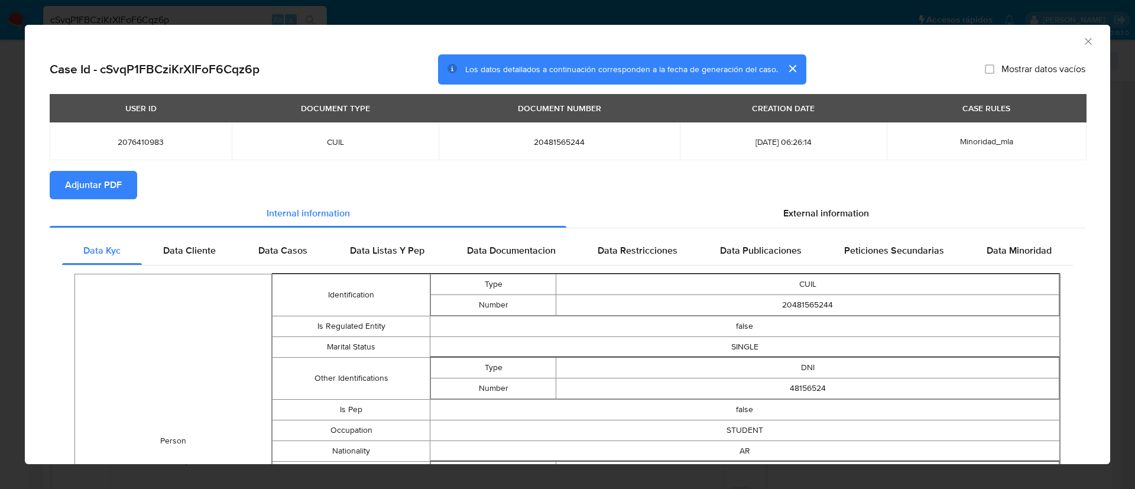
click at [118, 183] on span "Adjuntar PDF" at bounding box center [93, 185] width 57 height 26
click at [124, 141] on span "2076410983" at bounding box center [141, 142] width 154 height 11
copy span "2076410983"
click at [1082, 38] on icon "Cerrar ventana" at bounding box center [1088, 41] width 12 height 12
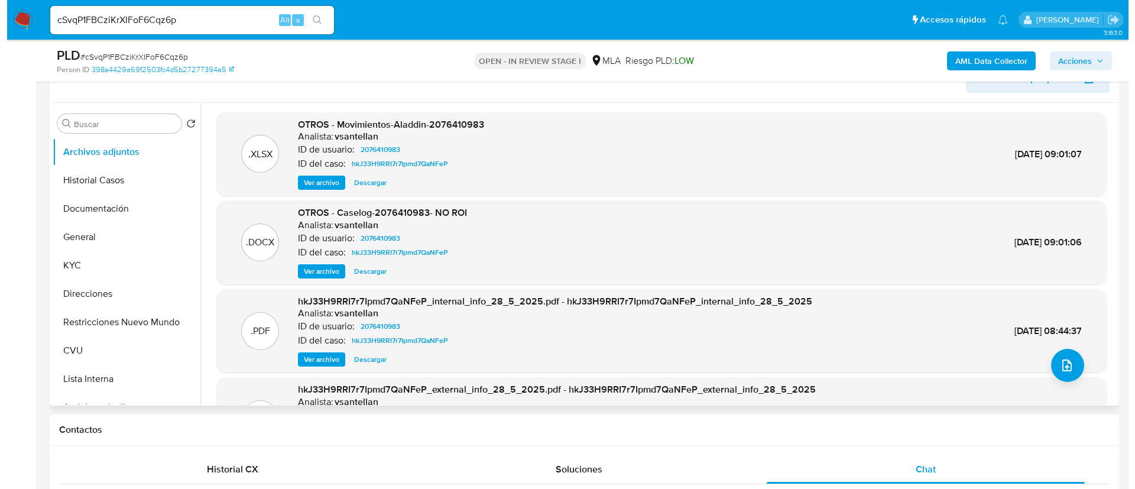
scroll to position [177, 0]
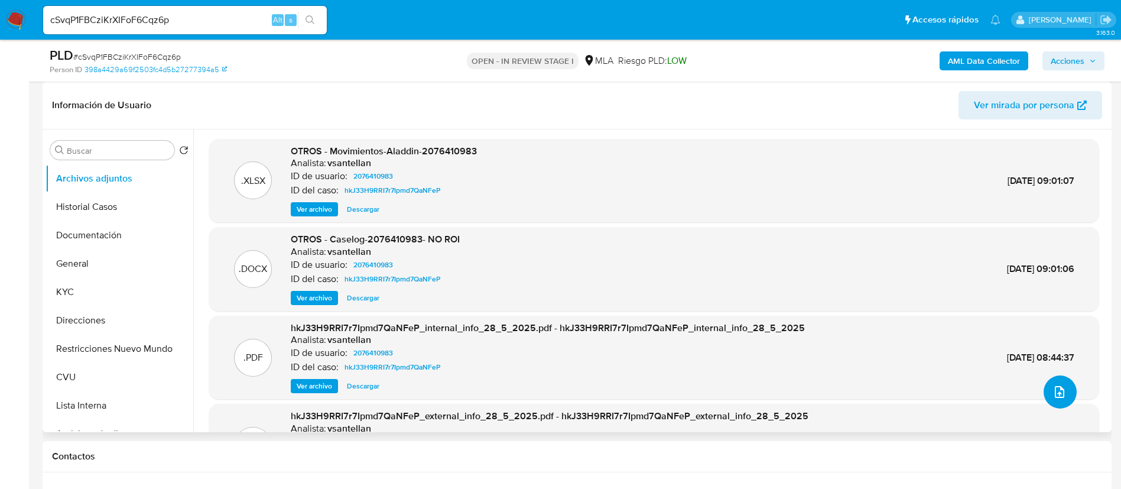
drag, startPoint x: 1058, startPoint y: 397, endPoint x: 1063, endPoint y: 400, distance: 6.1
click at [1063, 400] on button "upload-file" at bounding box center [1060, 391] width 33 height 33
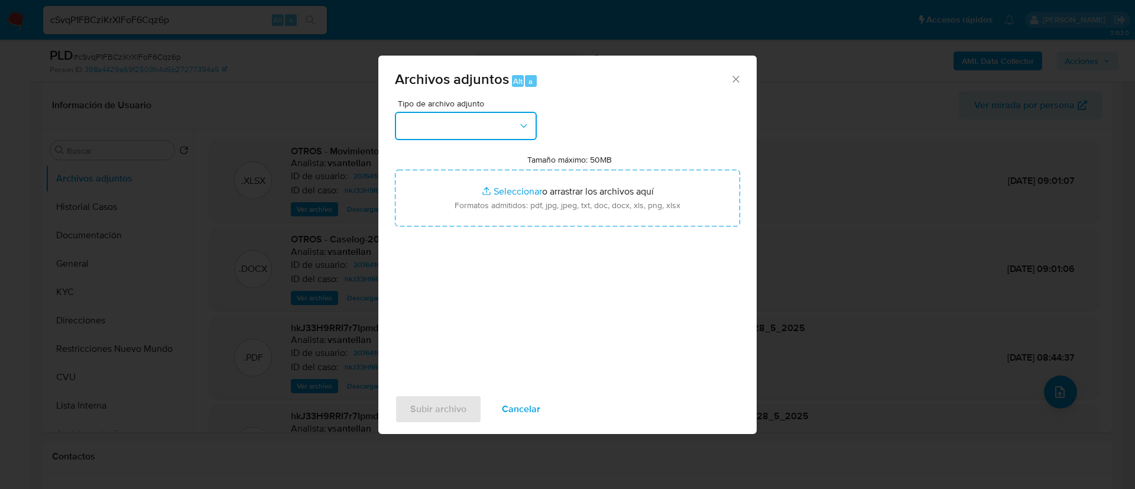
click at [500, 122] on button "button" at bounding box center [466, 126] width 142 height 28
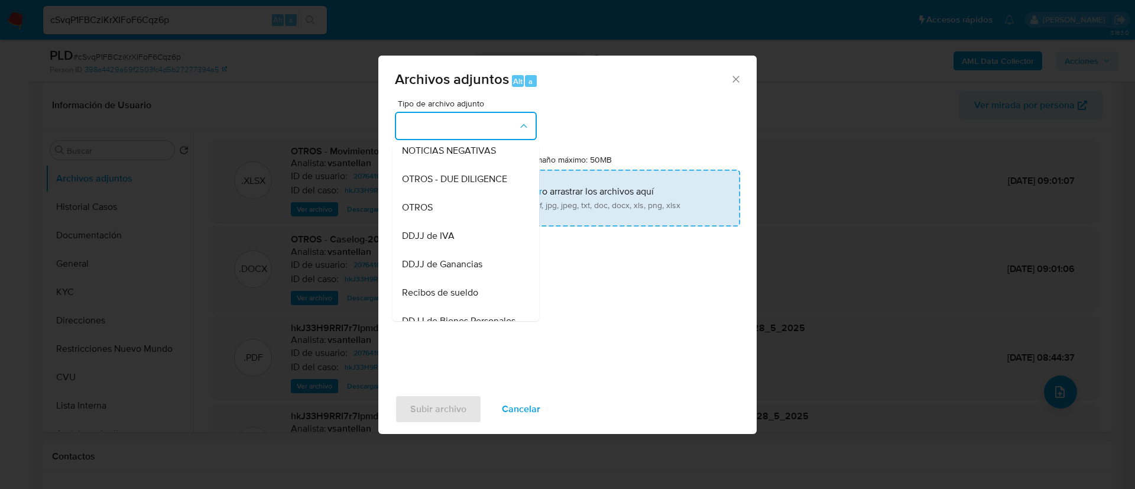
click at [476, 222] on div "OTROS" at bounding box center [462, 207] width 121 height 28
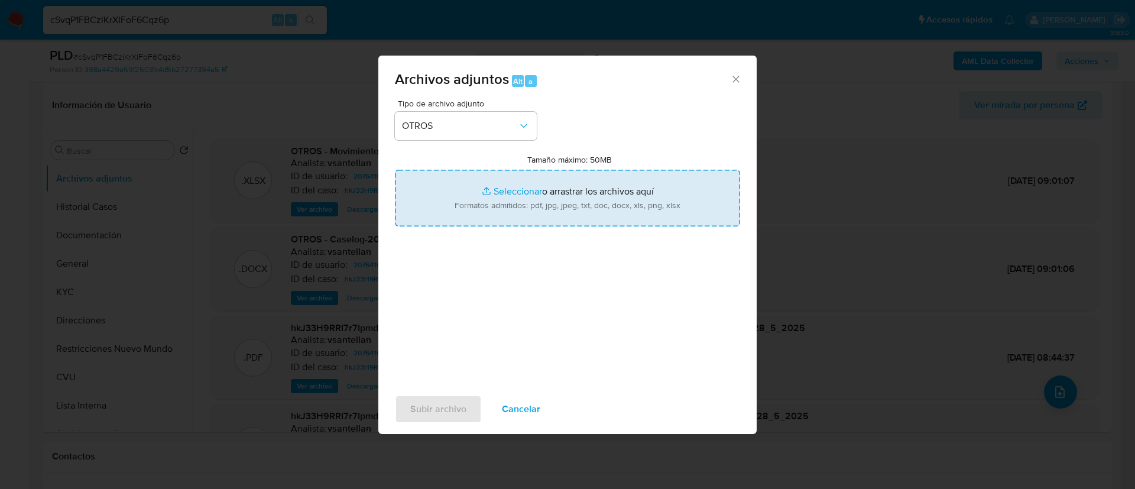
click at [484, 214] on input "Tamaño máximo: 50MB Seleccionar archivos" at bounding box center [567, 198] width 345 height 57
type input "C:\fakepath\2076410983 Movimientos.xlsx"
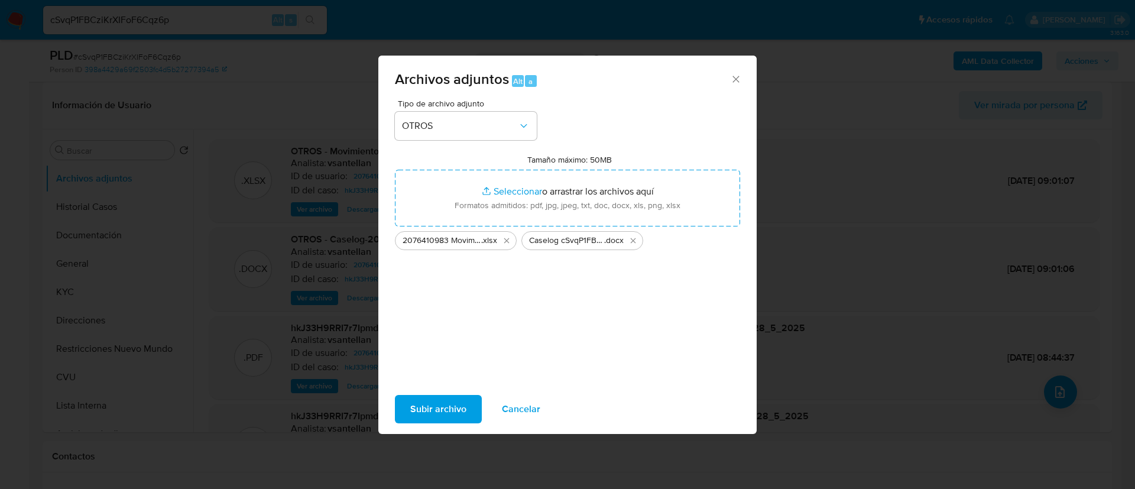
click at [431, 421] on span "Subir archivo" at bounding box center [438, 409] width 56 height 26
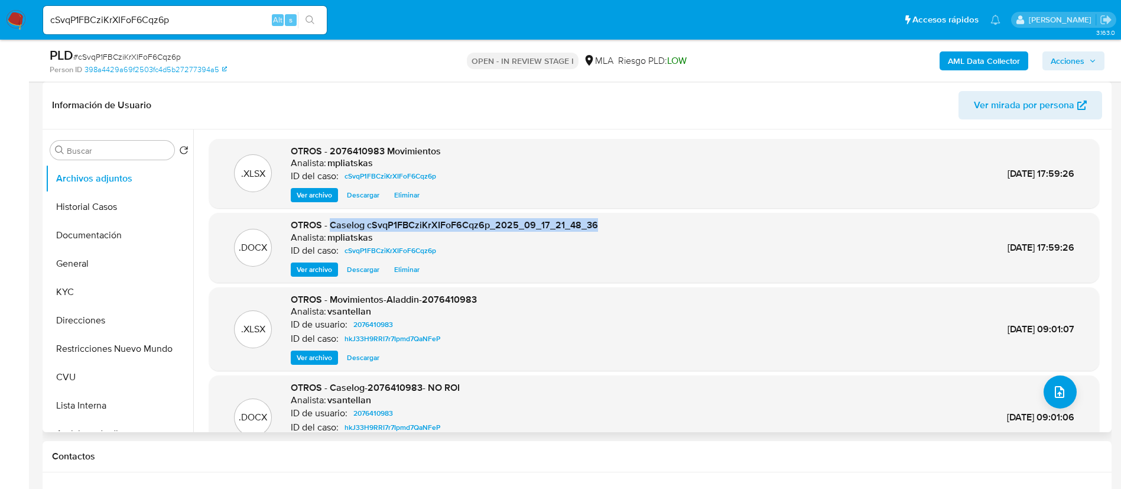
drag, startPoint x: 328, startPoint y: 223, endPoint x: 617, endPoint y: 220, distance: 288.5
click at [617, 220] on div ".DOCX OTROS - Caselog cSvqP1FBCziKrXIFoF6Cqz6p_2025_09_17_21_48_36 Analista: mp…" at bounding box center [654, 248] width 878 height 58
copy span "Caselog cSvqP1FBCziKrXIFoF6Cqz6p_2025_09_17_21_48_36"
click at [118, 206] on button "Historial Casos" at bounding box center [115, 207] width 138 height 28
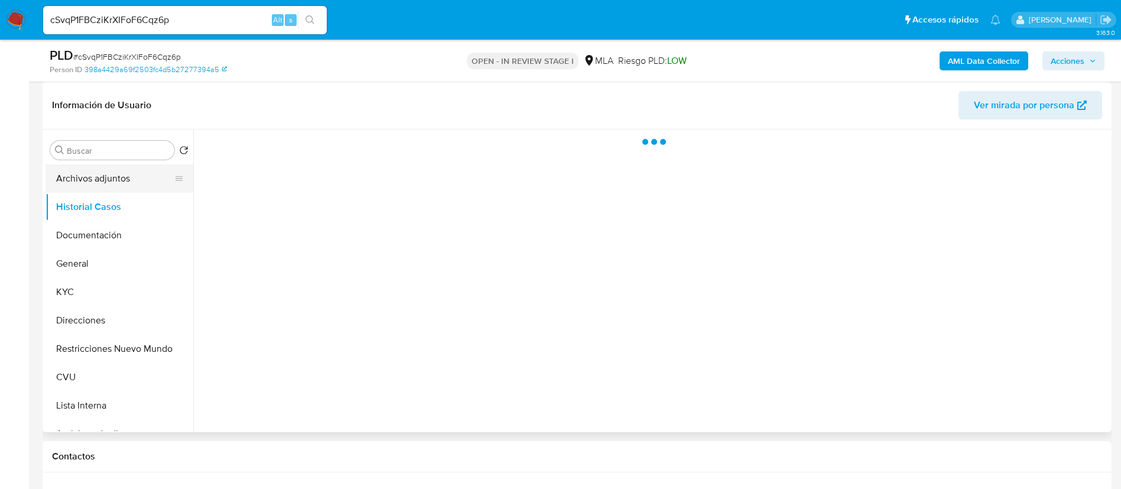
click at [116, 182] on button "Archivos adjuntos" at bounding box center [115, 178] width 138 height 28
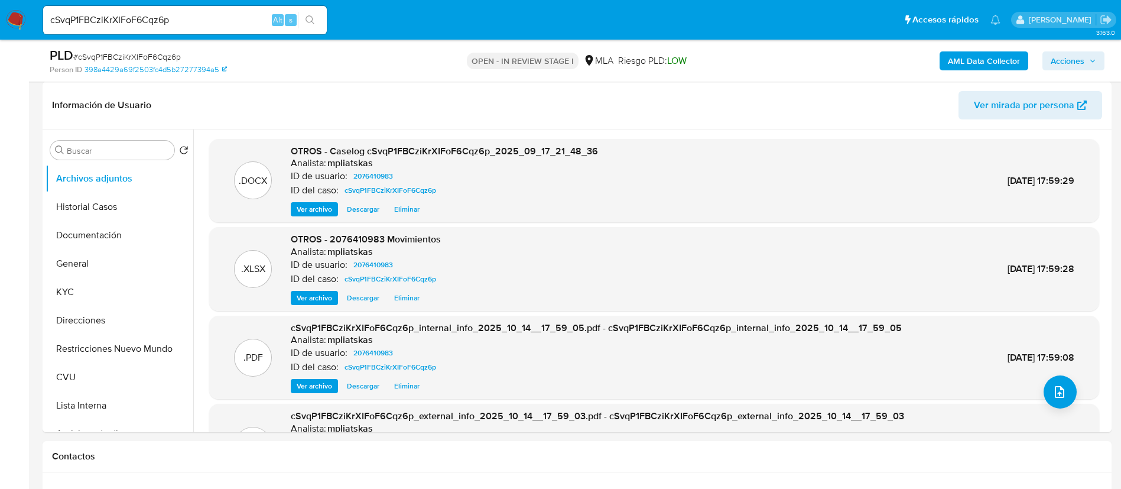
click at [1058, 62] on span "Acciones" at bounding box center [1068, 60] width 34 height 19
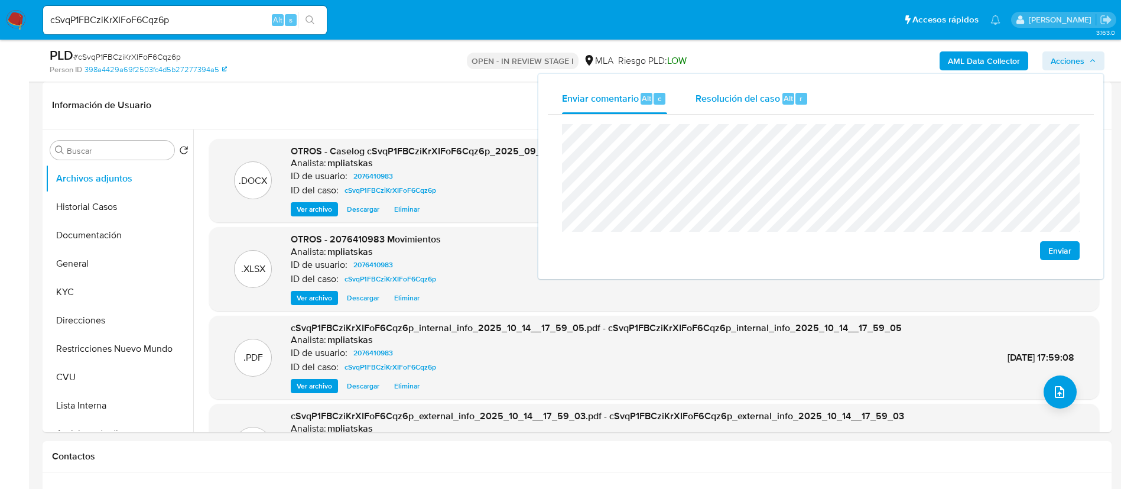
click at [764, 112] on div "Resolución del caso Alt r" at bounding box center [752, 98] width 113 height 31
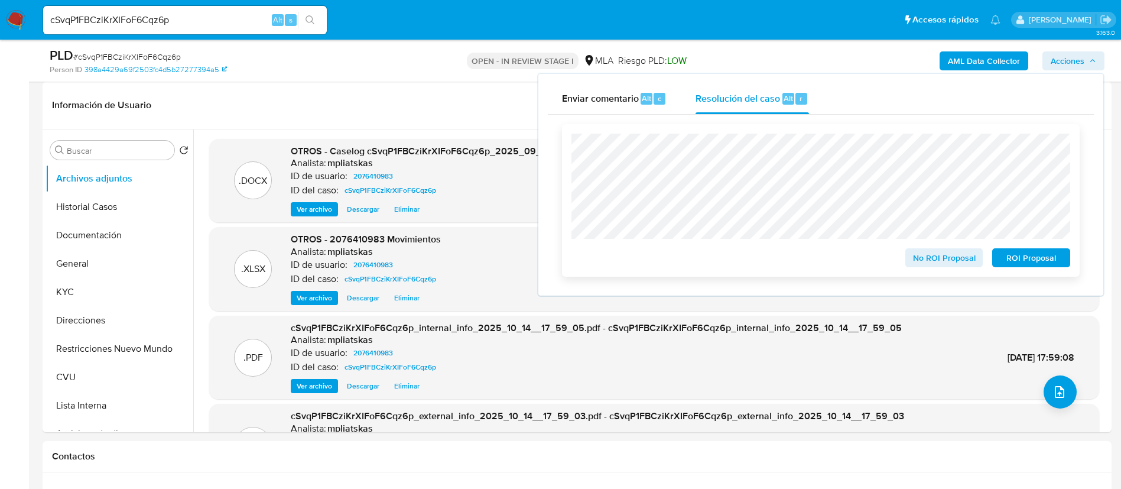
click at [915, 255] on span "No ROI Proposal" at bounding box center [944, 257] width 61 height 17
